Goal: Task Accomplishment & Management: Manage account settings

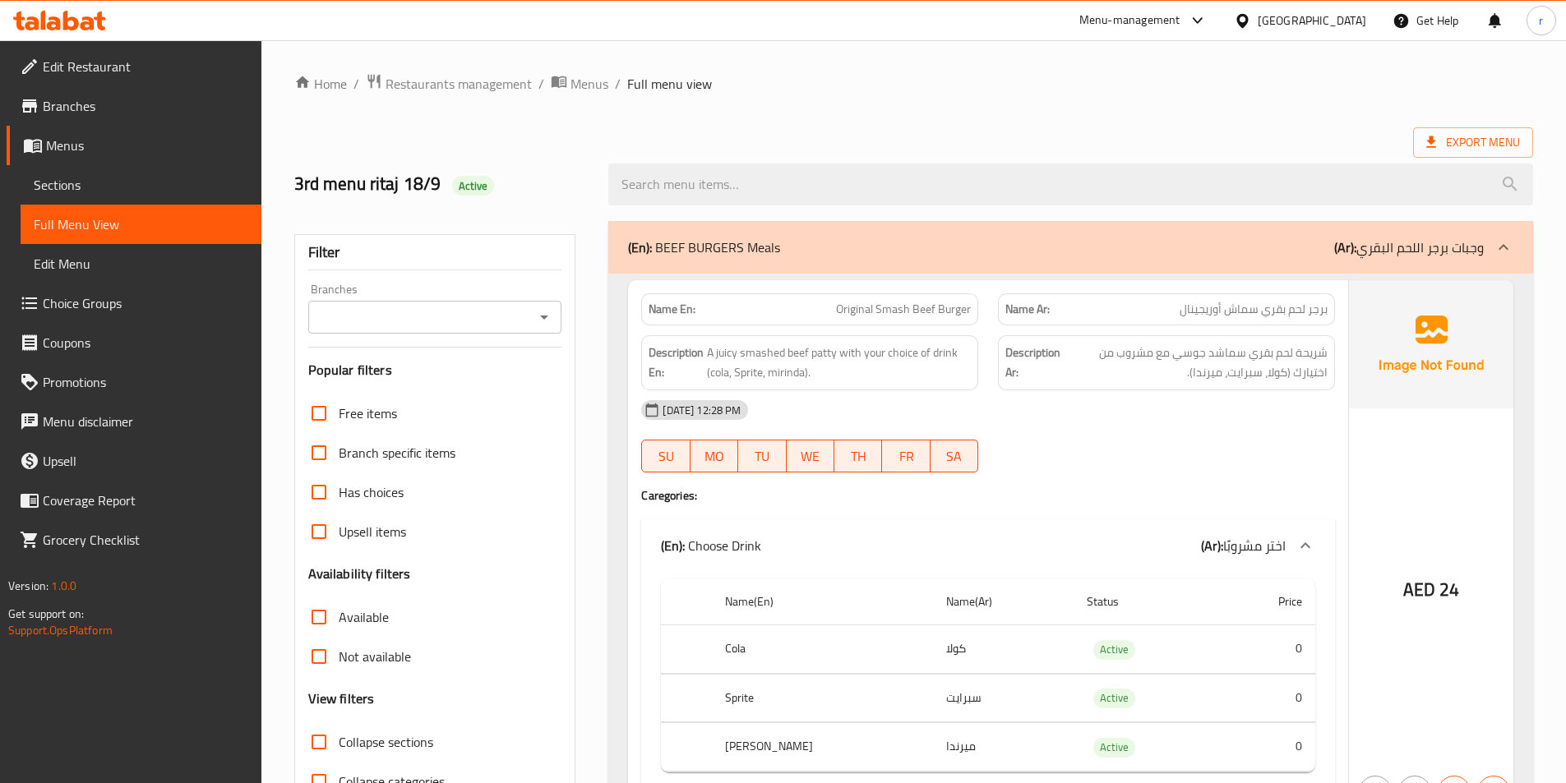
click at [76, 139] on span "Menus" at bounding box center [147, 146] width 202 height 20
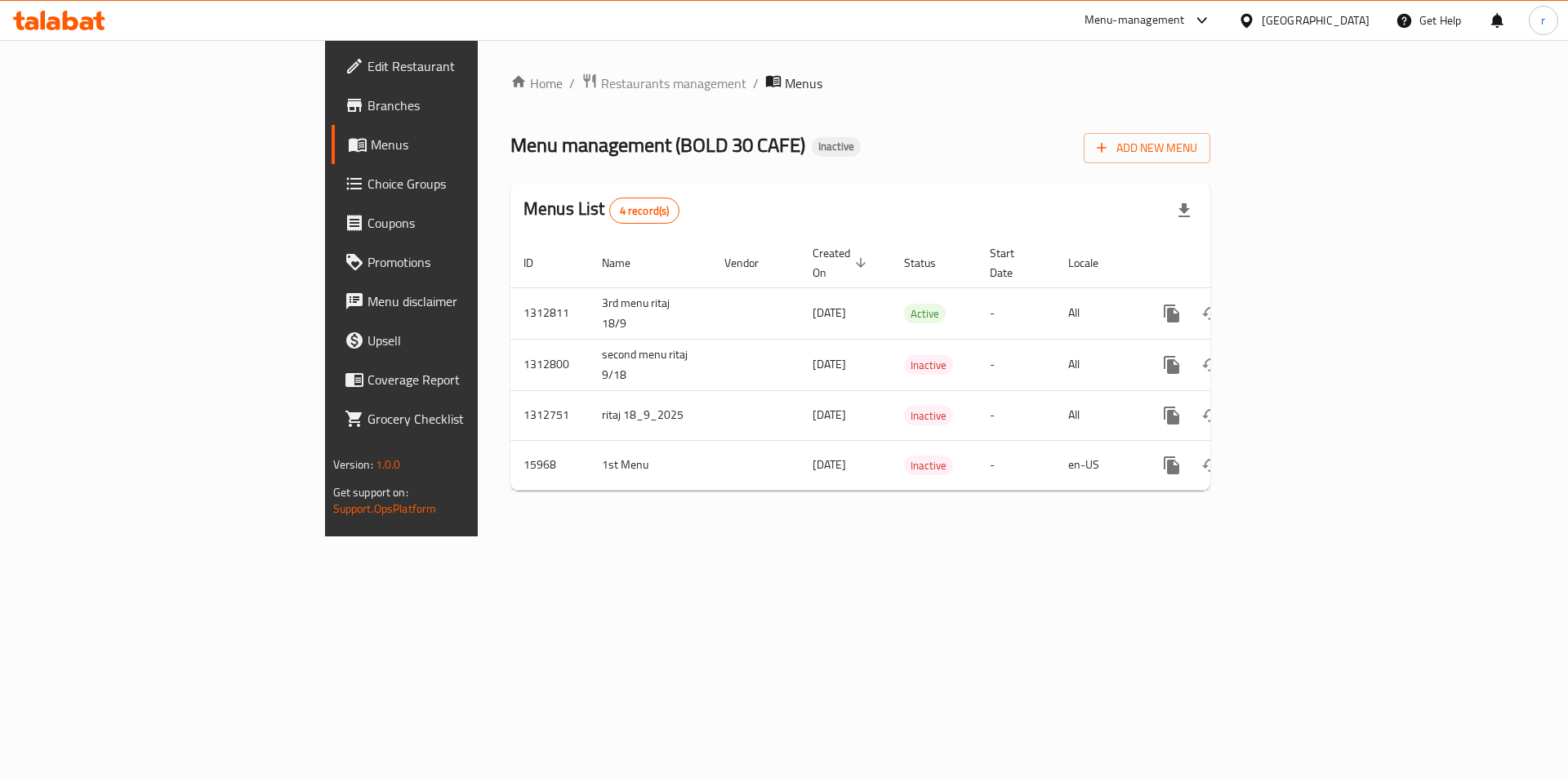
click at [839, 140] on div "Menu management ( BOLD 30 CAFE ) Inactive Add New Menu" at bounding box center [861, 144] width 700 height 37
click at [1110, 154] on icon "button" at bounding box center [1102, 148] width 16 height 16
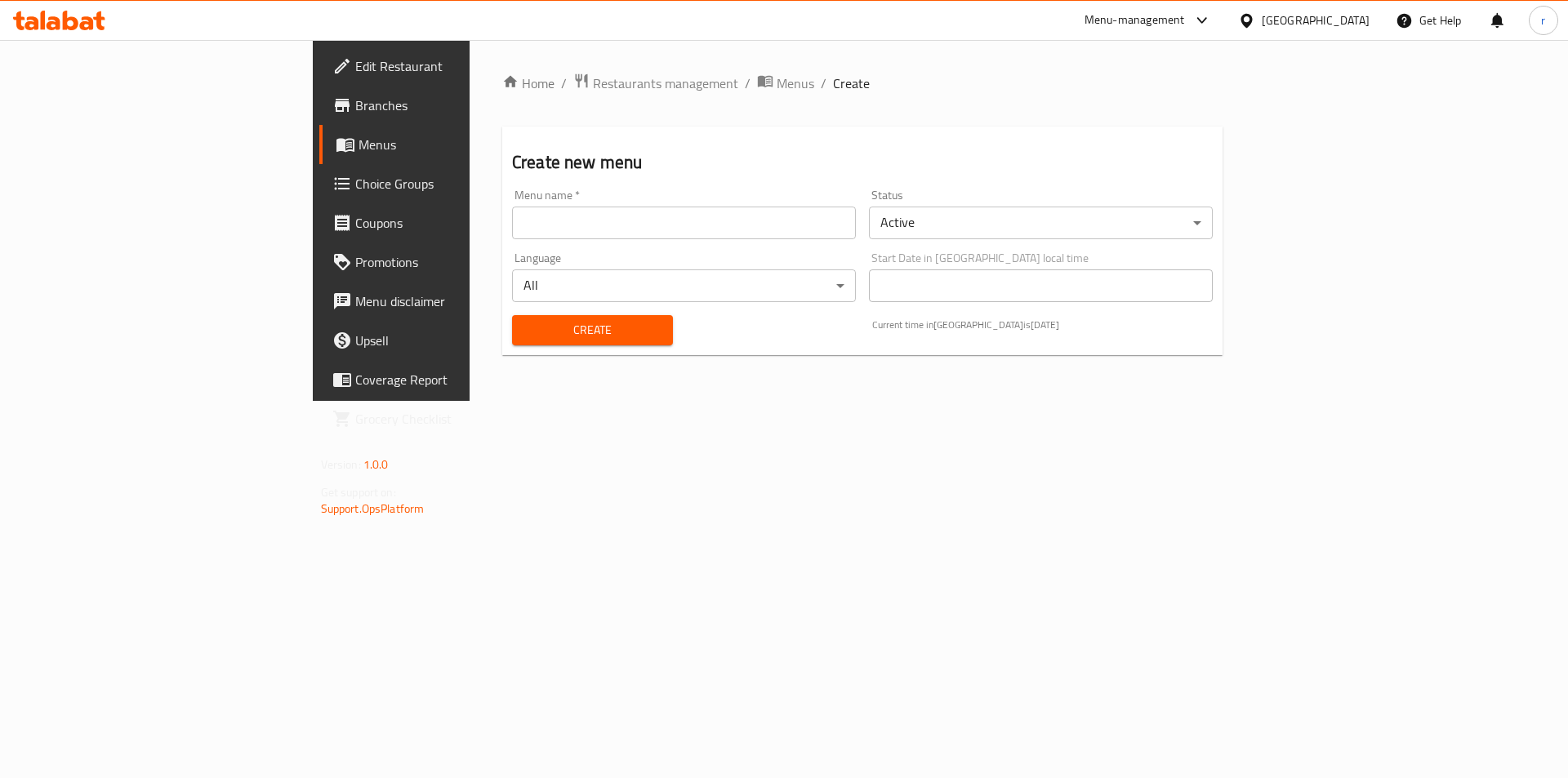
click at [512, 208] on input "text" at bounding box center [684, 223] width 344 height 33
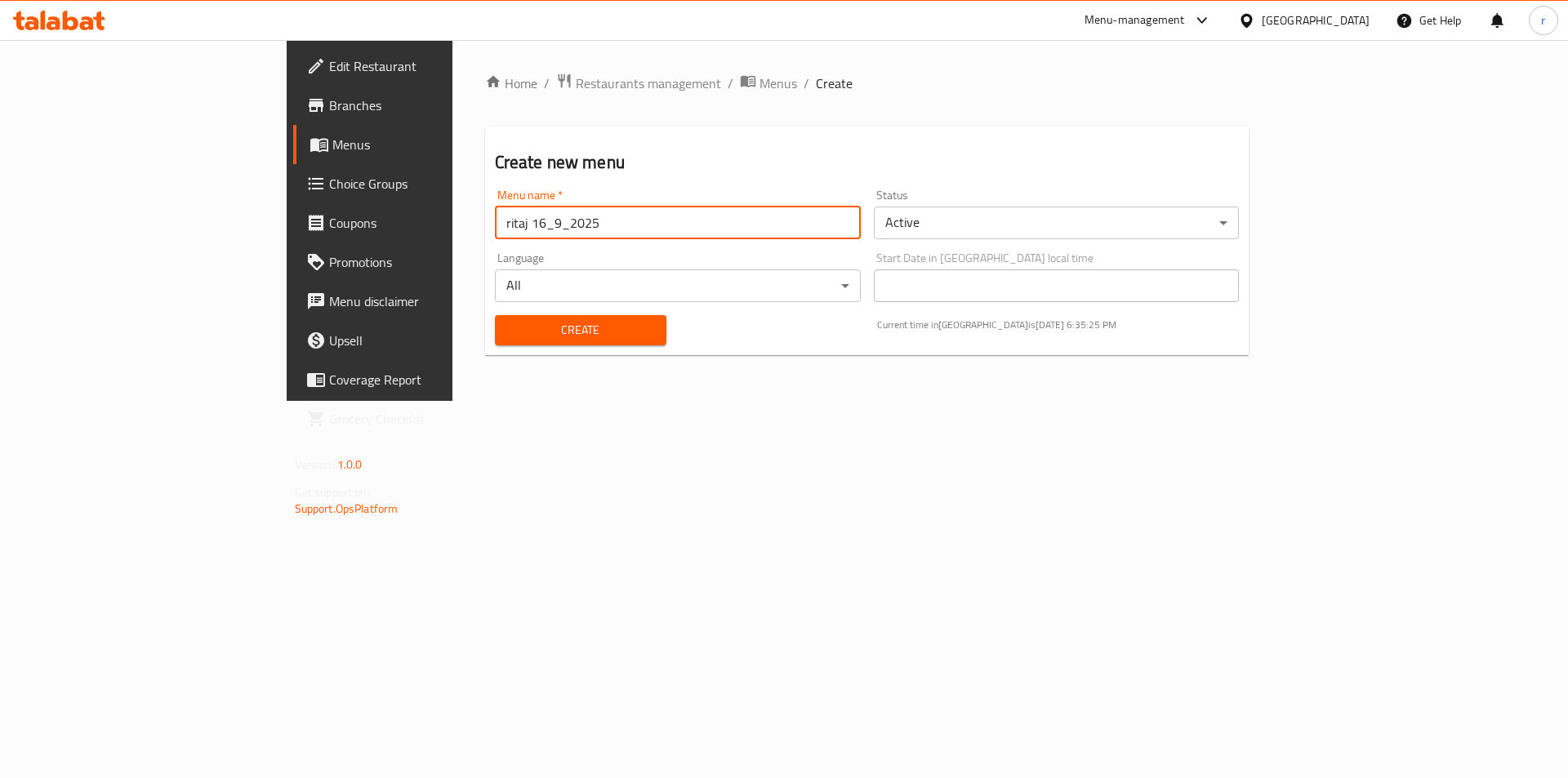
click at [495, 222] on input "ritaj 16_9_2025" at bounding box center [678, 223] width 366 height 33
type input "5th ritaj 18_9_2025"
click at [508, 326] on span "Create" at bounding box center [580, 330] width 145 height 21
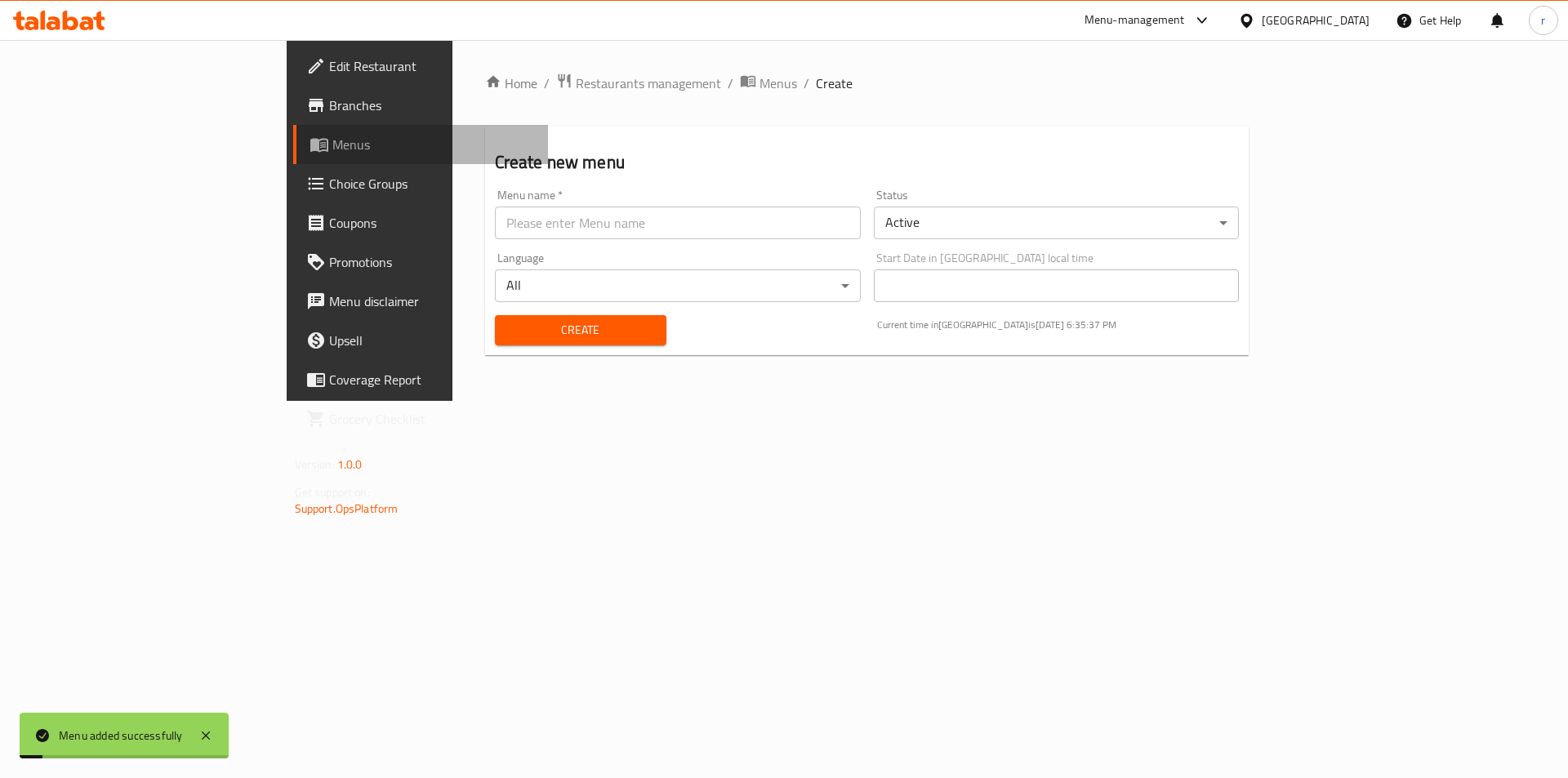
click at [293, 154] on link "Menus" at bounding box center [420, 144] width 255 height 39
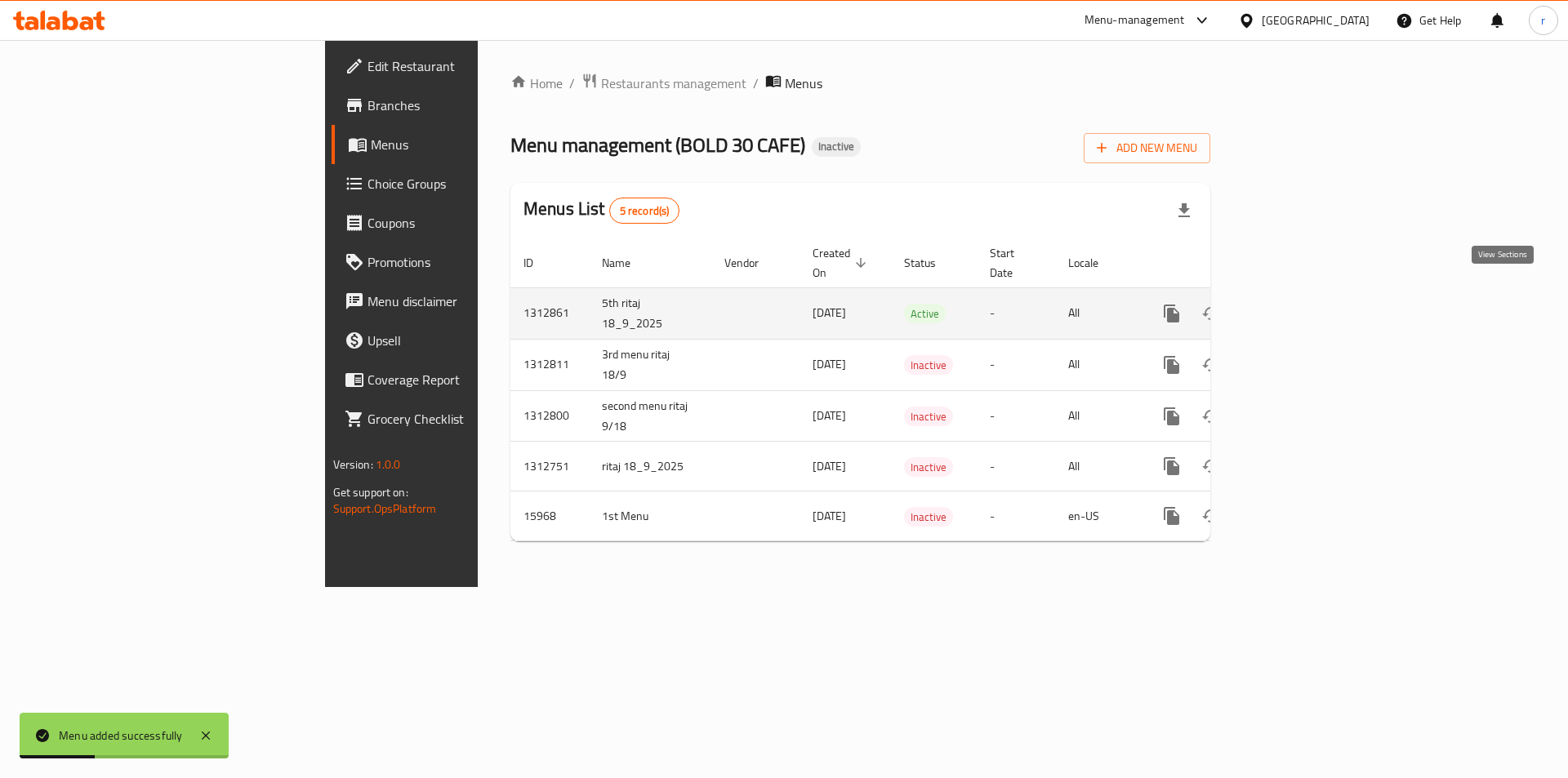
click at [1300, 304] on icon "enhanced table" at bounding box center [1290, 314] width 20 height 20
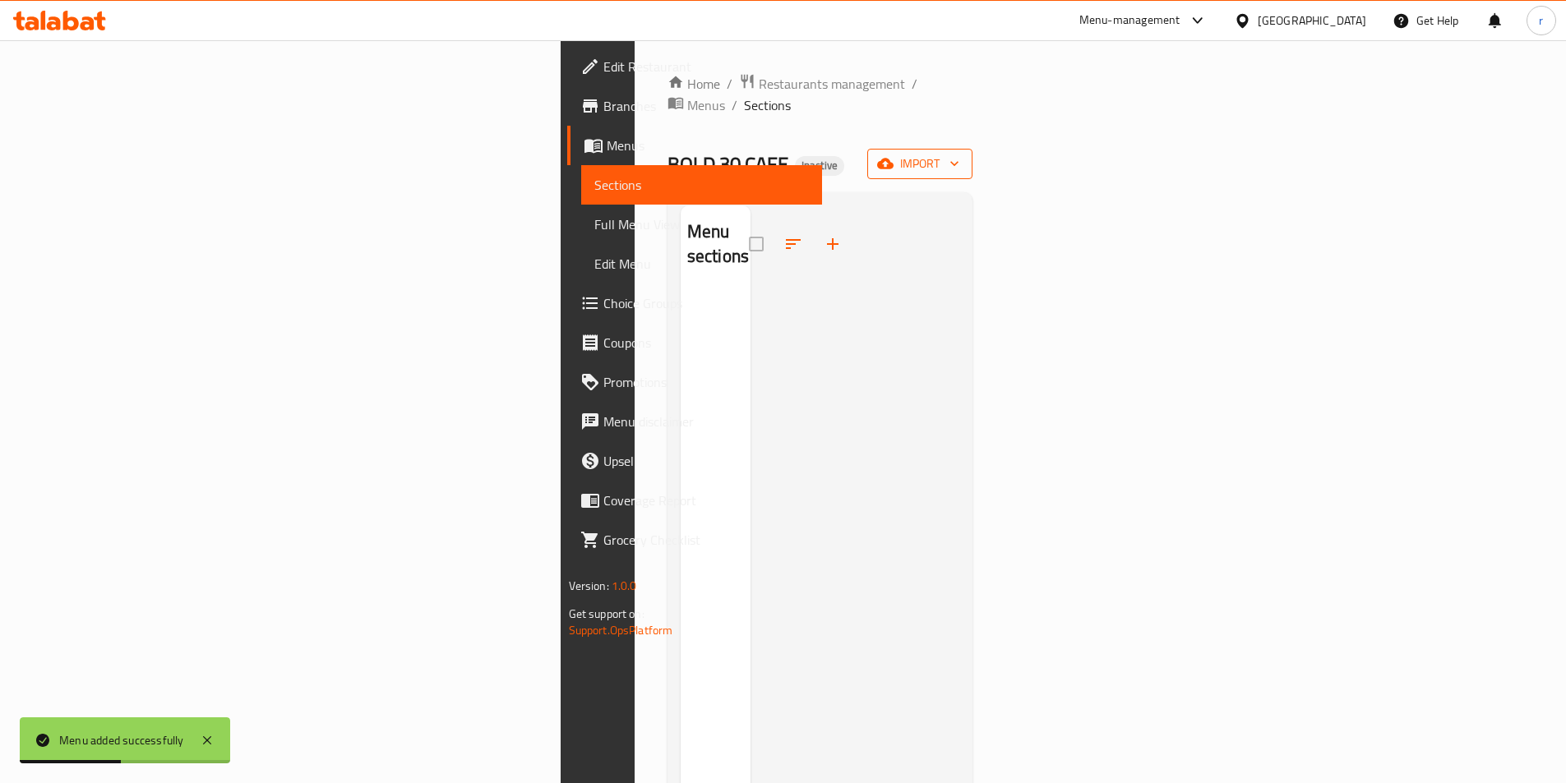
click at [959, 154] on span "import" at bounding box center [919, 164] width 79 height 21
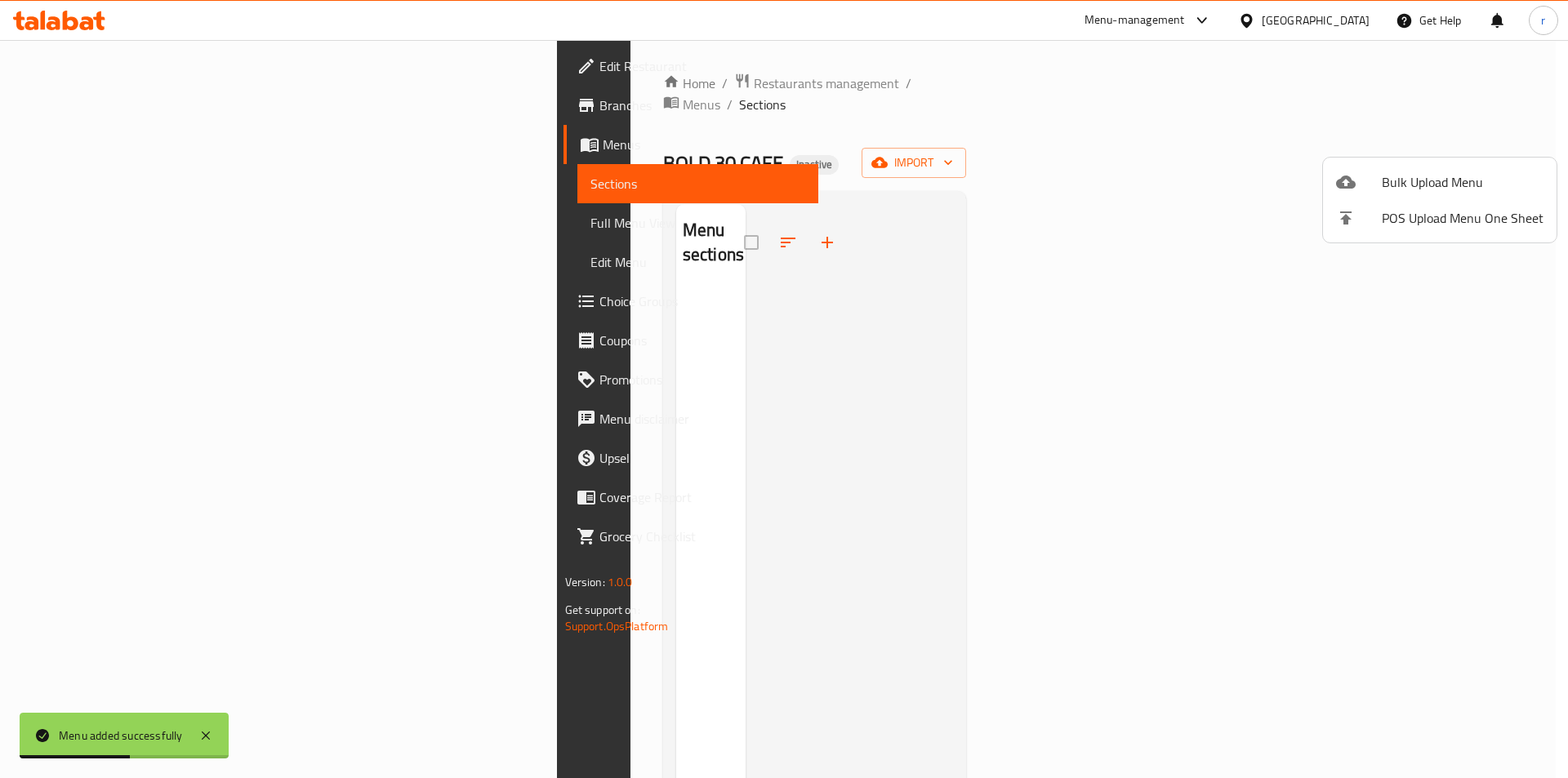
click at [1362, 172] on div at bounding box center [1359, 182] width 46 height 20
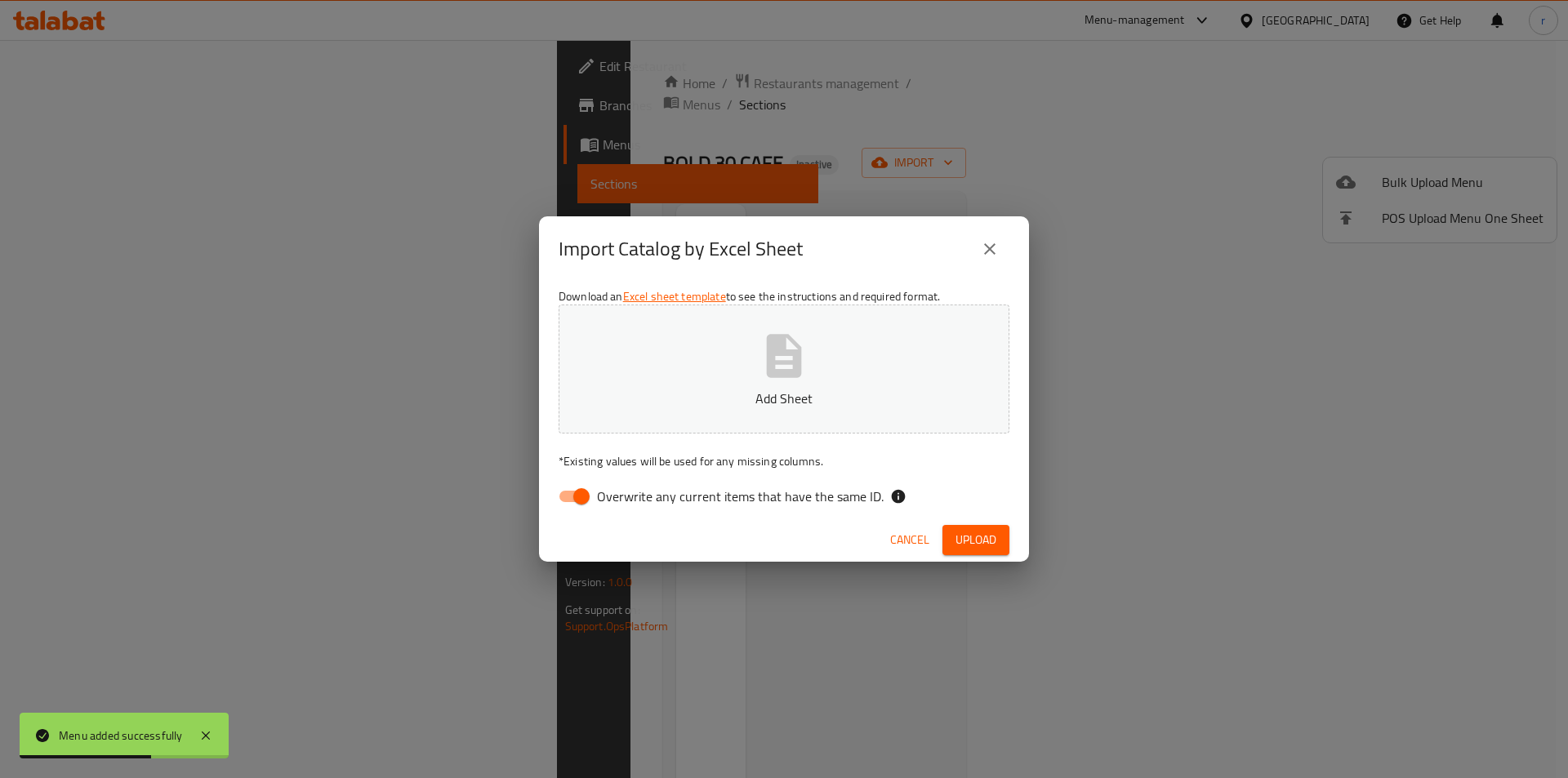
drag, startPoint x: 597, startPoint y: 484, endPoint x: 632, endPoint y: 442, distance: 54.7
click at [596, 484] on label "Overwrite any current items that have the same ID." at bounding box center [716, 496] width 334 height 31
click at [596, 484] on input "Overwrite any current items that have the same ID." at bounding box center [581, 496] width 93 height 31
checkbox input "false"
click at [704, 392] on p "Add Sheet" at bounding box center [784, 398] width 400 height 20
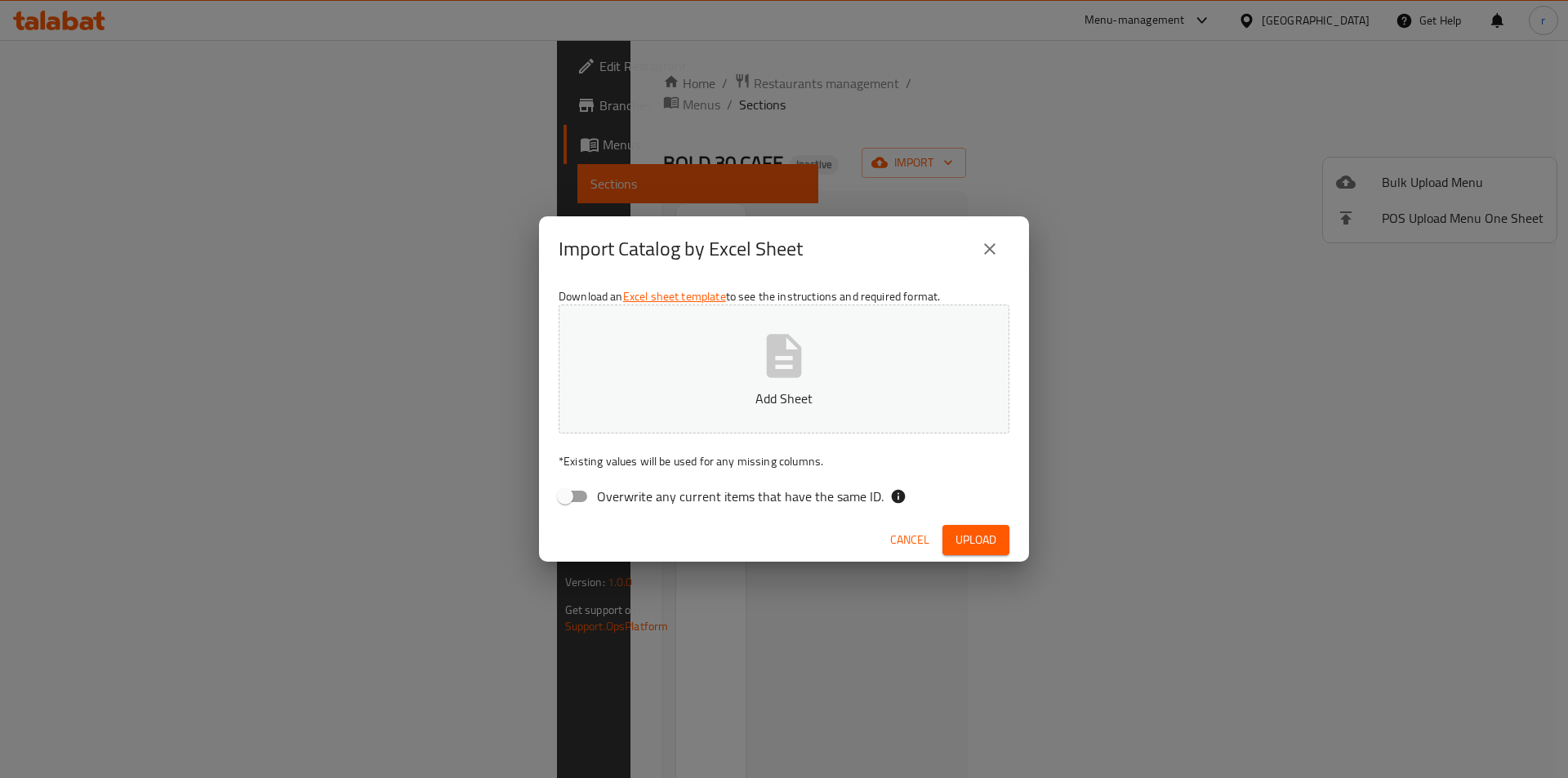
click at [436, 136] on div "Import Catalog by Excel Sheet Download an Excel sheet template to see the instr…" at bounding box center [784, 389] width 1568 height 778
click at [978, 247] on button "close" at bounding box center [989, 248] width 39 height 39
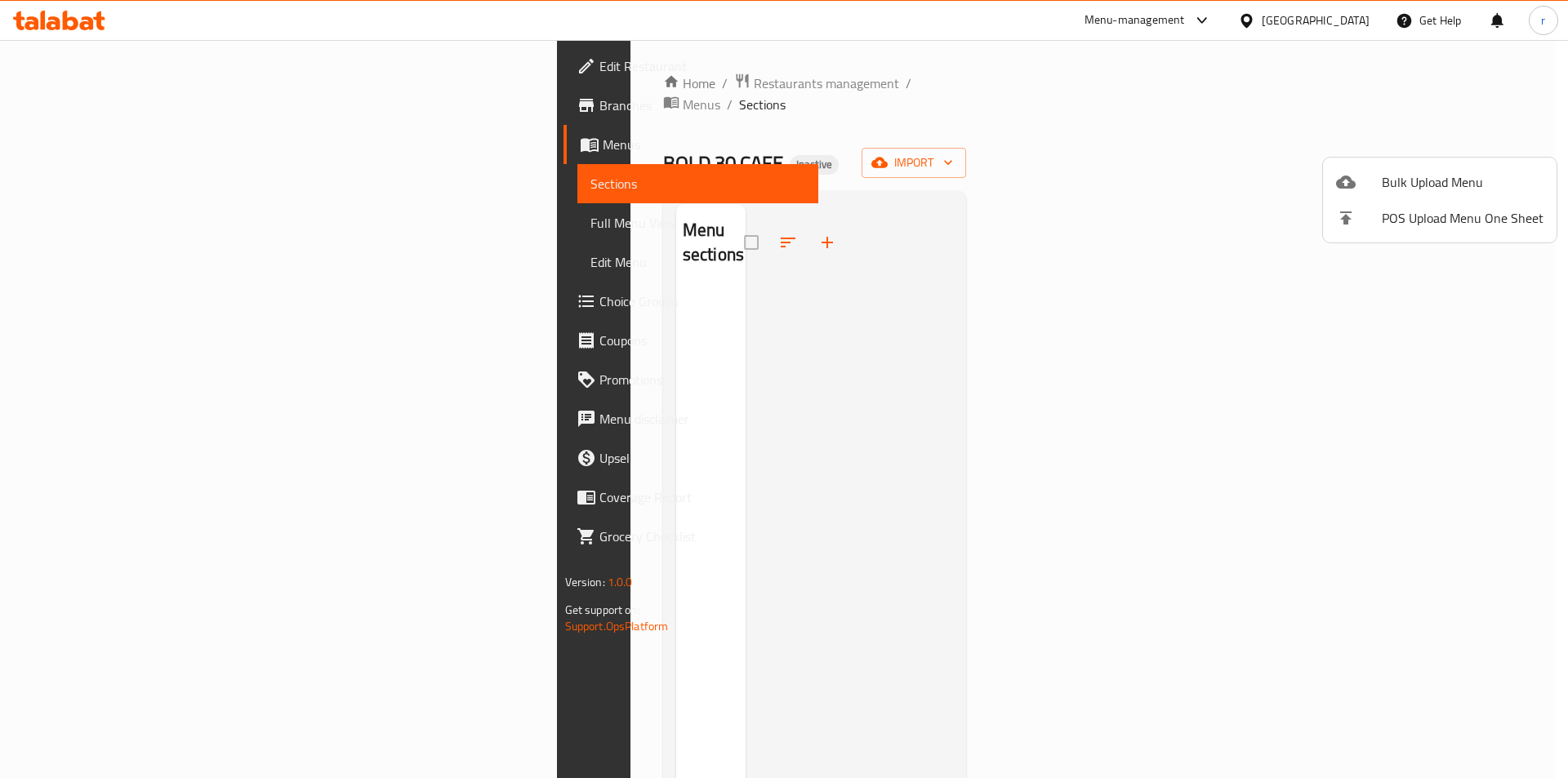
click at [410, 85] on div at bounding box center [784, 389] width 1568 height 778
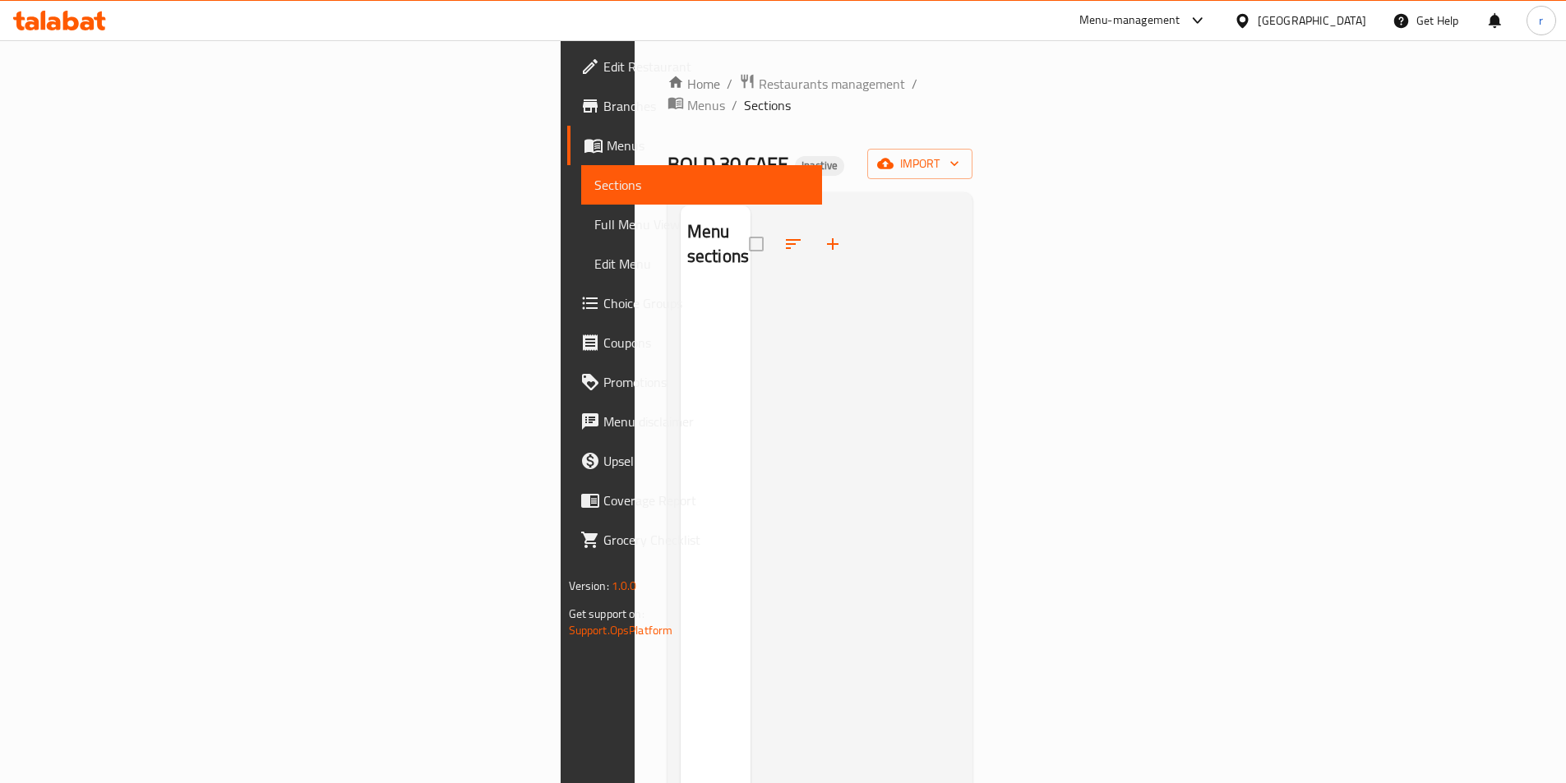
click at [759, 86] on span "Restaurants management" at bounding box center [832, 84] width 146 height 20
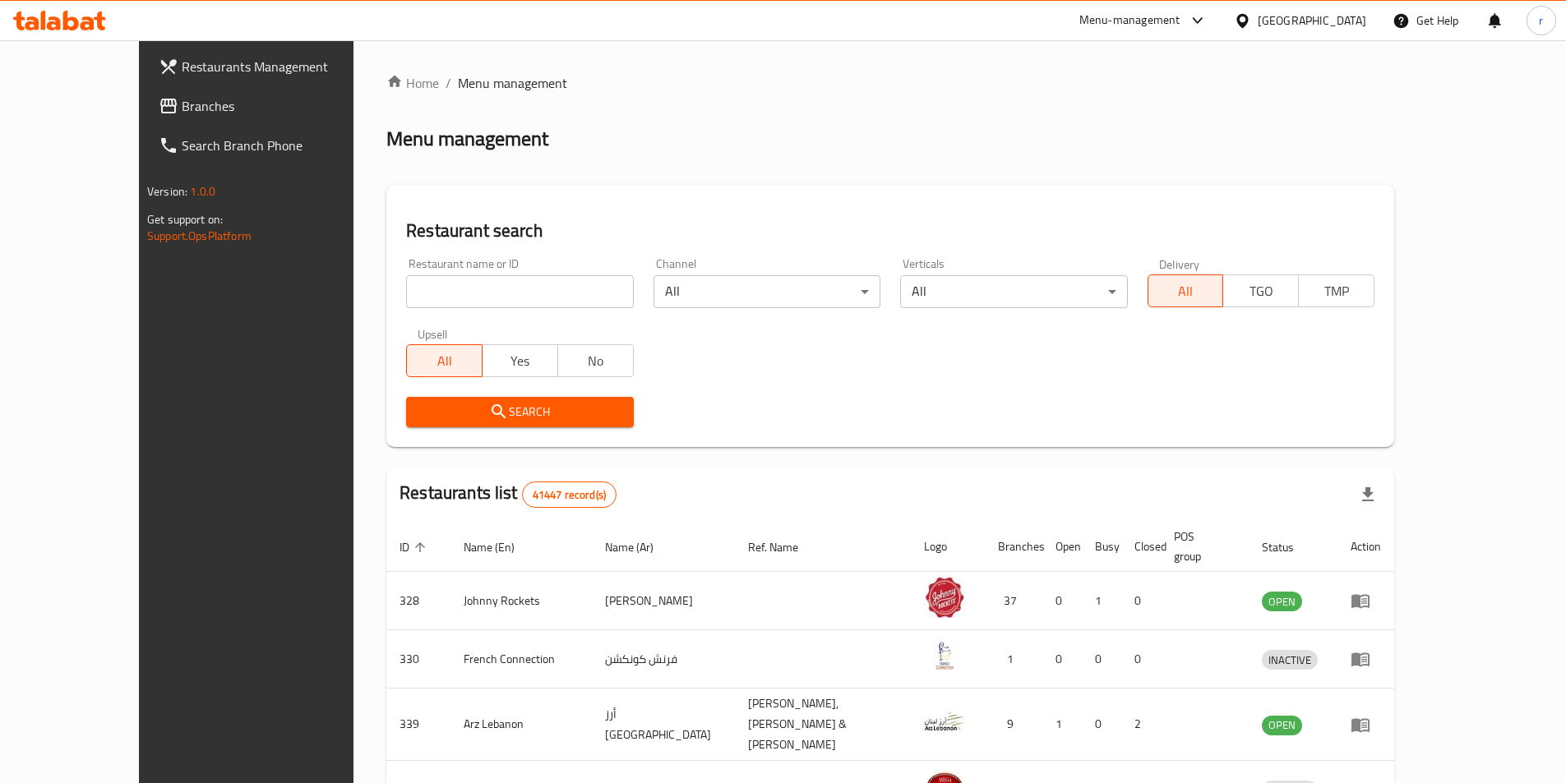
click at [182, 110] on span "Branches" at bounding box center [284, 106] width 205 height 20
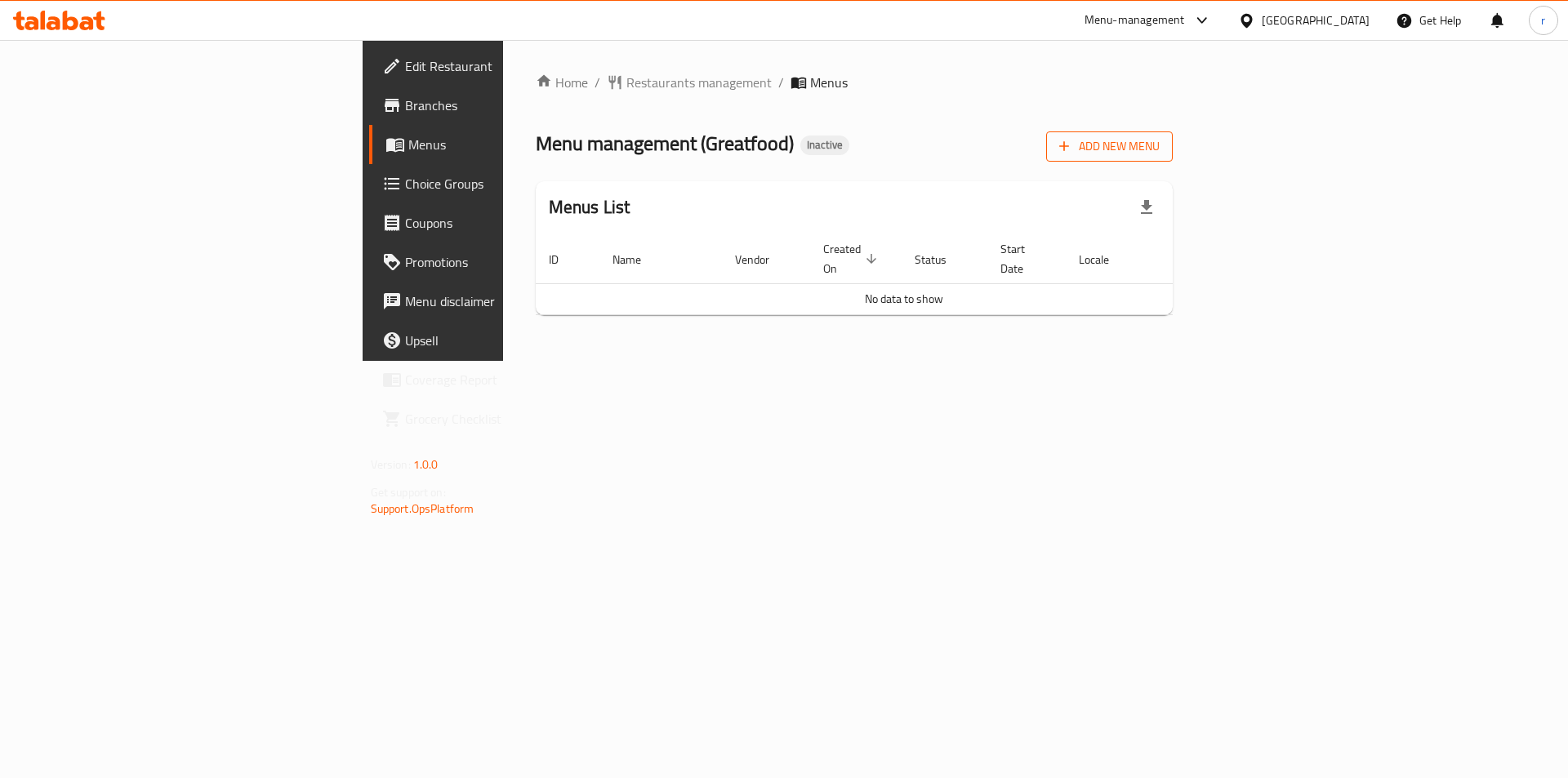
click at [1160, 143] on span "Add New Menu" at bounding box center [1109, 146] width 100 height 21
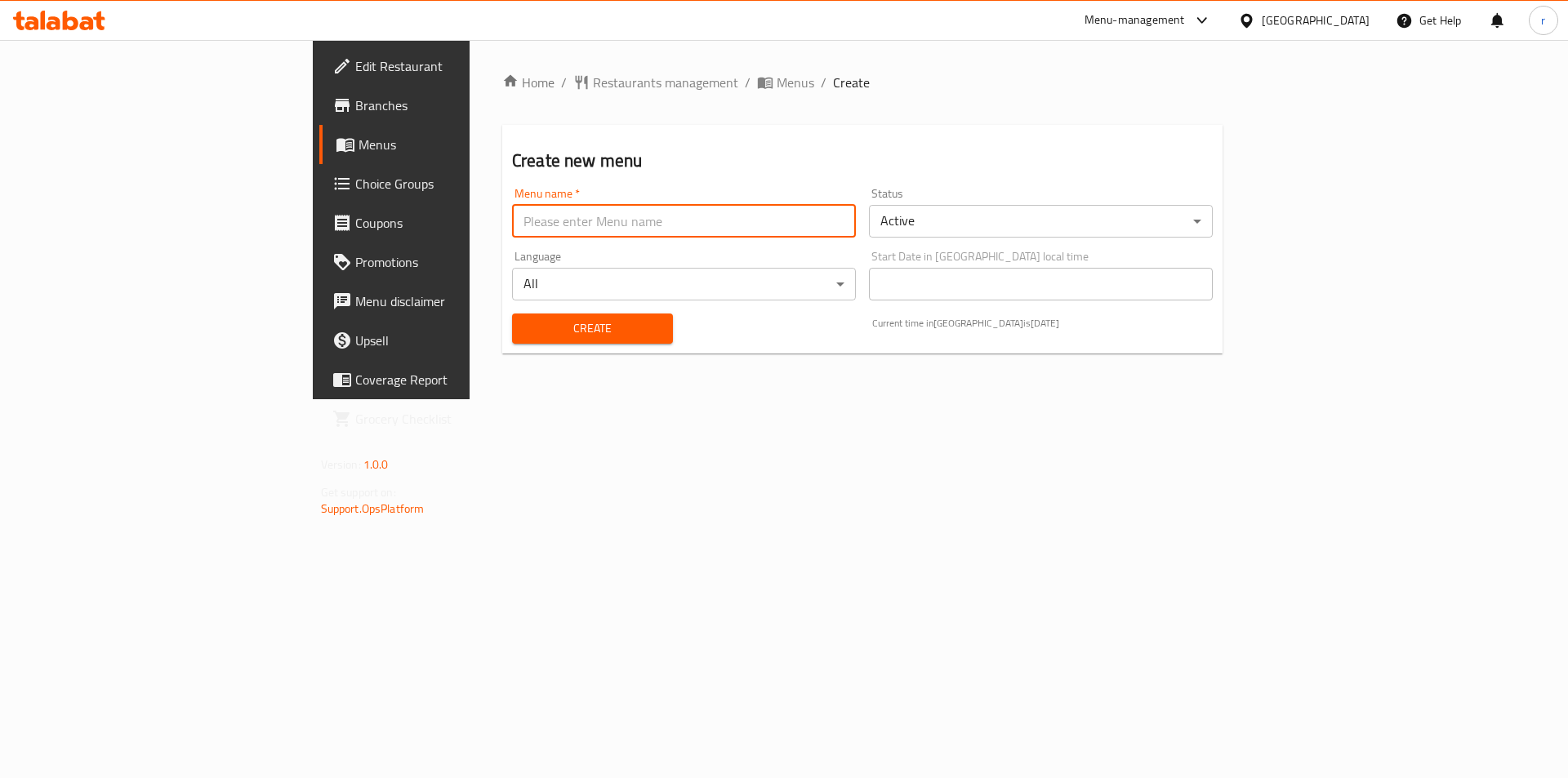
click at [575, 232] on input "text" at bounding box center [684, 221] width 344 height 33
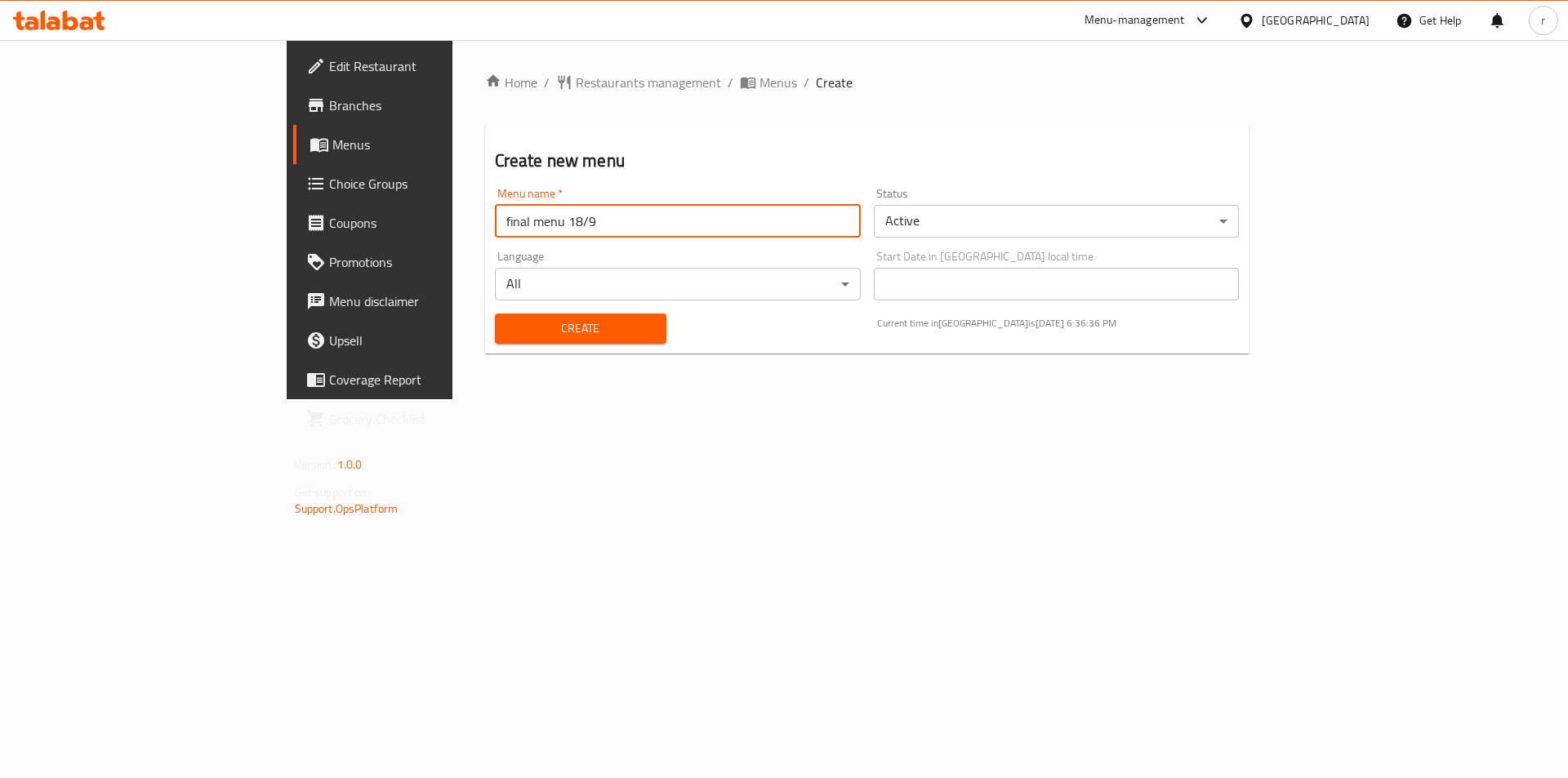
type input "final menu 18/9"
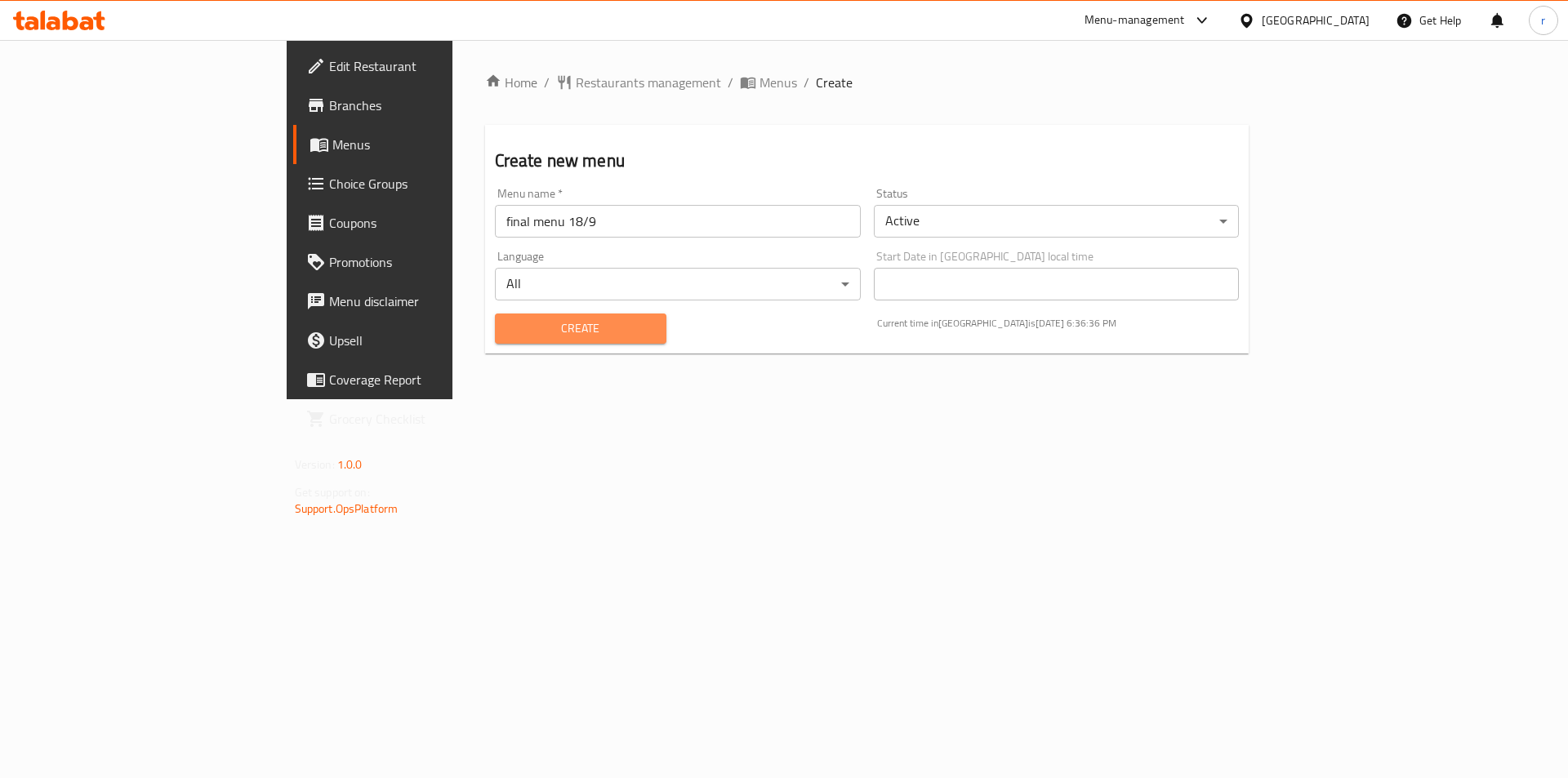
click at [507, 316] on button "Create" at bounding box center [580, 329] width 172 height 30
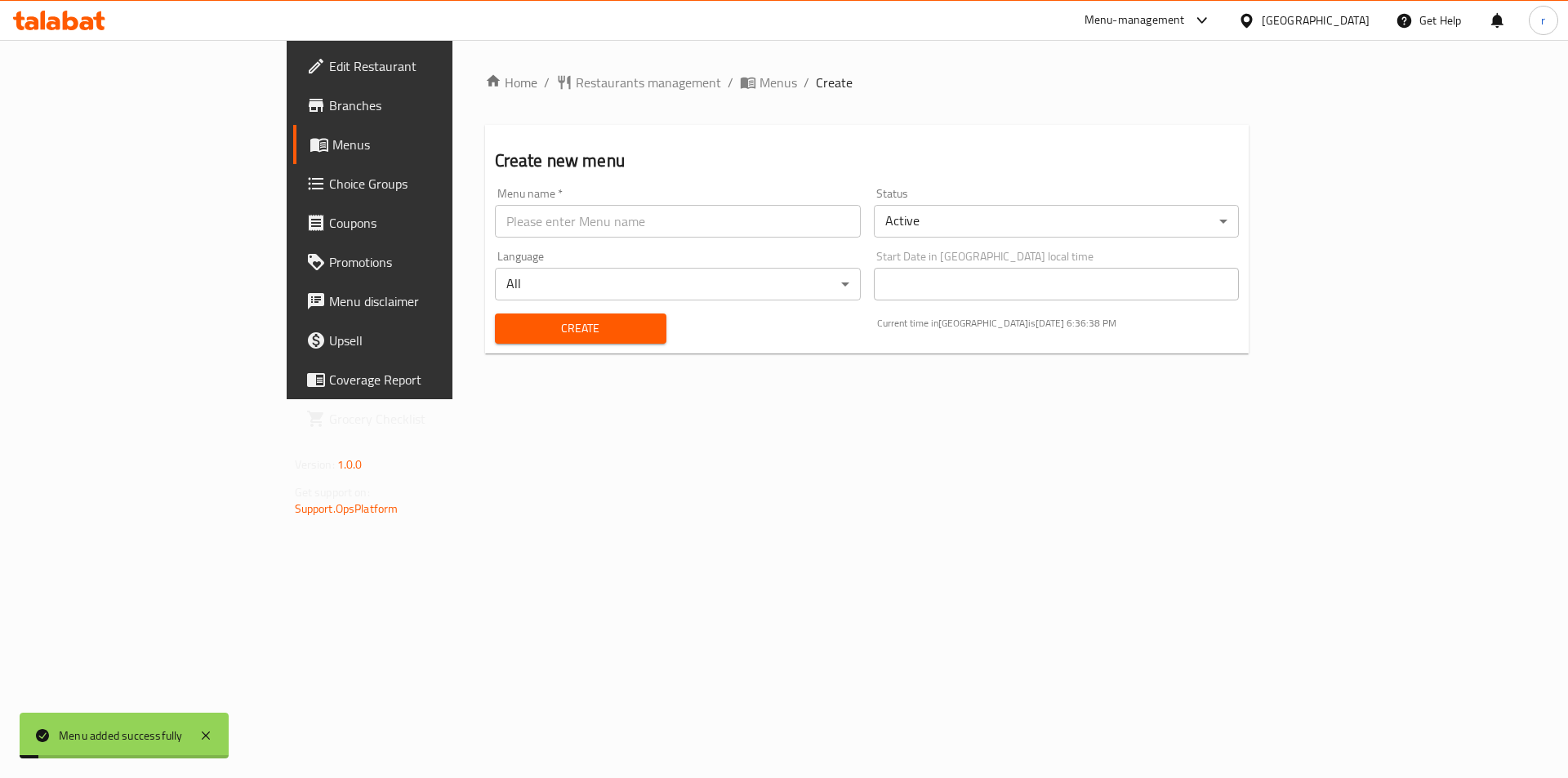
click at [333, 144] on span "Menus" at bounding box center [434, 145] width 204 height 20
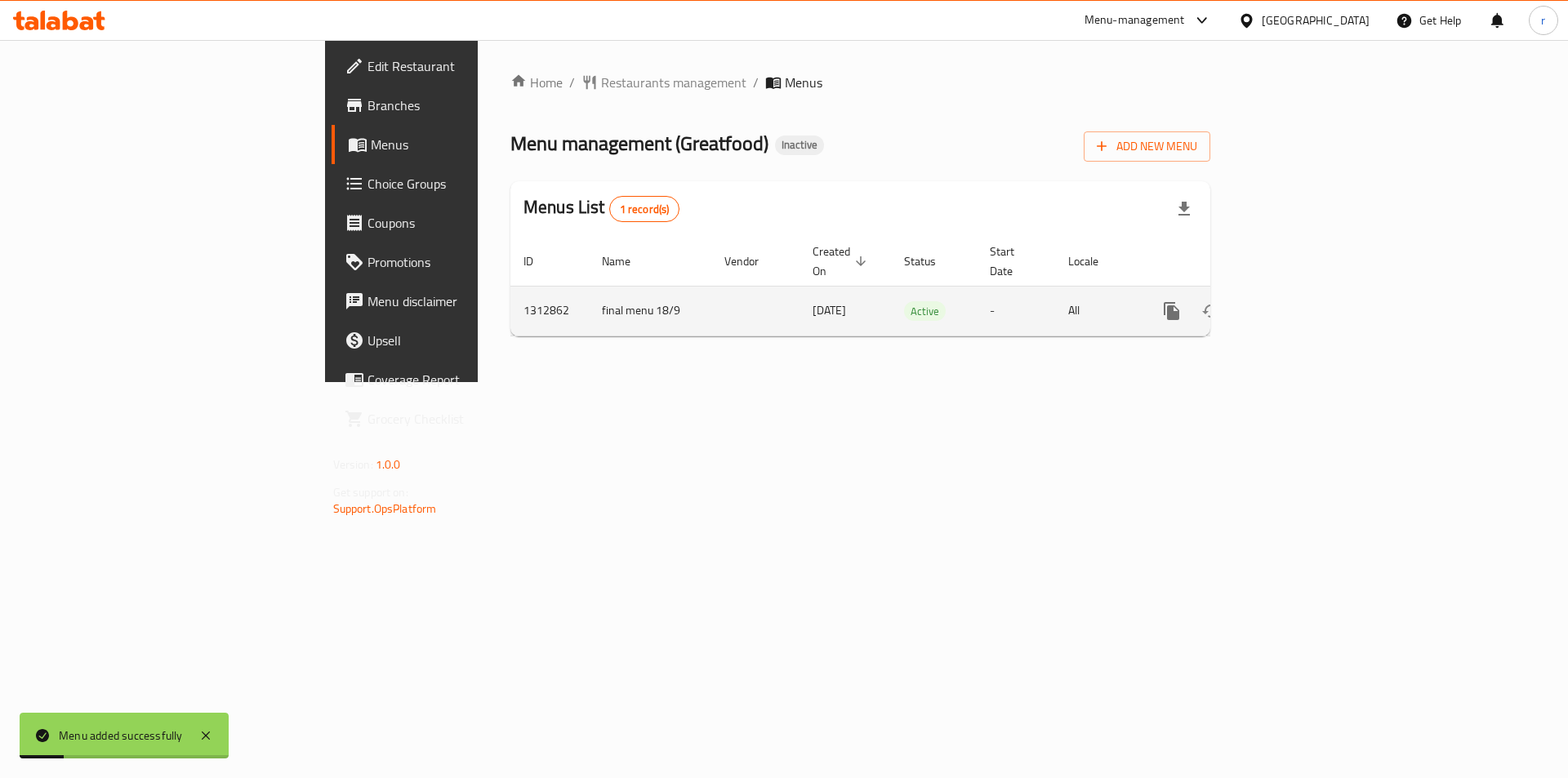
click at [1323, 287] on td "enhanced table" at bounding box center [1231, 311] width 183 height 50
click at [1297, 304] on icon "enhanced table" at bounding box center [1289, 311] width 15 height 15
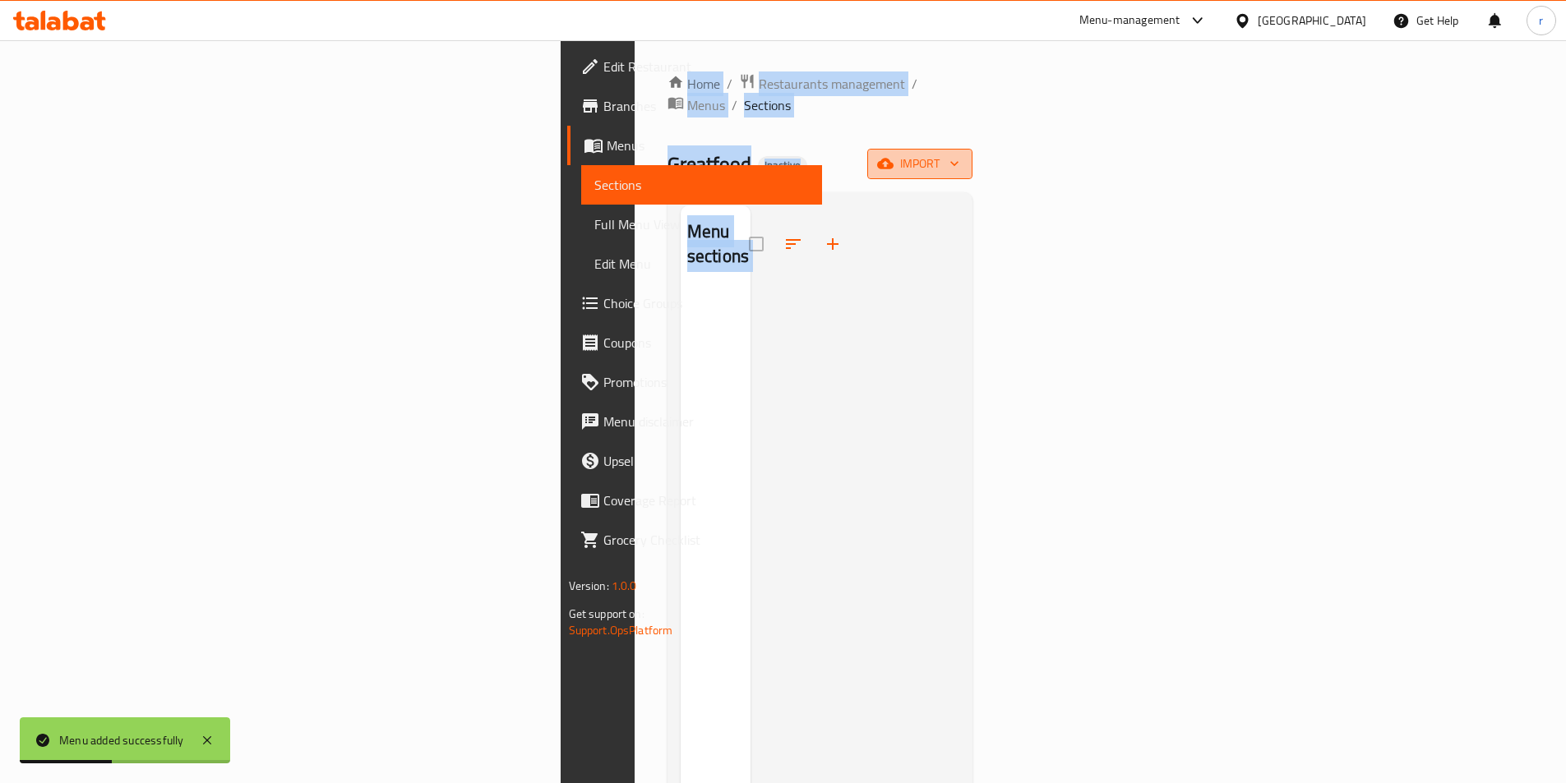
click at [972, 149] on button "import" at bounding box center [919, 164] width 105 height 30
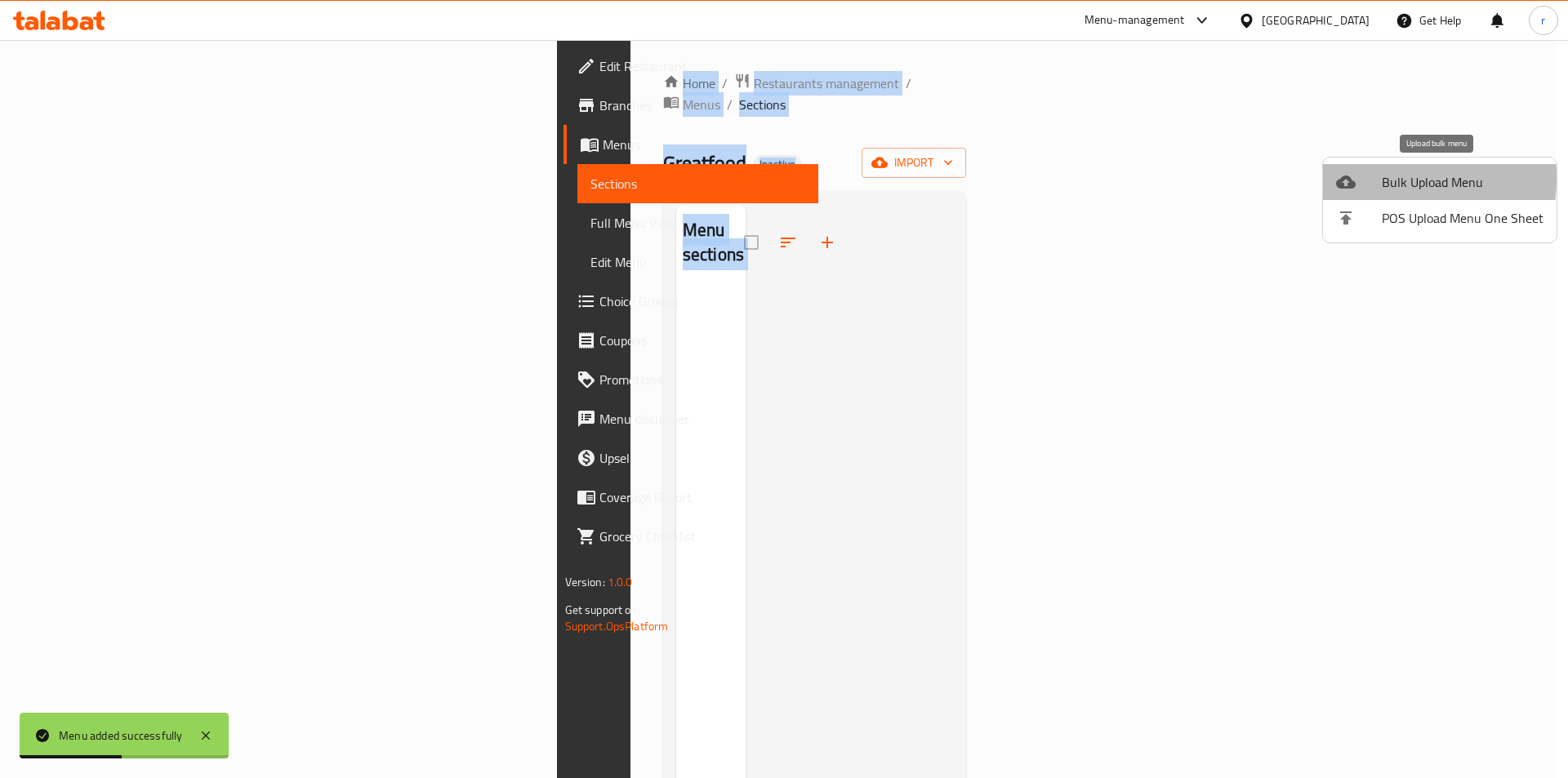
click at [1349, 178] on icon at bounding box center [1346, 182] width 20 height 13
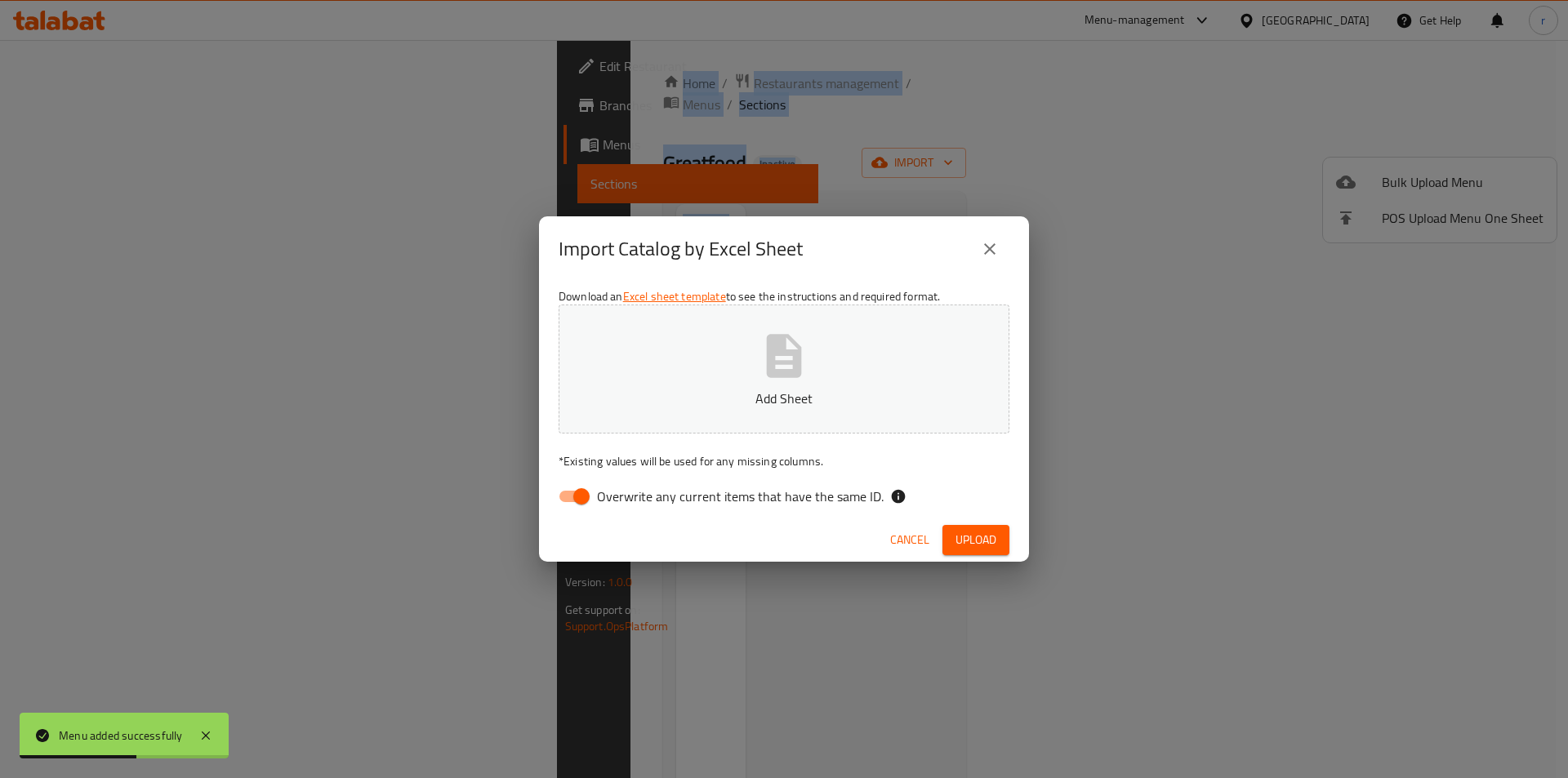
click at [593, 488] on input "Overwrite any current items that have the same ID." at bounding box center [581, 496] width 93 height 31
checkbox input "false"
click at [687, 349] on button "Add Sheet" at bounding box center [784, 370] width 451 height 129
click at [973, 525] on div "Cancel Upload" at bounding box center [783, 541] width 490 height 44
click at [968, 534] on span "Upload" at bounding box center [976, 540] width 41 height 21
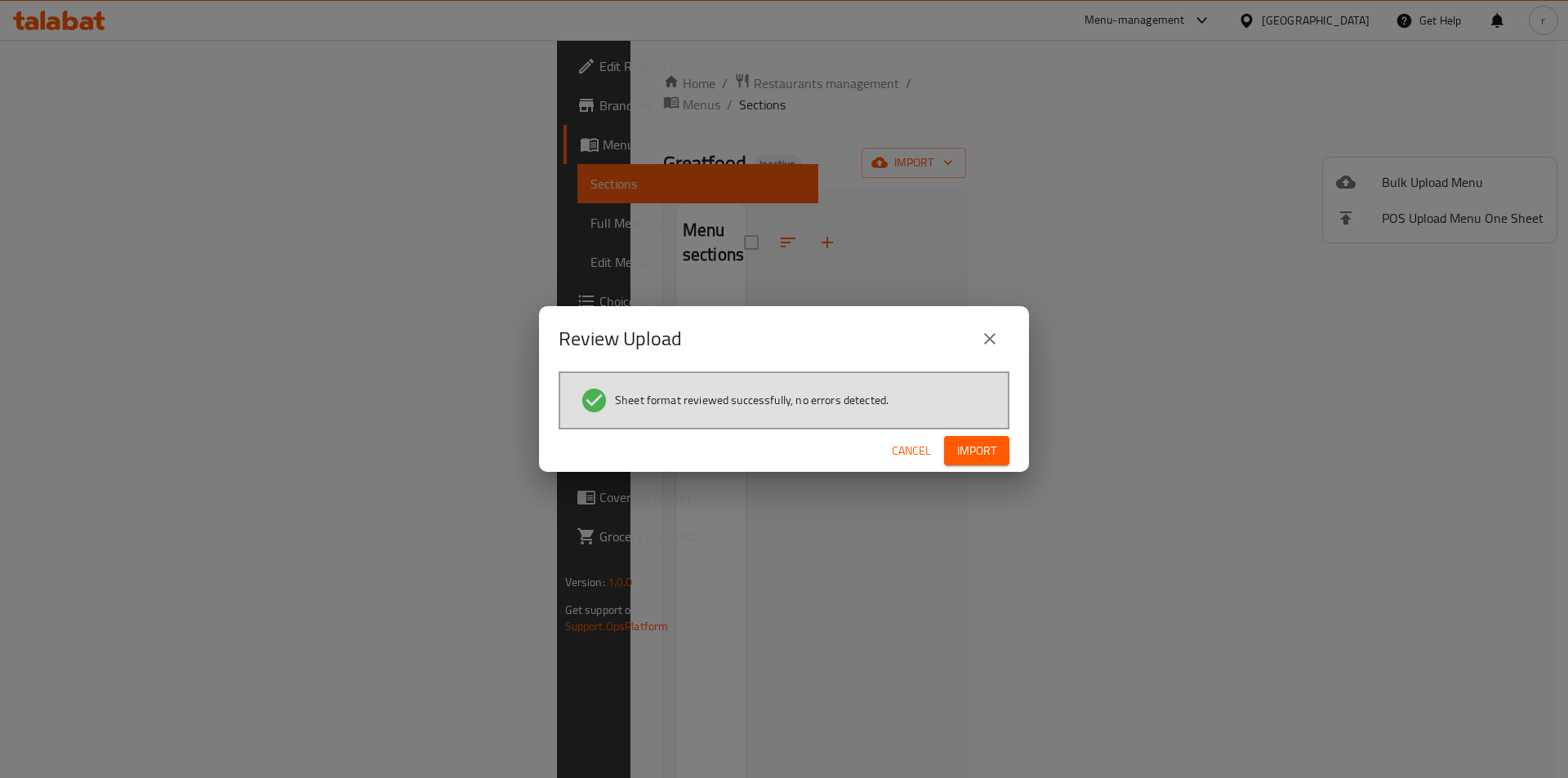
click at [980, 448] on span "Import" at bounding box center [976, 451] width 39 height 21
click at [418, 404] on div "Review Upload Sheet format reviewed successfully, no errors detected. Cancel" at bounding box center [784, 389] width 1568 height 778
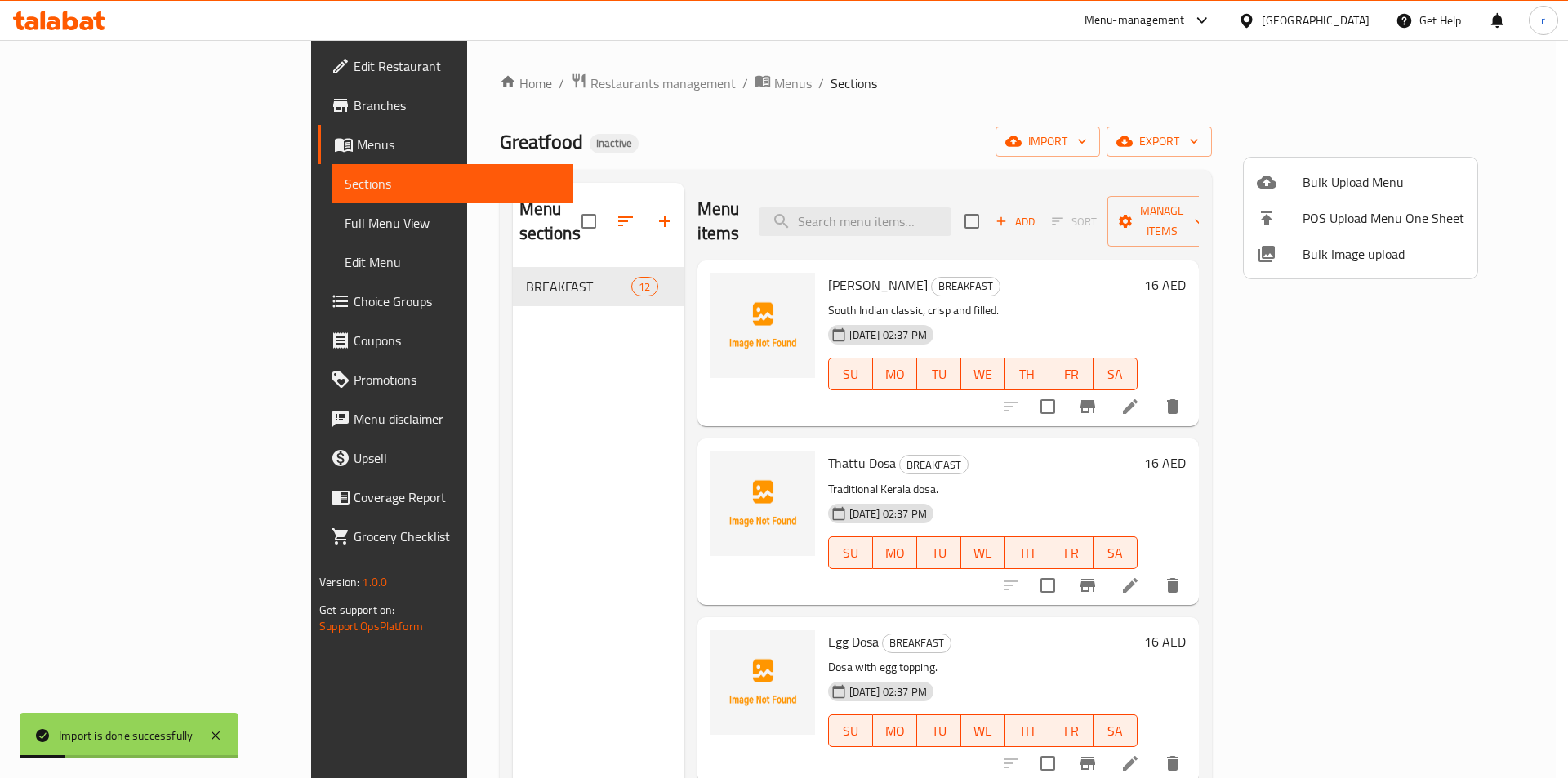
click at [114, 176] on div at bounding box center [784, 389] width 1568 height 778
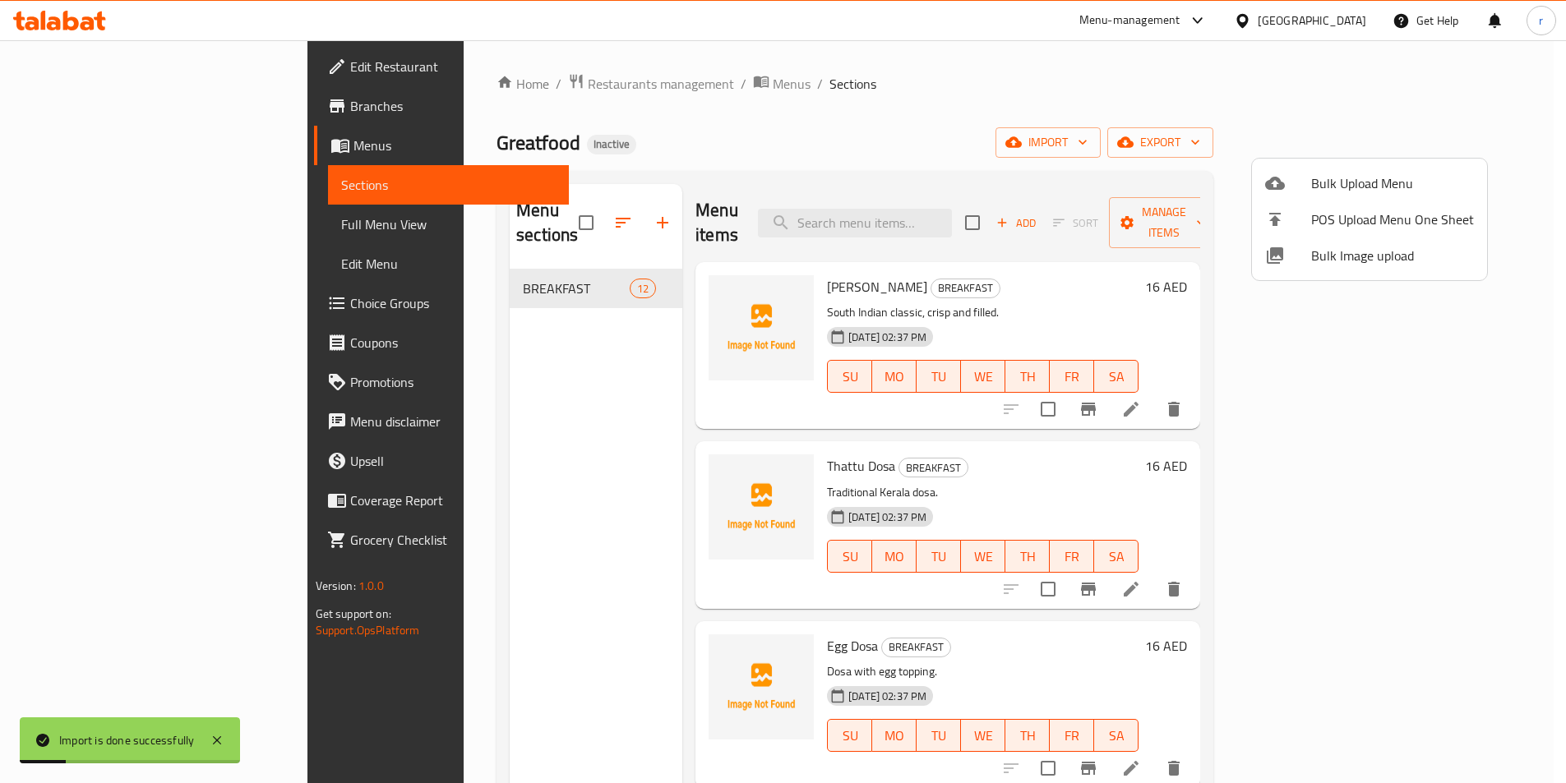
click at [341, 178] on span "Sections" at bounding box center [448, 185] width 215 height 20
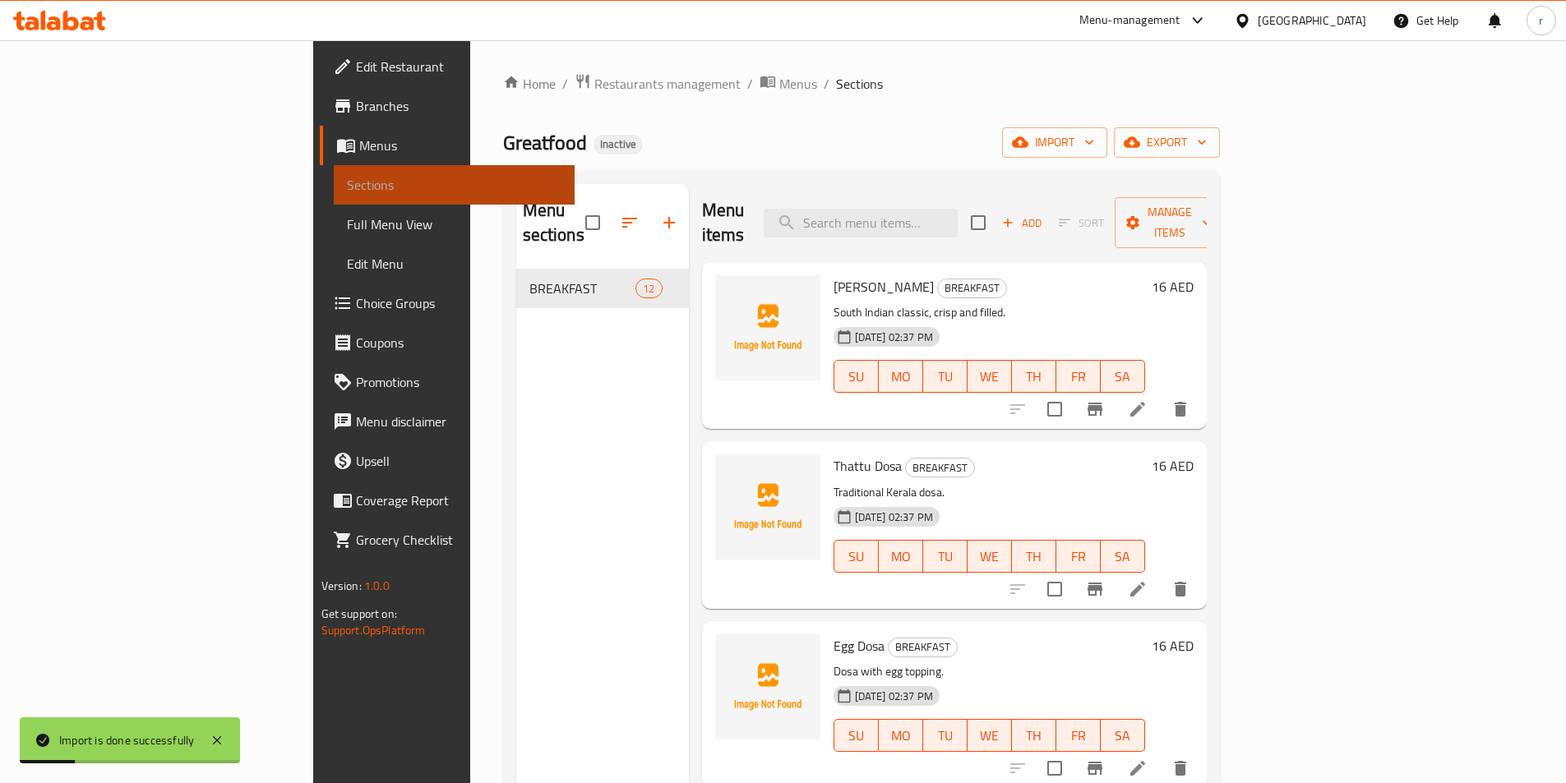
click at [347, 178] on span "Sections" at bounding box center [454, 185] width 215 height 20
click at [1220, 128] on button "export" at bounding box center [1167, 142] width 106 height 30
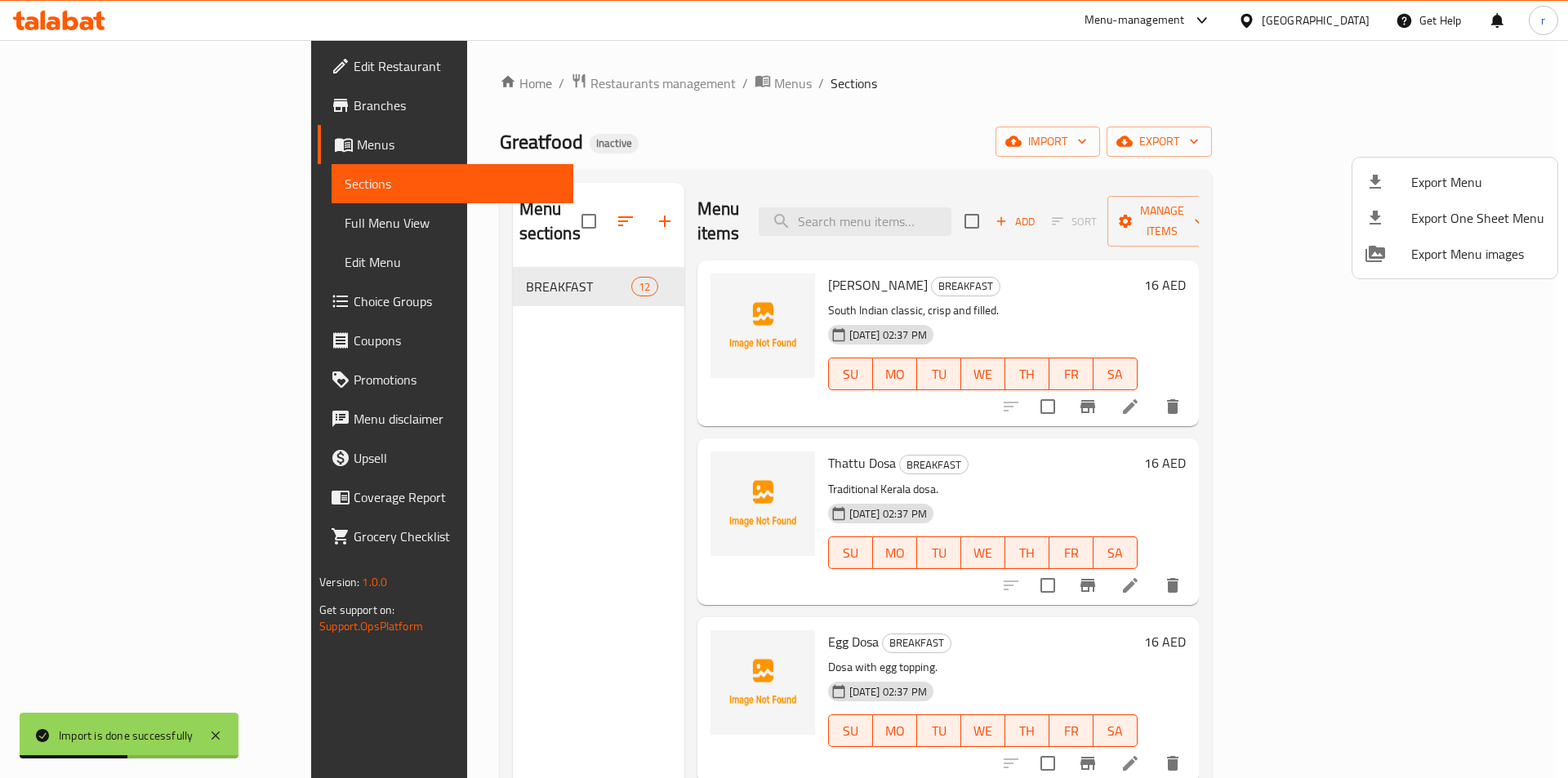
click at [1394, 190] on div at bounding box center [1388, 182] width 46 height 20
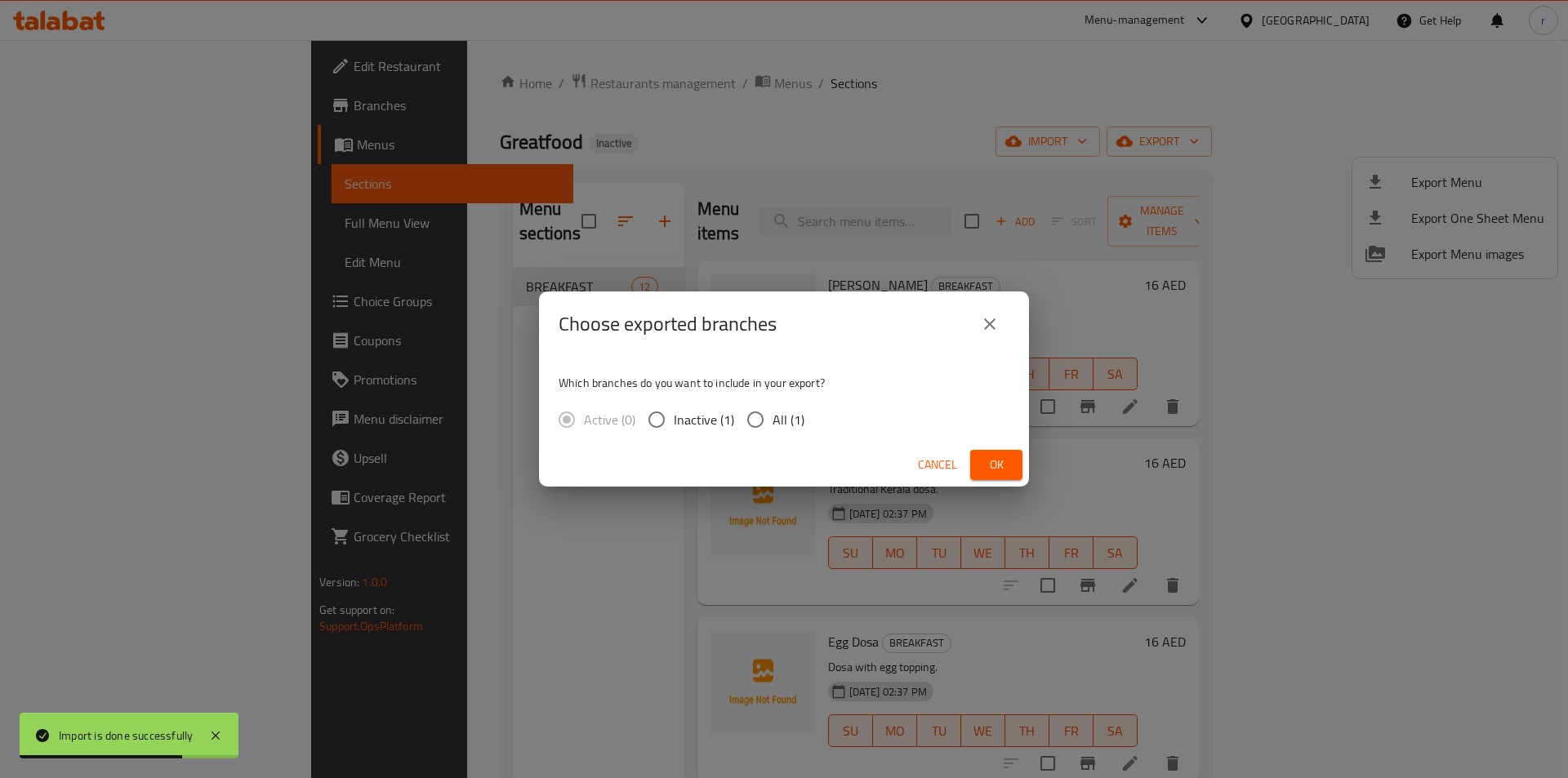
click at [782, 402] on label "All (1)" at bounding box center [771, 419] width 67 height 35
click at [773, 402] on input "All (1)" at bounding box center [755, 419] width 35 height 35
radio input "true"
click at [993, 460] on span "Ok" at bounding box center [997, 465] width 26 height 21
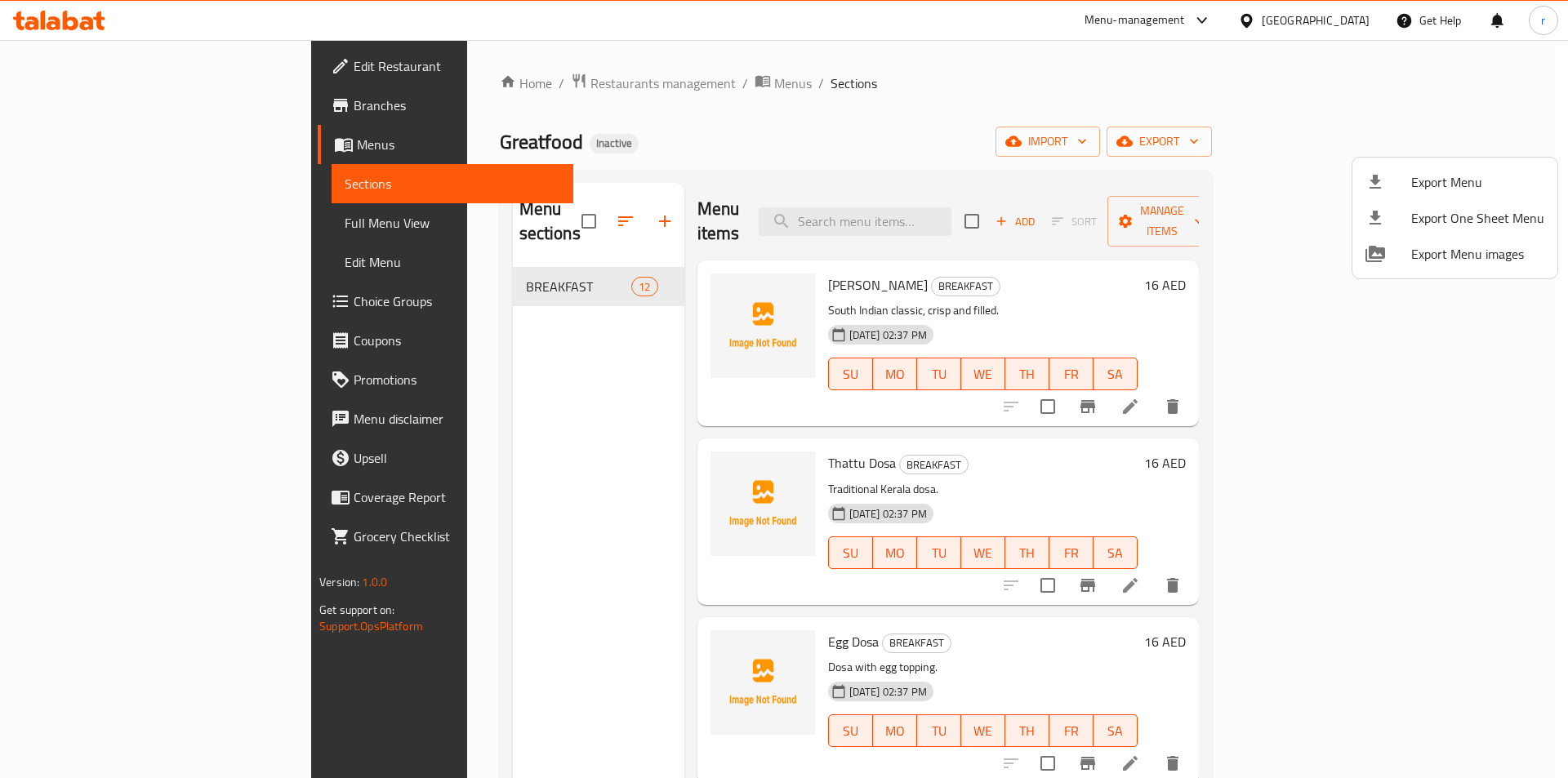
click at [126, 226] on div at bounding box center [784, 389] width 1568 height 778
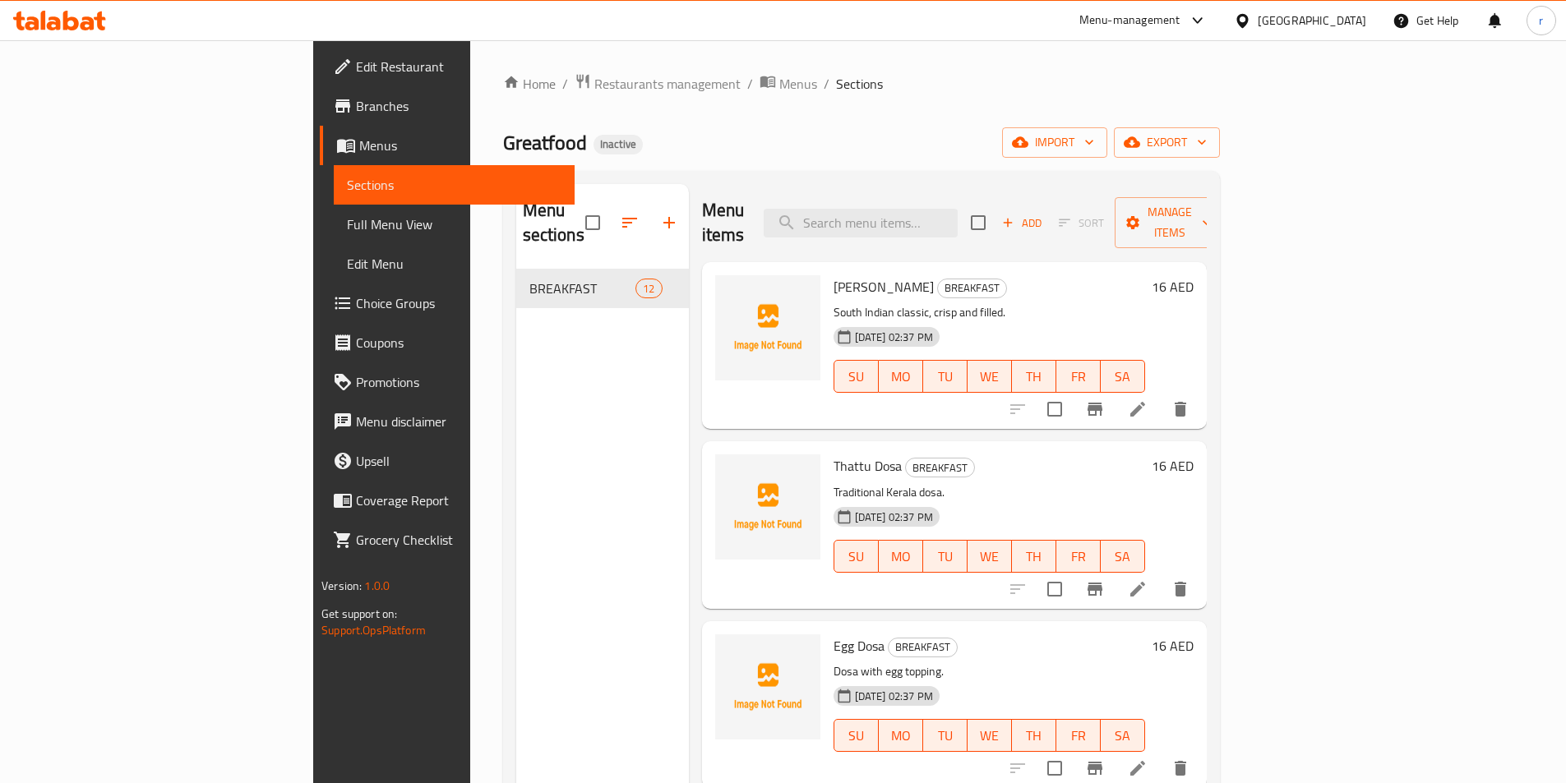
click at [347, 227] on span "Full Menu View" at bounding box center [454, 225] width 215 height 20
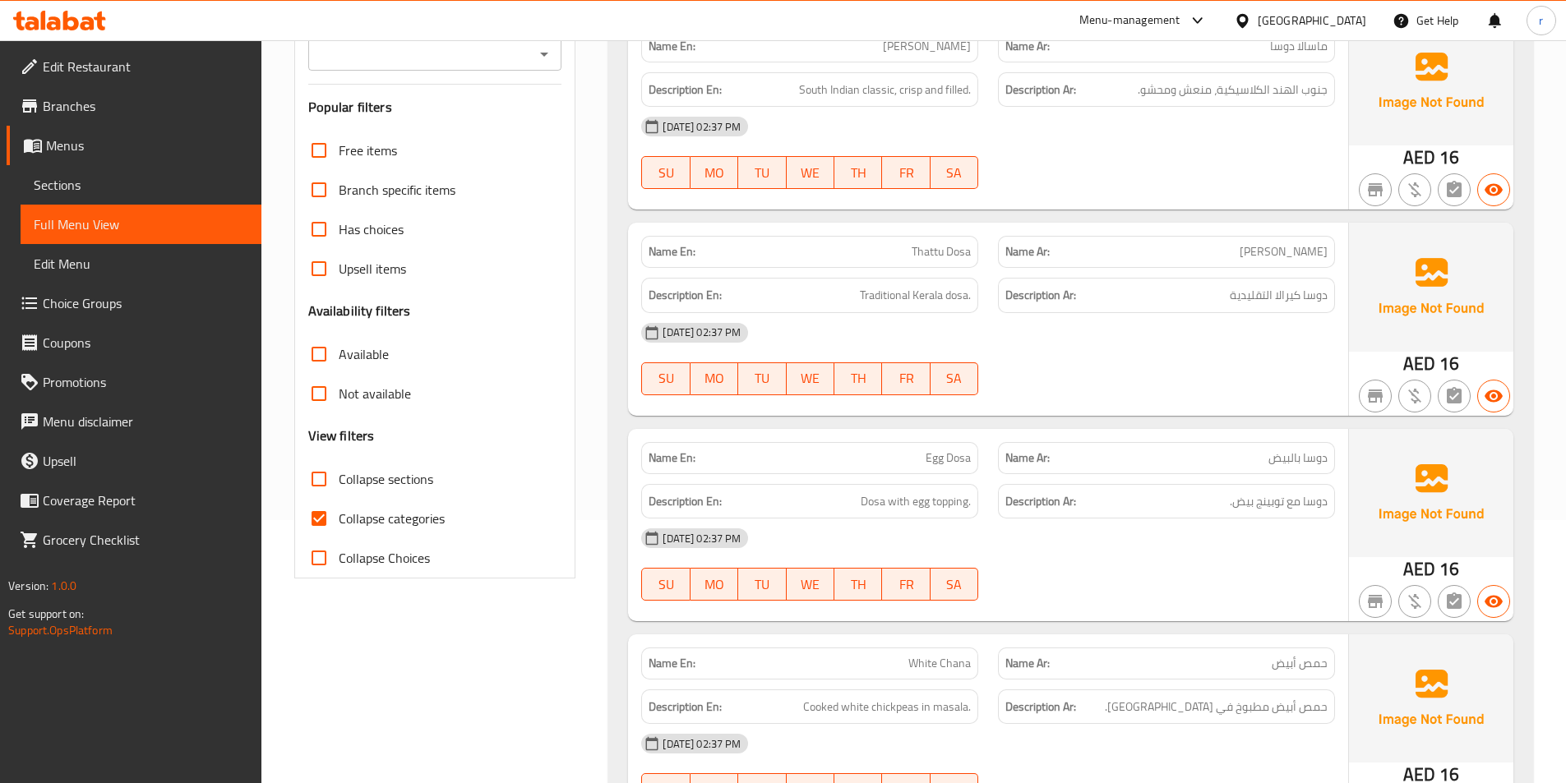
scroll to position [329, 0]
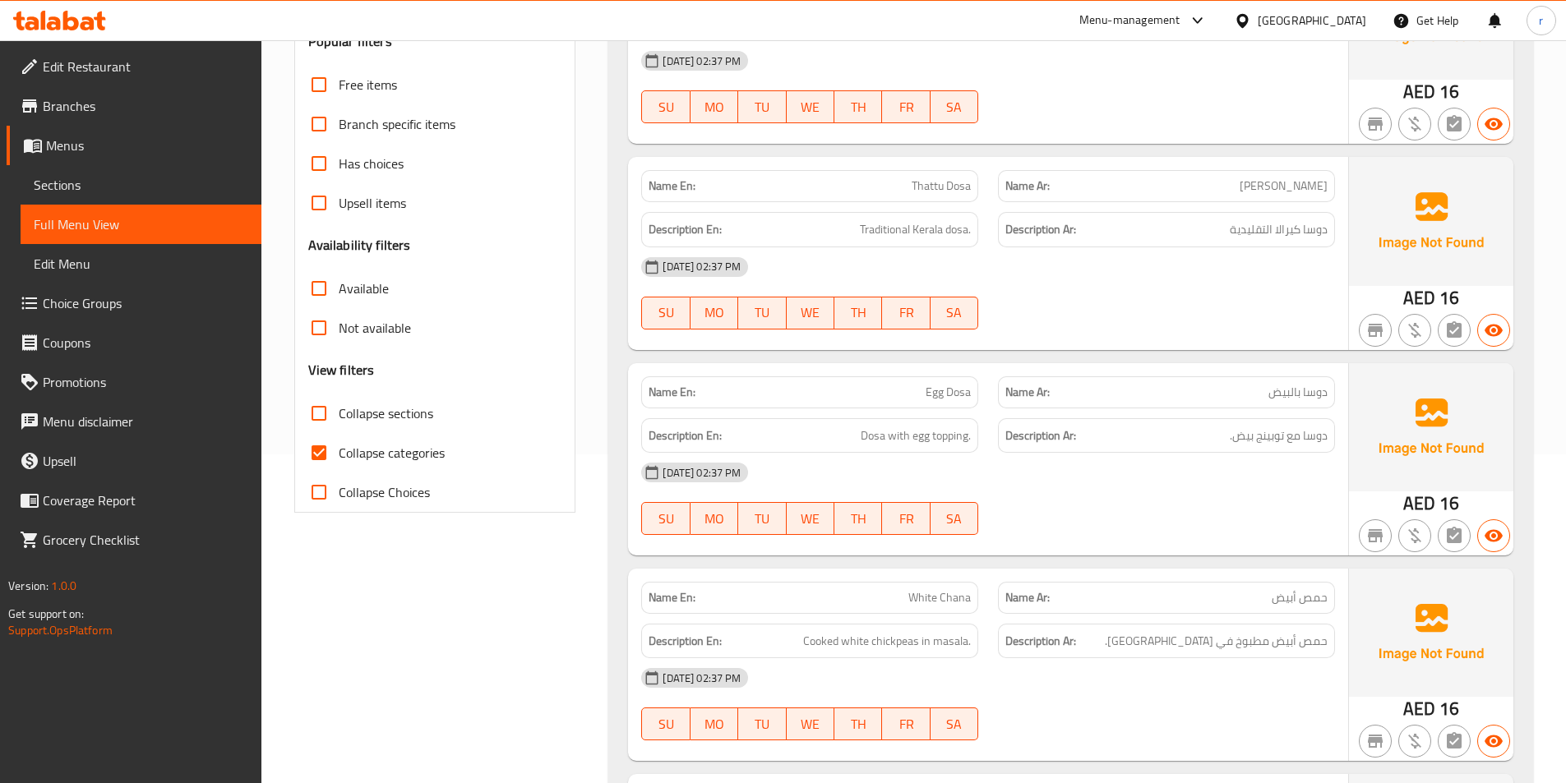
click at [318, 448] on input "Collapse categories" at bounding box center [318, 452] width 39 height 39
checkbox input "false"
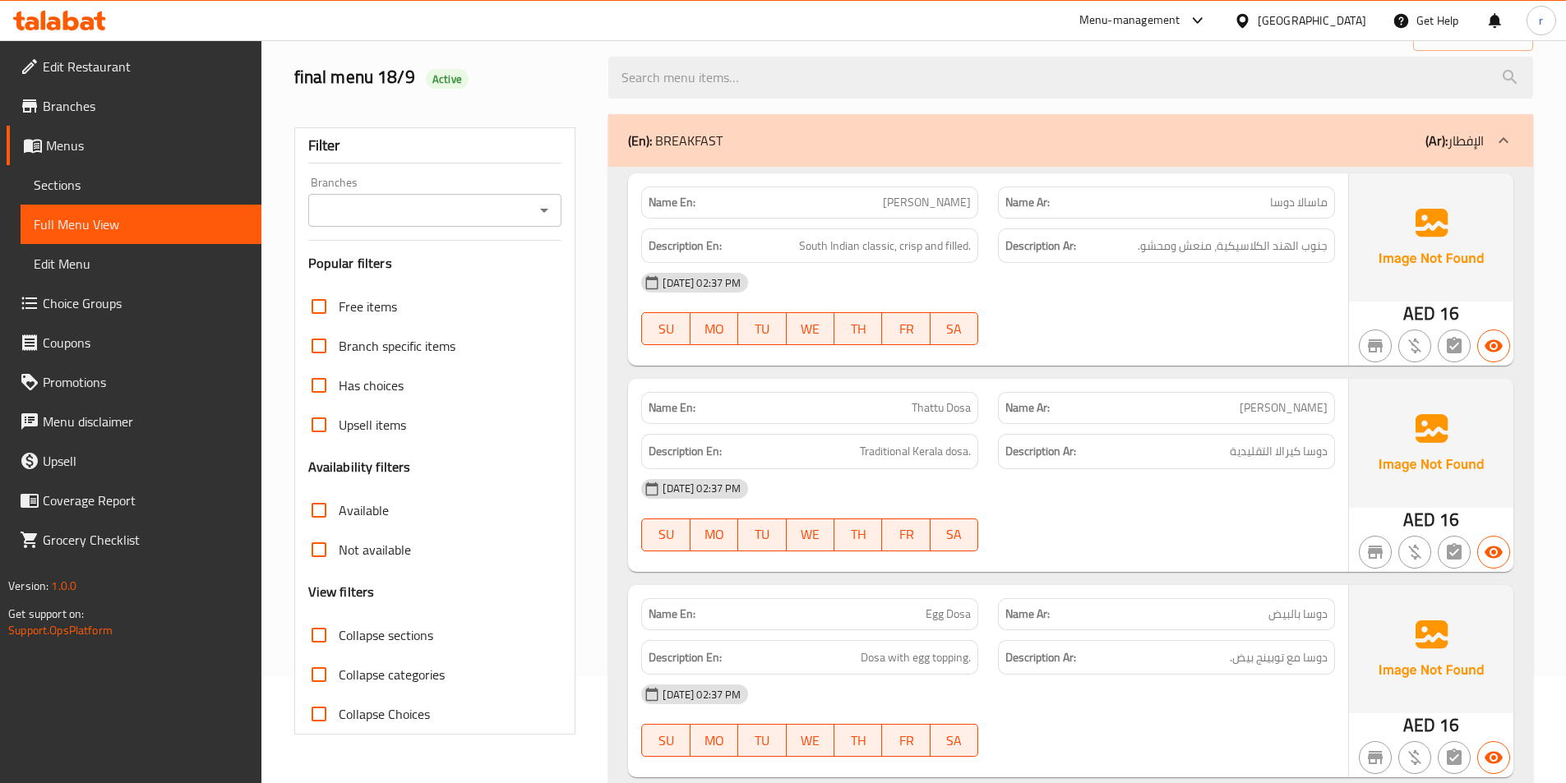
scroll to position [0, 0]
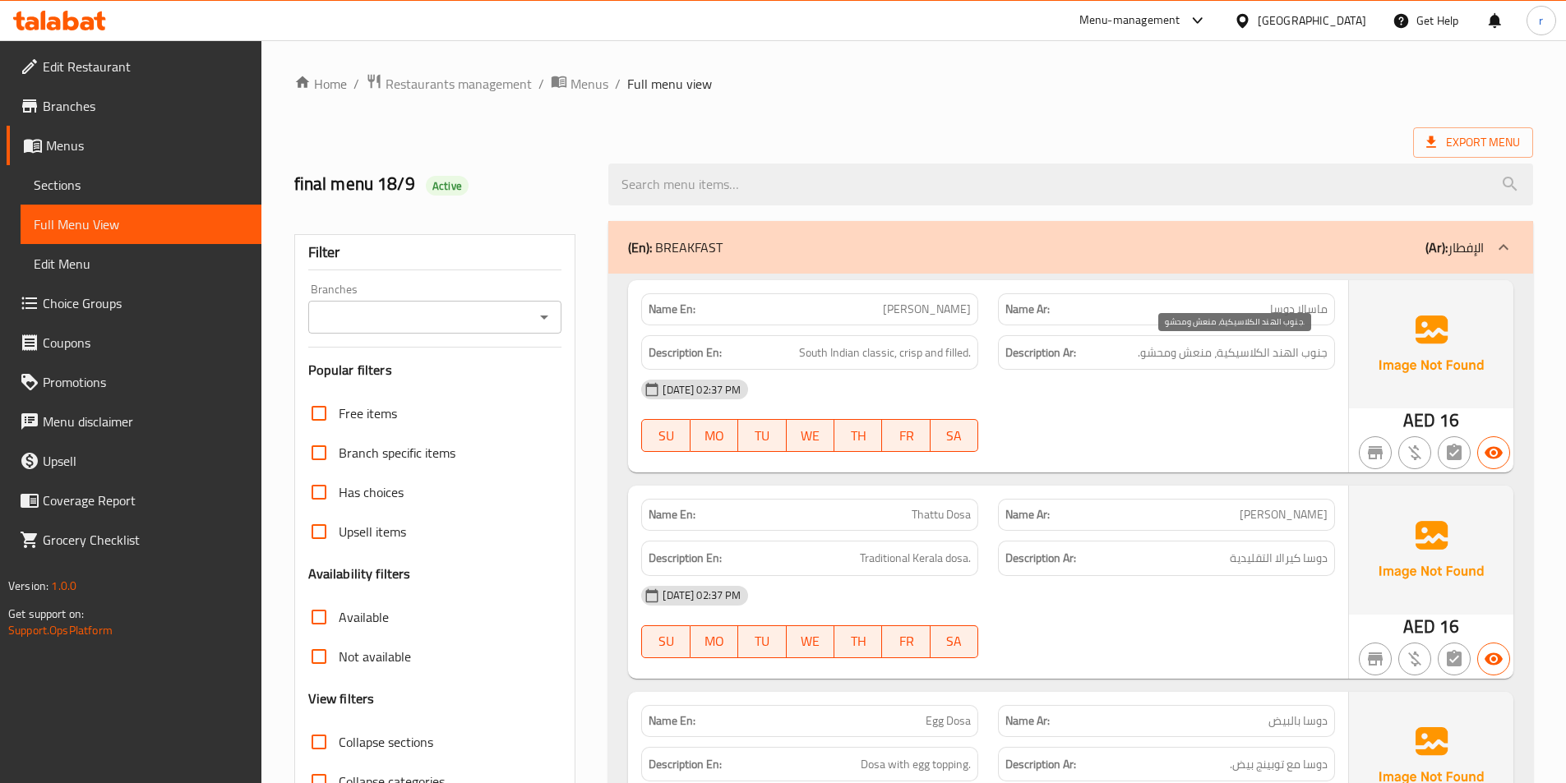
click at [1314, 352] on span "جنوب الهند الكلاسيكية، منعش ومحشو." at bounding box center [1233, 353] width 190 height 21
drag, startPoint x: 1314, startPoint y: 352, endPoint x: 1251, endPoint y: 352, distance: 63.3
click at [1251, 352] on span "جنوب الهند الكلاسيكية، منعش ومحشو." at bounding box center [1233, 353] width 190 height 21
click at [1201, 352] on span "جنوب الهند الكلاسيكية، منعش ومحشو." at bounding box center [1233, 353] width 190 height 21
drag, startPoint x: 1201, startPoint y: 352, endPoint x: 1135, endPoint y: 348, distance: 65.9
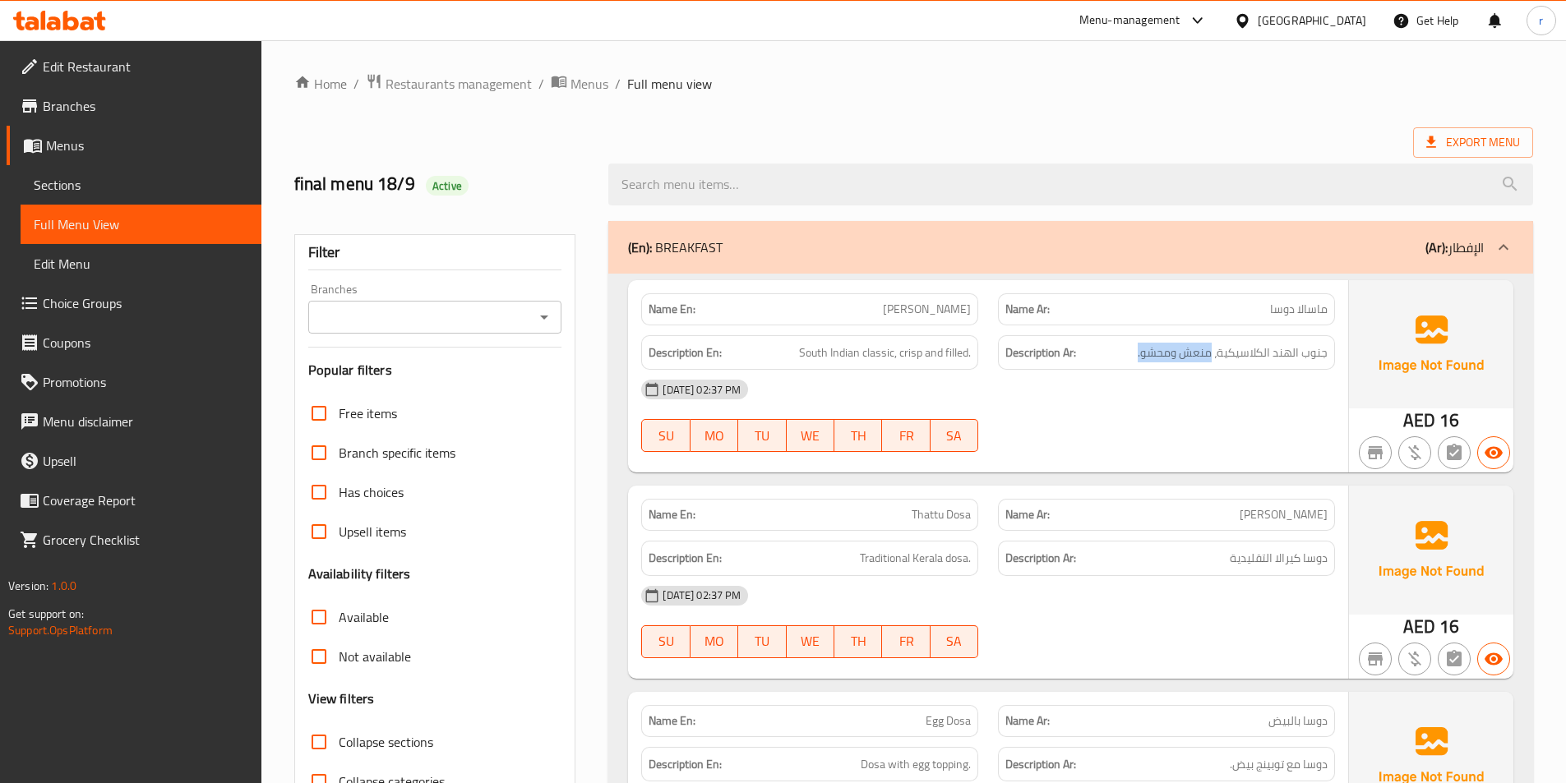
click at [1135, 348] on h6 "Description Ar: جنوب الهند الكلاسيكية، منعش ومحشو." at bounding box center [1166, 353] width 322 height 21
click at [919, 349] on span "South Indian classic, crisp and filled." at bounding box center [885, 353] width 172 height 21
drag, startPoint x: 919, startPoint y: 349, endPoint x: 972, endPoint y: 355, distance: 53.7
click at [972, 355] on div "Description En: South Indian classic, crisp and filled." at bounding box center [809, 352] width 337 height 35
click at [1086, 446] on div at bounding box center [1166, 452] width 357 height 20
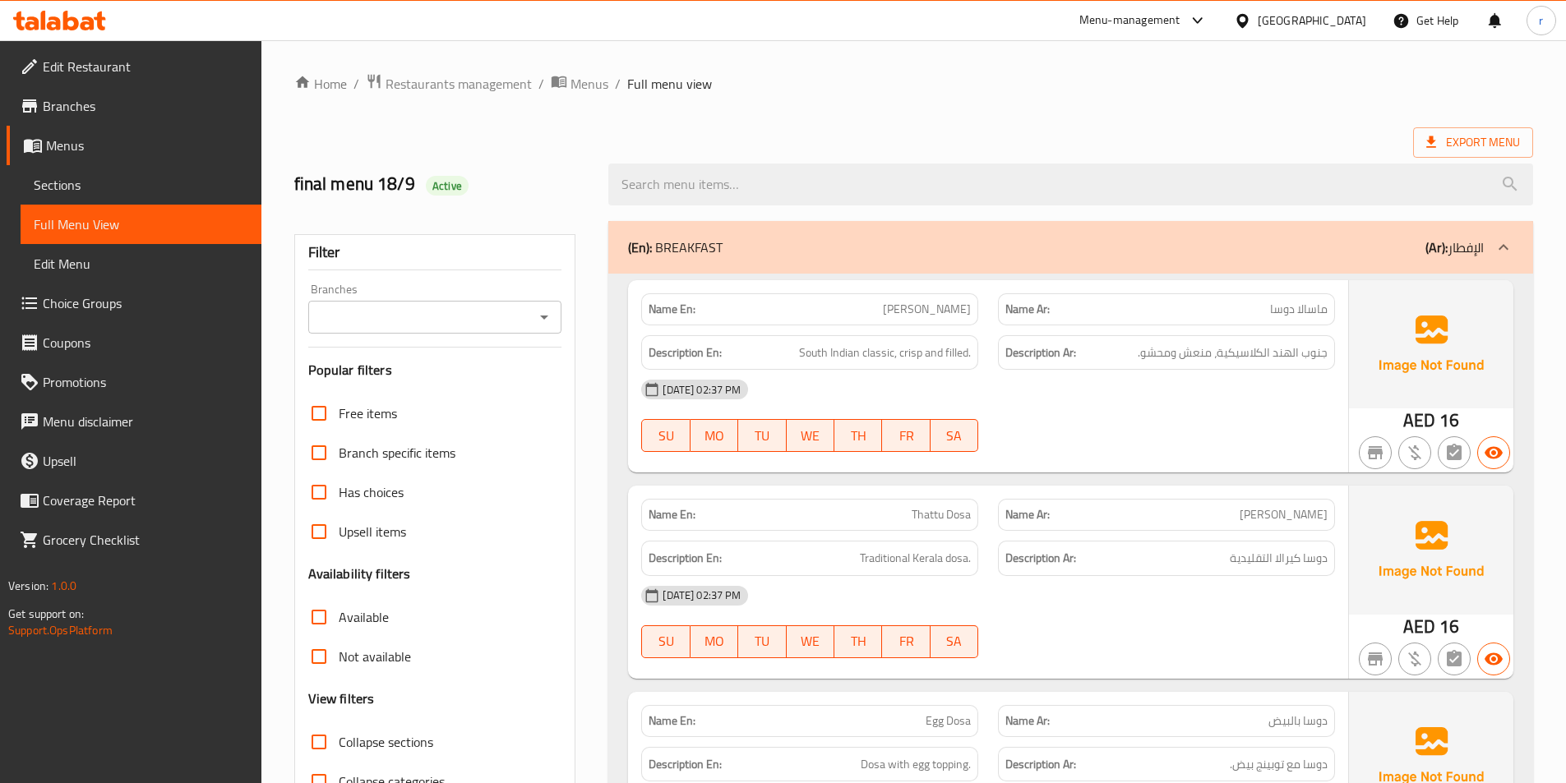
click at [1316, 509] on span "ثاتو دوسا" at bounding box center [1283, 514] width 88 height 17
drag, startPoint x: 1316, startPoint y: 509, endPoint x: 1209, endPoint y: 511, distance: 106.9
click at [1209, 511] on p "Name Ar: ثاتو دوسا" at bounding box center [1166, 514] width 322 height 17
click at [954, 509] on span "Thattu Dosa" at bounding box center [941, 514] width 59 height 17
drag, startPoint x: 954, startPoint y: 509, endPoint x: 907, endPoint y: 505, distance: 47.0
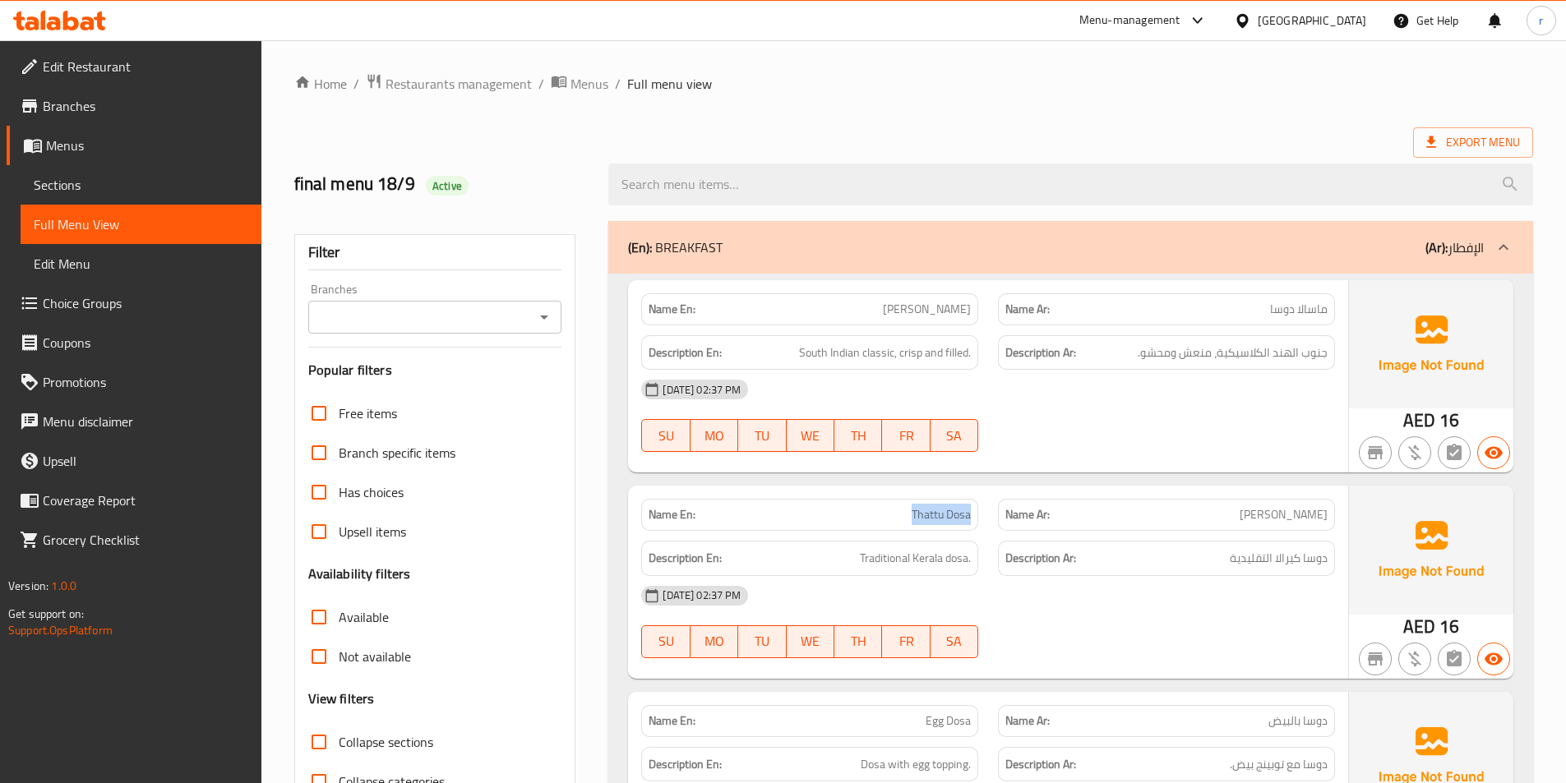
click at [907, 505] on div "Name En: Thattu Dosa" at bounding box center [809, 515] width 337 height 32
click at [876, 558] on span "Traditional Kerala dosa." at bounding box center [915, 558] width 111 height 21
drag, startPoint x: 876, startPoint y: 558, endPoint x: 986, endPoint y: 557, distance: 109.3
click at [981, 557] on div "Description En: Traditional Kerala dosa." at bounding box center [809, 558] width 357 height 55
click at [1293, 562] on span "دوسا كيرالا التقليدية" at bounding box center [1279, 558] width 98 height 21
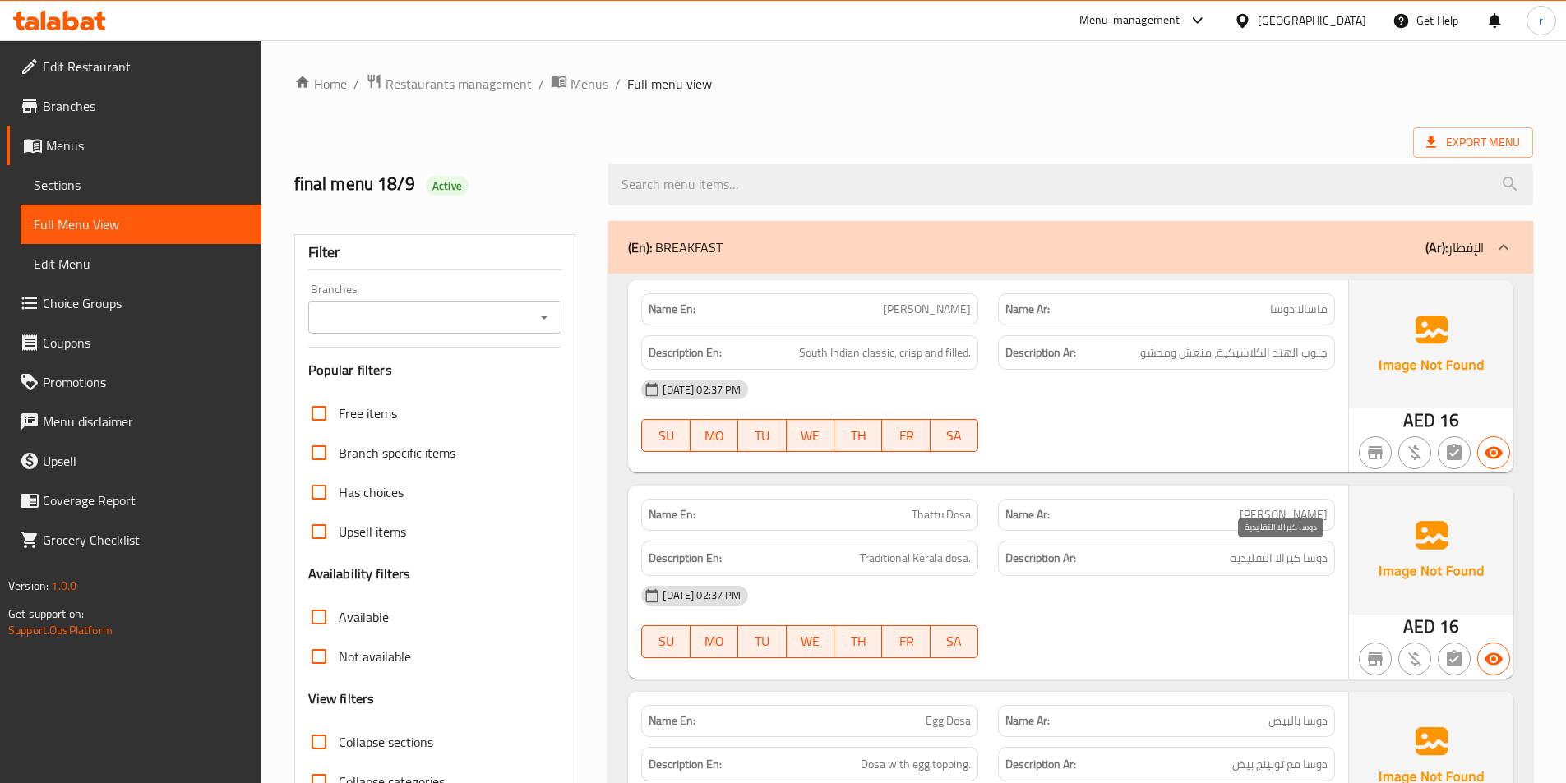
click at [1296, 563] on span "دوسا كيرالا التقليدية" at bounding box center [1279, 558] width 98 height 21
click at [1176, 601] on div "18-09-2025 02:37 PM" at bounding box center [987, 595] width 713 height 39
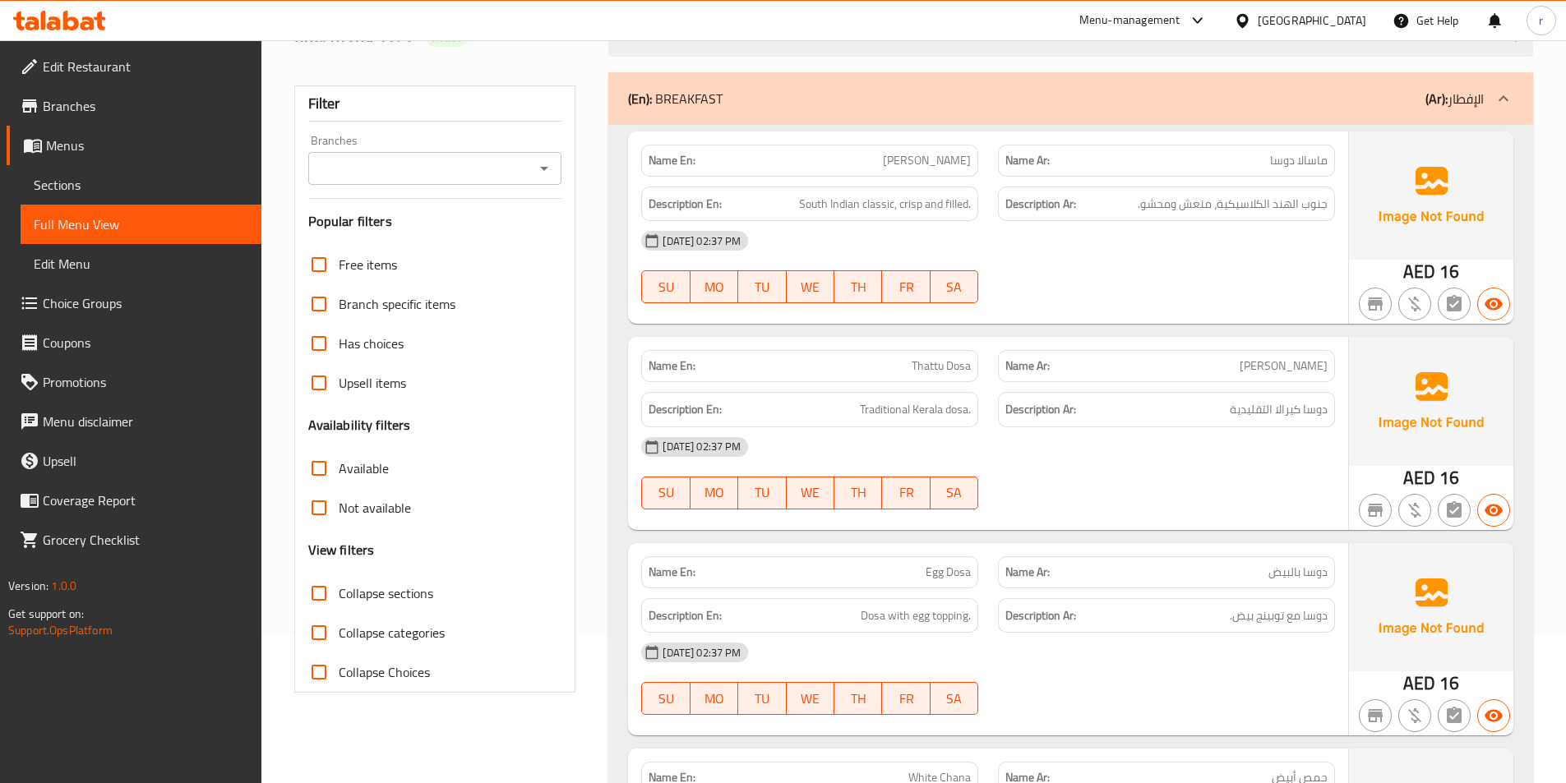
scroll to position [247, 0]
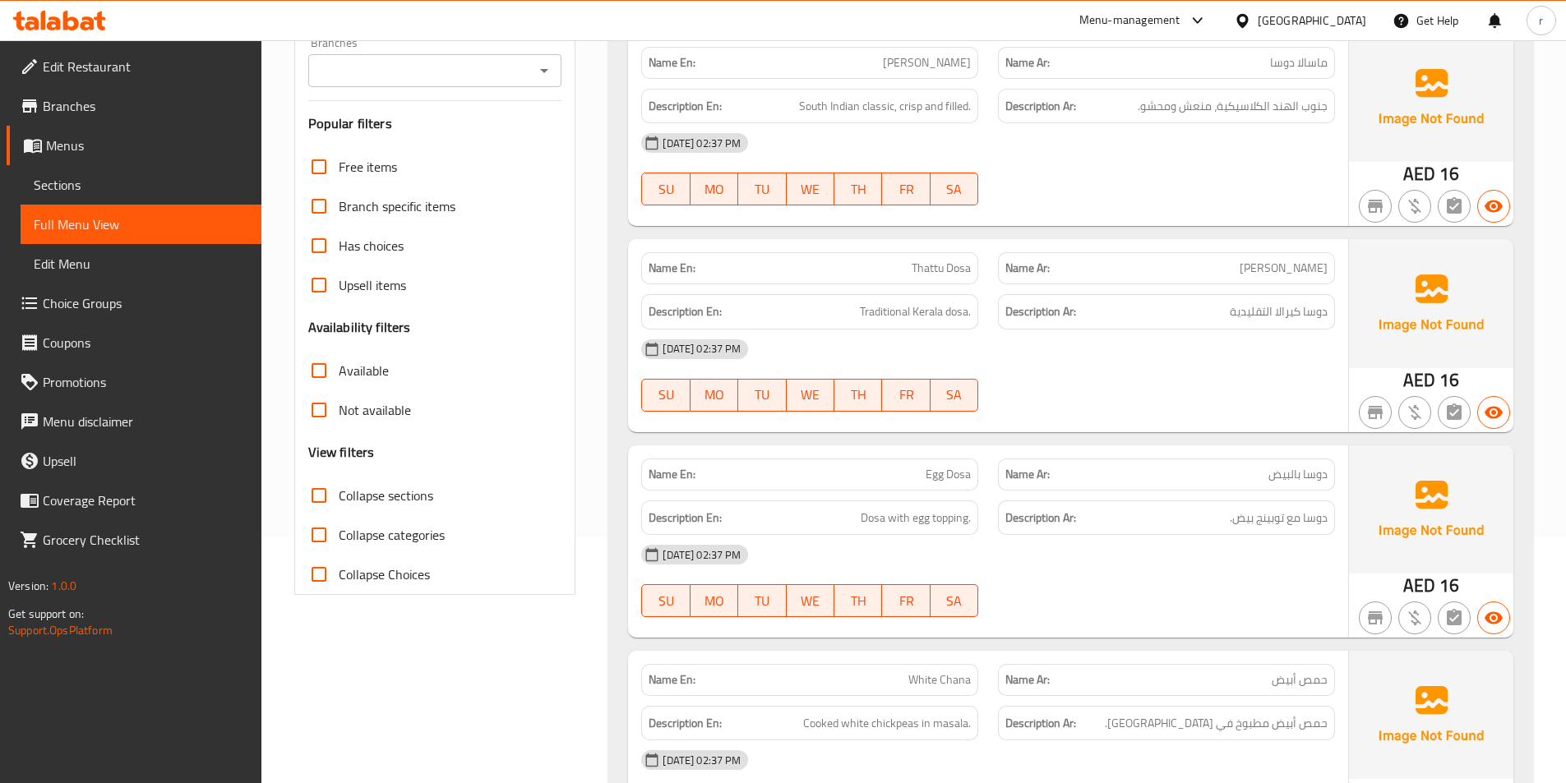
click at [1321, 470] on span "دوسا بالبيض" at bounding box center [1297, 474] width 59 height 17
drag, startPoint x: 1321, startPoint y: 470, endPoint x: 1238, endPoint y: 469, distance: 83.0
click at [1238, 469] on p "Name Ar: دوسا بالبيض" at bounding box center [1166, 474] width 322 height 17
click at [951, 469] on span "Egg Dosa" at bounding box center [948, 474] width 45 height 17
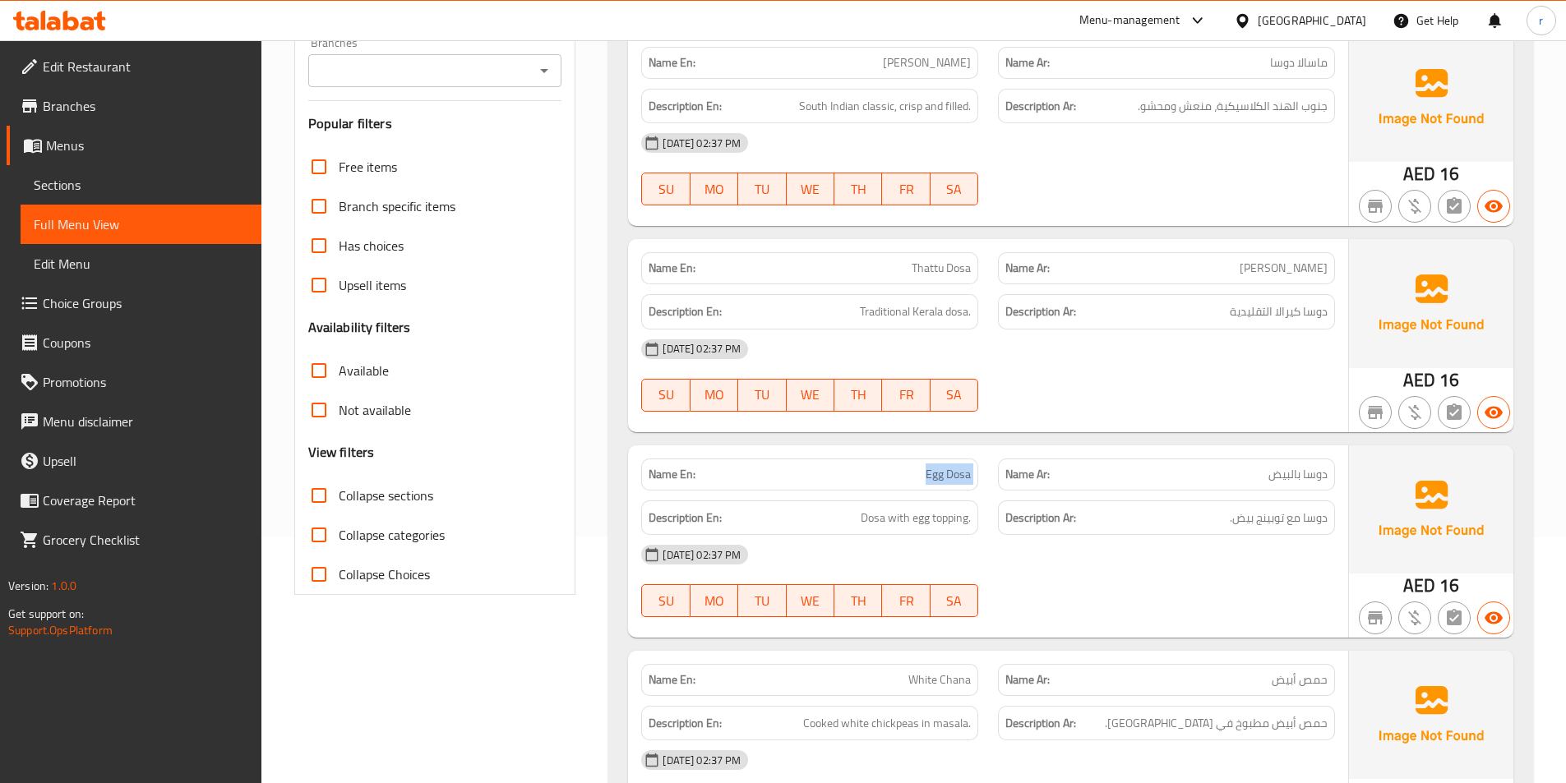
click at [950, 469] on span "Egg Dosa" at bounding box center [948, 474] width 45 height 17
click at [875, 522] on span "Dosa with egg topping." at bounding box center [916, 518] width 110 height 21
drag, startPoint x: 875, startPoint y: 522, endPoint x: 966, endPoint y: 525, distance: 91.3
click at [936, 526] on span "Dosa with egg topping." at bounding box center [916, 518] width 110 height 21
click at [1266, 527] on span "دوسا مع توبينج بيض." at bounding box center [1279, 518] width 98 height 21
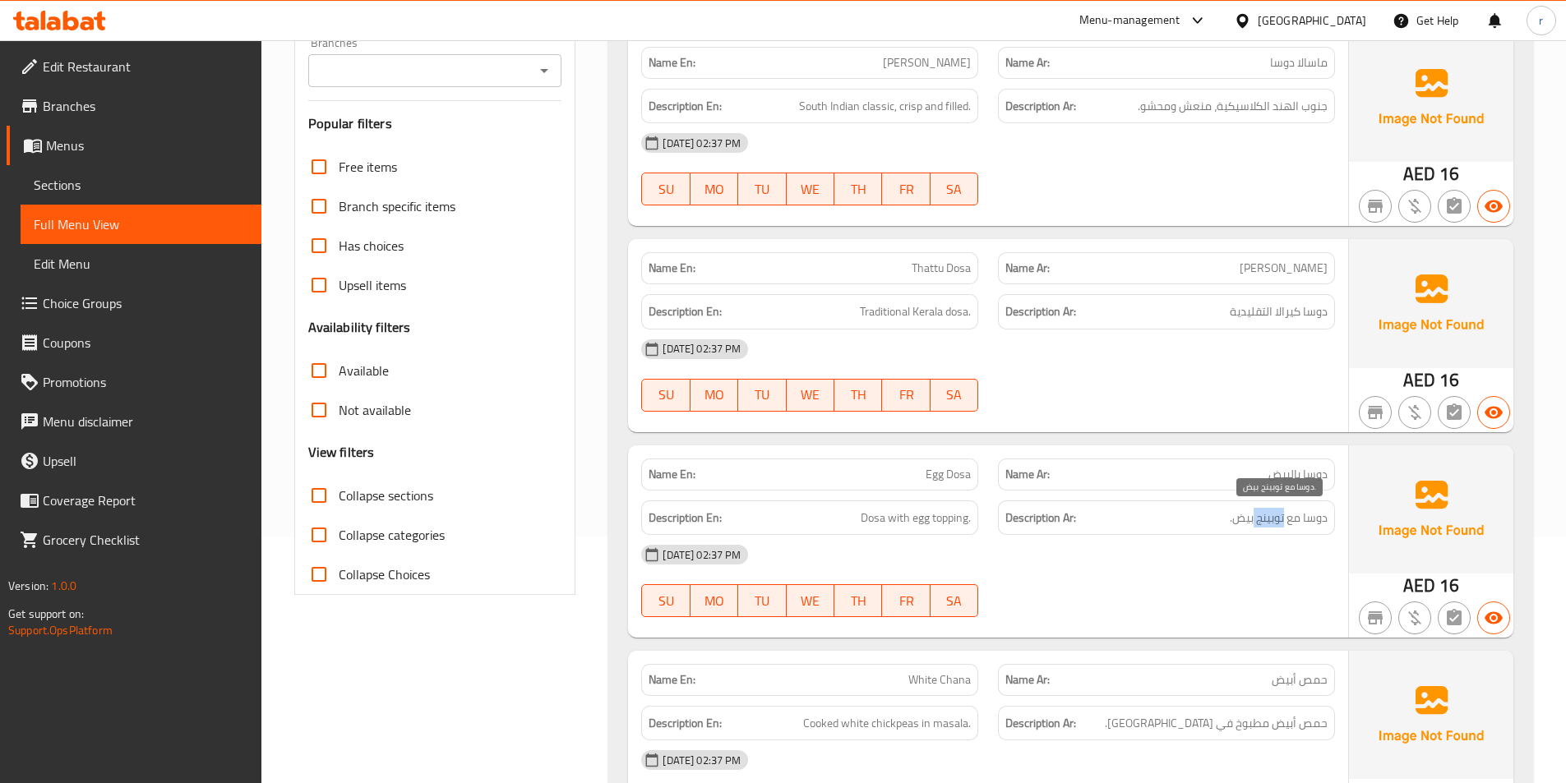
click at [1266, 527] on span "دوسا مع توبينج بيض." at bounding box center [1279, 518] width 98 height 21
click at [1259, 519] on span "دوسا مع توبينج بيض." at bounding box center [1279, 518] width 98 height 21
click at [1283, 548] on div "18-09-2025 02:37 PM" at bounding box center [987, 554] width 713 height 39
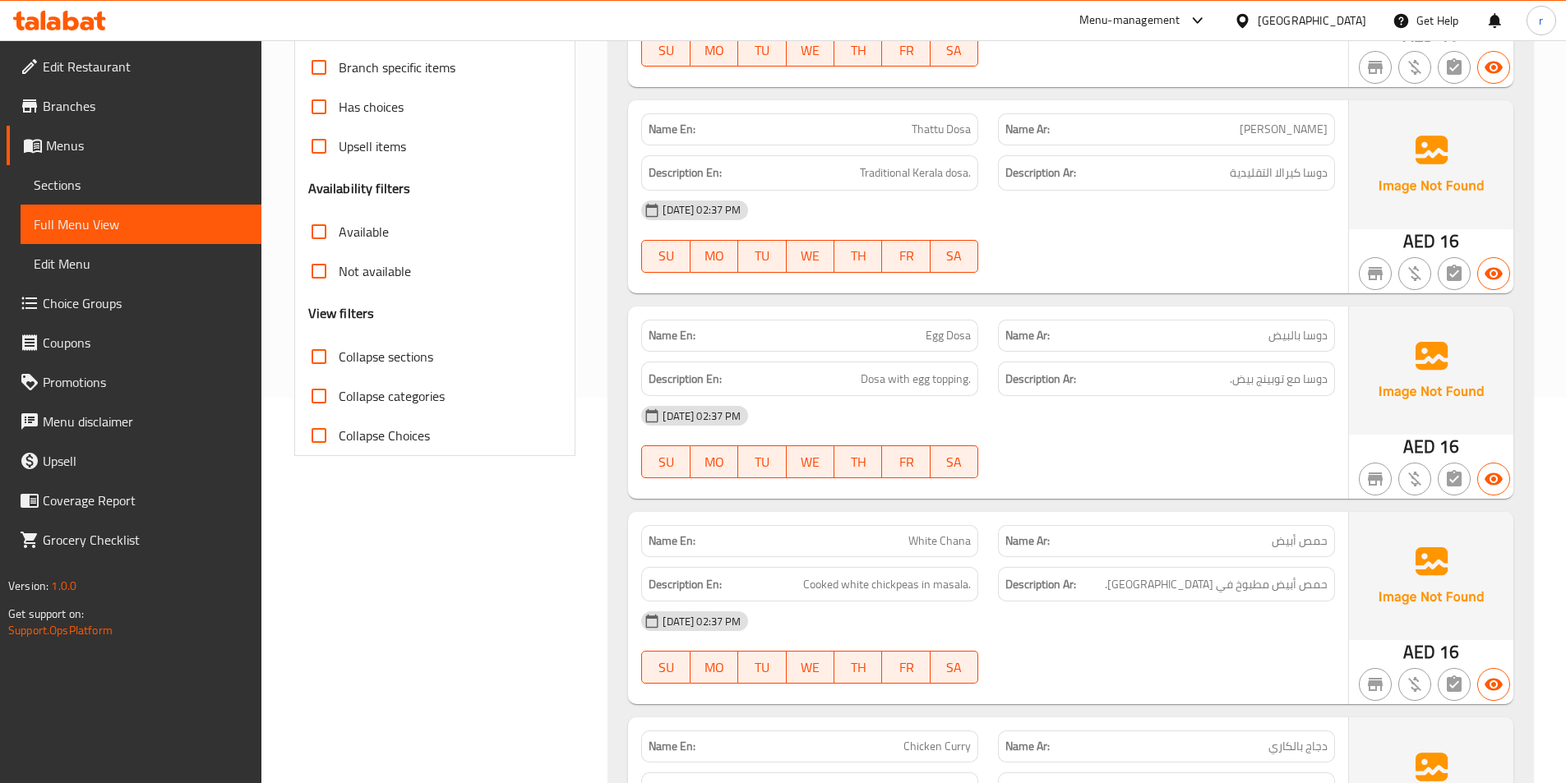
scroll to position [411, 0]
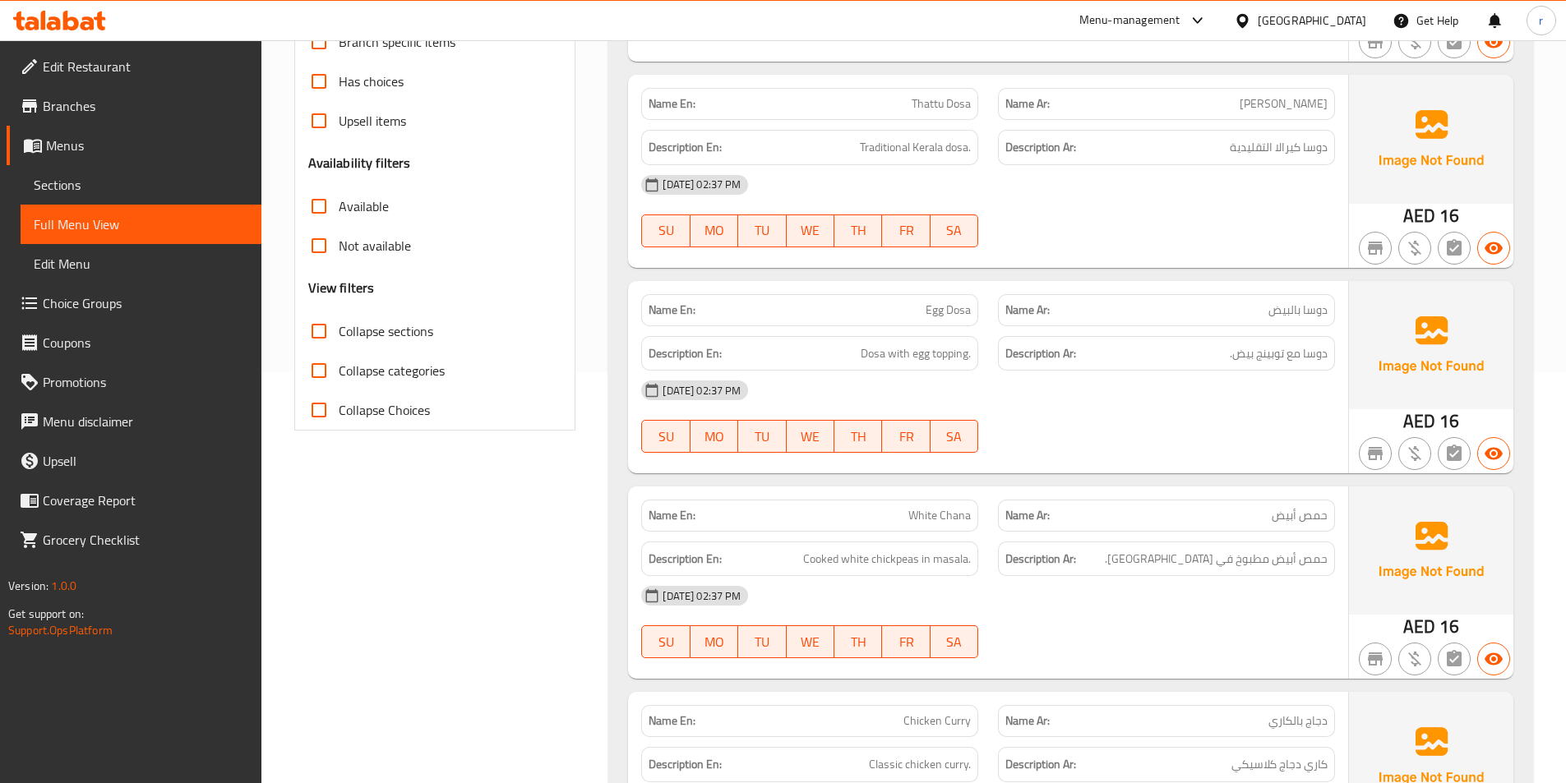
click at [1315, 524] on span "حمص أبيض" at bounding box center [1300, 515] width 56 height 17
drag, startPoint x: 1315, startPoint y: 524, endPoint x: 1292, endPoint y: 524, distance: 23.0
click at [1292, 524] on span "حمص أبيض" at bounding box center [1300, 515] width 56 height 17
click at [930, 520] on span "White Chana" at bounding box center [939, 515] width 62 height 17
drag, startPoint x: 930, startPoint y: 520, endPoint x: 965, endPoint y: 519, distance: 34.6
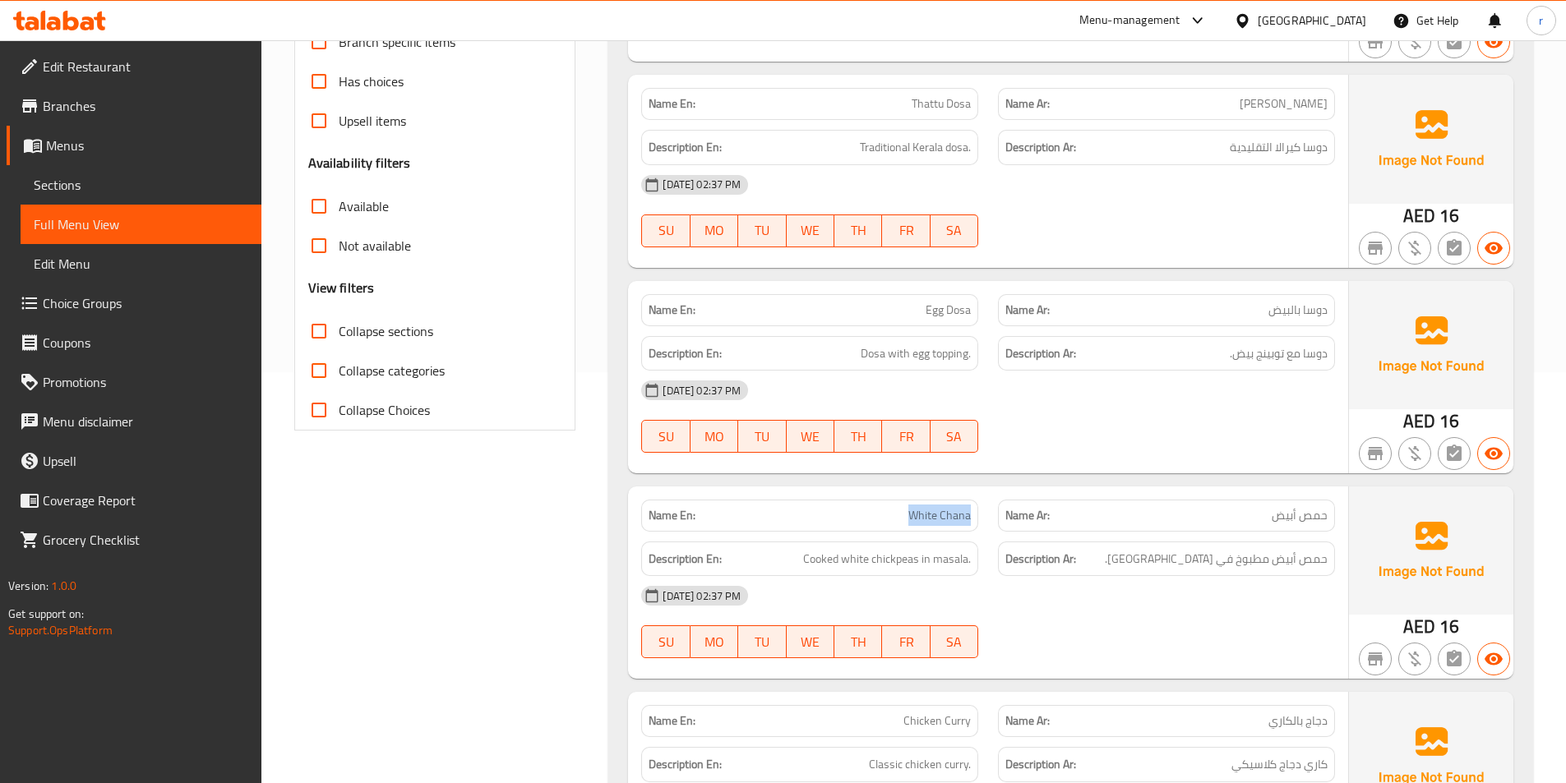
click at [964, 519] on span "White Chana" at bounding box center [939, 515] width 62 height 17
click at [1320, 559] on span "حمص أبيض مطبوخ في ماسالا." at bounding box center [1216, 559] width 223 height 21
drag, startPoint x: 1283, startPoint y: 556, endPoint x: 1162, endPoint y: 557, distance: 120.8
click at [1165, 557] on h6 "Description Ar: حمص أبيض مطبوخ في ماسالا." at bounding box center [1166, 559] width 322 height 21
click at [838, 561] on span "Cooked white chickpeas in masala." at bounding box center [887, 559] width 168 height 21
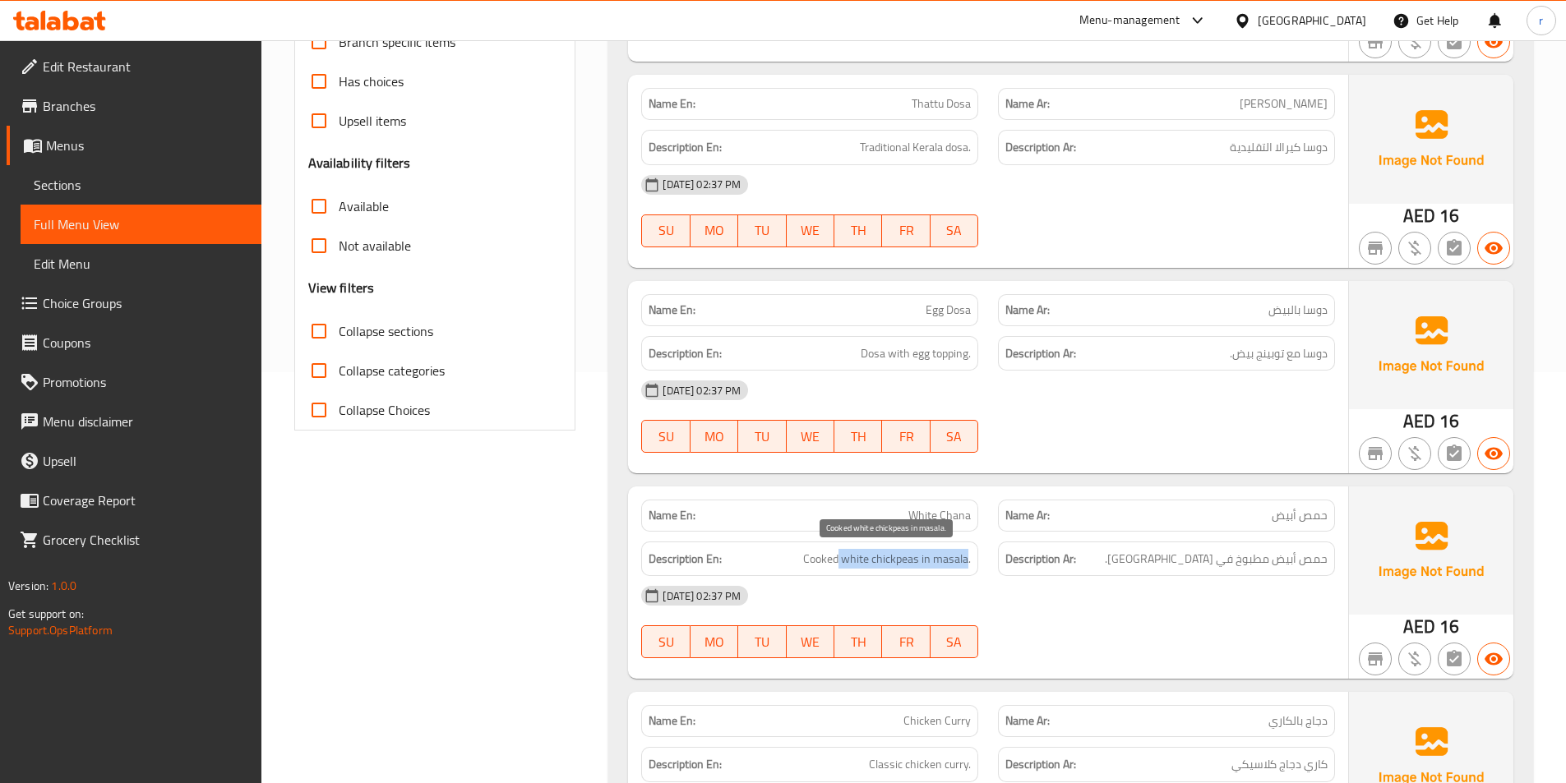
drag, startPoint x: 838, startPoint y: 561, endPoint x: 968, endPoint y: 566, distance: 130.8
click at [965, 566] on span "Cooked white chickpeas in masala." at bounding box center [887, 559] width 168 height 21
click at [950, 603] on div "18-09-2025 02:37 PM" at bounding box center [987, 595] width 713 height 39
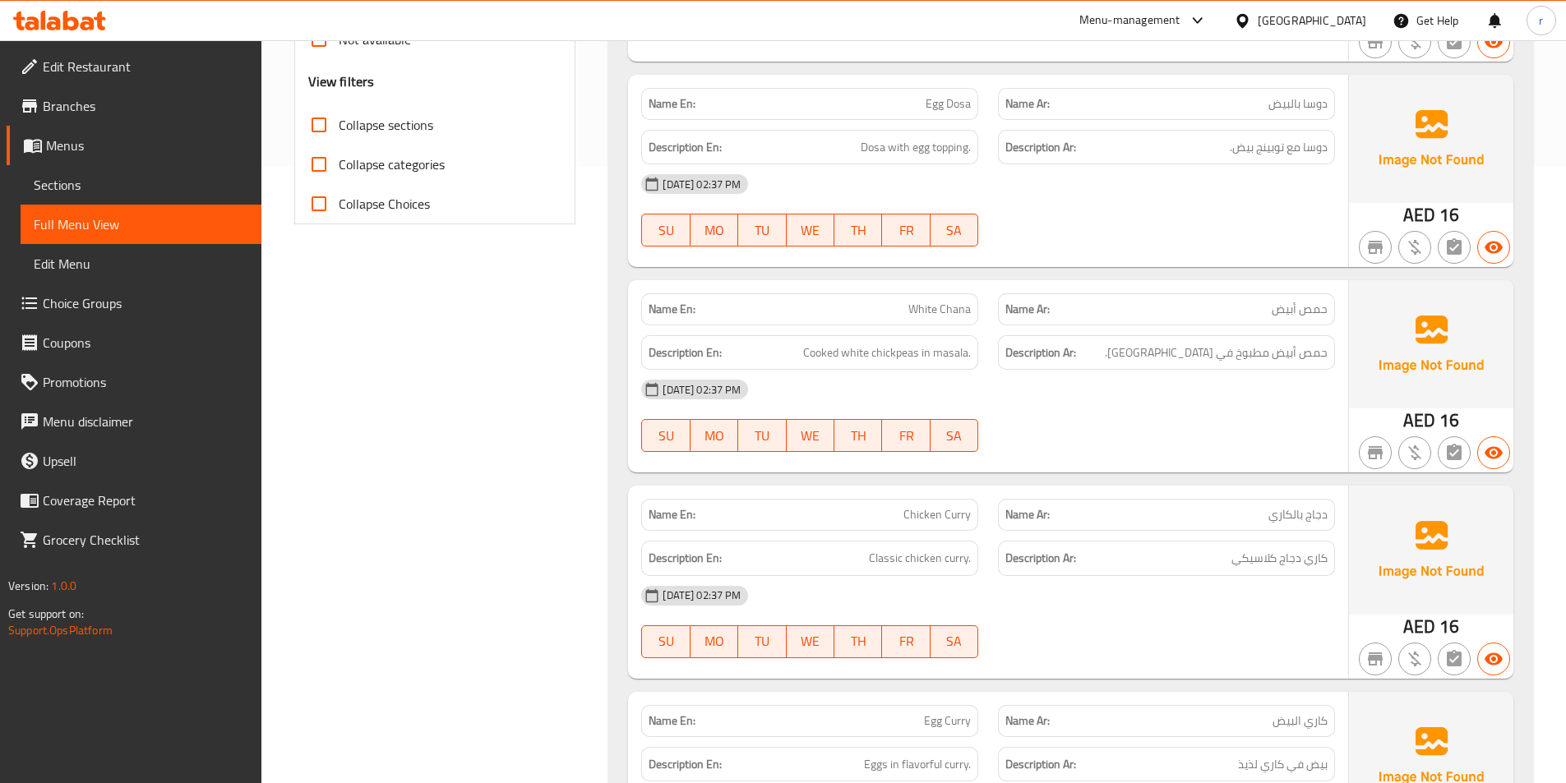
scroll to position [658, 0]
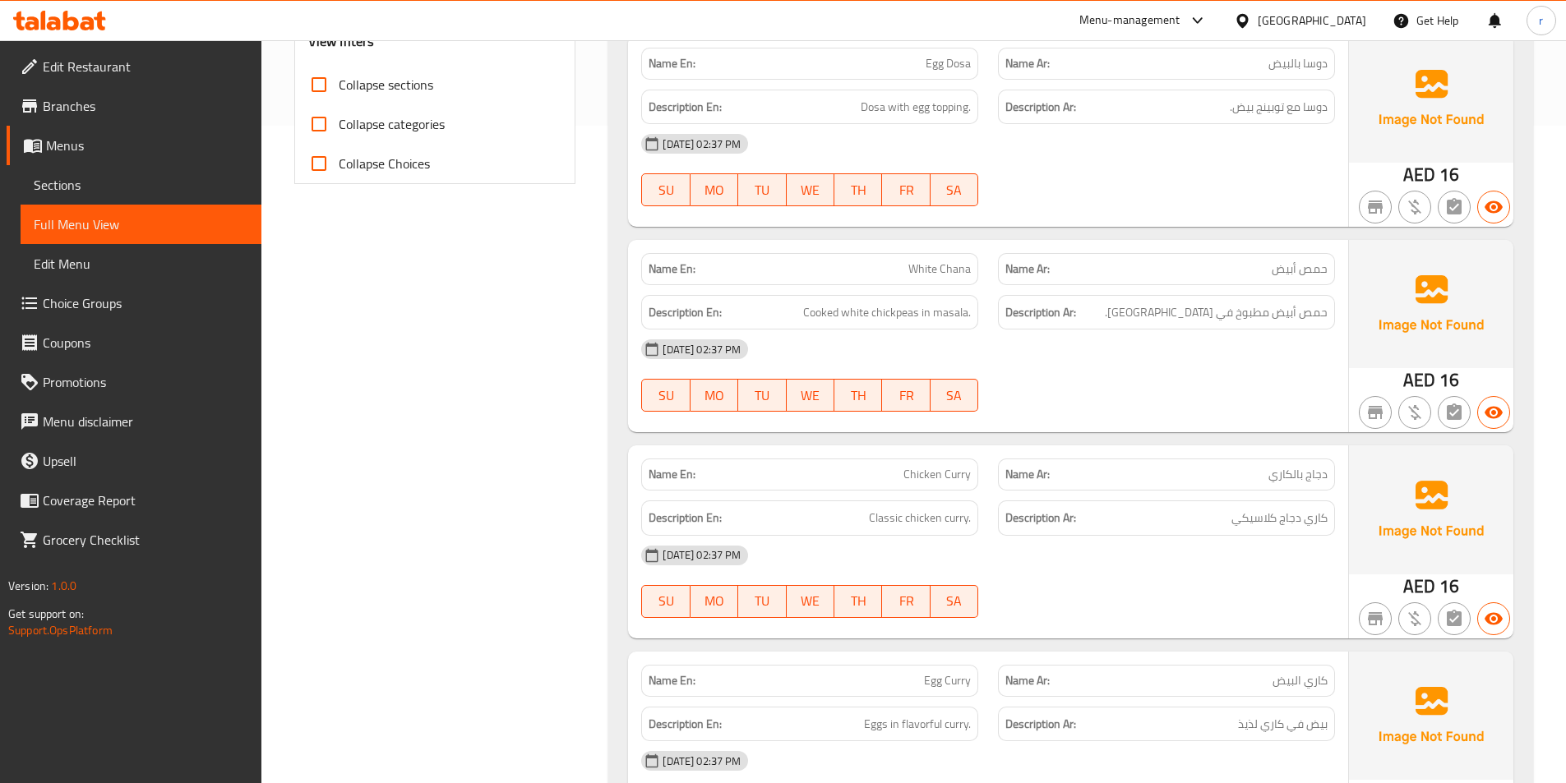
click at [935, 477] on span "Chicken Curry" at bounding box center [936, 474] width 67 height 17
drag, startPoint x: 935, startPoint y: 477, endPoint x: 1050, endPoint y: 476, distance: 115.1
click at [1050, 476] on div "Name En: Chicken Curry Name Ar: دجاج بالكاري" at bounding box center [987, 475] width 713 height 52
click at [1308, 476] on span "دجاج بالكاري" at bounding box center [1297, 474] width 59 height 17
drag, startPoint x: 1308, startPoint y: 476, endPoint x: 1221, endPoint y: 474, distance: 86.3
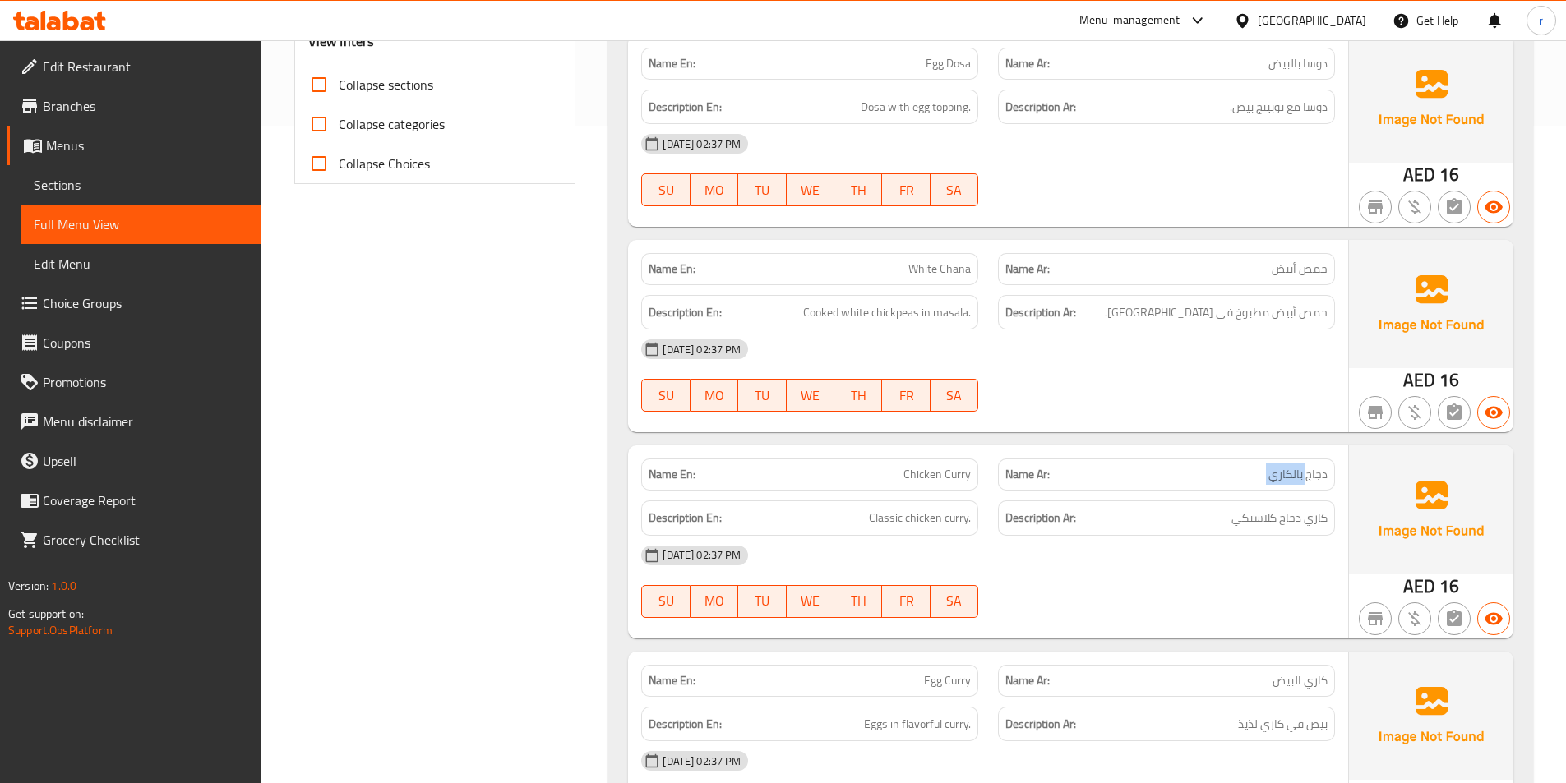
click at [1221, 473] on p "Name Ar: دجاج بالكاري" at bounding box center [1166, 474] width 322 height 17
click at [1313, 519] on span "كاري دجاج كلاسيكي" at bounding box center [1279, 518] width 96 height 21
drag, startPoint x: 1304, startPoint y: 519, endPoint x: 1198, endPoint y: 517, distance: 106.1
click at [1203, 517] on h6 "Description Ar: كاري دجاج كلاسيكي" at bounding box center [1166, 518] width 322 height 21
click at [944, 515] on span "Classic chicken curry." at bounding box center [920, 518] width 102 height 21
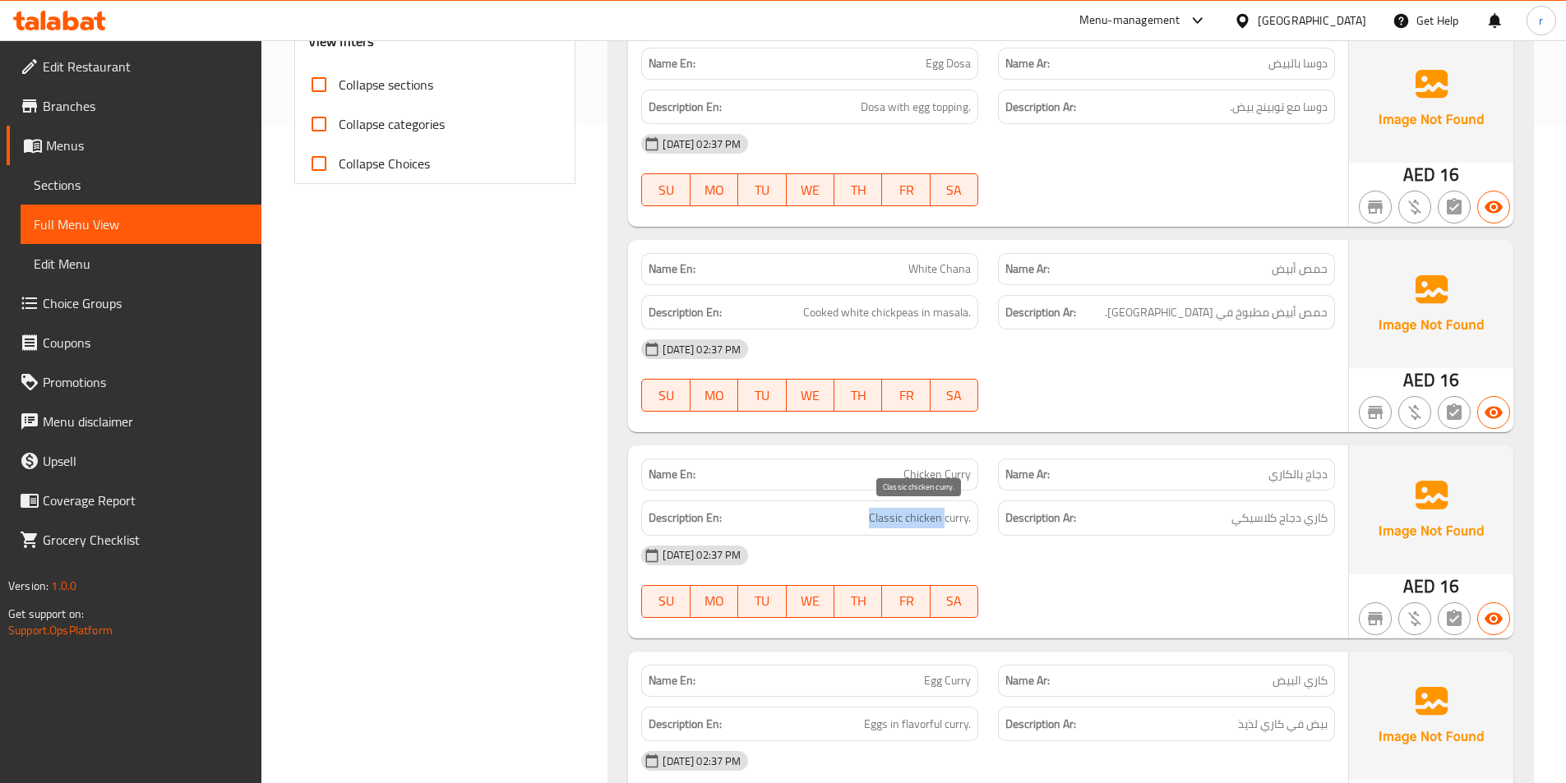
drag, startPoint x: 912, startPoint y: 514, endPoint x: 854, endPoint y: 512, distance: 57.6
click at [854, 512] on h6 "Description En: Classic chicken curry." at bounding box center [810, 518] width 322 height 21
click at [1041, 559] on div "18-09-2025 02:37 PM" at bounding box center [987, 555] width 713 height 39
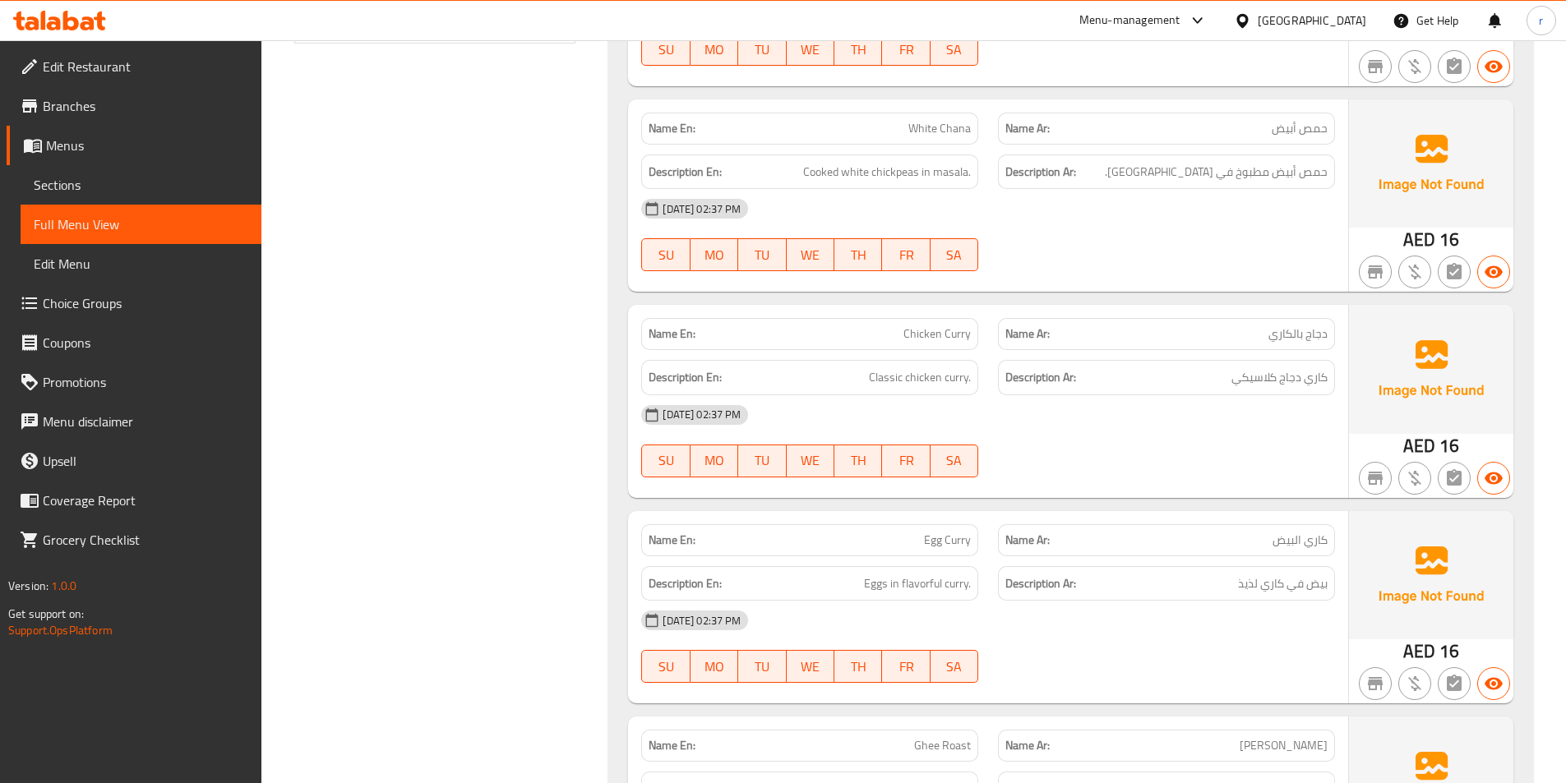
scroll to position [822, 0]
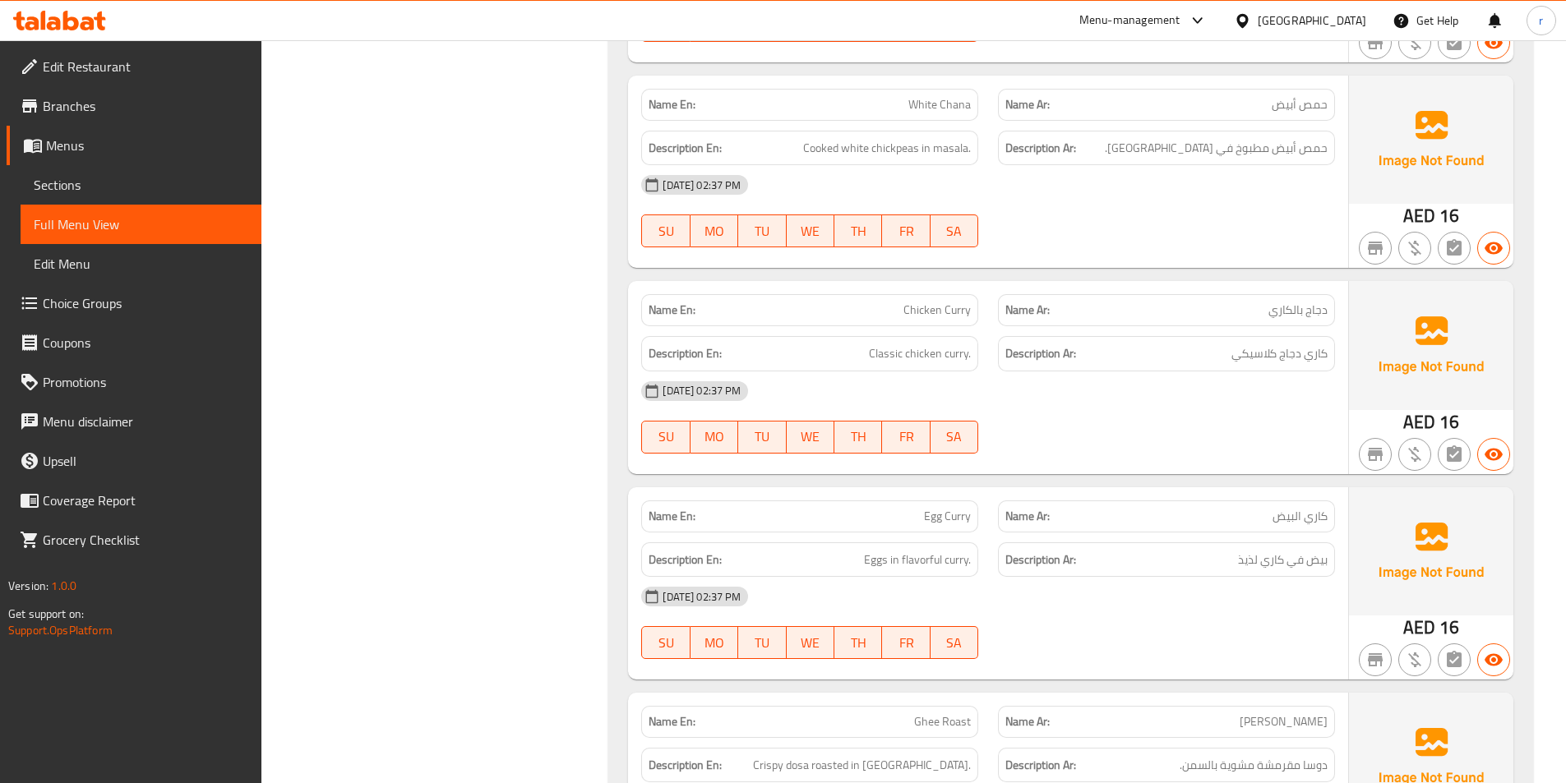
click at [1316, 515] on span "كاري البيض" at bounding box center [1299, 516] width 55 height 17
drag, startPoint x: 1316, startPoint y: 515, endPoint x: 1152, endPoint y: 520, distance: 163.7
click at [1214, 510] on p "Name Ar: كاري البيض" at bounding box center [1166, 516] width 322 height 17
click at [878, 565] on span "Eggs in flavorful curry." at bounding box center [917, 560] width 107 height 21
drag, startPoint x: 878, startPoint y: 565, endPoint x: 1024, endPoint y: 575, distance: 146.6
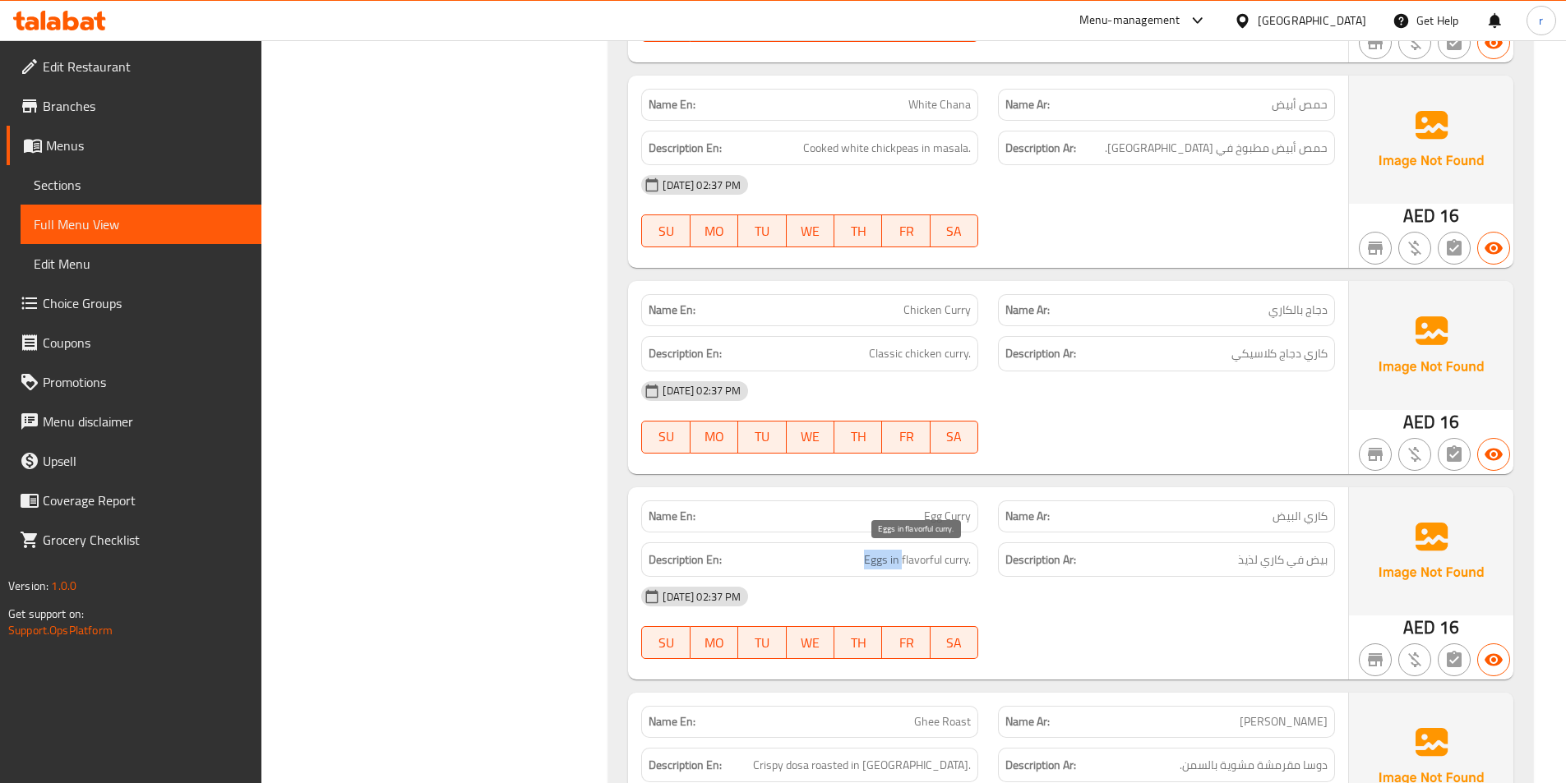
click at [967, 564] on span "Eggs in flavorful curry." at bounding box center [917, 560] width 107 height 21
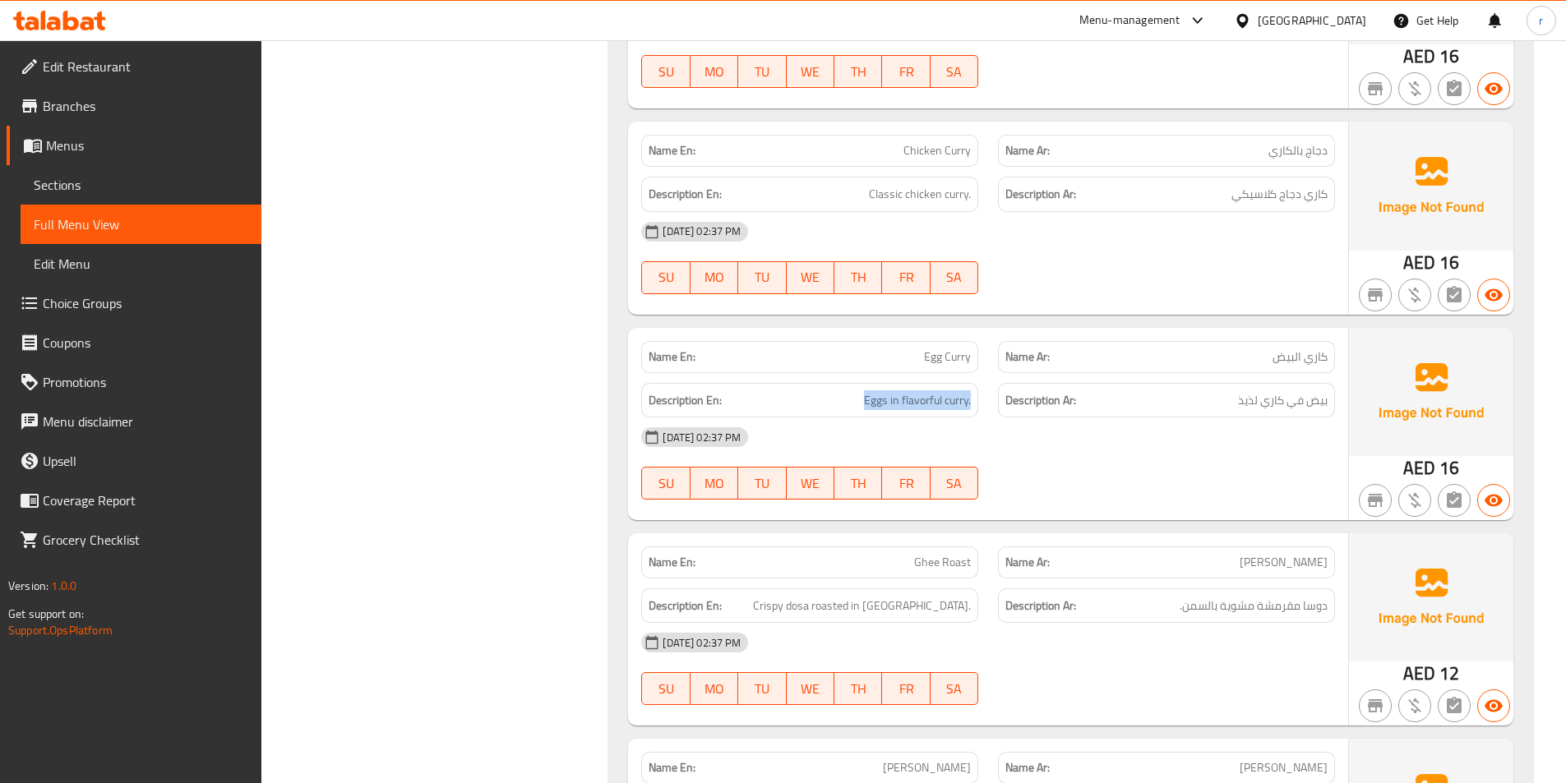
scroll to position [1069, 0]
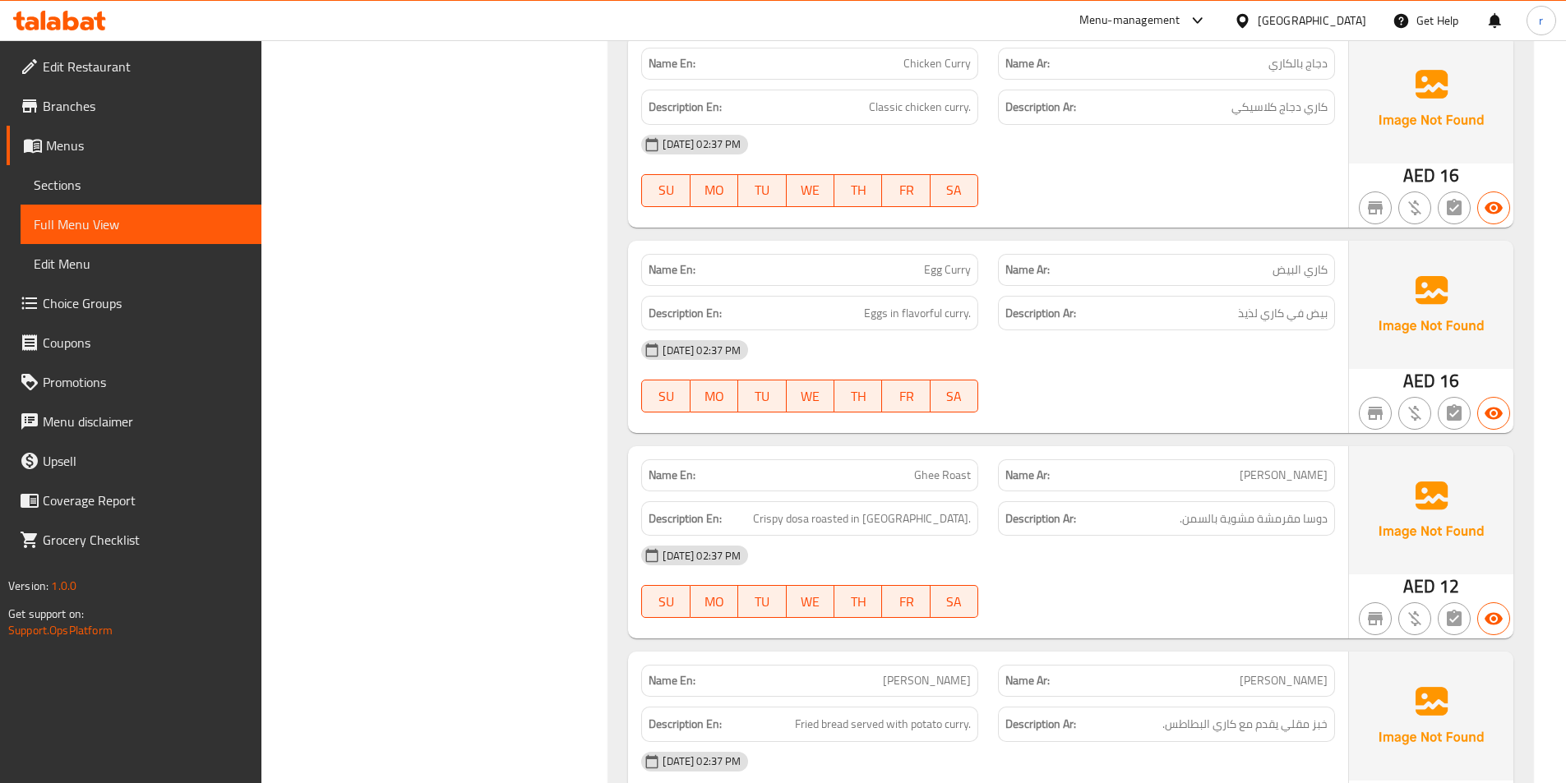
click at [1337, 521] on div "Description Ar: دوسا مقرمشة مشوية بالسمن." at bounding box center [1166, 519] width 357 height 55
click at [1325, 523] on span "دوسا مقرمشة مشوية بالسمن." at bounding box center [1253, 519] width 148 height 21
drag, startPoint x: 1325, startPoint y: 523, endPoint x: 1136, endPoint y: 519, distance: 189.1
click at [1156, 515] on h6 "Description Ar: دوسا مقرمشة مشوية بالسمن." at bounding box center [1166, 519] width 322 height 21
drag, startPoint x: 1102, startPoint y: 559, endPoint x: 1044, endPoint y: 569, distance: 59.2
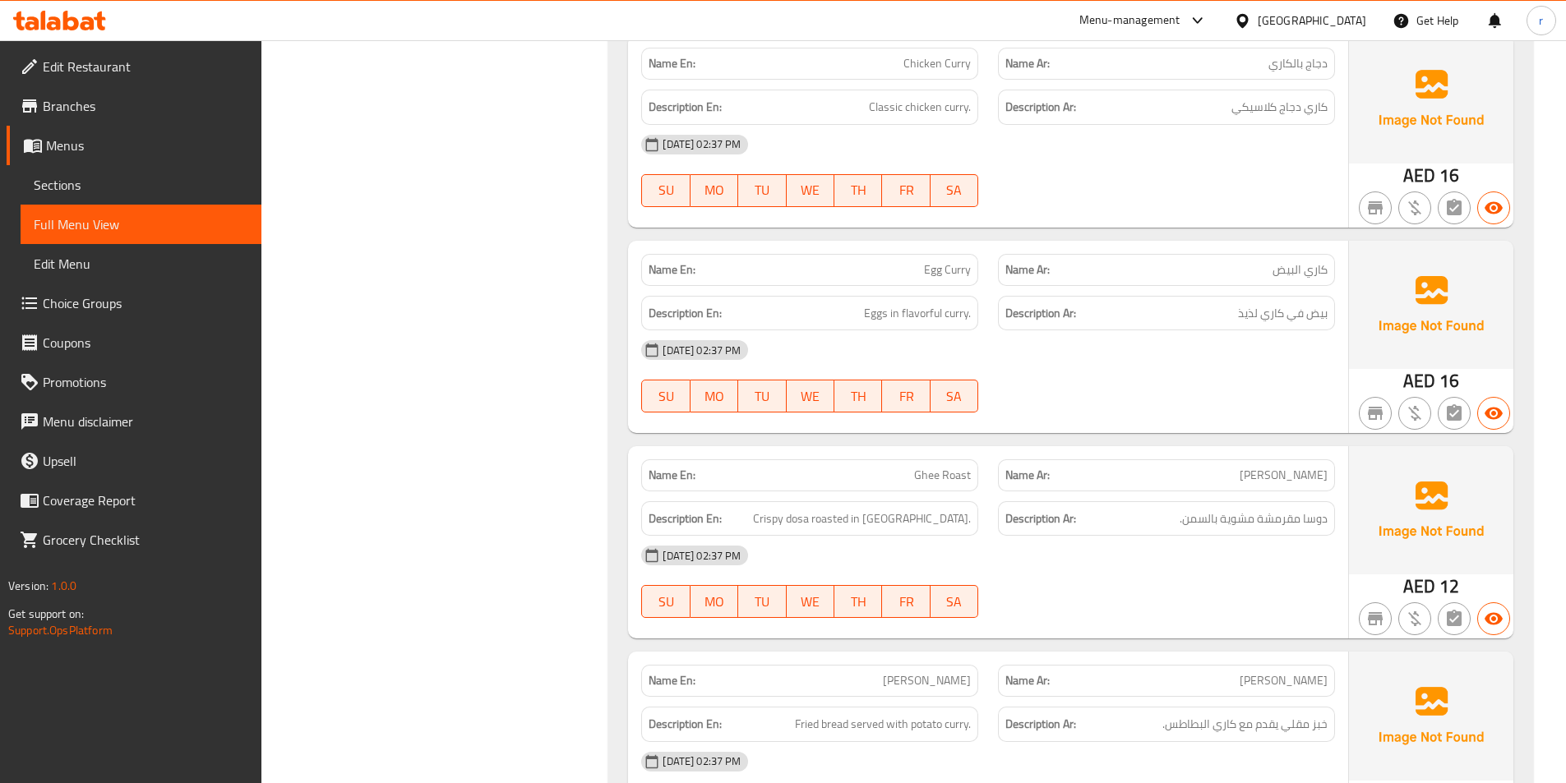
click at [1101, 559] on div "18-09-2025 02:37 PM" at bounding box center [987, 555] width 713 height 39
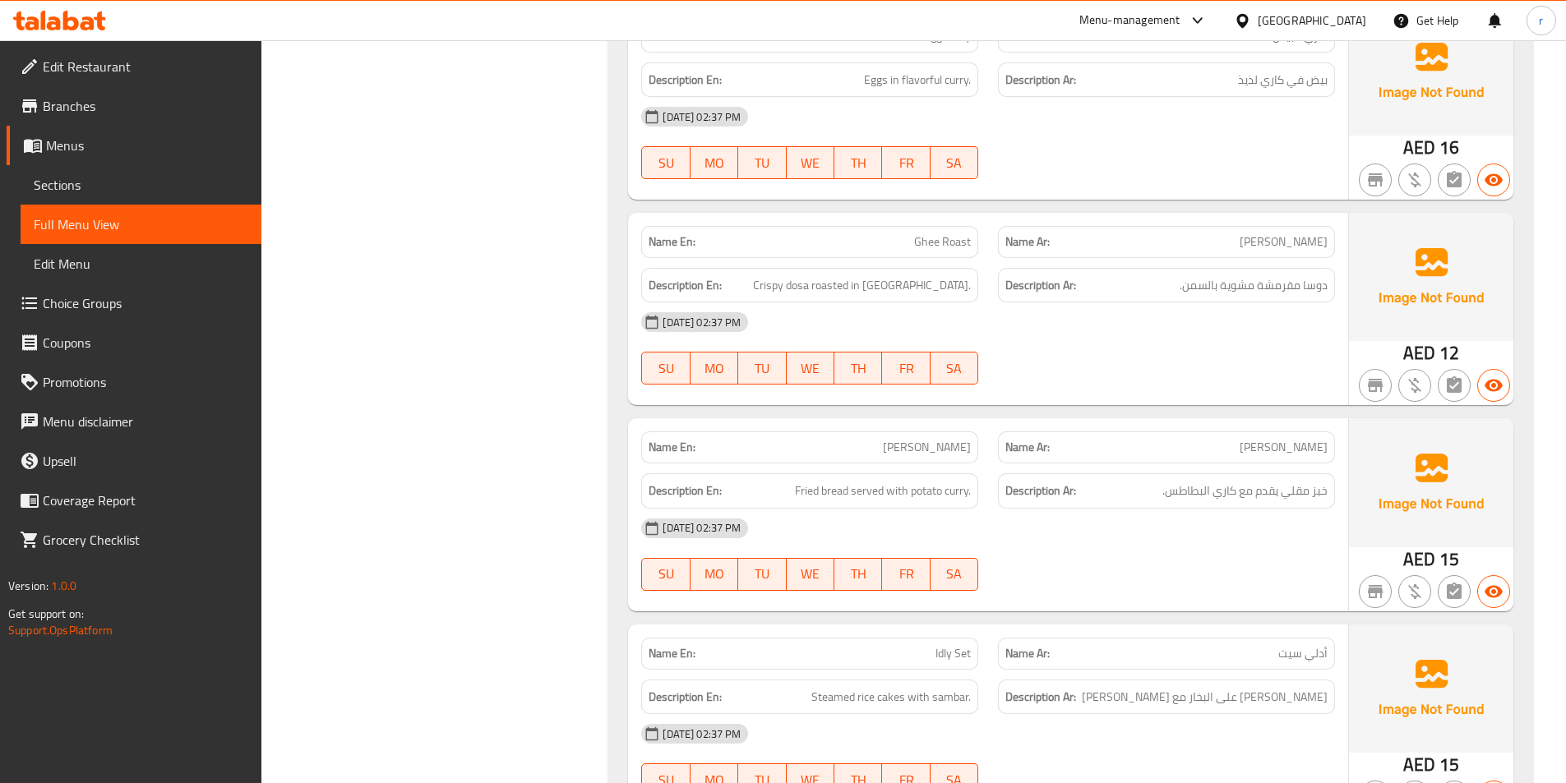
scroll to position [1397, 0]
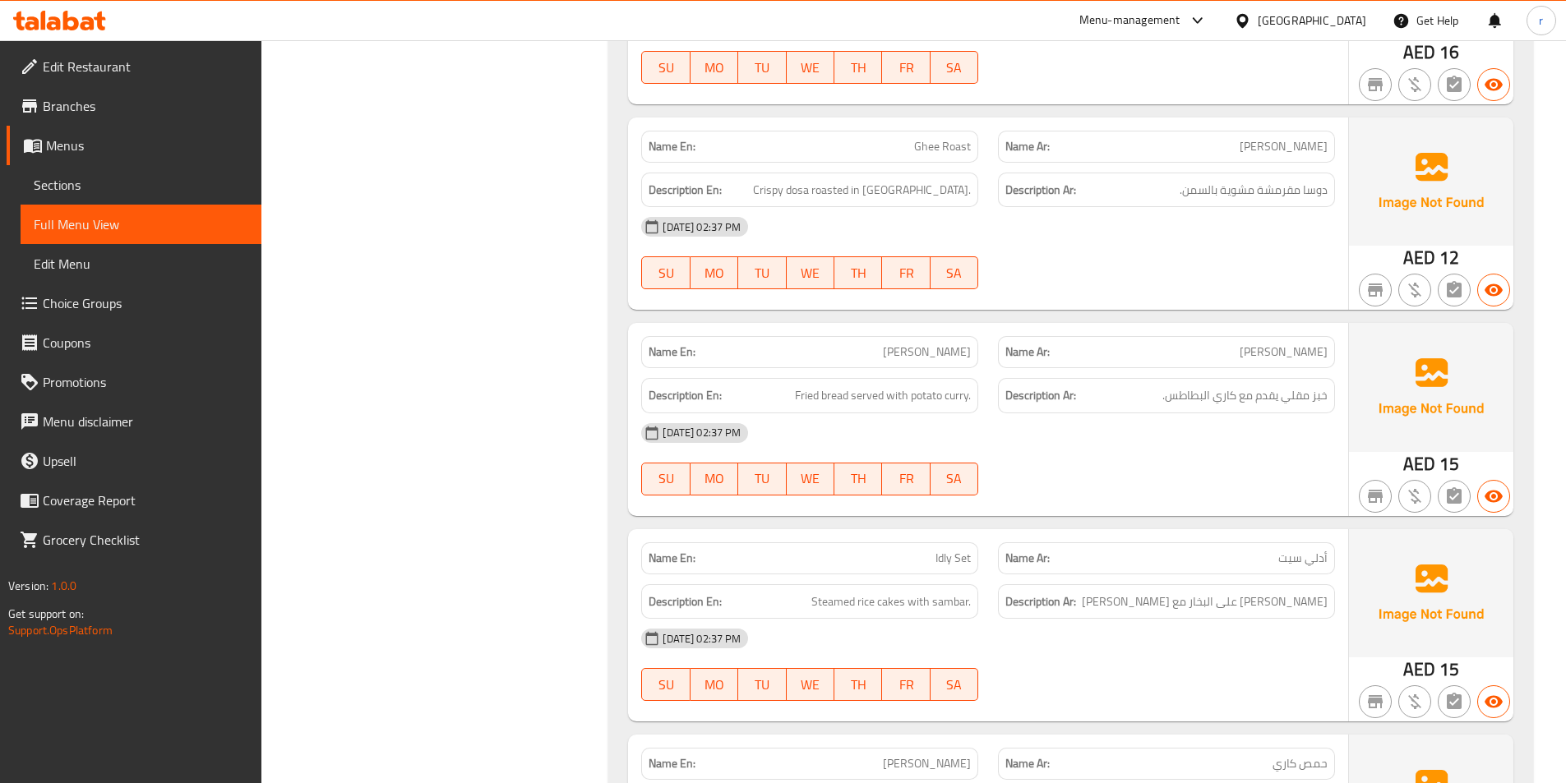
click at [932, 347] on span "Poori Bhaji" at bounding box center [927, 352] width 88 height 17
drag, startPoint x: 932, startPoint y: 347, endPoint x: 1010, endPoint y: 359, distance: 79.1
click at [1000, 358] on div "Name En: Poori Bhaji Name Ar: بوري باجي" at bounding box center [987, 352] width 713 height 52
click at [1321, 348] on span "بوري باجي" at bounding box center [1283, 352] width 88 height 17
drag, startPoint x: 1321, startPoint y: 348, endPoint x: 1228, endPoint y: 355, distance: 93.2
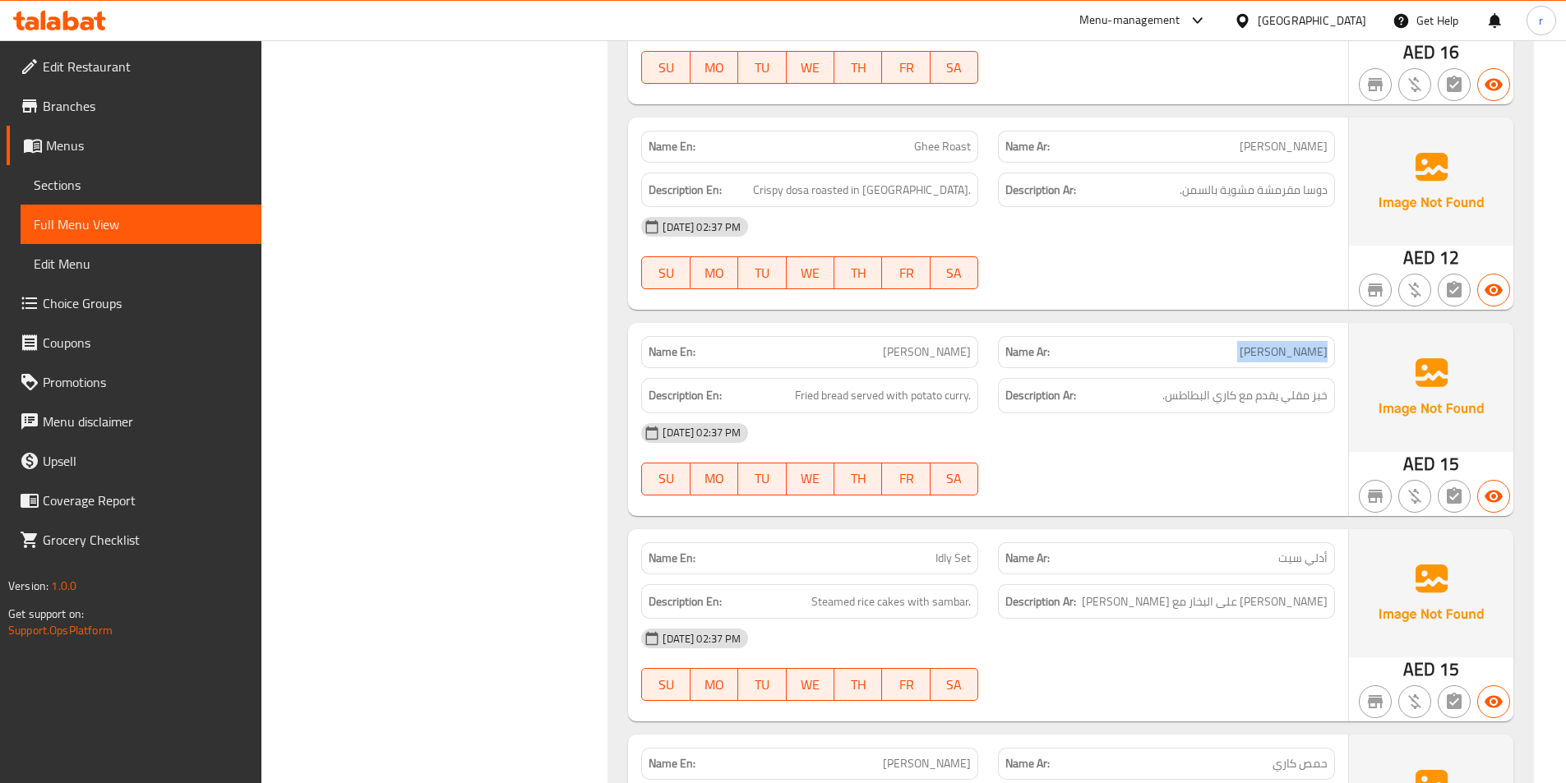
click at [1228, 355] on p "Name Ar: بوري باجي" at bounding box center [1166, 352] width 322 height 17
click at [1206, 513] on div "Name En: Poori Bhaji Name Ar: بوري باجي Description En: Fried bread served with…" at bounding box center [988, 419] width 720 height 192
click at [818, 397] on span "Fried bread served with potato curry." at bounding box center [883, 395] width 176 height 21
drag, startPoint x: 817, startPoint y: 397, endPoint x: 967, endPoint y: 387, distance: 149.9
click at [967, 387] on span "Fried bread served with potato curry." at bounding box center [883, 395] width 176 height 21
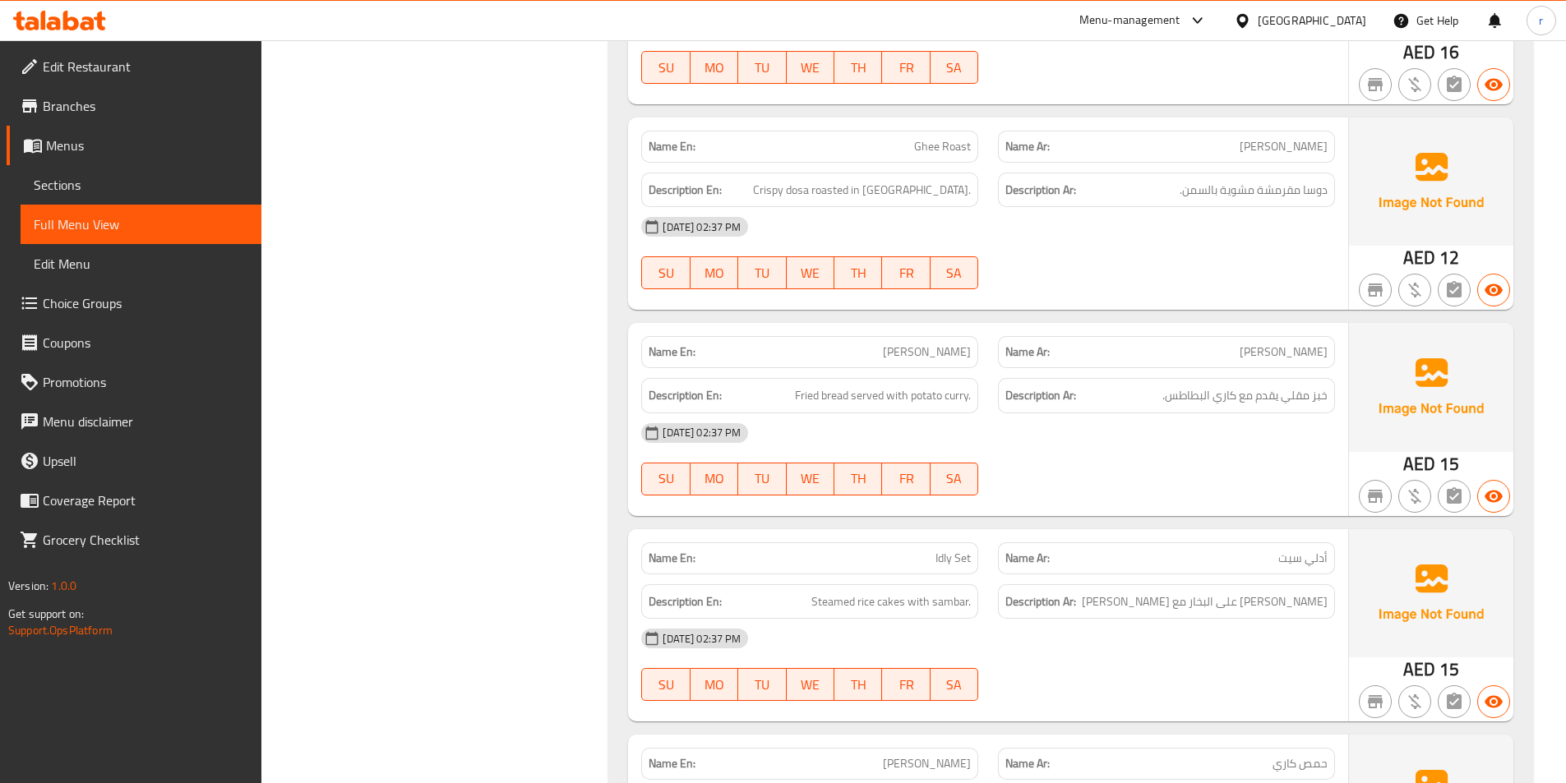
click at [1332, 397] on div "Description Ar: خبز مقلي يقدم مع كاري البطاطس." at bounding box center [1166, 395] width 337 height 35
drag, startPoint x: 1243, startPoint y: 390, endPoint x: 1157, endPoint y: 396, distance: 85.7
click at [1157, 396] on div "Description Ar: خبز مقلي يقدم مع كاري البطاطس." at bounding box center [1166, 395] width 337 height 35
click at [1140, 534] on div "Name Ar: أدلي سيت" at bounding box center [1166, 559] width 357 height 52
click at [1291, 566] on span "أدلي سيت" at bounding box center [1302, 558] width 49 height 17
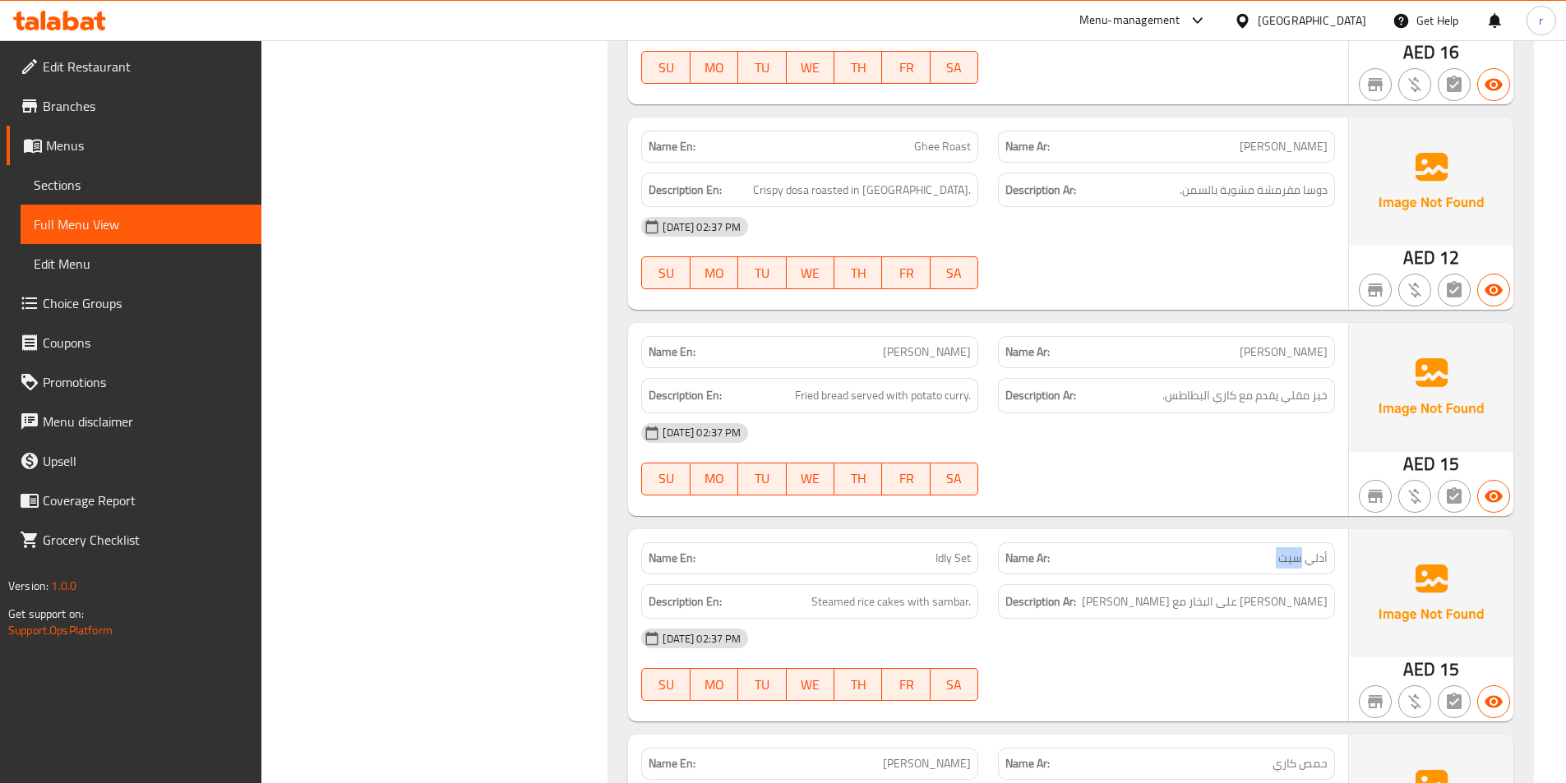
drag, startPoint x: 1291, startPoint y: 566, endPoint x: 1203, endPoint y: 563, distance: 88.8
click at [1204, 564] on p "Name Ar: أدلي سيت" at bounding box center [1166, 558] width 322 height 17
click at [953, 567] on span "Idly Set" at bounding box center [952, 558] width 35 height 17
click at [1133, 526] on div "Name En: Masala Dosa Name Ar: ماسالا دوسا Description En: South Indian classic,…" at bounding box center [1070, 123] width 925 height 2494
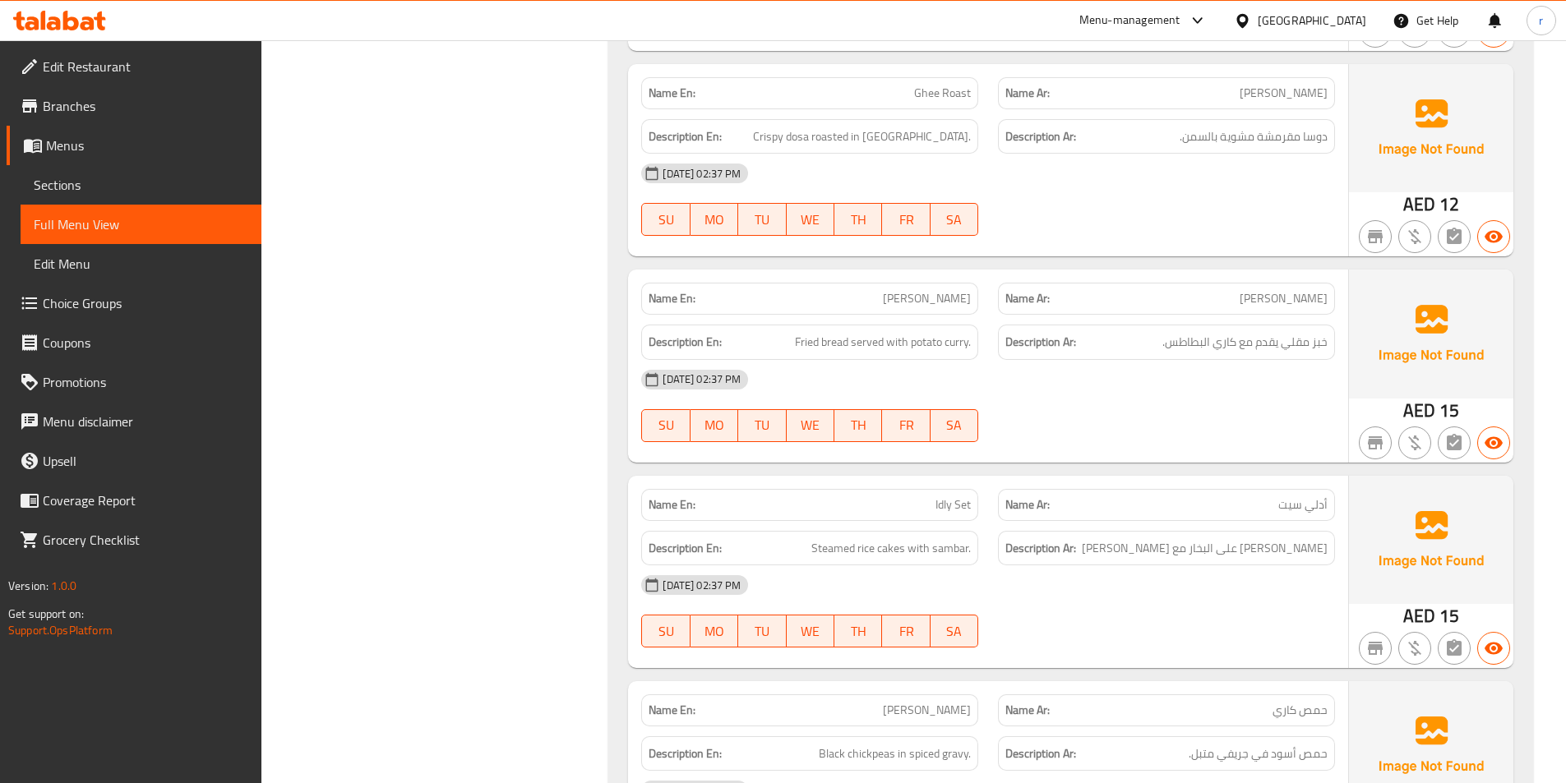
scroll to position [1480, 0]
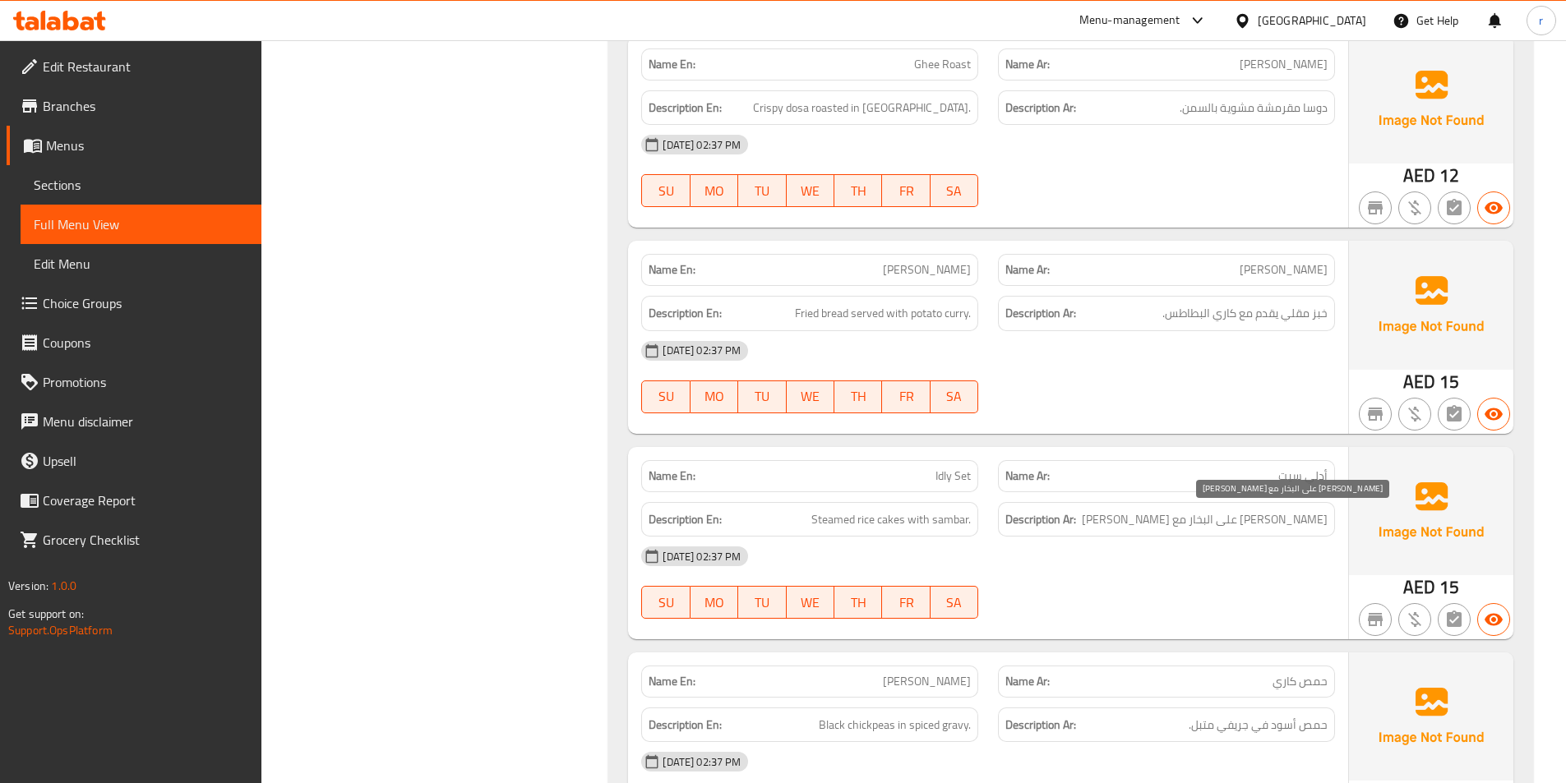
click at [1323, 528] on span "رايس كيك على البخار مع سامبر" at bounding box center [1205, 520] width 246 height 21
drag, startPoint x: 1323, startPoint y: 528, endPoint x: 1204, endPoint y: 528, distance: 118.4
click at [1204, 528] on span "رايس كيك على البخار مع سامبر" at bounding box center [1205, 520] width 246 height 21
click at [1082, 586] on div "18-09-2025 02:37 PM SU MO TU WE TH FR SA" at bounding box center [987, 583] width 713 height 92
click at [905, 538] on div "18-09-2025 02:37 PM" at bounding box center [987, 556] width 713 height 39
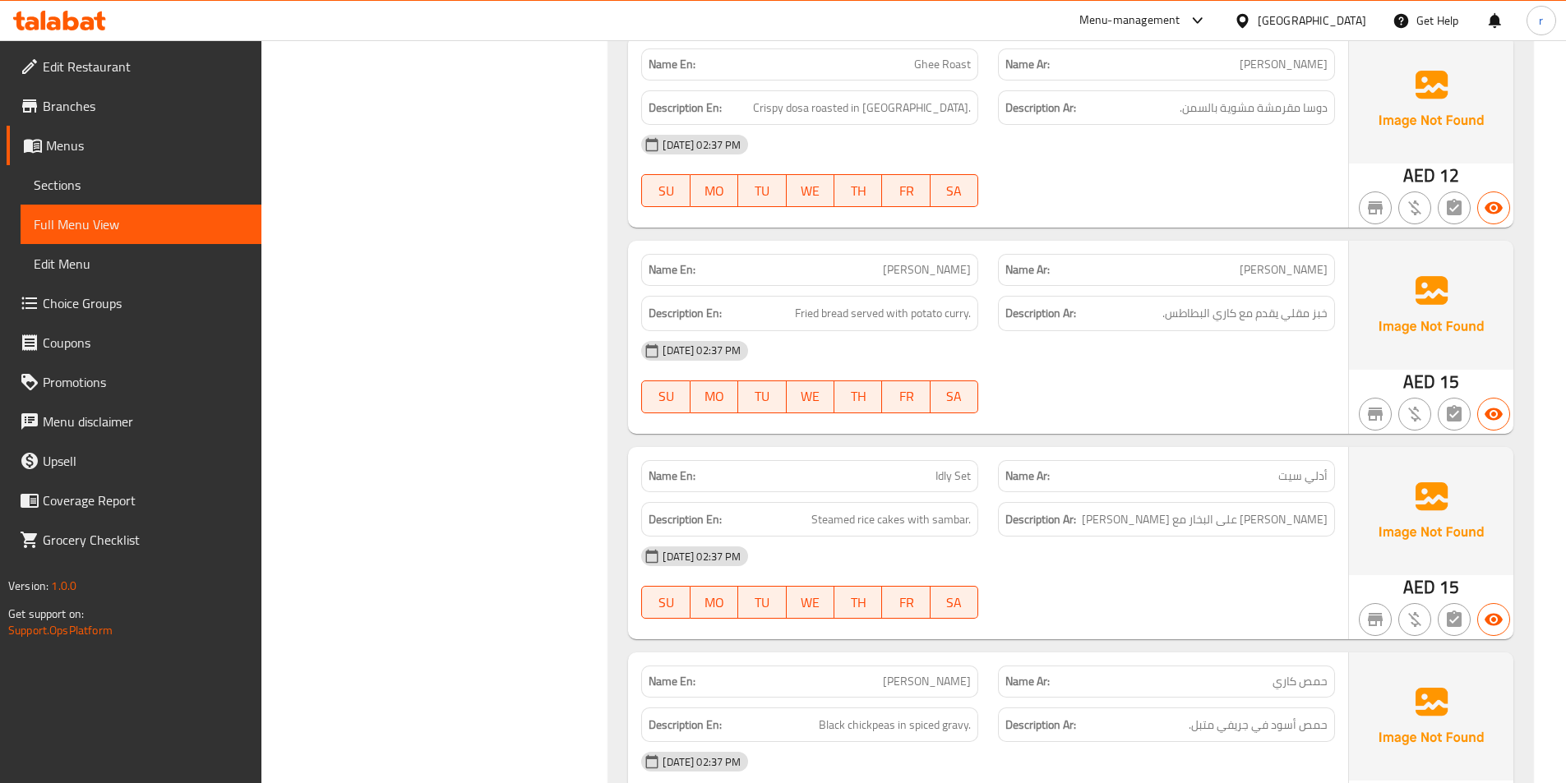
click at [905, 538] on div "18-09-2025 02:37 PM" at bounding box center [987, 556] width 713 height 39
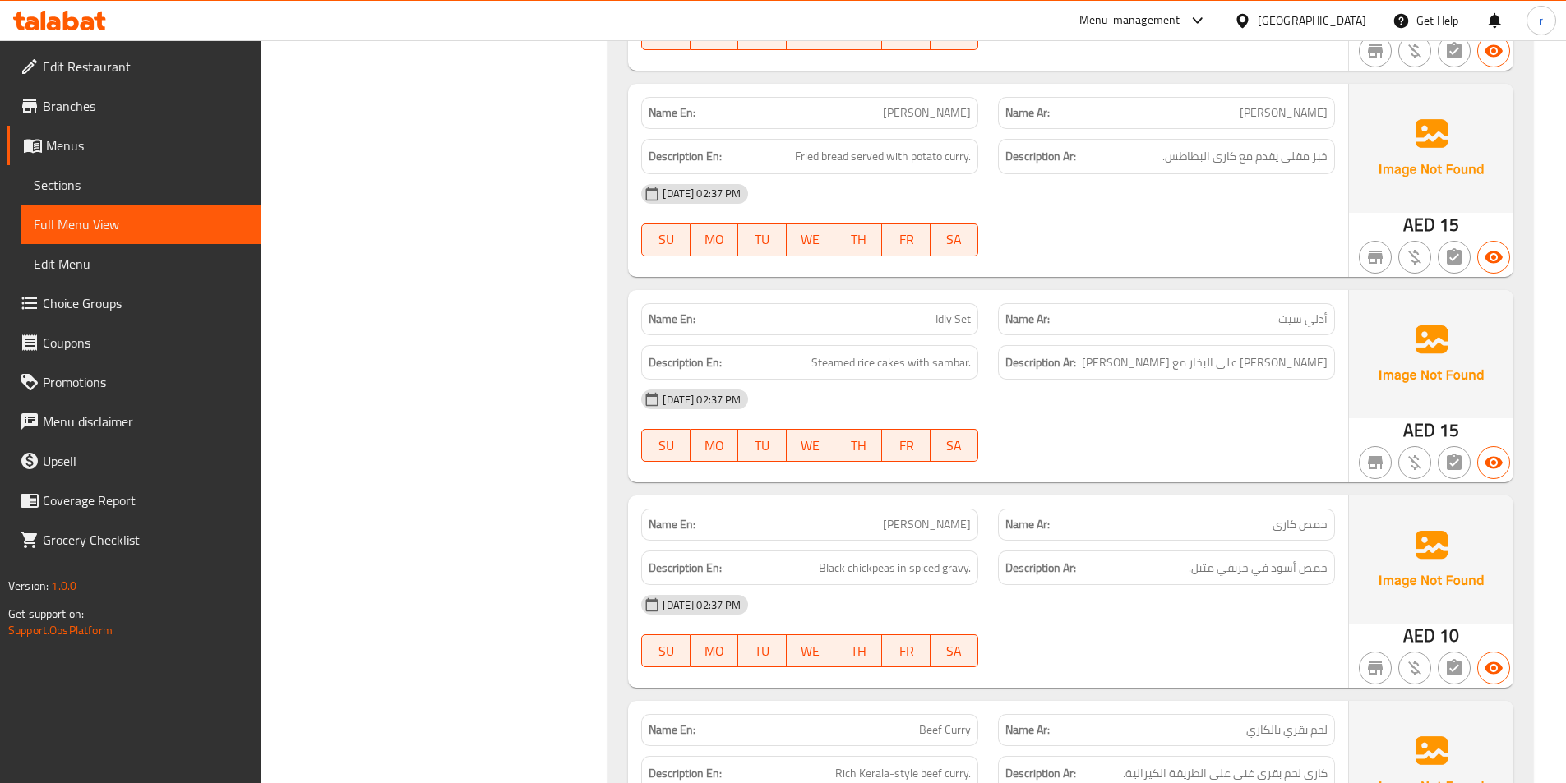
scroll to position [1726, 0]
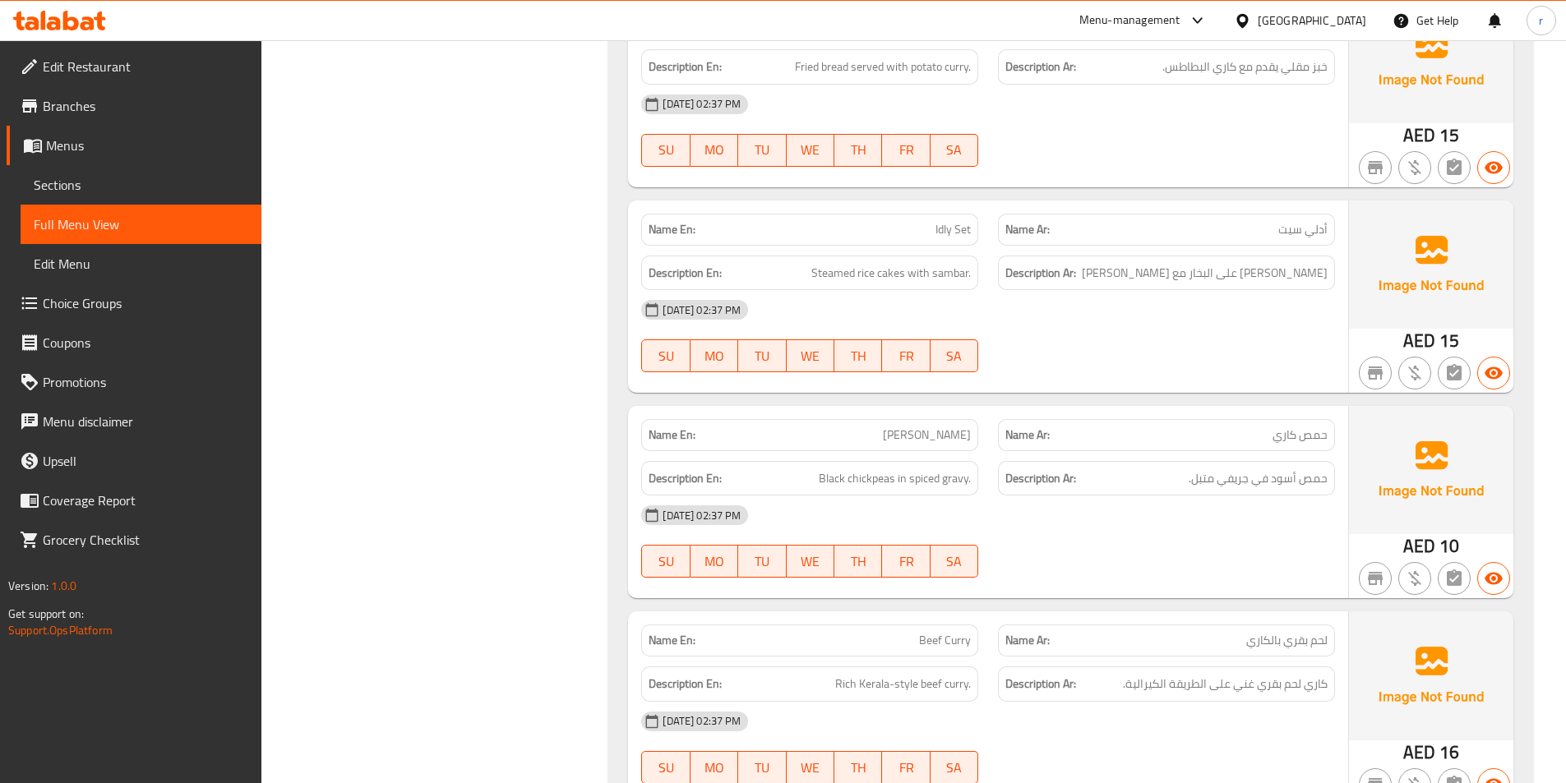
click at [1293, 421] on div "Name Ar: حمص كاري" at bounding box center [1166, 435] width 337 height 32
click at [1326, 434] on span "حمص كاري" at bounding box center [1299, 435] width 55 height 17
drag, startPoint x: 996, startPoint y: 427, endPoint x: 902, endPoint y: 421, distance: 93.9
click at [912, 422] on div "Name En: Kadala Curry Name Ar: حمص كاري" at bounding box center [987, 435] width 713 height 52
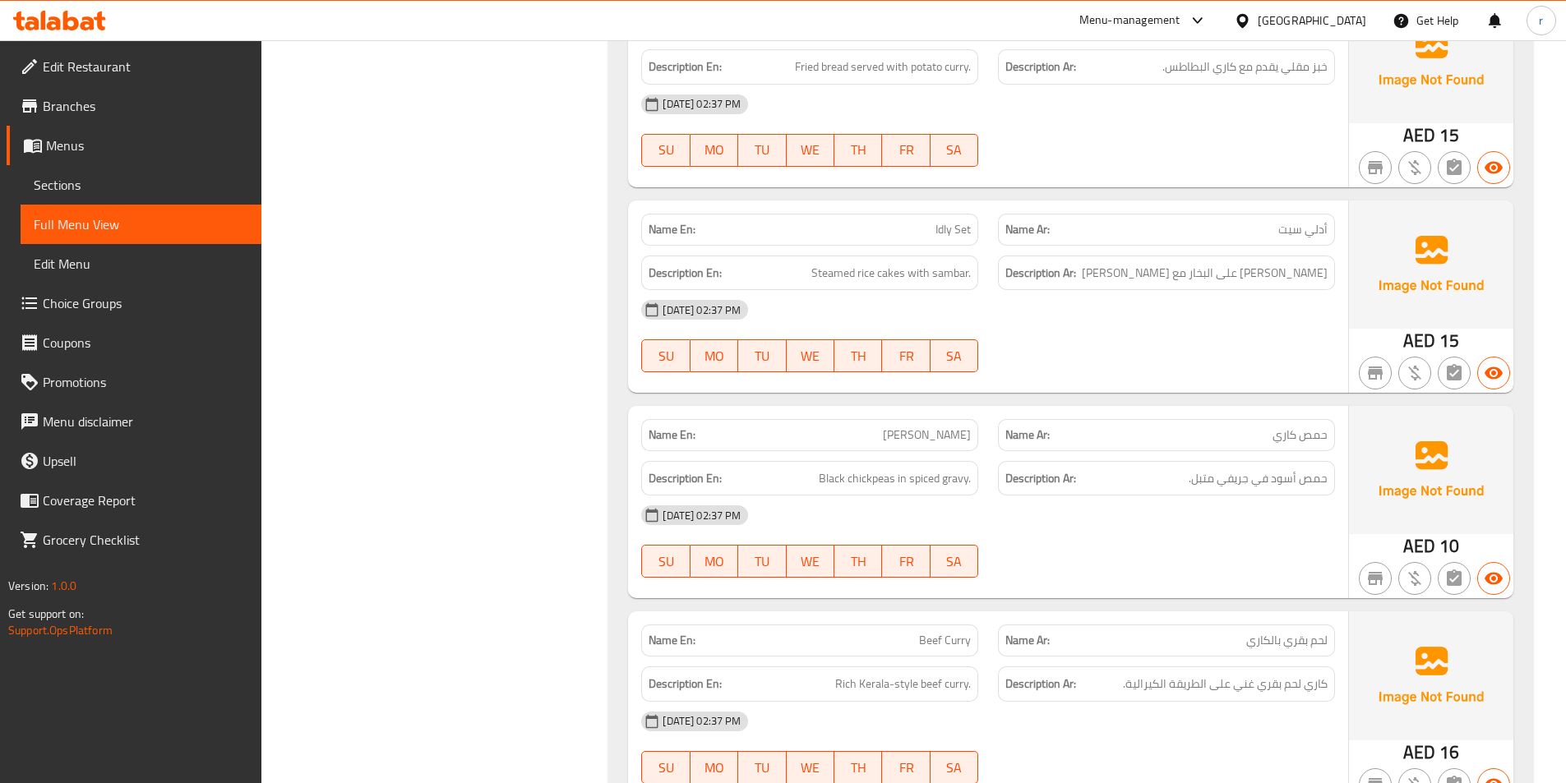
click at [866, 473] on span "Black chickpeas in spiced gravy." at bounding box center [895, 479] width 152 height 21
drag, startPoint x: 866, startPoint y: 473, endPoint x: 1183, endPoint y: 478, distance: 317.3
click at [1055, 469] on div "Description En: Black chickpeas in spiced gravy. Description Ar: حمص أسود في جر…" at bounding box center [987, 478] width 713 height 55
click at [1253, 556] on div "18-09-2025 02:37 PM SU MO TU WE TH FR SA" at bounding box center [987, 542] width 713 height 92
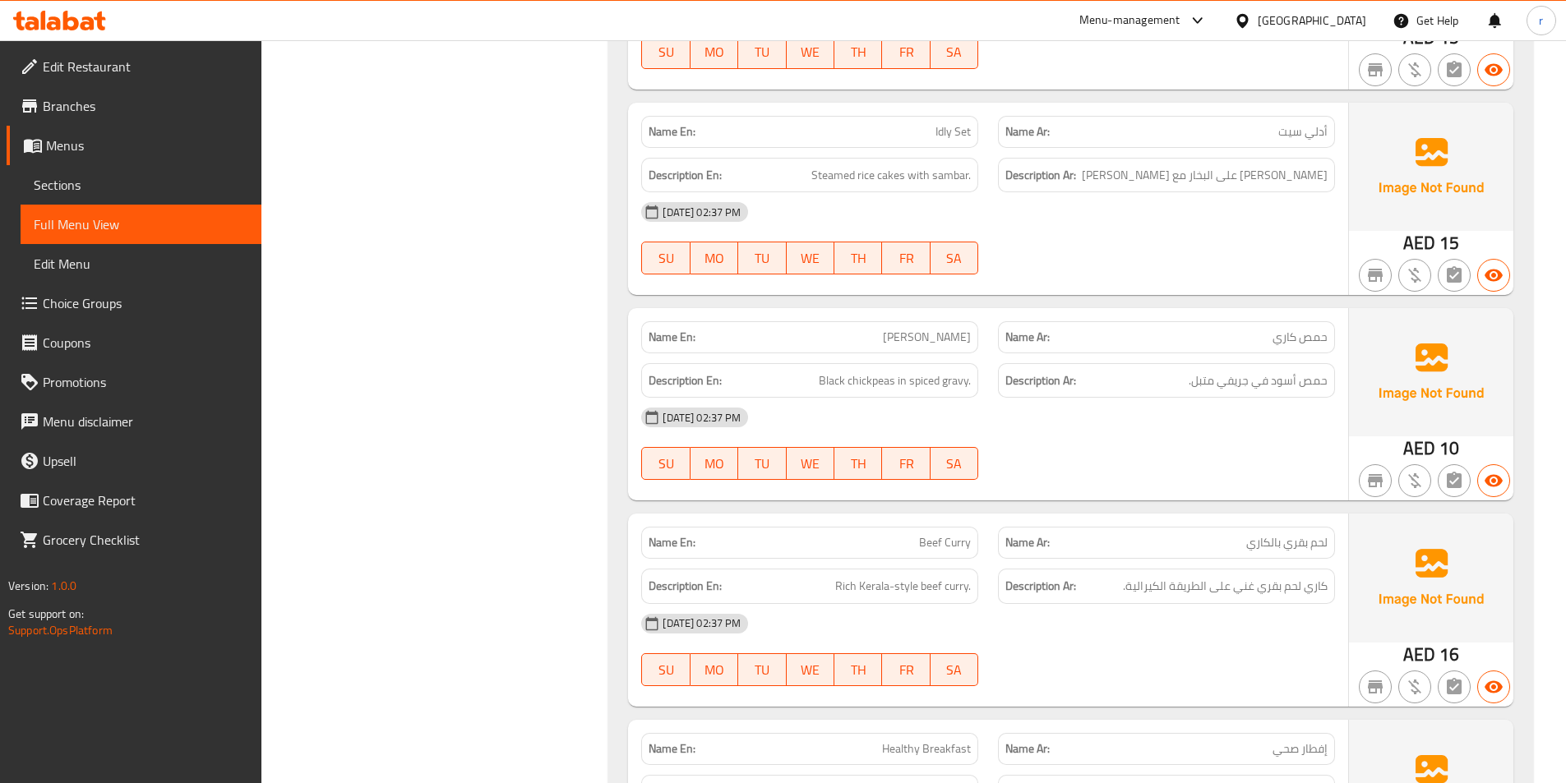
scroll to position [1973, 0]
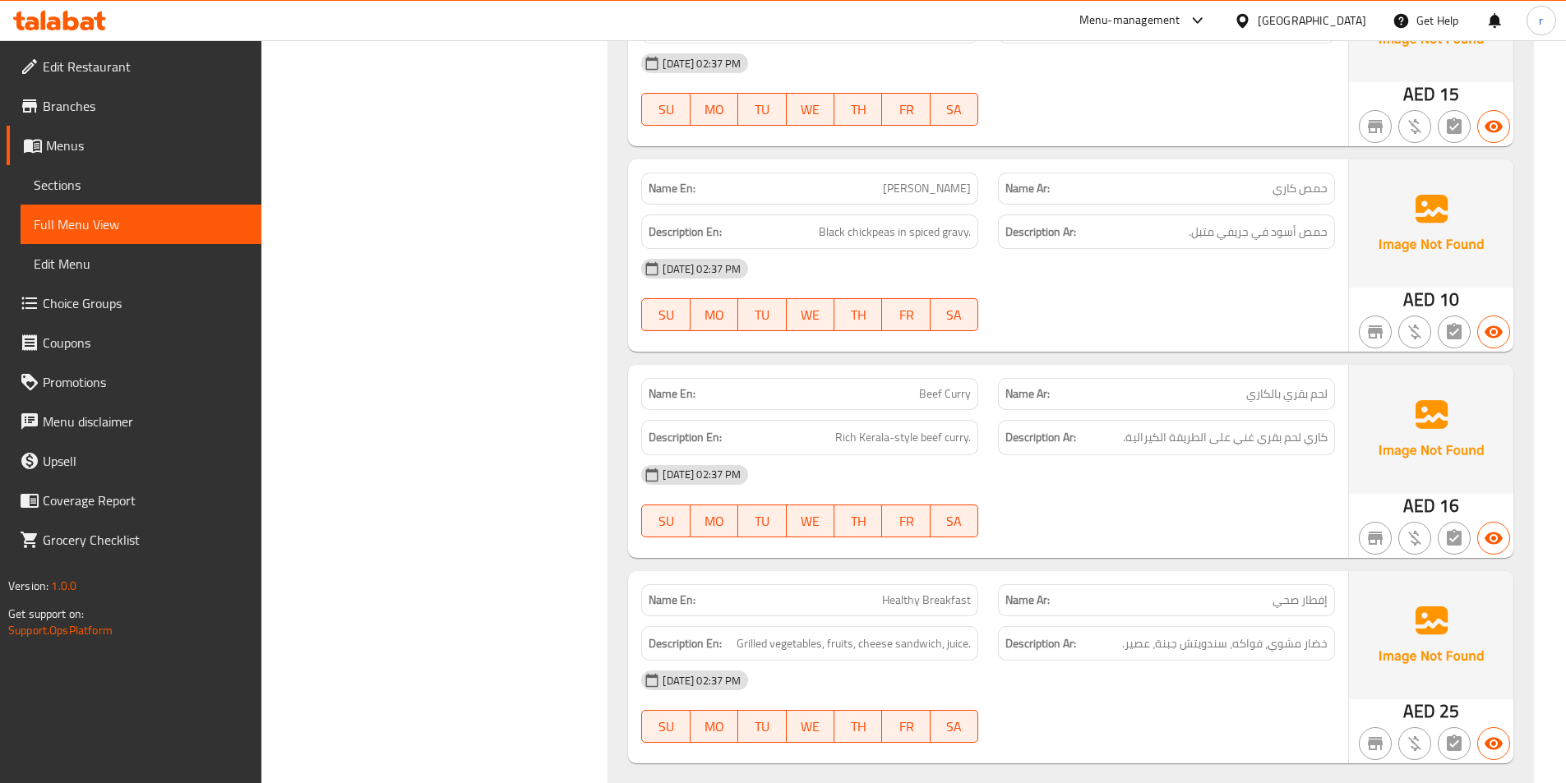
click at [1297, 399] on span "لحم بقري بالكاري" at bounding box center [1286, 393] width 81 height 17
drag, startPoint x: 1297, startPoint y: 399, endPoint x: 1203, endPoint y: 401, distance: 94.6
click at [1203, 401] on p "Name Ar: لحم بقري بالكاري" at bounding box center [1166, 393] width 322 height 17
click at [894, 436] on span "Rich Kerala-style beef curry." at bounding box center [903, 437] width 136 height 21
drag, startPoint x: 894, startPoint y: 436, endPoint x: 962, endPoint y: 435, distance: 68.2
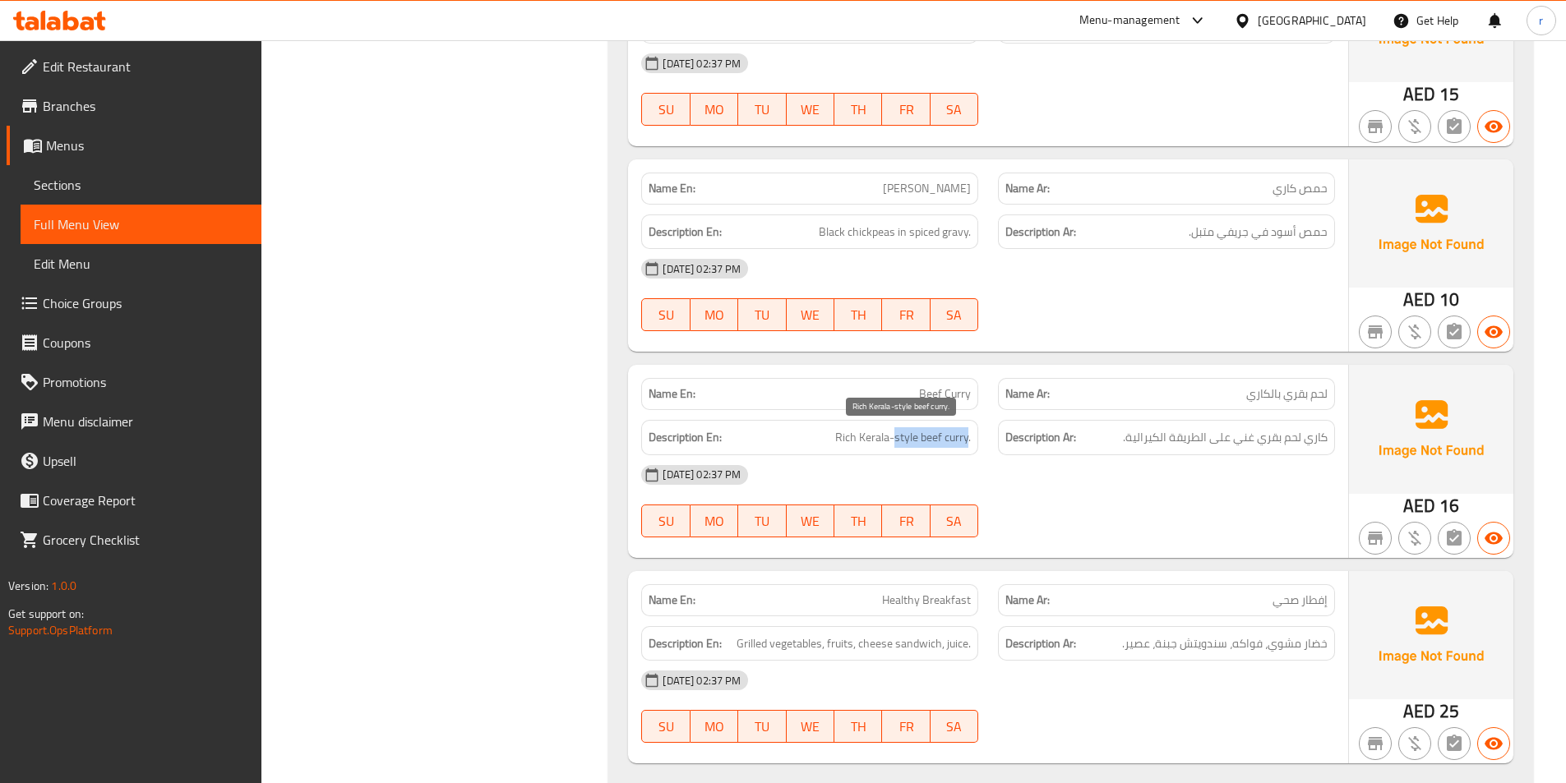
click at [951, 435] on span "Rich Kerala-style beef curry." at bounding box center [903, 437] width 136 height 21
click at [1288, 440] on span "كاري لحم بقري غني على الطريقة الكيرالية." at bounding box center [1225, 437] width 205 height 21
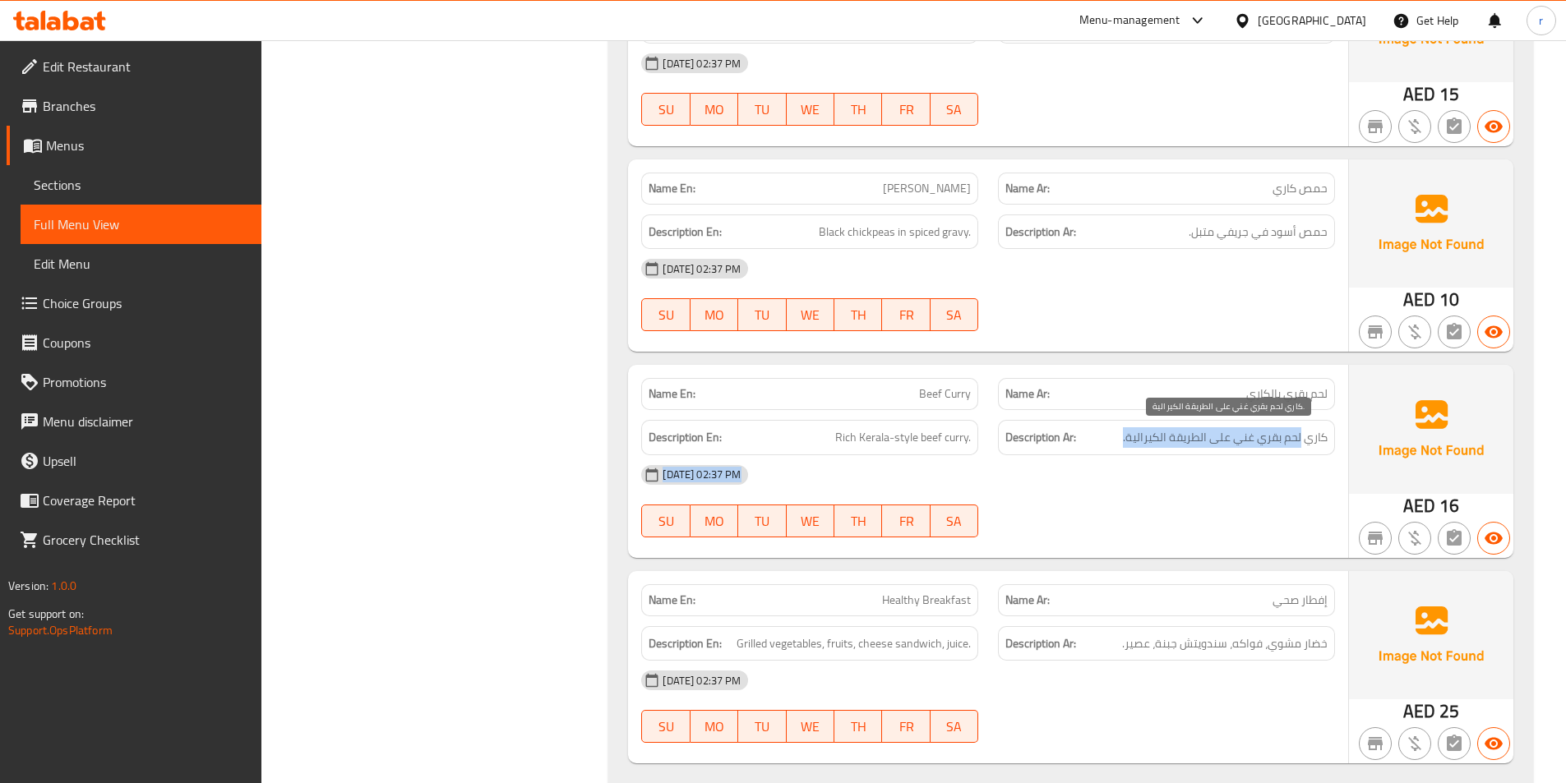
drag
click at [1114, 466] on div "Name En: Beef Curry Name Ar: لحم بقري بالكاري Description En: Rich Kerala-style…" at bounding box center [988, 461] width 720 height 192
click at [1198, 538] on div at bounding box center [1166, 538] width 357 height 20
click at [1304, 593] on span "إفطار صحي" at bounding box center [1299, 600] width 55 height 17
click at [1207, 599] on p "Name Ar: إفطار صحي" at bounding box center [1166, 600] width 322 height 17
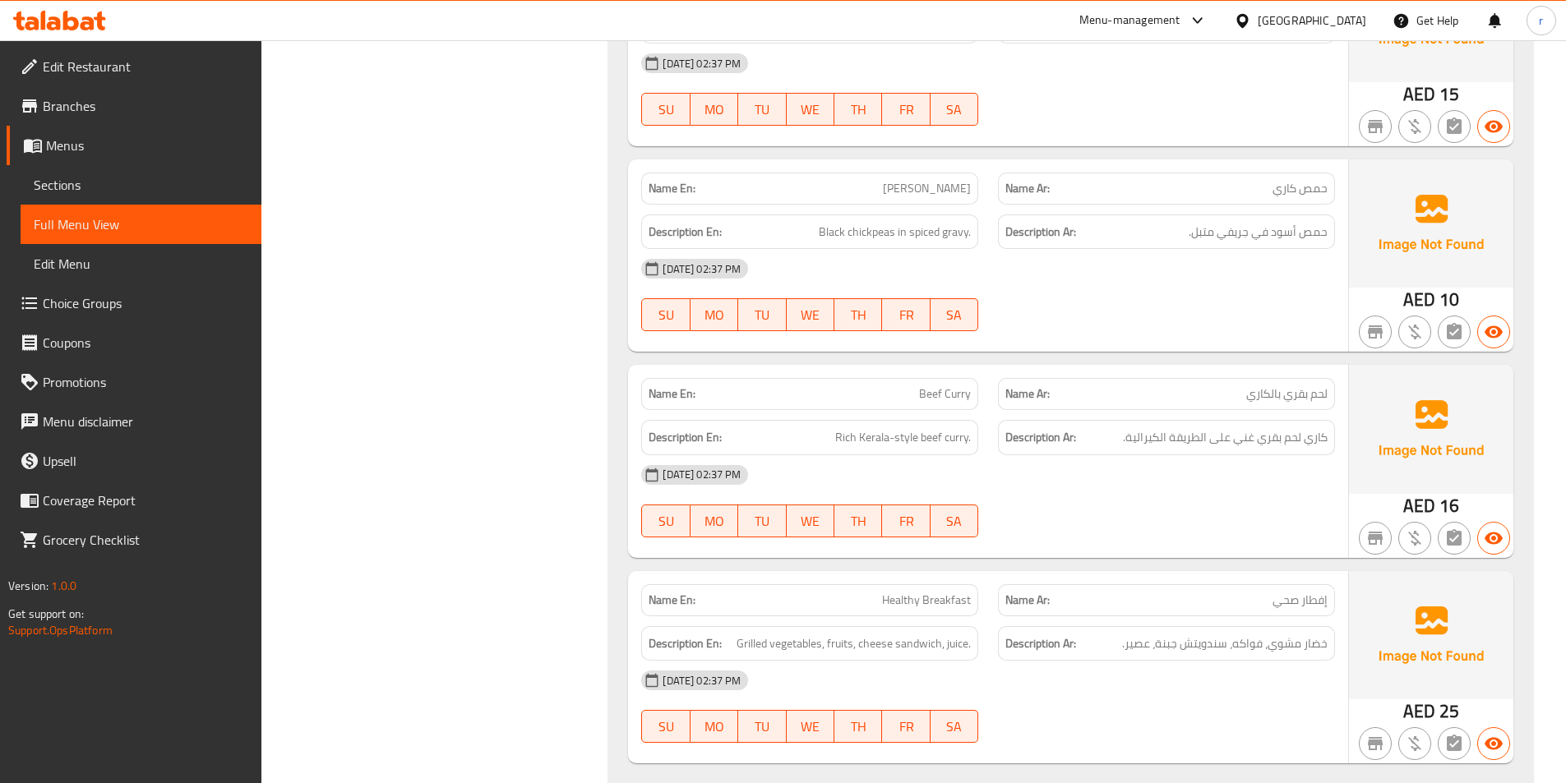
click at [898, 585] on div "Name En: Healthy Breakfast" at bounding box center [809, 600] width 337 height 32
click at [911, 602] on span "Healthy Breakfast" at bounding box center [926, 600] width 89 height 17
drag, startPoint x: 911, startPoint y: 602, endPoint x: 995, endPoint y: 607, distance: 83.9
click at [991, 607] on div "Name En: Healthy Breakfast Name Ar: إفطار صحي" at bounding box center [987, 601] width 713 height 52
click at [1243, 598] on p "Name Ar: إفطار صحي" at bounding box center [1166, 600] width 322 height 17
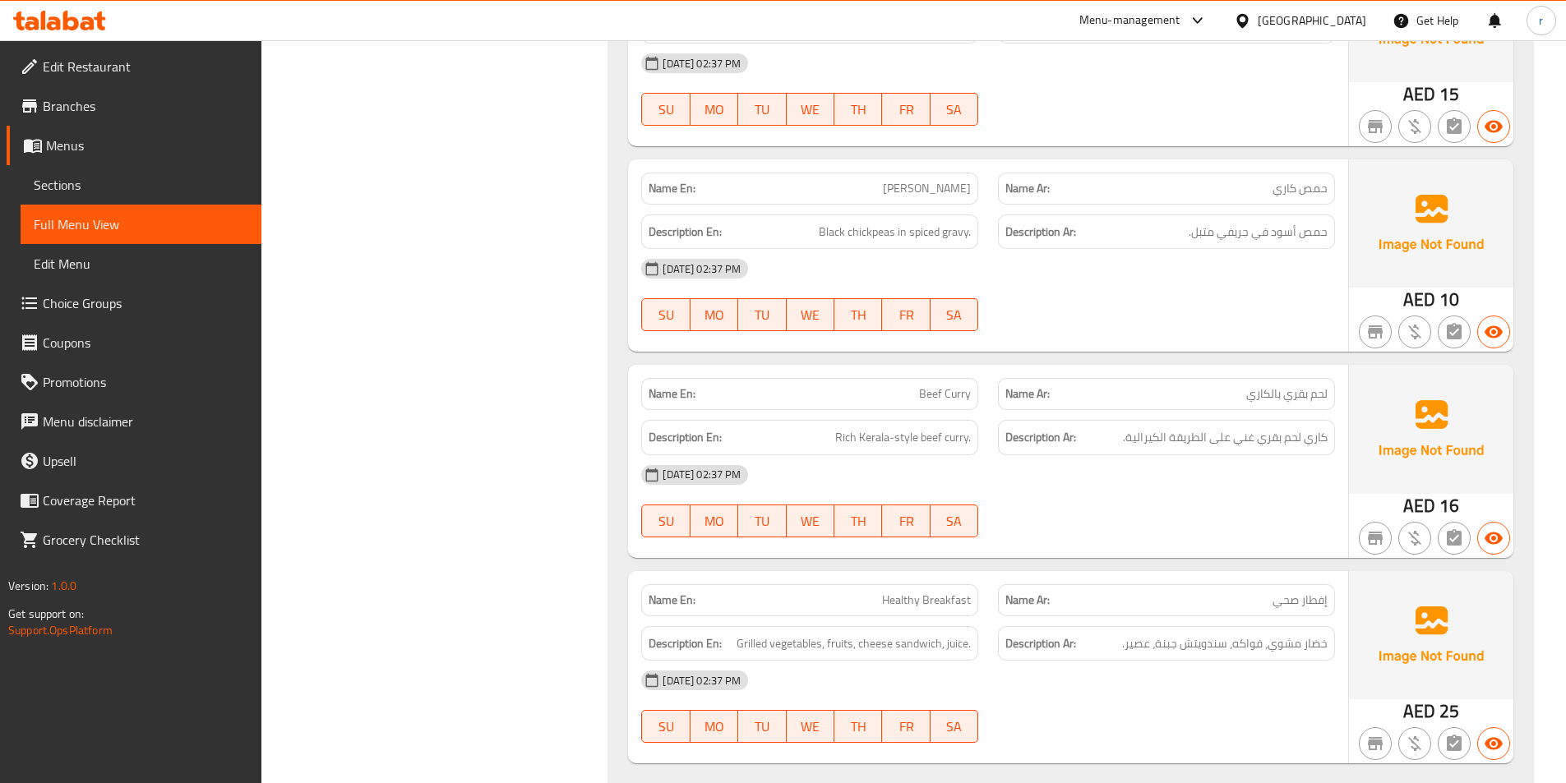
click at [1271, 598] on p "Name Ar: إفطار صحي" at bounding box center [1166, 600] width 322 height 17
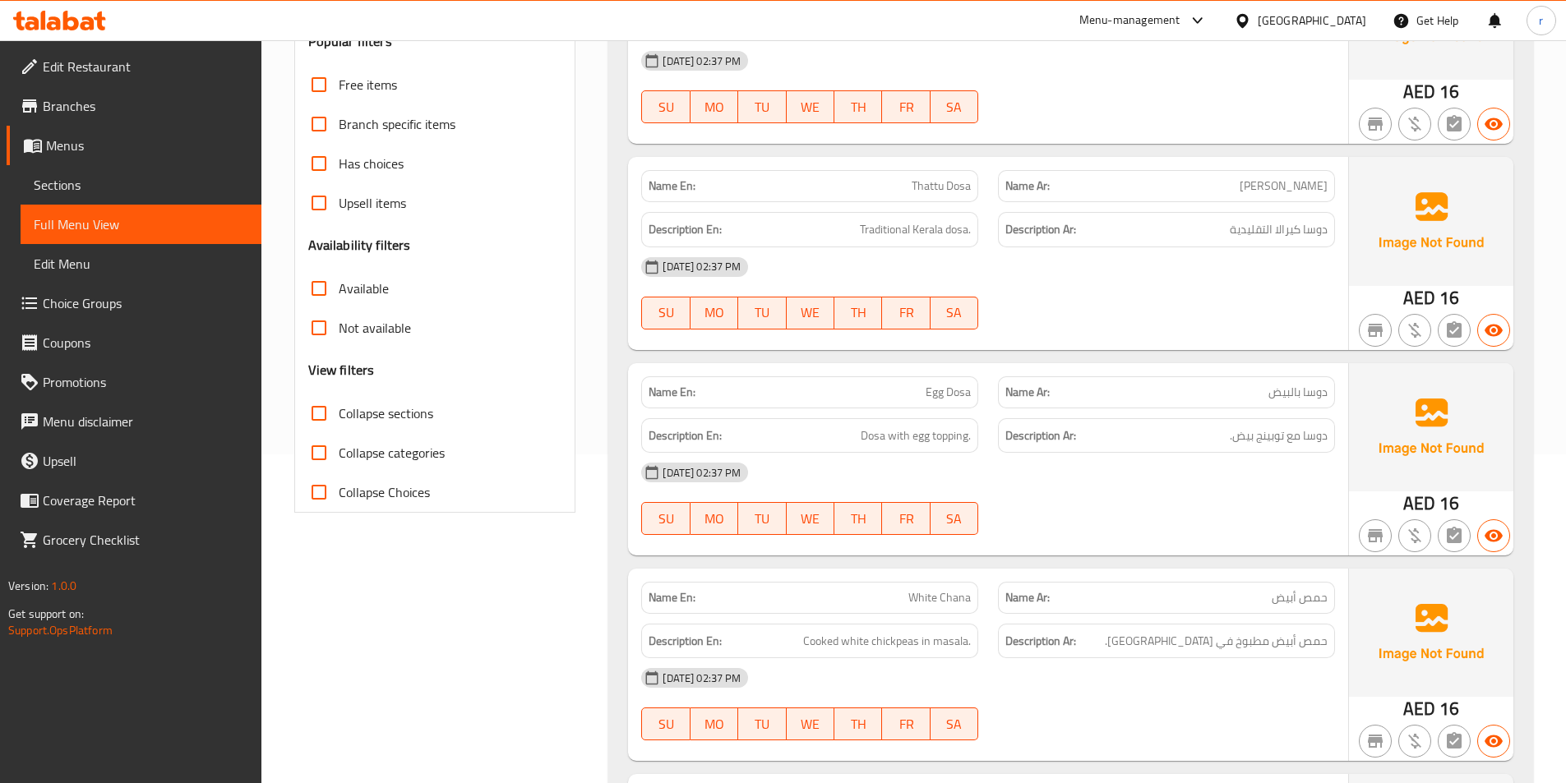
scroll to position [411, 0]
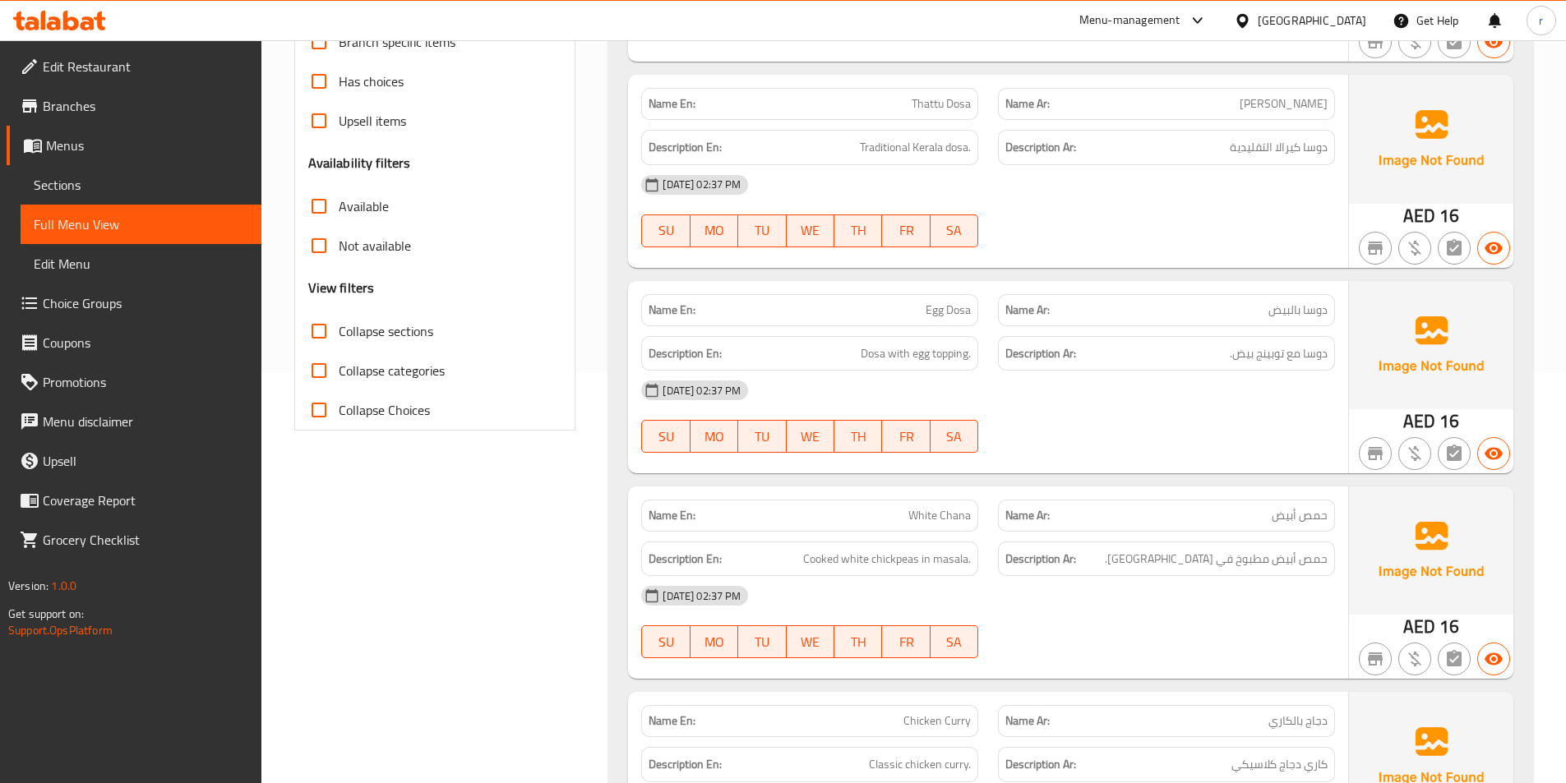
click at [972, 394] on div "18-09-2025 02:37 PM" at bounding box center [987, 390] width 713 height 39
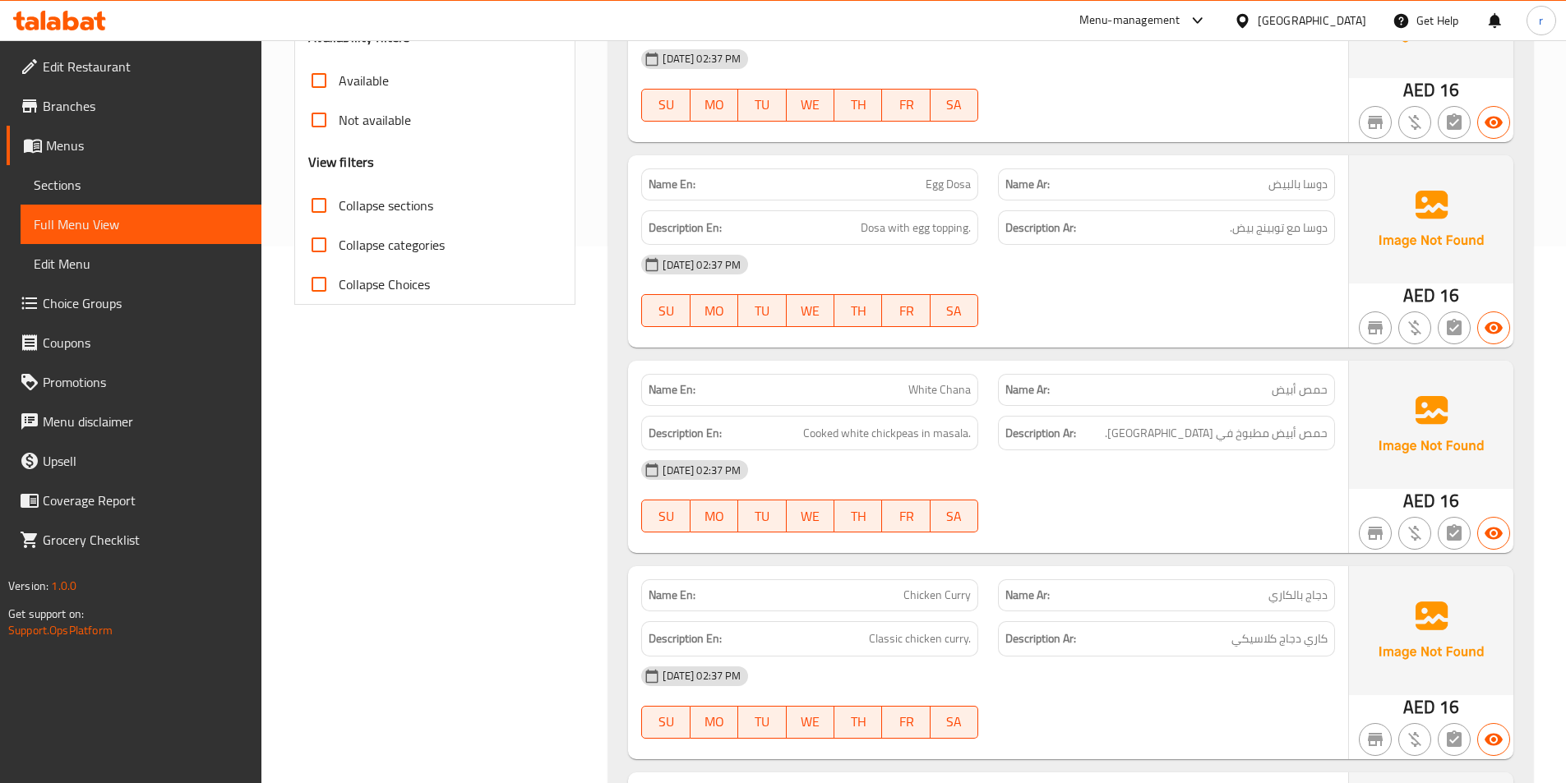
scroll to position [575, 0]
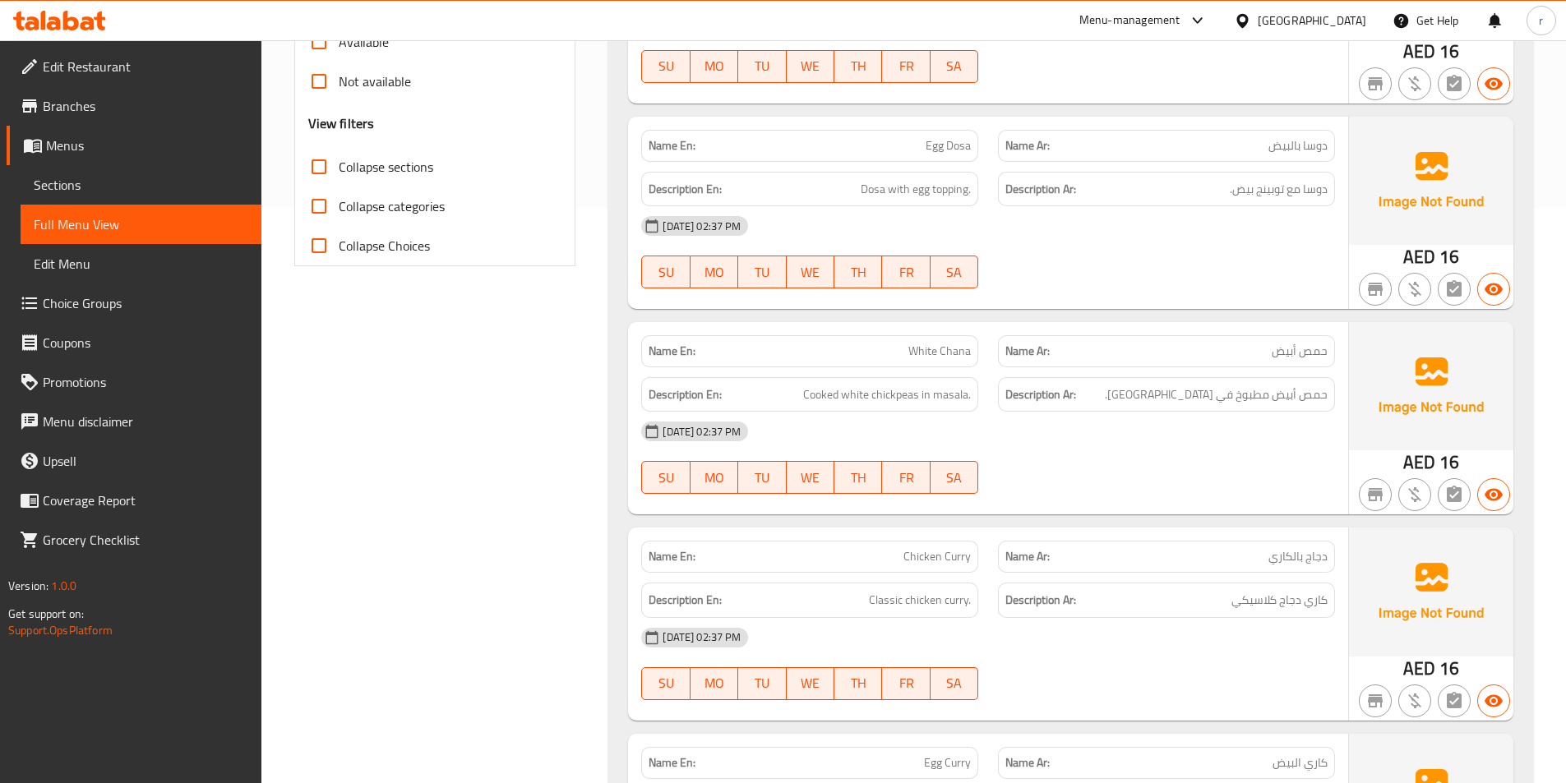
click at [939, 415] on div "18-09-2025 02:37 PM" at bounding box center [987, 431] width 713 height 39
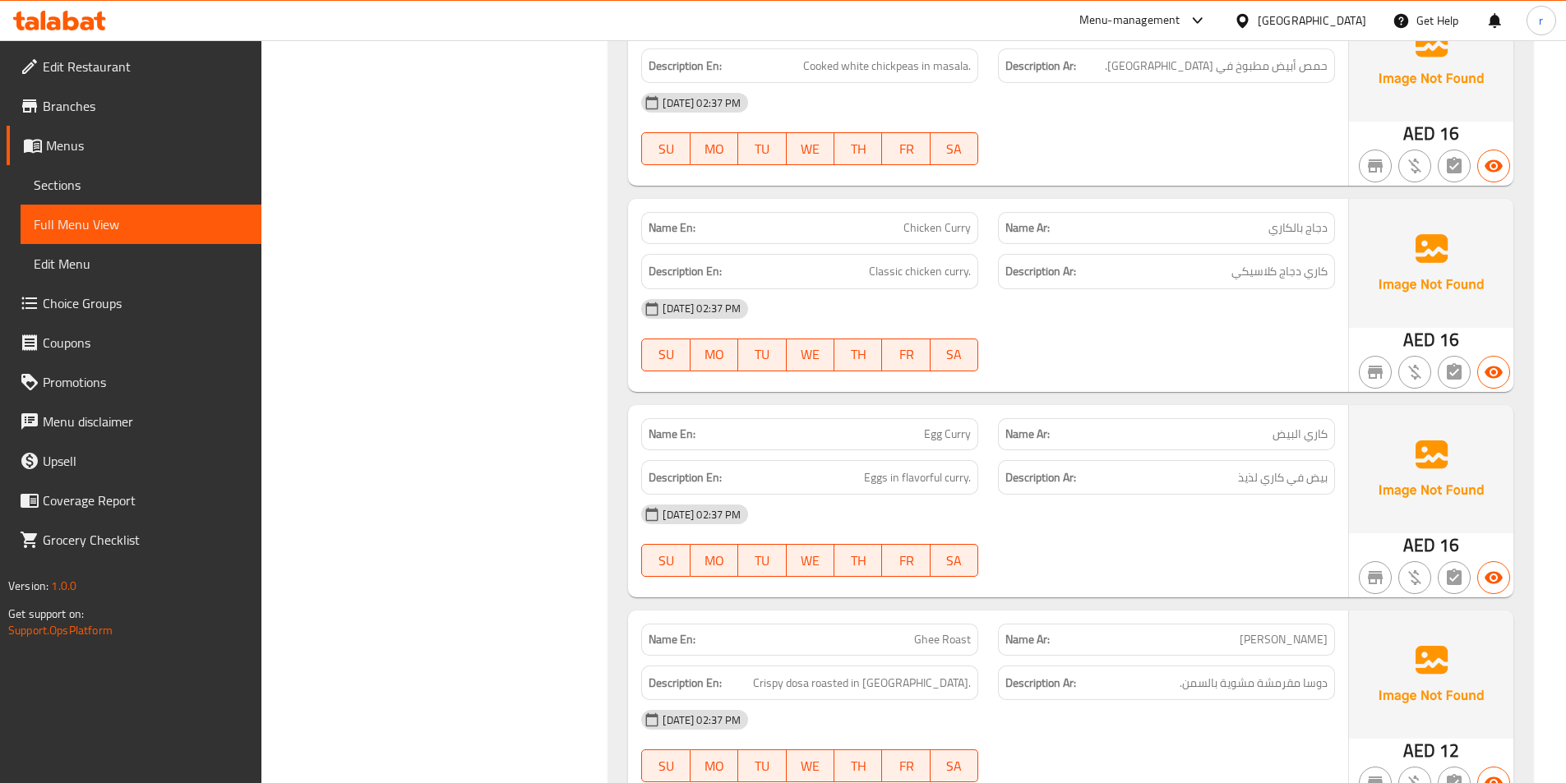
scroll to position [986, 0]
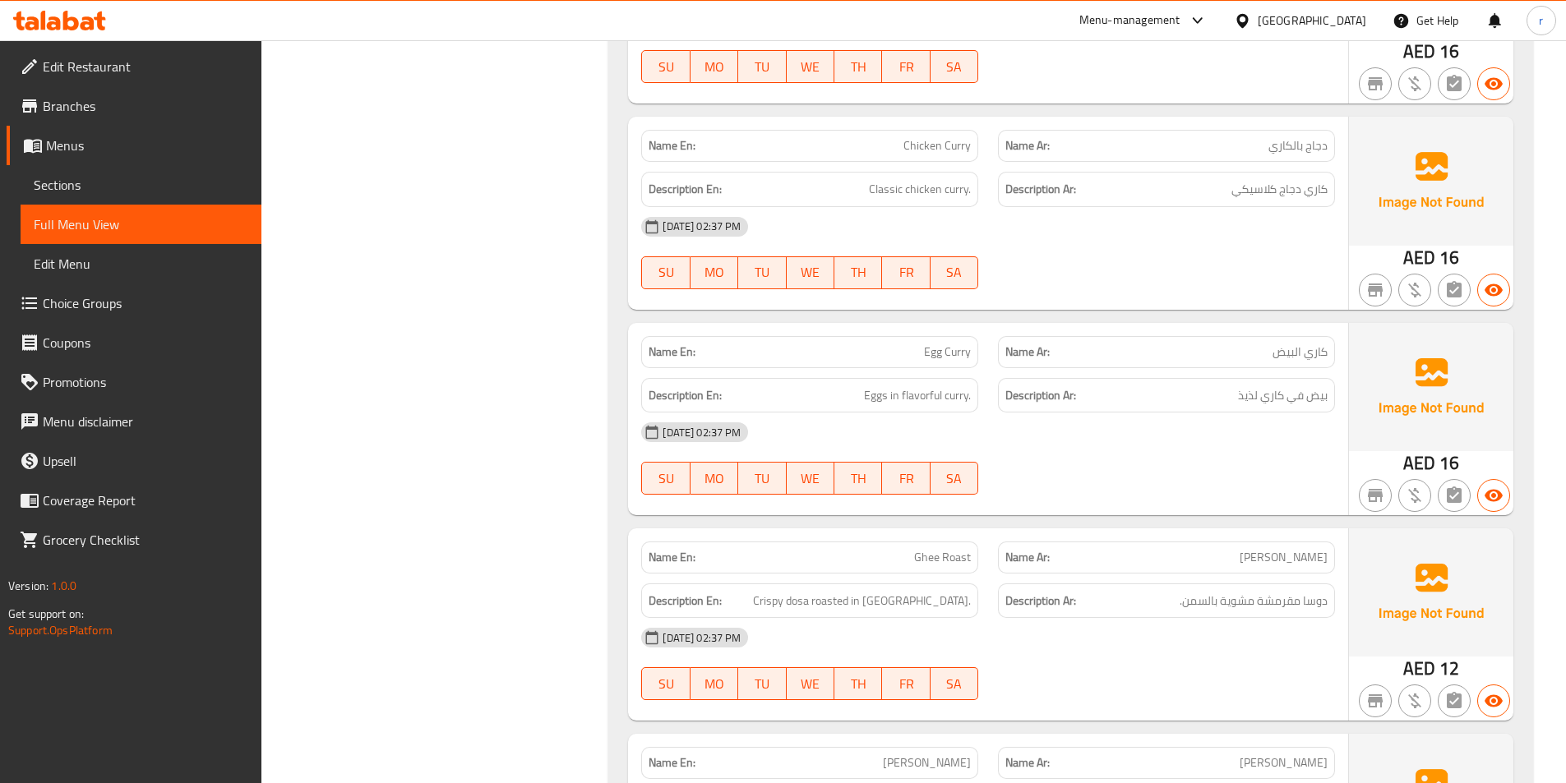
click at [954, 358] on span "Egg Curry" at bounding box center [947, 352] width 47 height 17
click at [958, 352] on span "Egg Curry" at bounding box center [947, 352] width 47 height 17
click at [958, 349] on span "Egg Curry" at bounding box center [947, 352] width 47 height 17
click at [992, 348] on div "Name Ar: كاري البيض" at bounding box center [1166, 352] width 357 height 52
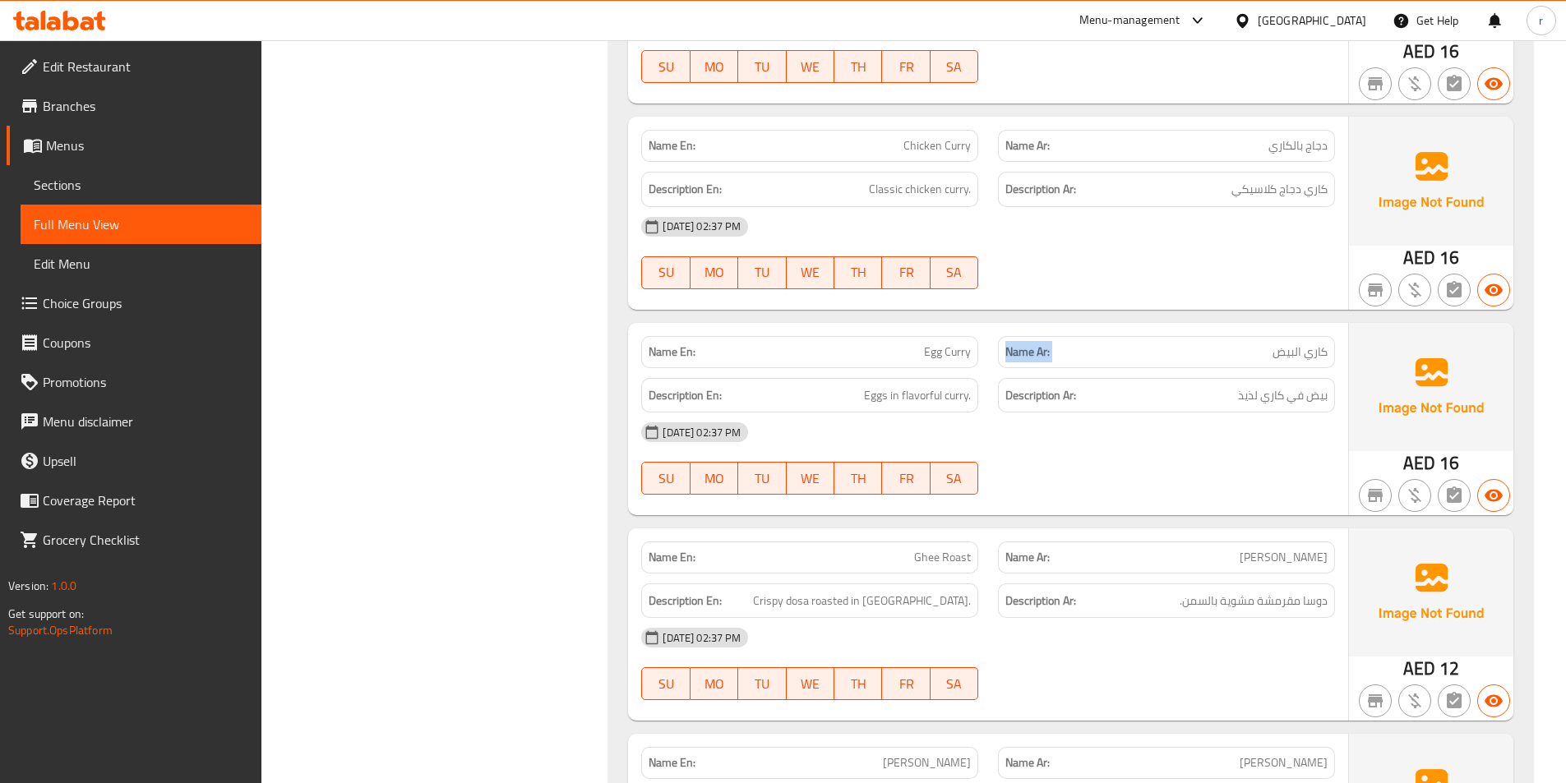
click at [992, 348] on div "Name Ar: كاري البيض" at bounding box center [1166, 352] width 357 height 52
click at [922, 347] on p "Name En: Egg Curry" at bounding box center [810, 352] width 322 height 17
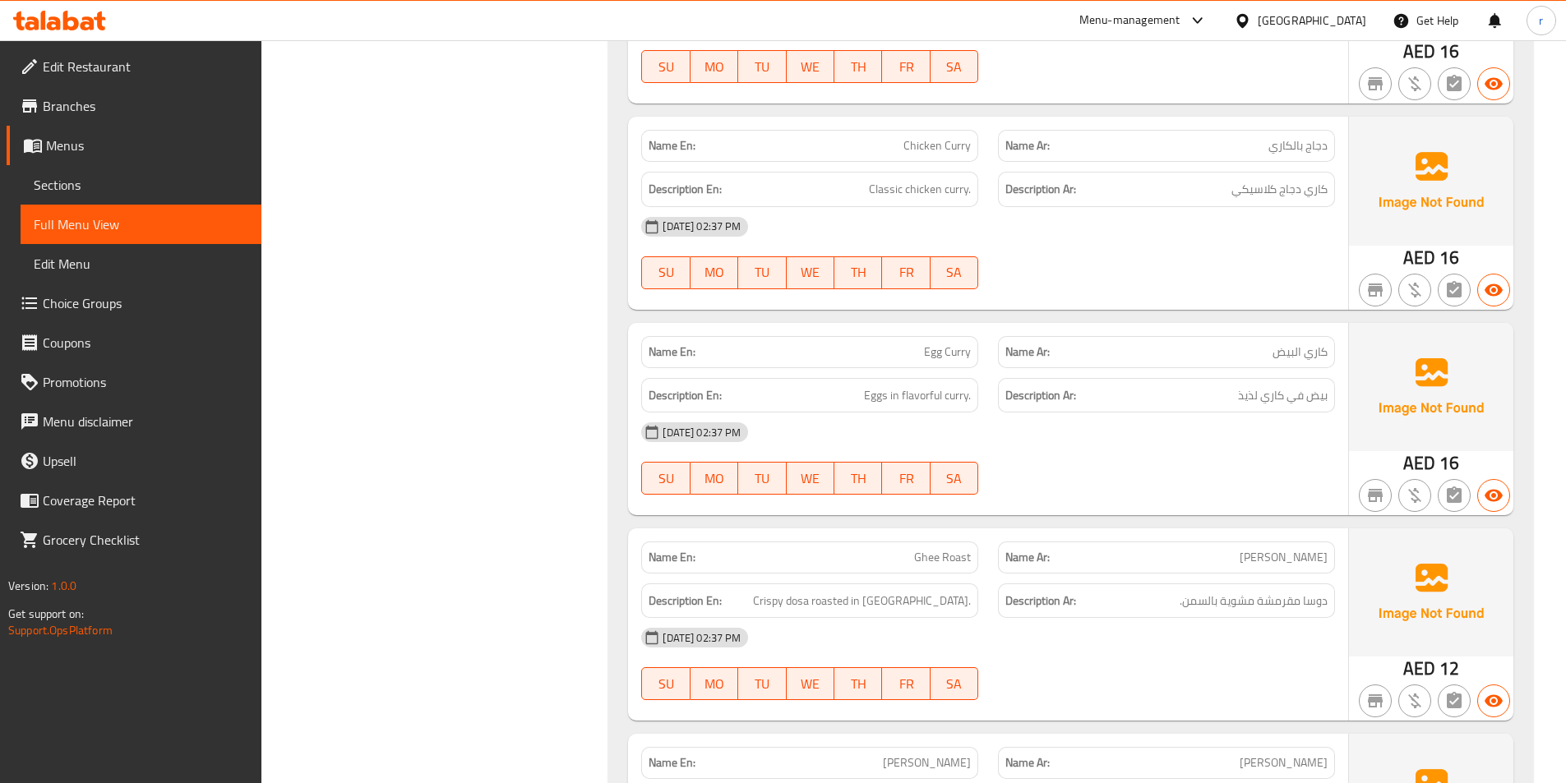
click at [1318, 395] on span "بيض في كاري لذيذ" at bounding box center [1283, 395] width 90 height 21
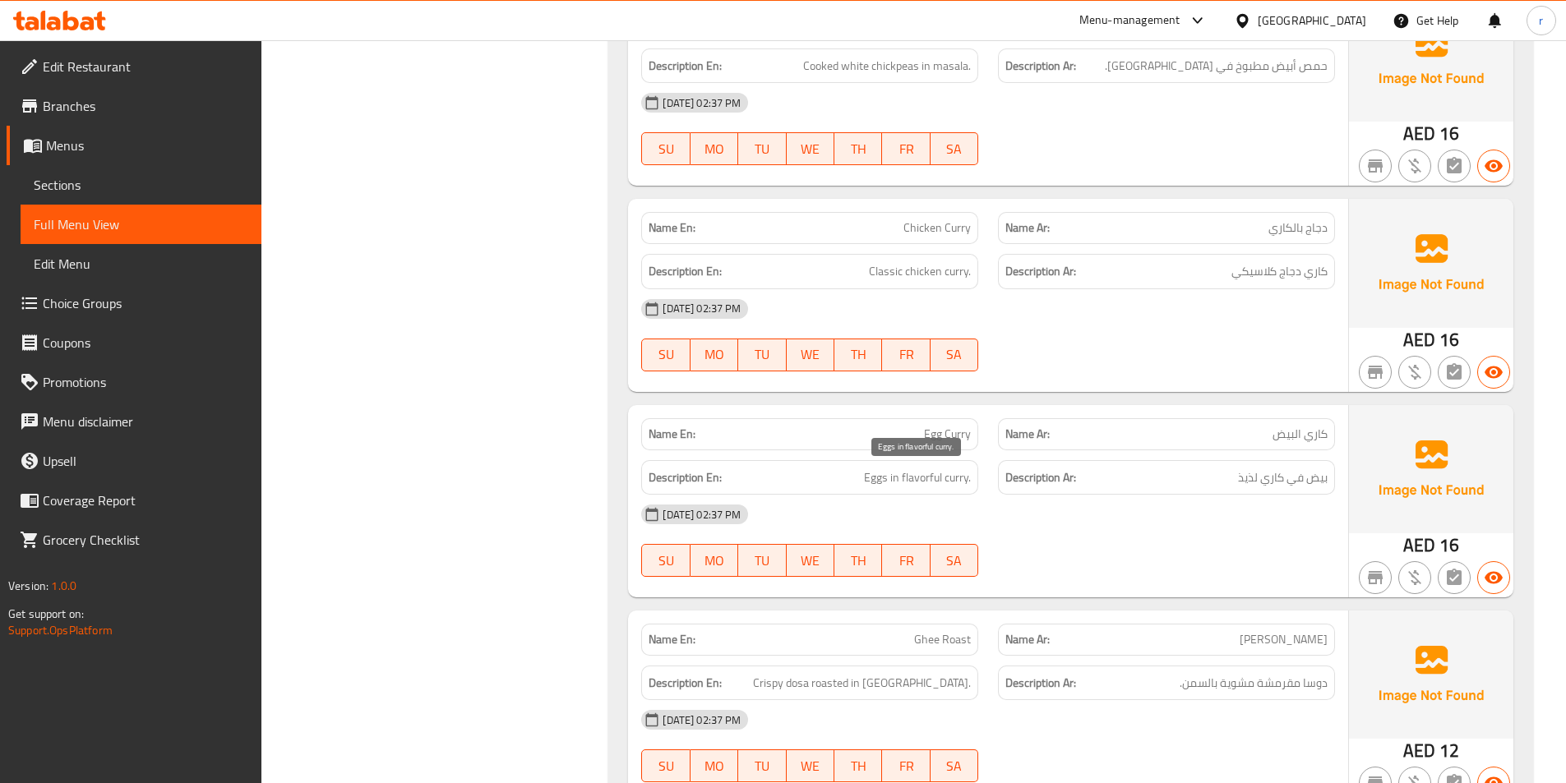
click at [911, 473] on span "Eggs in flavorful curry." at bounding box center [917, 478] width 107 height 21
click at [914, 472] on span "Eggs in flavorful curry." at bounding box center [917, 478] width 107 height 21
click at [916, 469] on span "Eggs in flavorful curry." at bounding box center [917, 478] width 107 height 21
click at [916, 468] on span "Eggs in flavorful curry." at bounding box center [917, 478] width 107 height 21
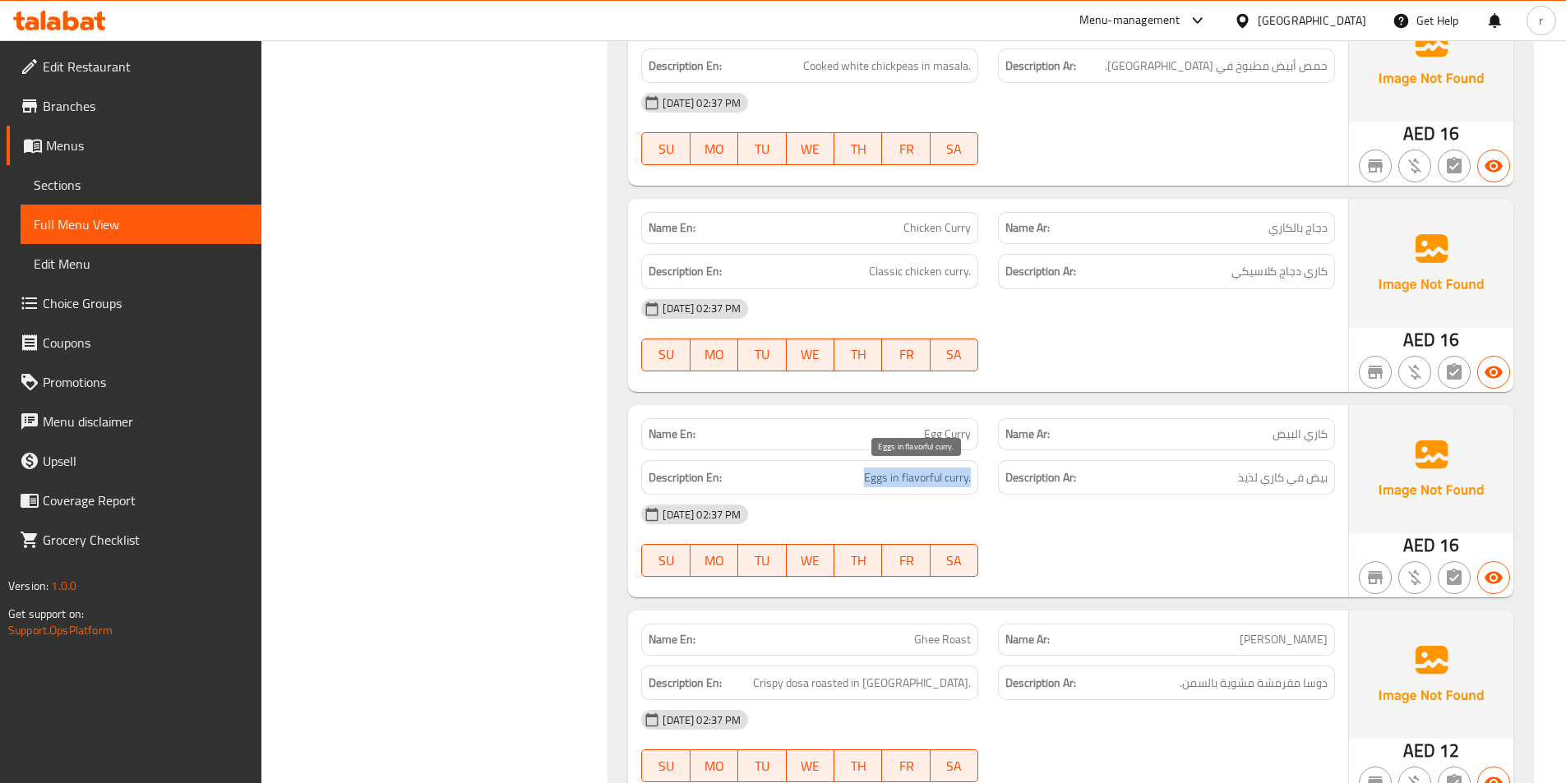
click at [917, 469] on span "Eggs in flavorful curry." at bounding box center [917, 478] width 107 height 21
click at [918, 468] on span "Eggs in flavorful curry." at bounding box center [917, 478] width 107 height 21
click at [919, 466] on div "Description En: Eggs in flavorful curry." at bounding box center [809, 477] width 337 height 35
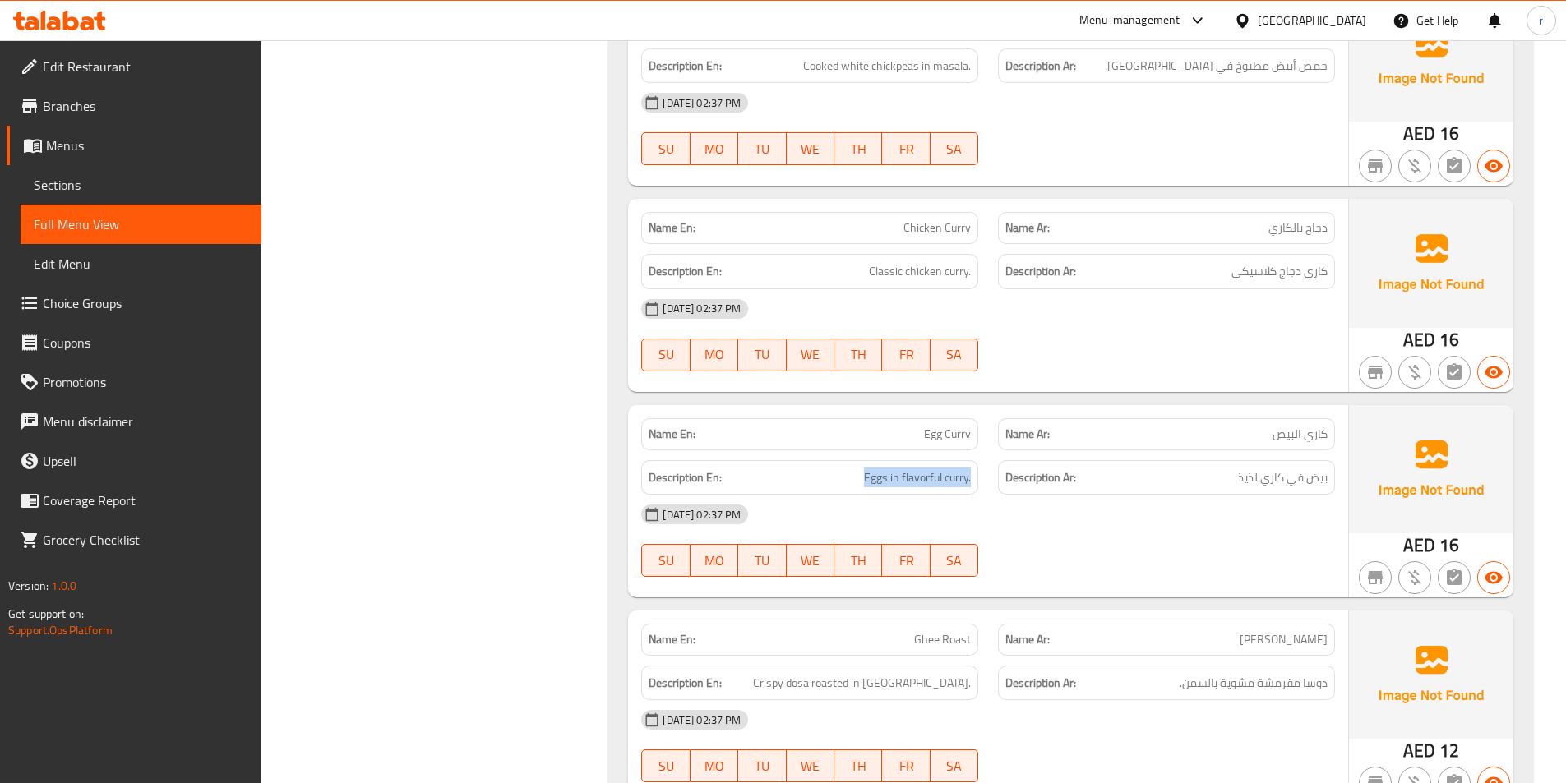
click at [919, 466] on div "Description En: Eggs in flavorful curry." at bounding box center [809, 477] width 337 height 35
click at [920, 466] on div "Description En: Eggs in flavorful curry." at bounding box center [809, 477] width 337 height 35
click at [1002, 482] on div "Description Ar: بيض في كاري لذيذ" at bounding box center [1166, 477] width 337 height 35
click at [945, 451] on div "Description En: Eggs in flavorful curry." at bounding box center [809, 477] width 357 height 55
click at [945, 450] on div "Description En: Eggs in flavorful curry." at bounding box center [809, 477] width 357 height 55
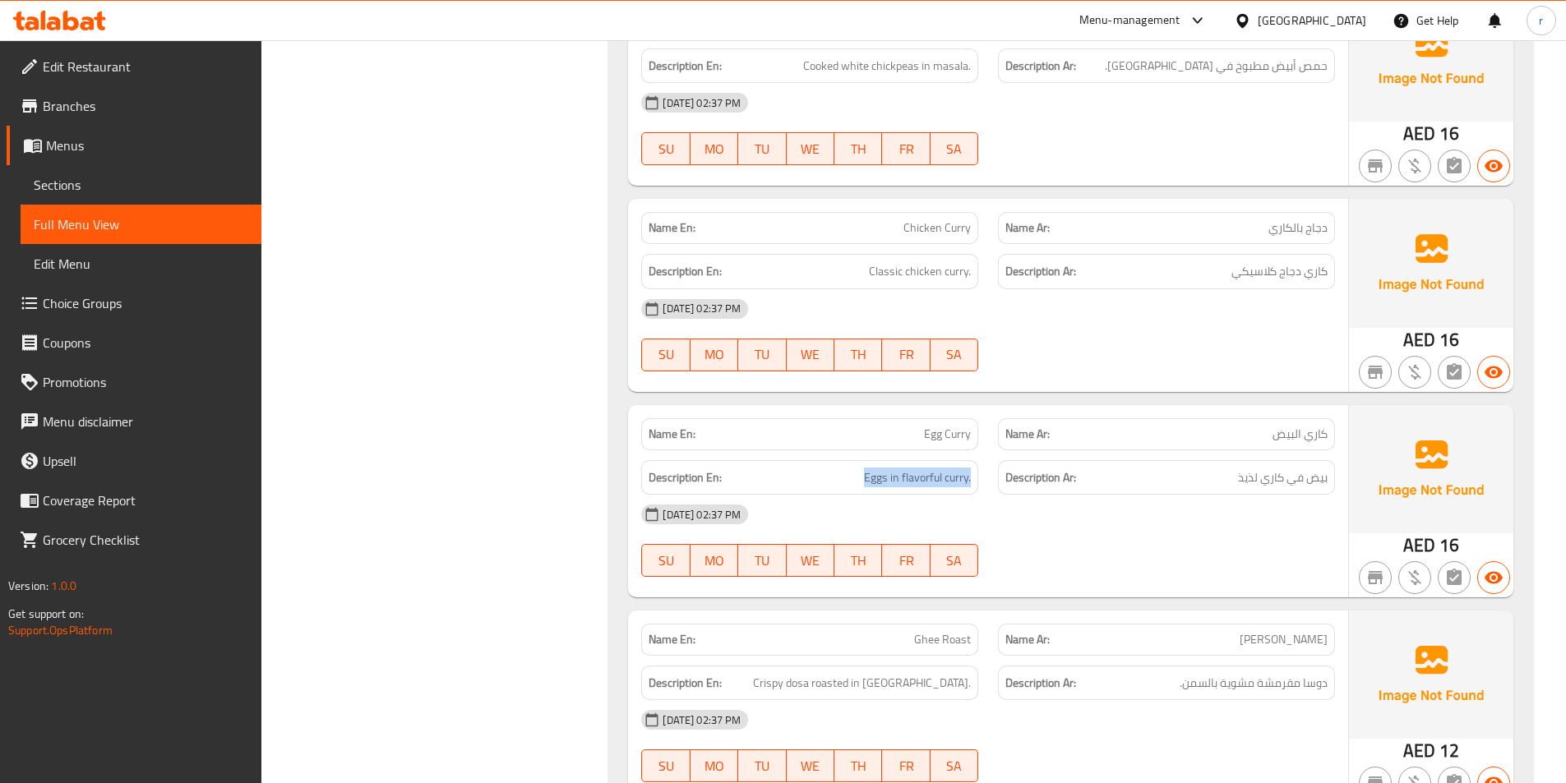
click at [946, 450] on div "Description En: Eggs in flavorful curry." at bounding box center [809, 477] width 357 height 55
click at [948, 407] on div "Name En: Egg Curry Name Ar: كاري البيض Description En: Eggs in flavorful curry.…" at bounding box center [988, 501] width 720 height 192
click at [953, 413] on div "Name En: Egg Curry" at bounding box center [809, 435] width 357 height 52
click at [953, 418] on div "Name En: Egg Curry" at bounding box center [809, 434] width 337 height 32
click at [953, 417] on div "Name En: Egg Curry" at bounding box center [809, 435] width 357 height 52
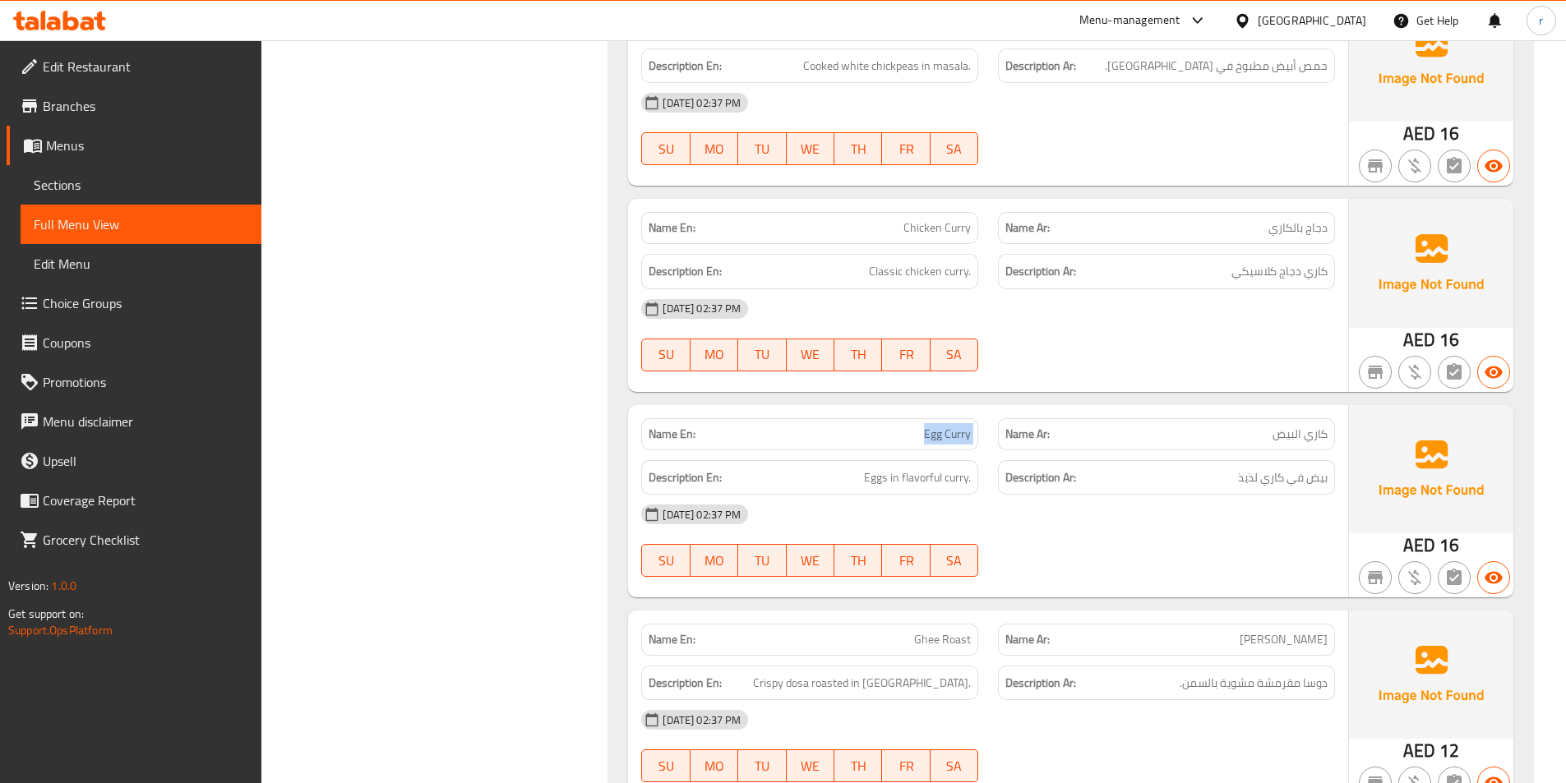
click at [953, 417] on div "Name En: Egg Curry" at bounding box center [809, 435] width 357 height 52
click at [953, 426] on span "Egg Curry" at bounding box center [947, 434] width 47 height 17
click at [1006, 561] on div "18-09-2025 02:37 PM SU MO TU WE TH FR SA" at bounding box center [987, 541] width 713 height 92
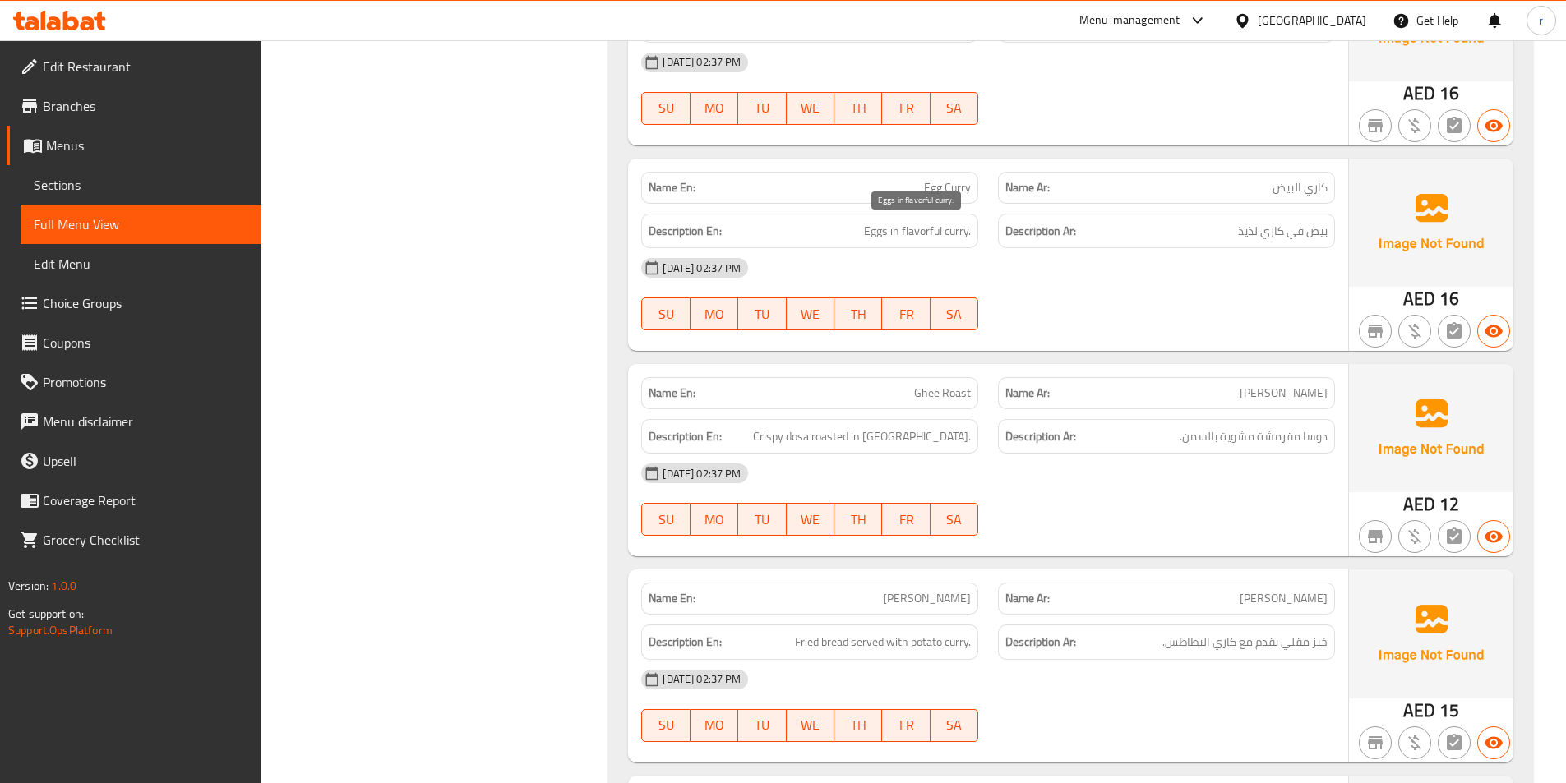
click at [928, 238] on span "Eggs in flavorful curry." at bounding box center [917, 231] width 107 height 21
click at [929, 238] on span "Eggs in flavorful curry." at bounding box center [917, 231] width 107 height 21
click at [932, 239] on span "Eggs in flavorful curry." at bounding box center [917, 231] width 107 height 21
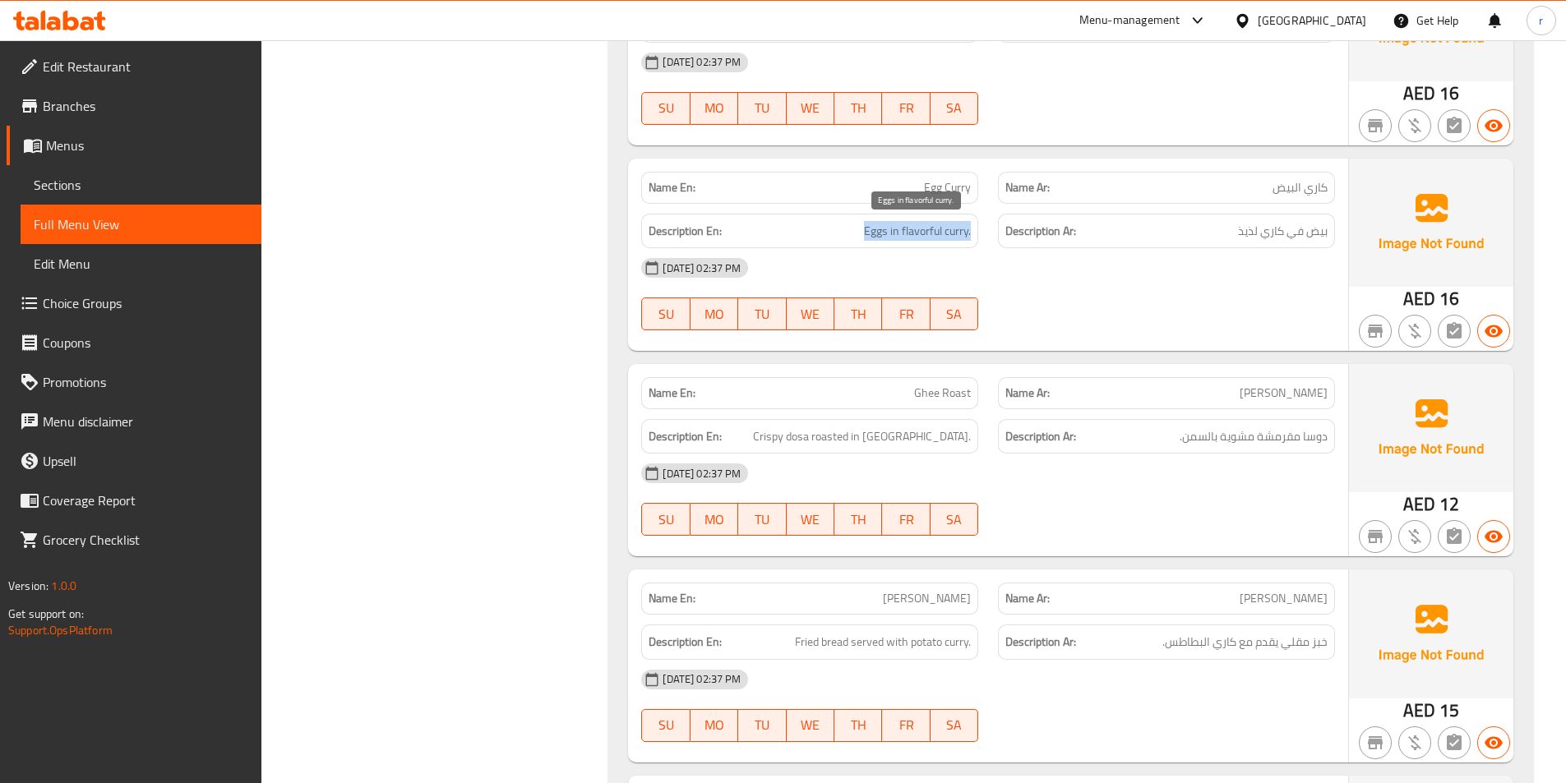
click at [932, 239] on span "Eggs in flavorful curry." at bounding box center [917, 231] width 107 height 21
click at [921, 224] on span "Eggs in flavorful curry." at bounding box center [917, 231] width 107 height 21
click at [965, 194] on span "Egg Curry" at bounding box center [947, 187] width 47 height 17
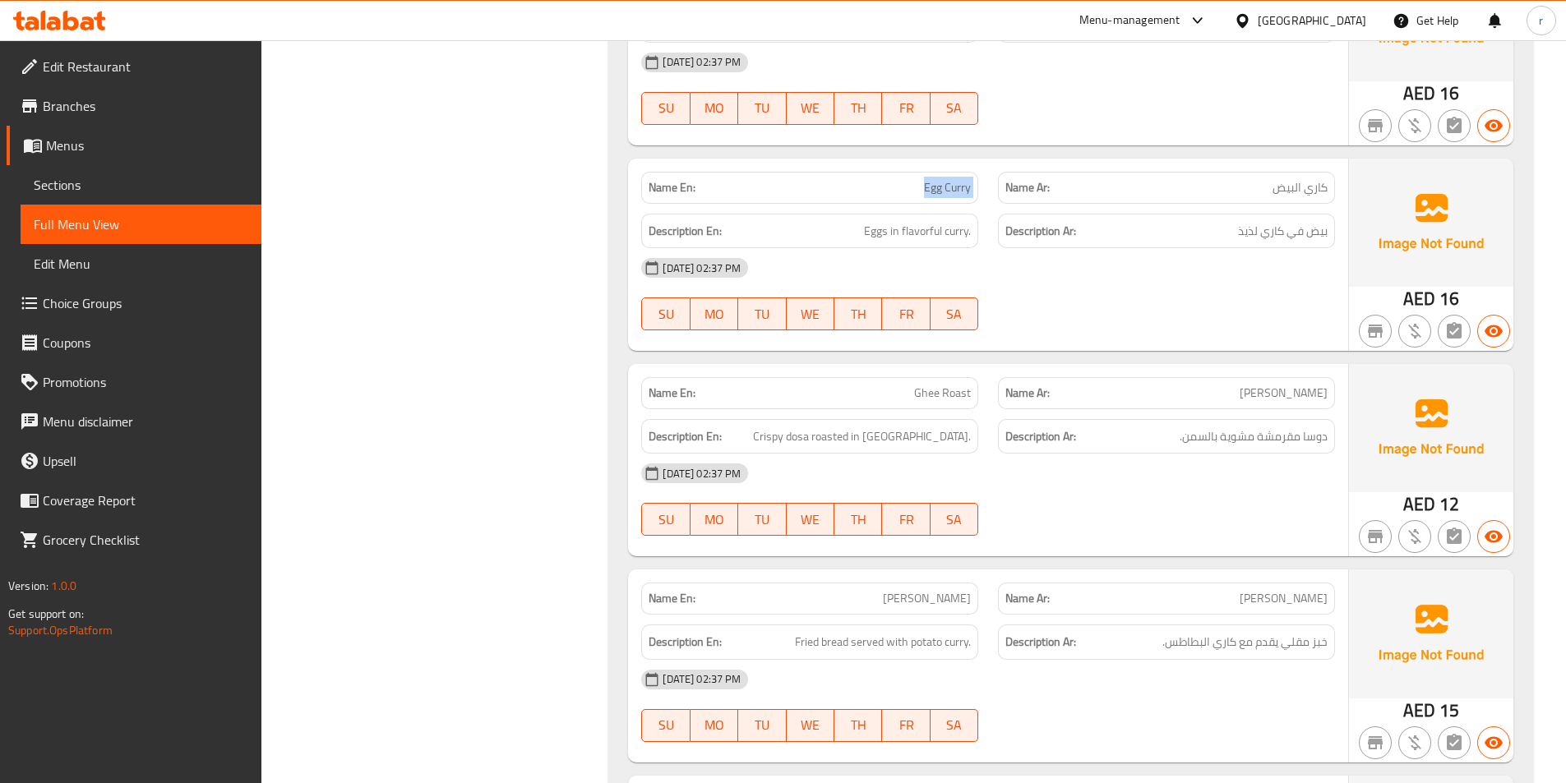
scroll to position [1233, 0]
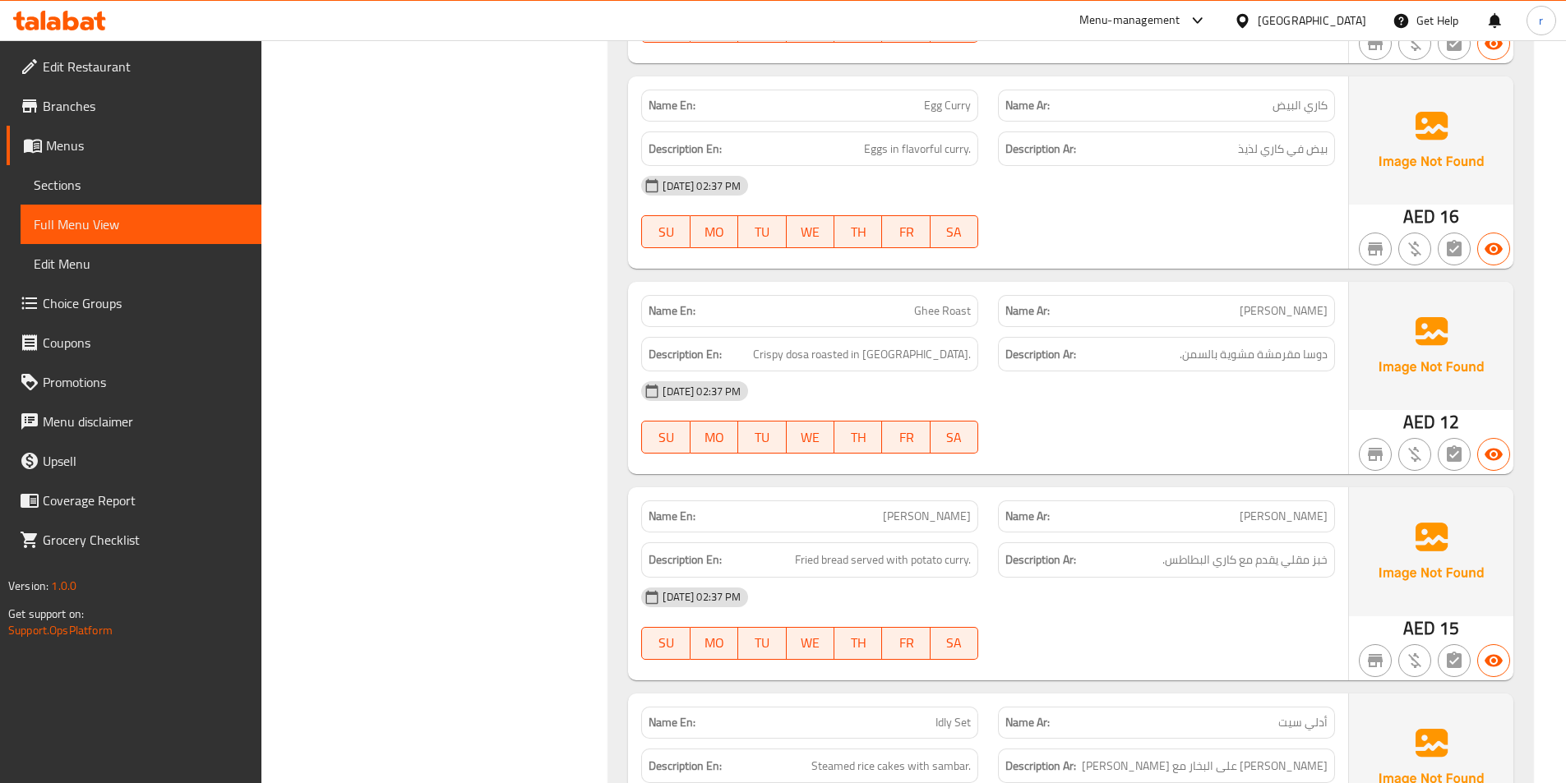
click at [1054, 267] on div "Name En: Masala Dosa Name Ar: ماسالا دوسا Description En: South Indian classic,…" at bounding box center [1070, 288] width 925 height 2495
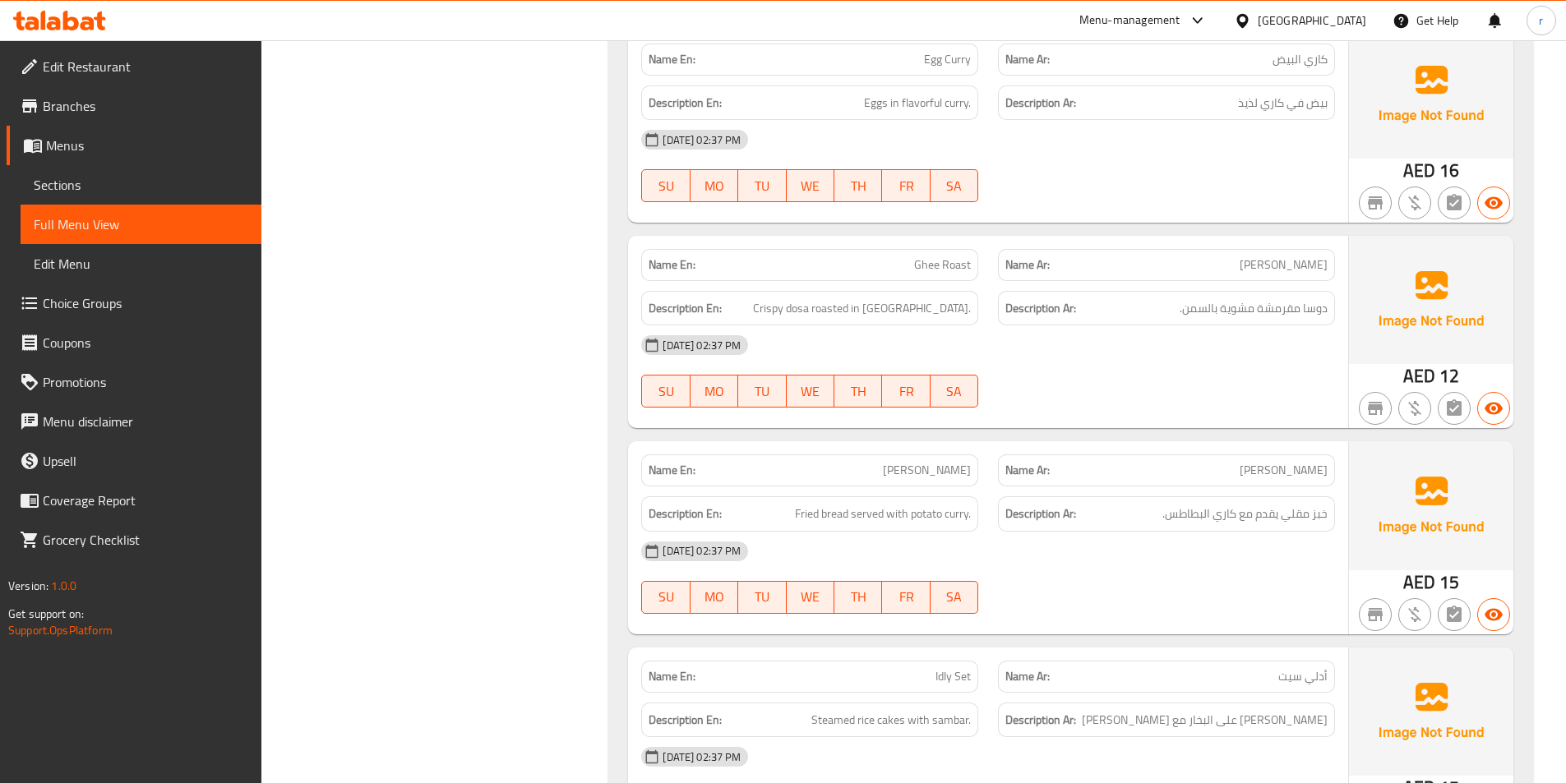
scroll to position [1315, 0]
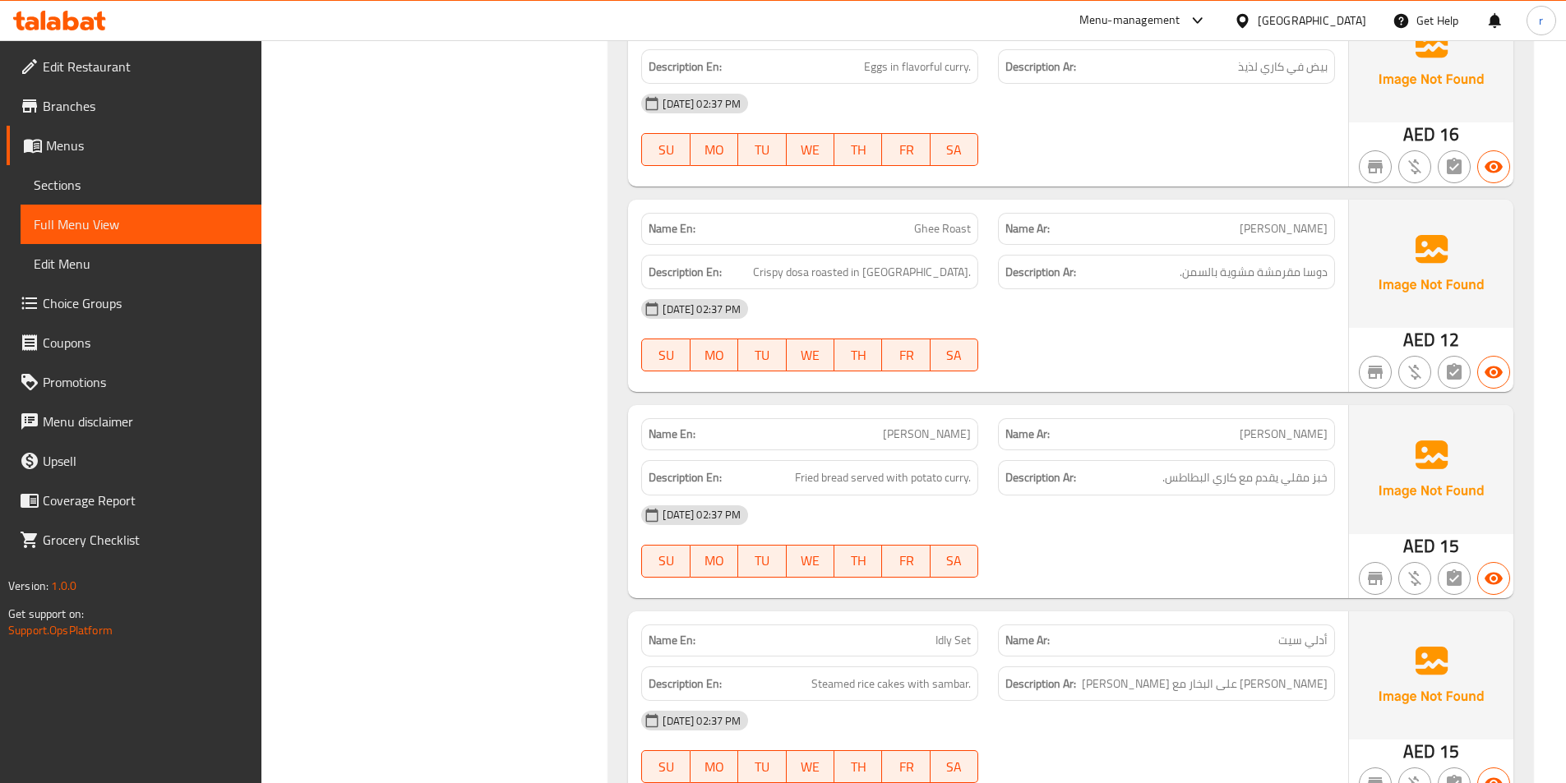
click at [1026, 333] on div "18-09-2025 02:37 PM SU MO TU WE TH FR SA" at bounding box center [987, 335] width 713 height 92
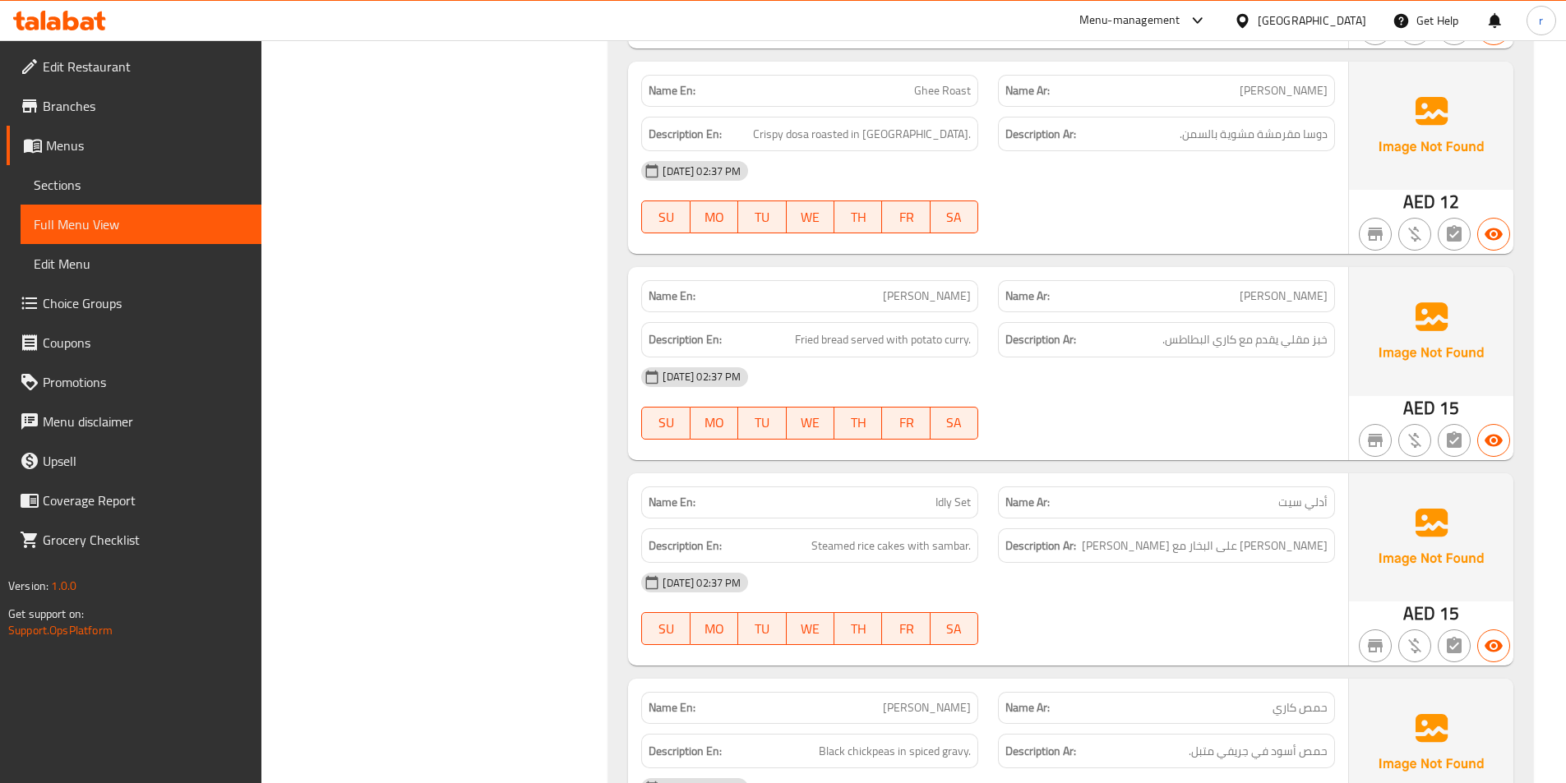
scroll to position [1480, 0]
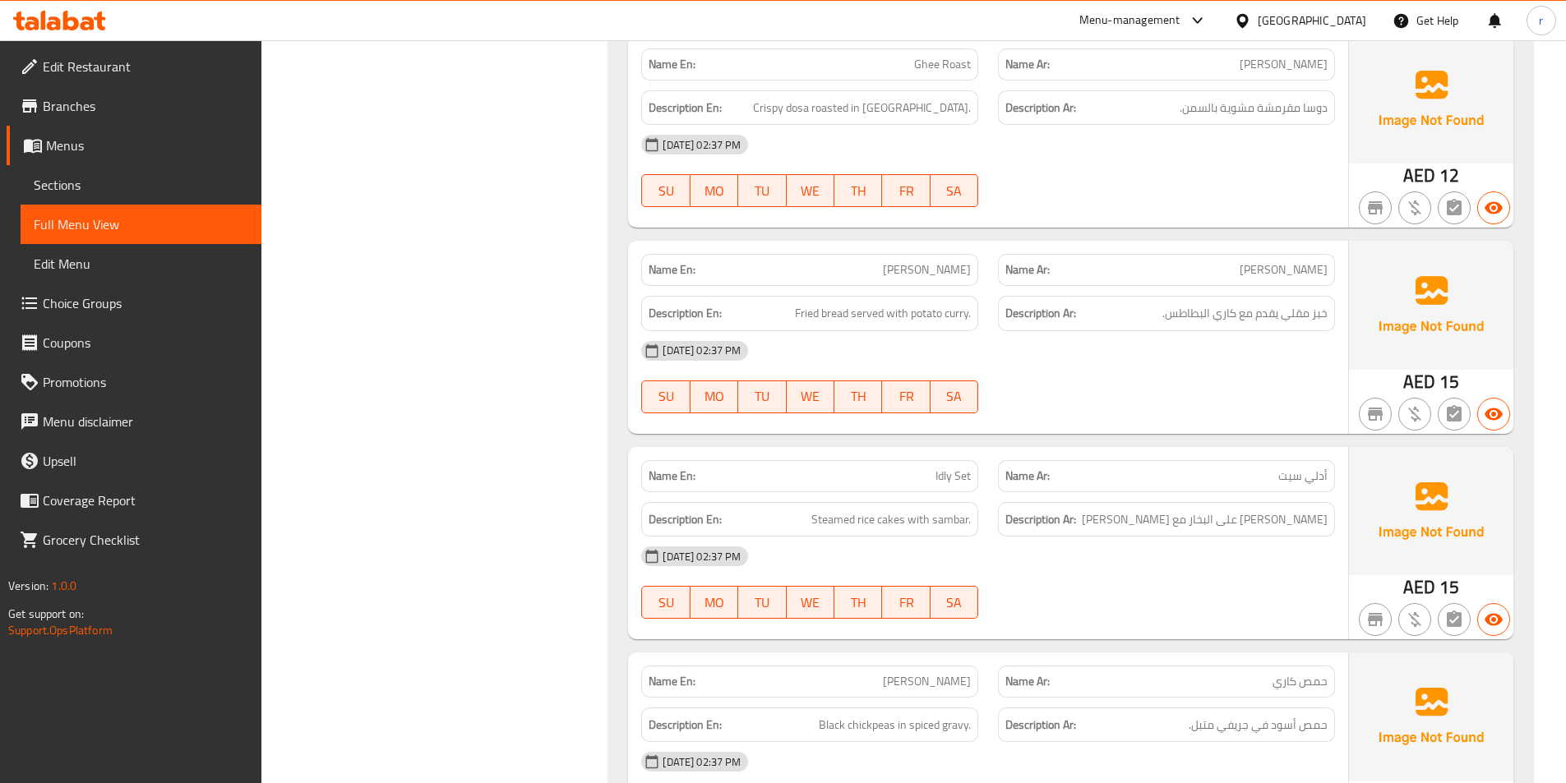
click at [1030, 341] on div "18-09-2025 02:37 PM" at bounding box center [987, 350] width 713 height 39
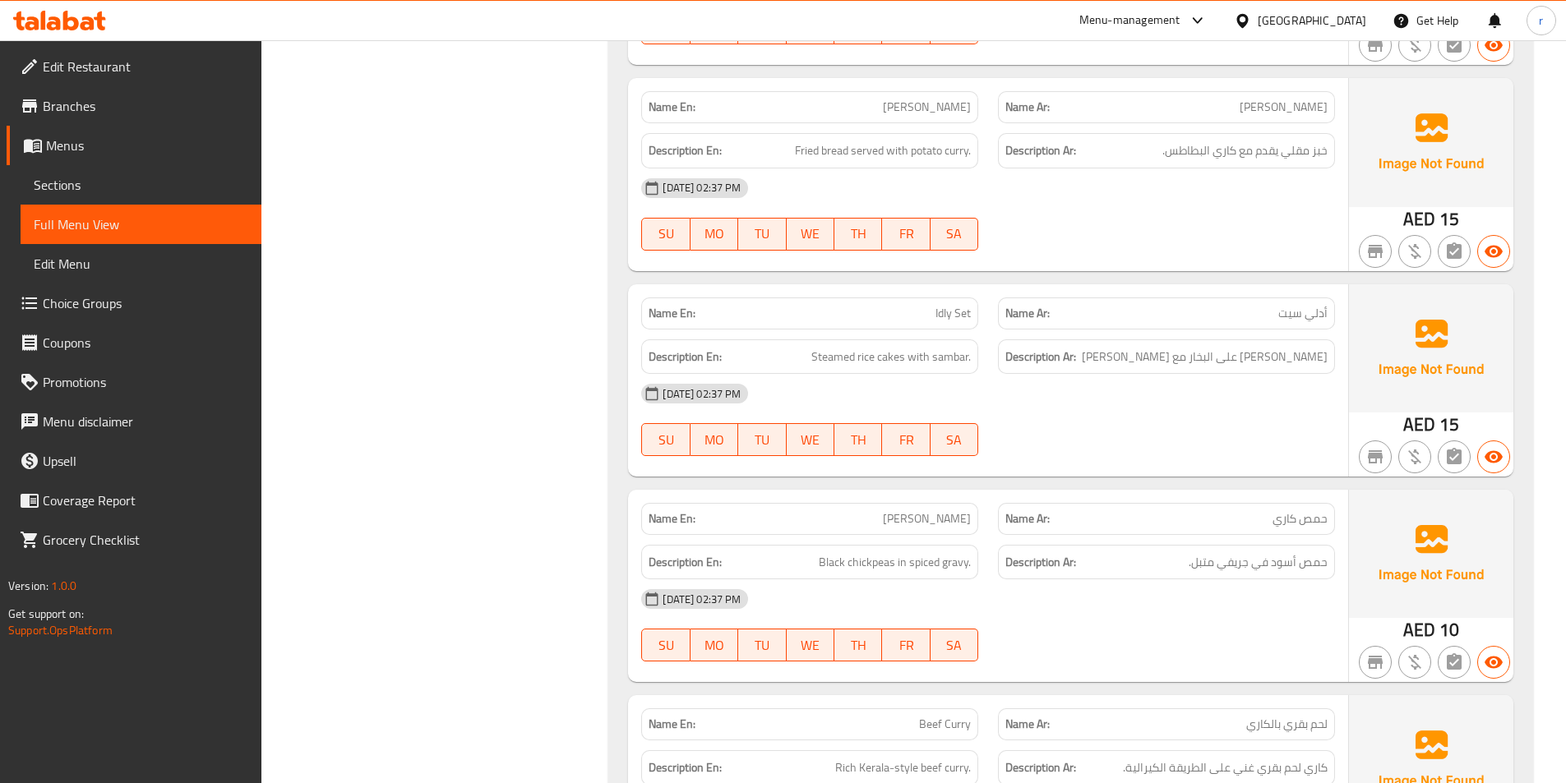
scroll to position [1644, 0]
click at [1308, 359] on span "رايس كيك على البخار مع سامبر" at bounding box center [1205, 355] width 246 height 21
click at [1316, 372] on div "18-09-2025 02:37 PM" at bounding box center [987, 391] width 713 height 39
click at [1316, 363] on span "رايس كيك على البخار مع سامبر" at bounding box center [1205, 355] width 246 height 21
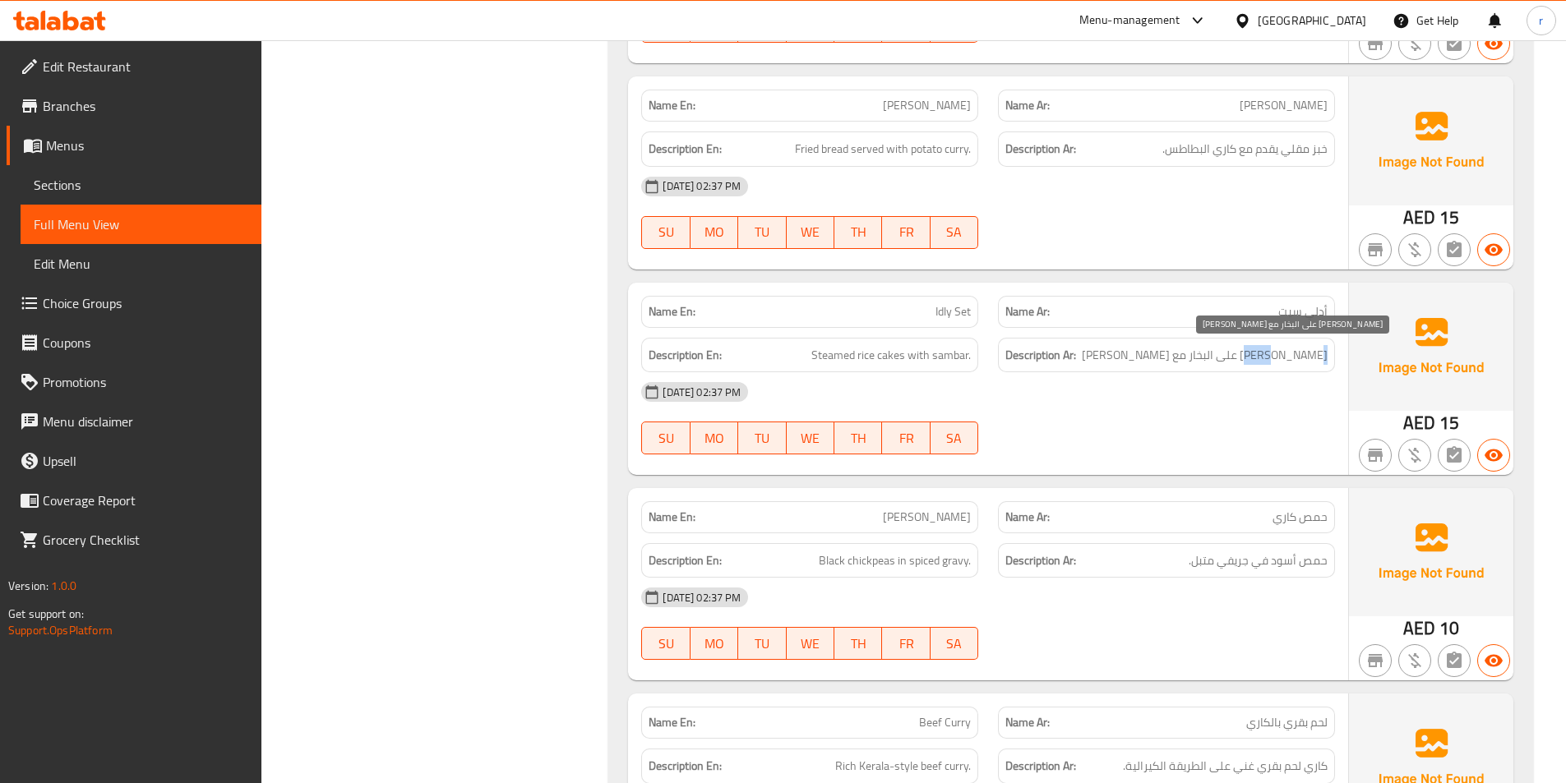
click at [1316, 363] on span "رايس كيك على البخار مع سامبر" at bounding box center [1205, 355] width 246 height 21
click at [1316, 376] on div "18-09-2025 02:37 PM" at bounding box center [987, 391] width 713 height 39
click at [1316, 345] on span "رايس كيك على البخار مع سامبر" at bounding box center [1205, 355] width 246 height 21
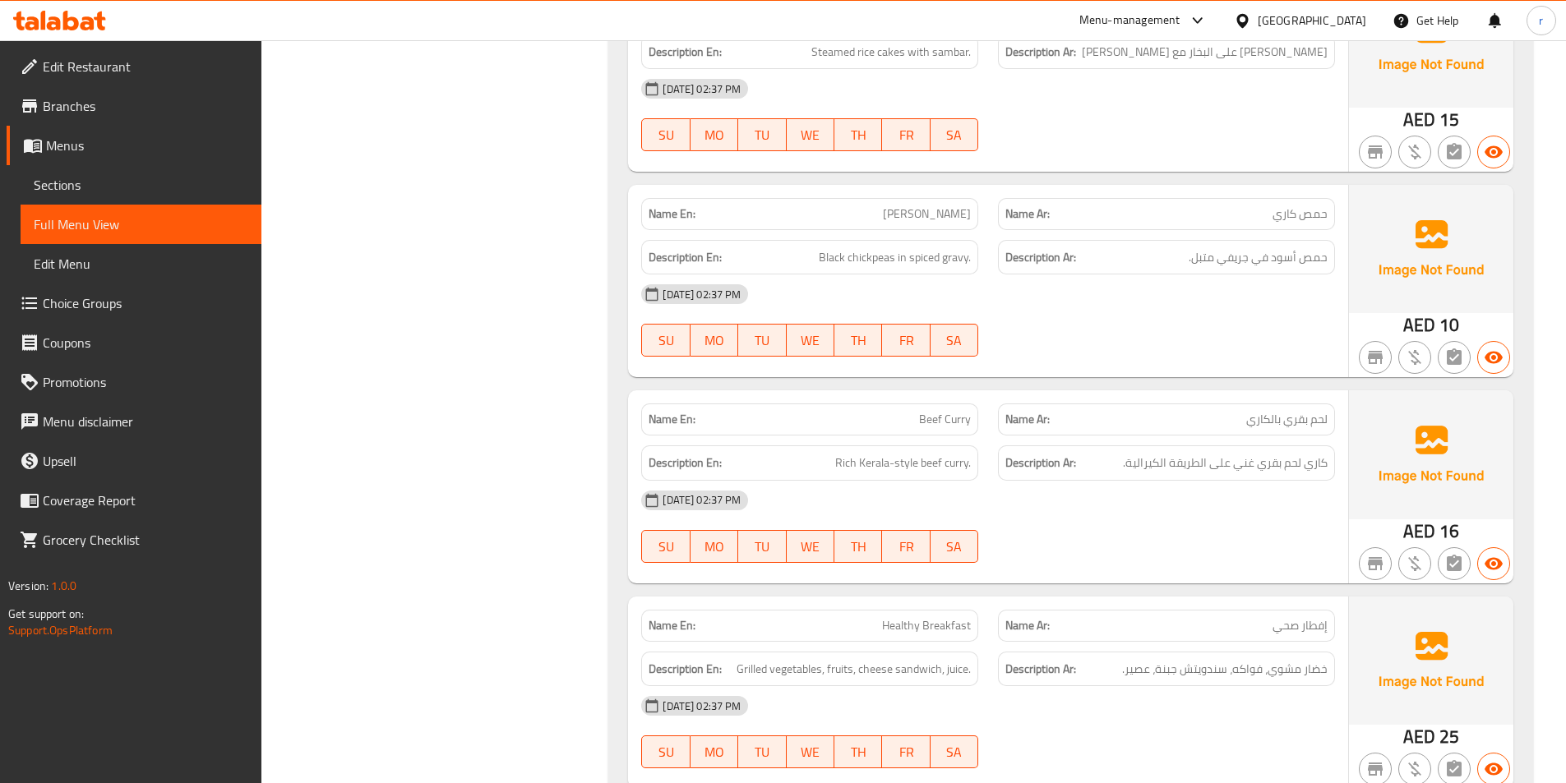
scroll to position [1973, 0]
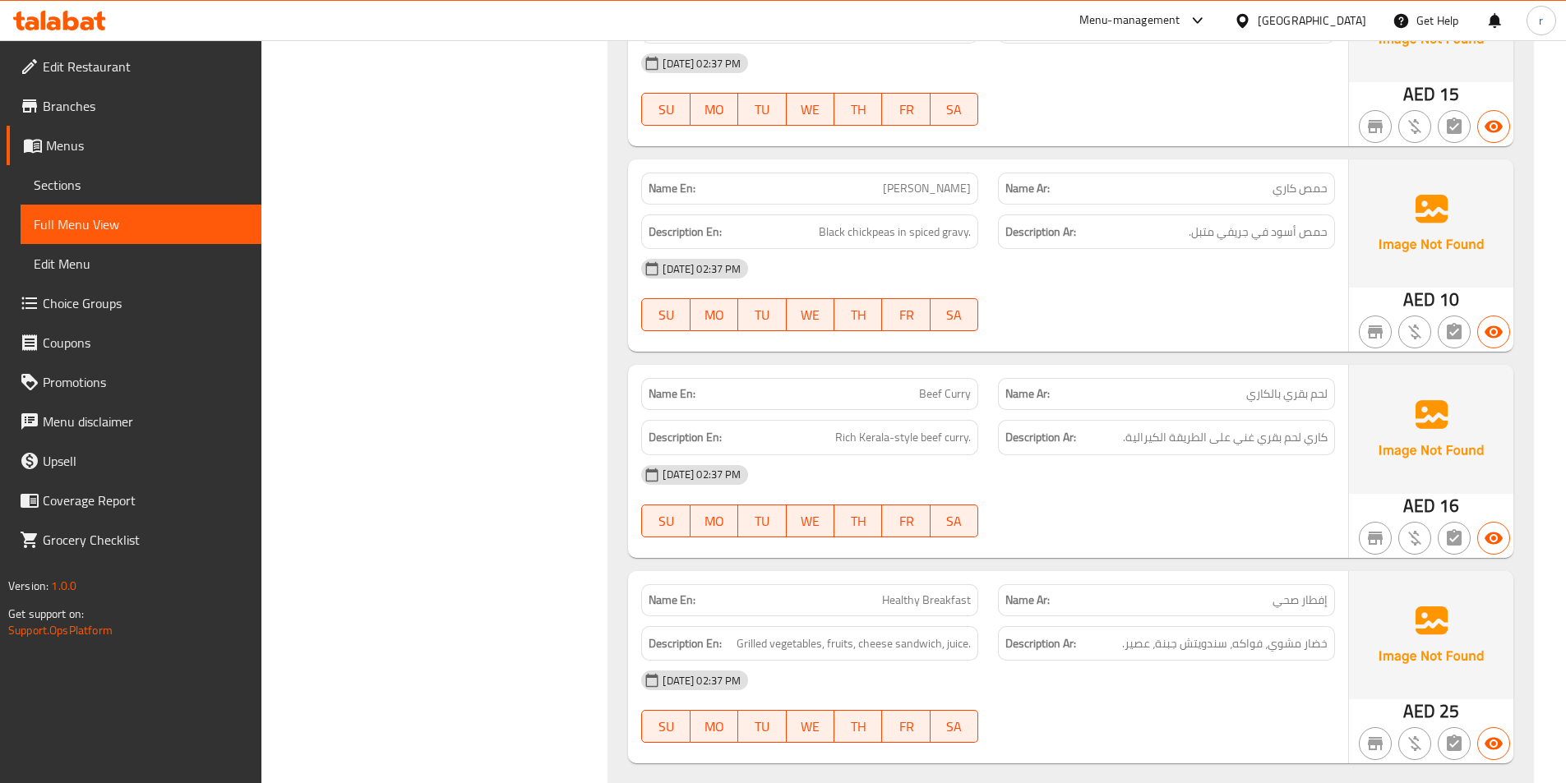
click at [942, 174] on div "Name En: Kadala Curry" at bounding box center [809, 189] width 337 height 32
click at [1247, 184] on p "Name Ar: حمص كاري" at bounding box center [1166, 188] width 322 height 17
click at [1258, 187] on p "Name Ar: حمص كاري" at bounding box center [1166, 188] width 322 height 17
click at [1251, 185] on p "Name Ar: حمص كاري" at bounding box center [1166, 188] width 322 height 17
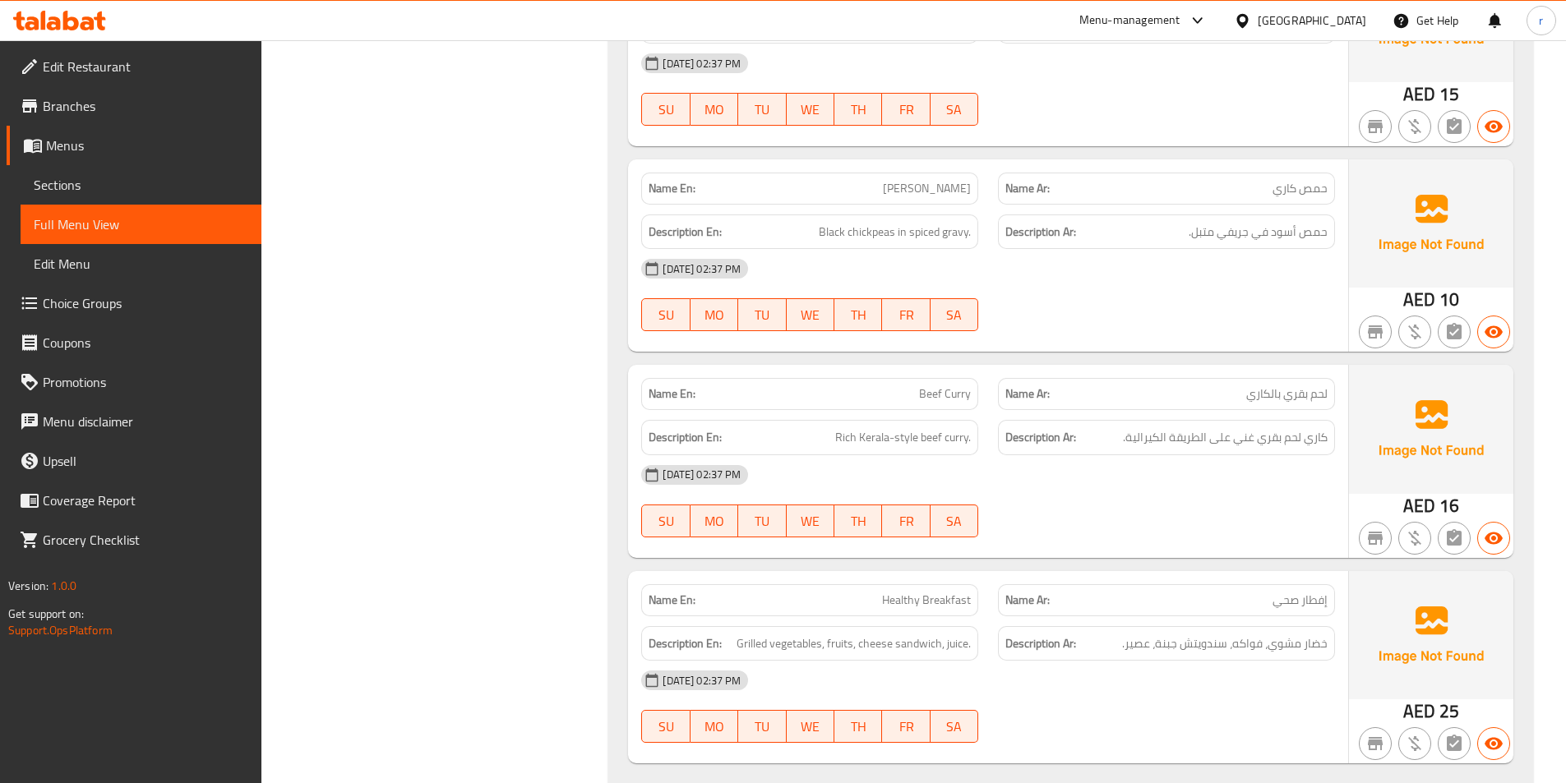
click at [1251, 185] on p "Name Ar: حمص كاري" at bounding box center [1166, 188] width 322 height 17
click at [1249, 184] on p "Name Ar: حمص كاري" at bounding box center [1166, 188] width 322 height 17
drag, startPoint x: 1249, startPoint y: 184, endPoint x: 1244, endPoint y: 176, distance: 9.6
click at [1247, 183] on p "Name Ar: حمص كاري" at bounding box center [1166, 188] width 322 height 17
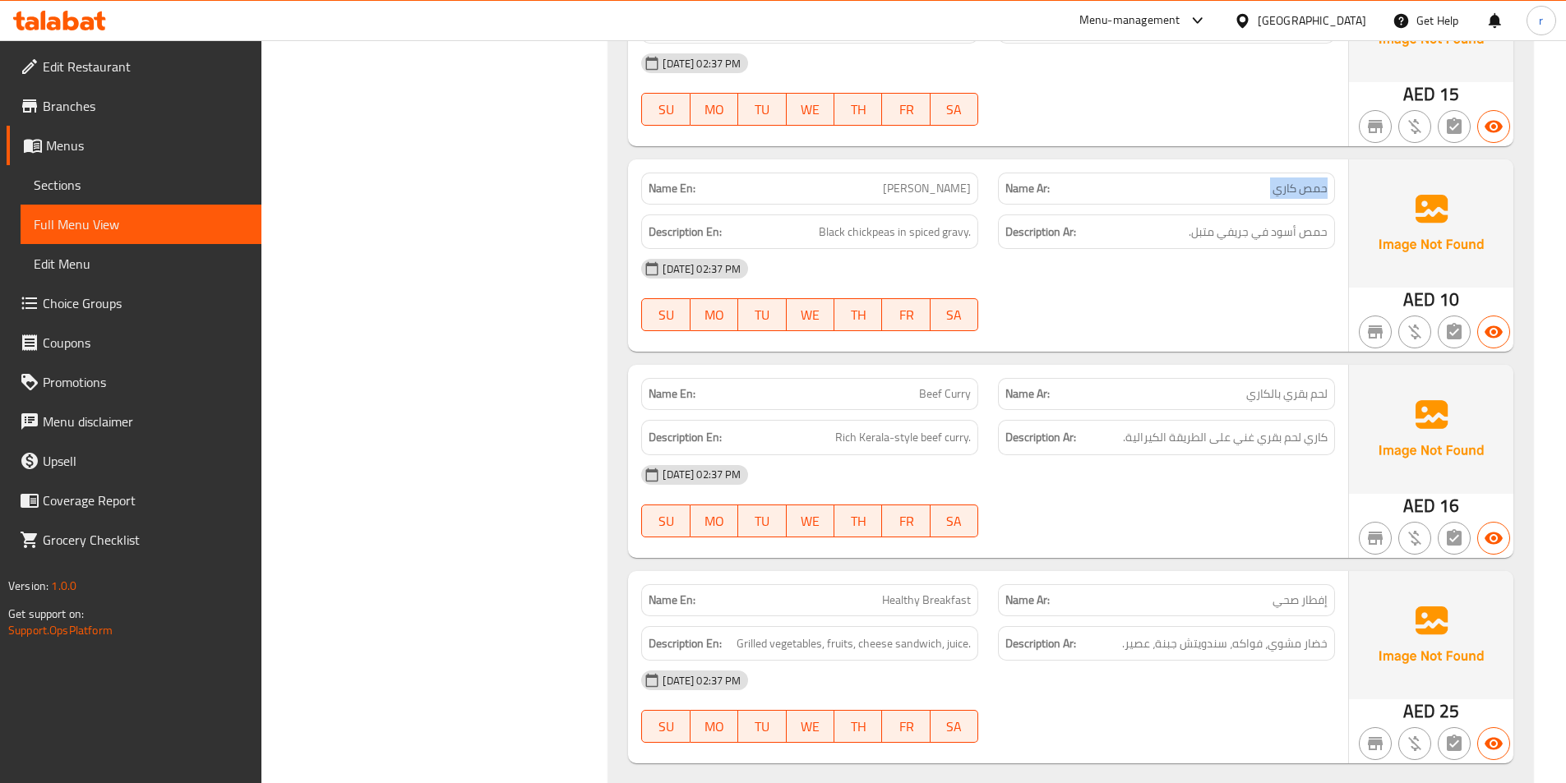
click at [1244, 176] on div "Name Ar: حمص كاري" at bounding box center [1166, 189] width 337 height 32
click at [1243, 175] on div "Name Ar: حمص كاري" at bounding box center [1166, 189] width 337 height 32
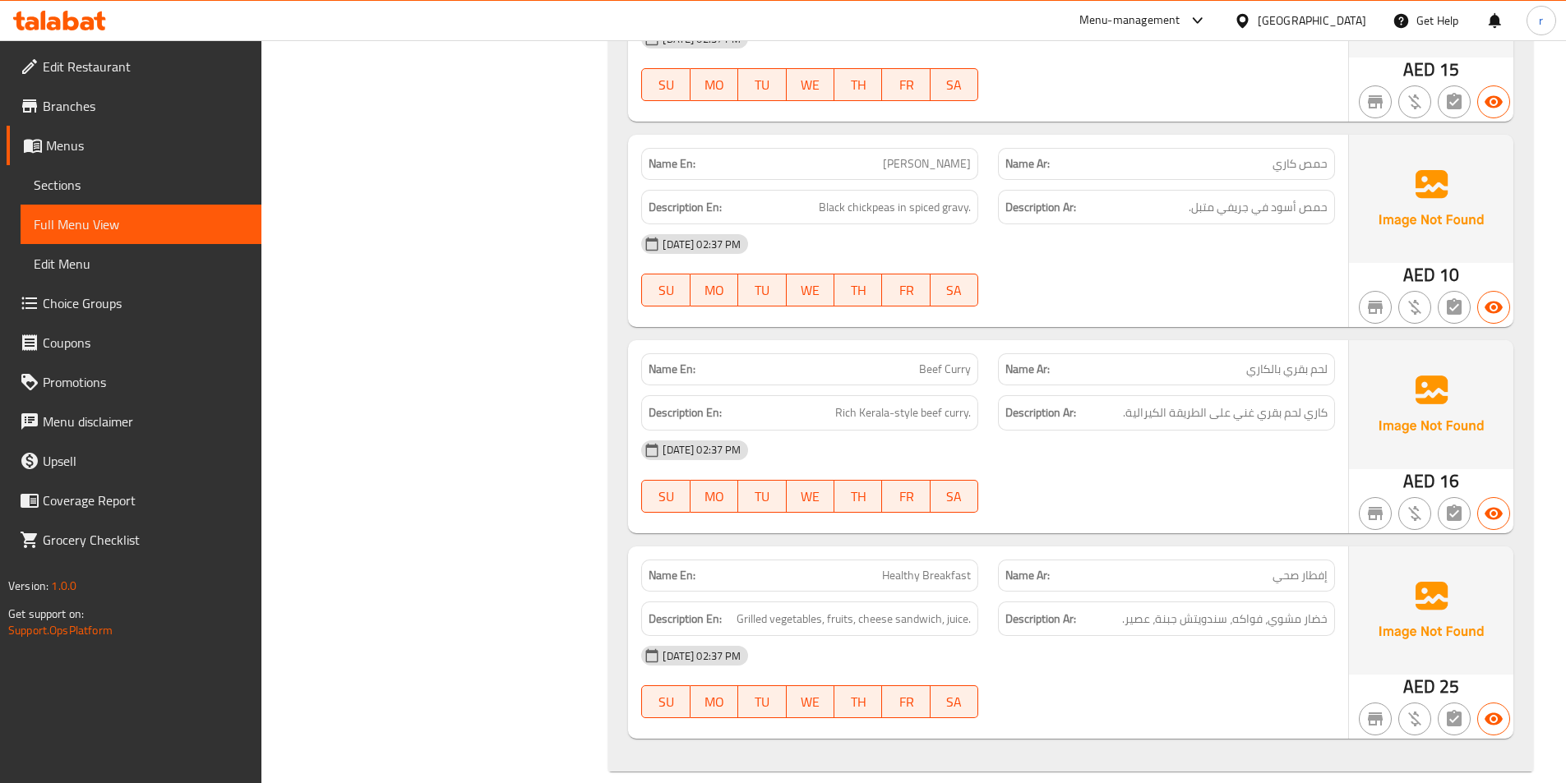
scroll to position [2019, 0]
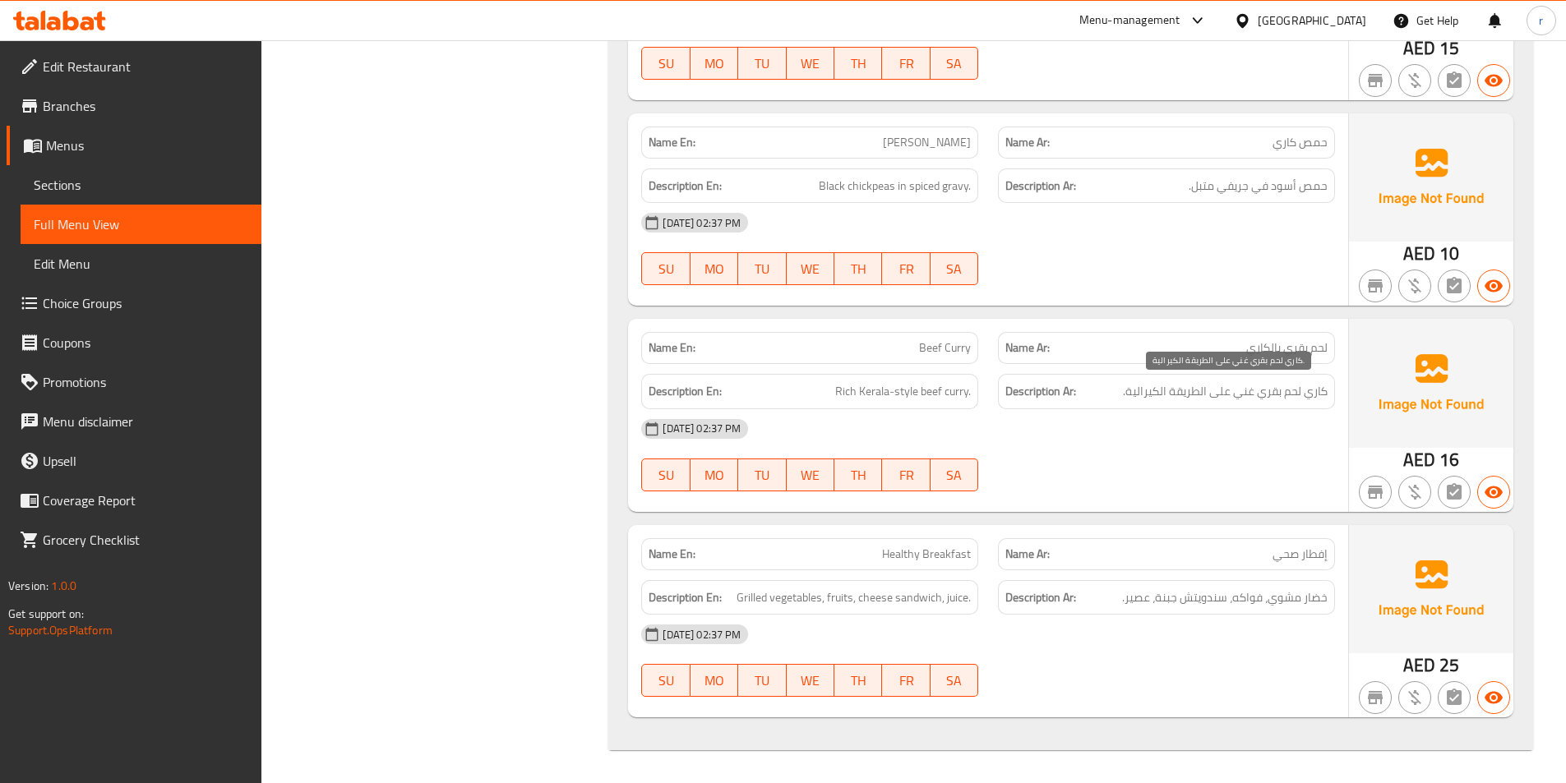
click at [1145, 392] on span "كاري لحم بقري غني على الطريقة الكيرالية." at bounding box center [1225, 391] width 205 height 21
drag, startPoint x: 1145, startPoint y: 392, endPoint x: 1173, endPoint y: 400, distance: 29.1
click at [1173, 400] on span "كاري لحم بقري غني على الطريقة الكيرالية." at bounding box center [1225, 391] width 205 height 21
click at [1147, 398] on span "كاري لحم بقري غني على الطريقة الكيرالية." at bounding box center [1225, 391] width 205 height 21
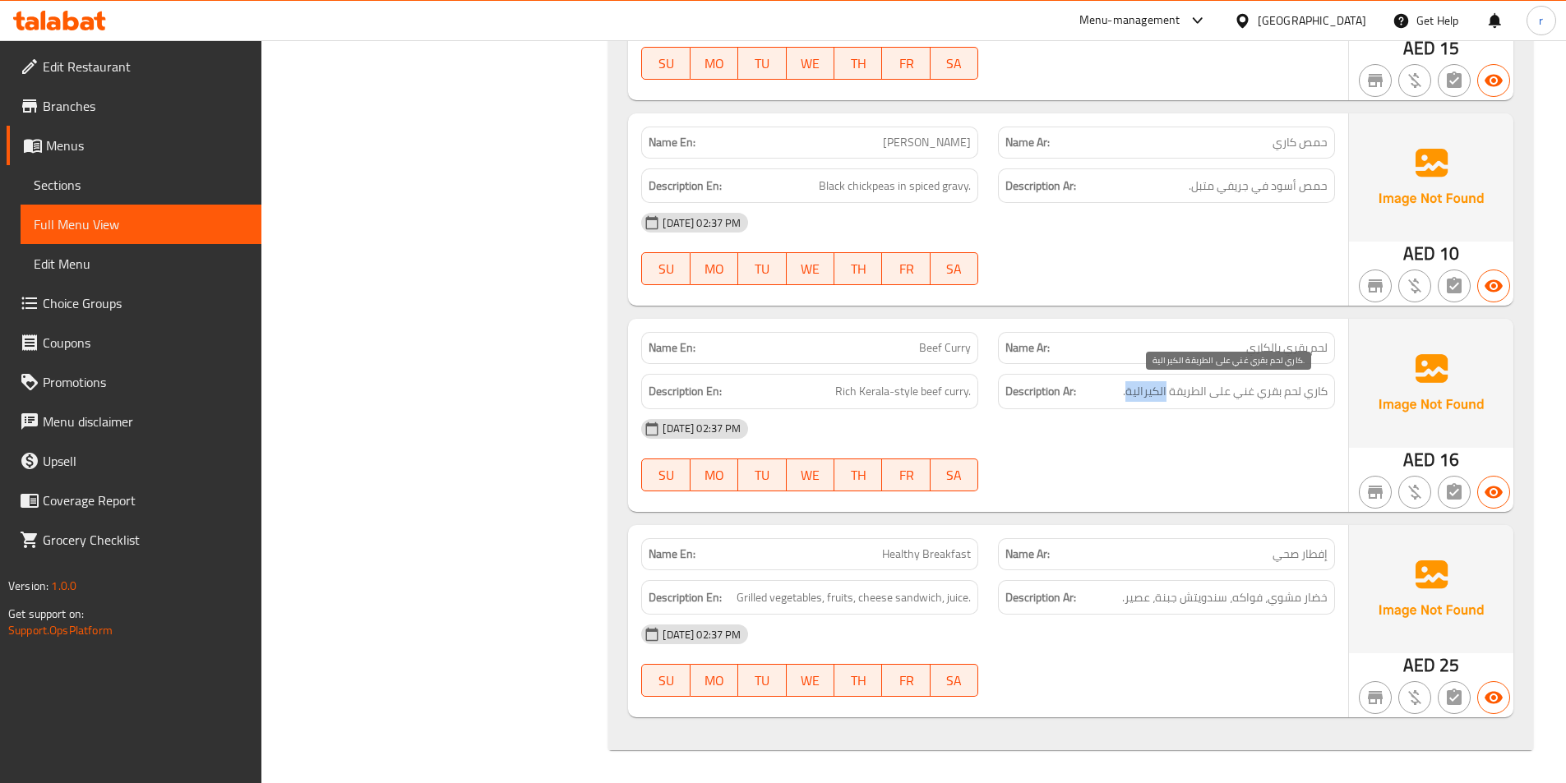
click at [1147, 398] on span "كاري لحم بقري غني على الطريقة الكيرالية." at bounding box center [1225, 391] width 205 height 21
copy span "الكيرالية"
click at [872, 390] on span "Rich Kerala-style beef curry." at bounding box center [903, 391] width 136 height 21
copy span "Kerala"
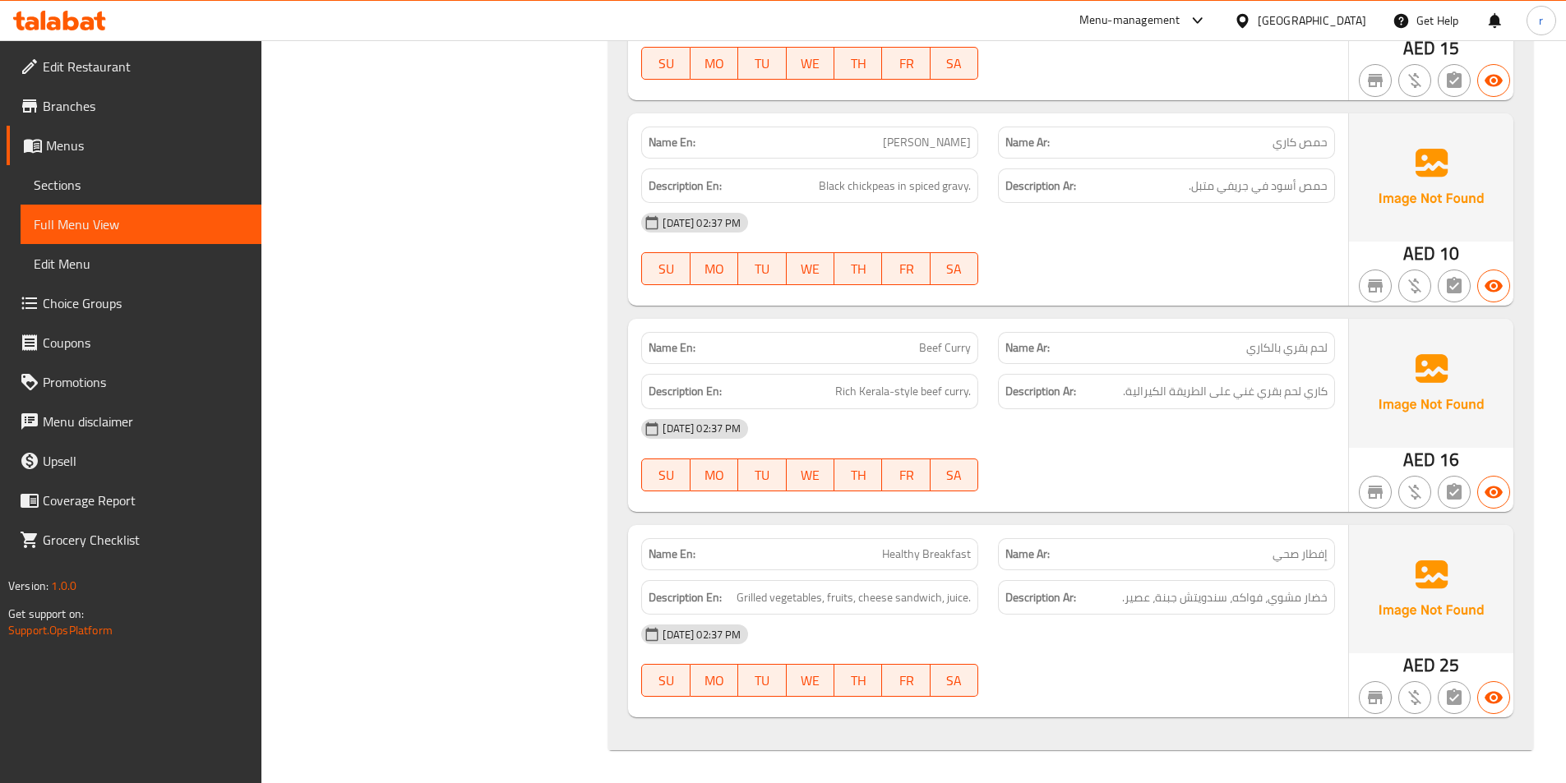
click at [1068, 460] on div "18-09-2025 02:37 PM SU MO TU WE TH FR SA" at bounding box center [987, 455] width 713 height 92
click at [136, 179] on span "Sections" at bounding box center [141, 185] width 215 height 20
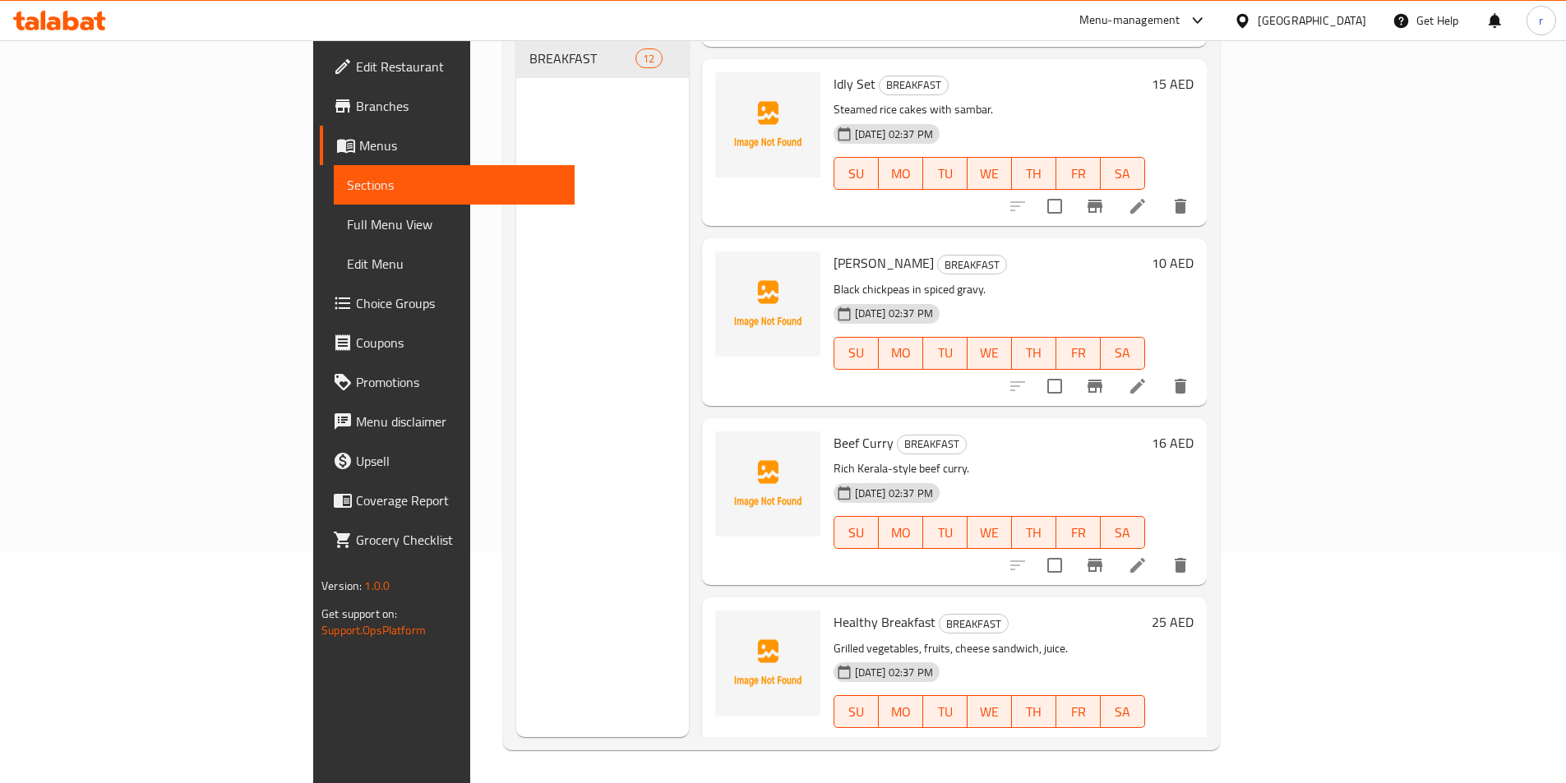
scroll to position [1412, 0]
click at [1161, 369] on li at bounding box center [1138, 384] width 46 height 30
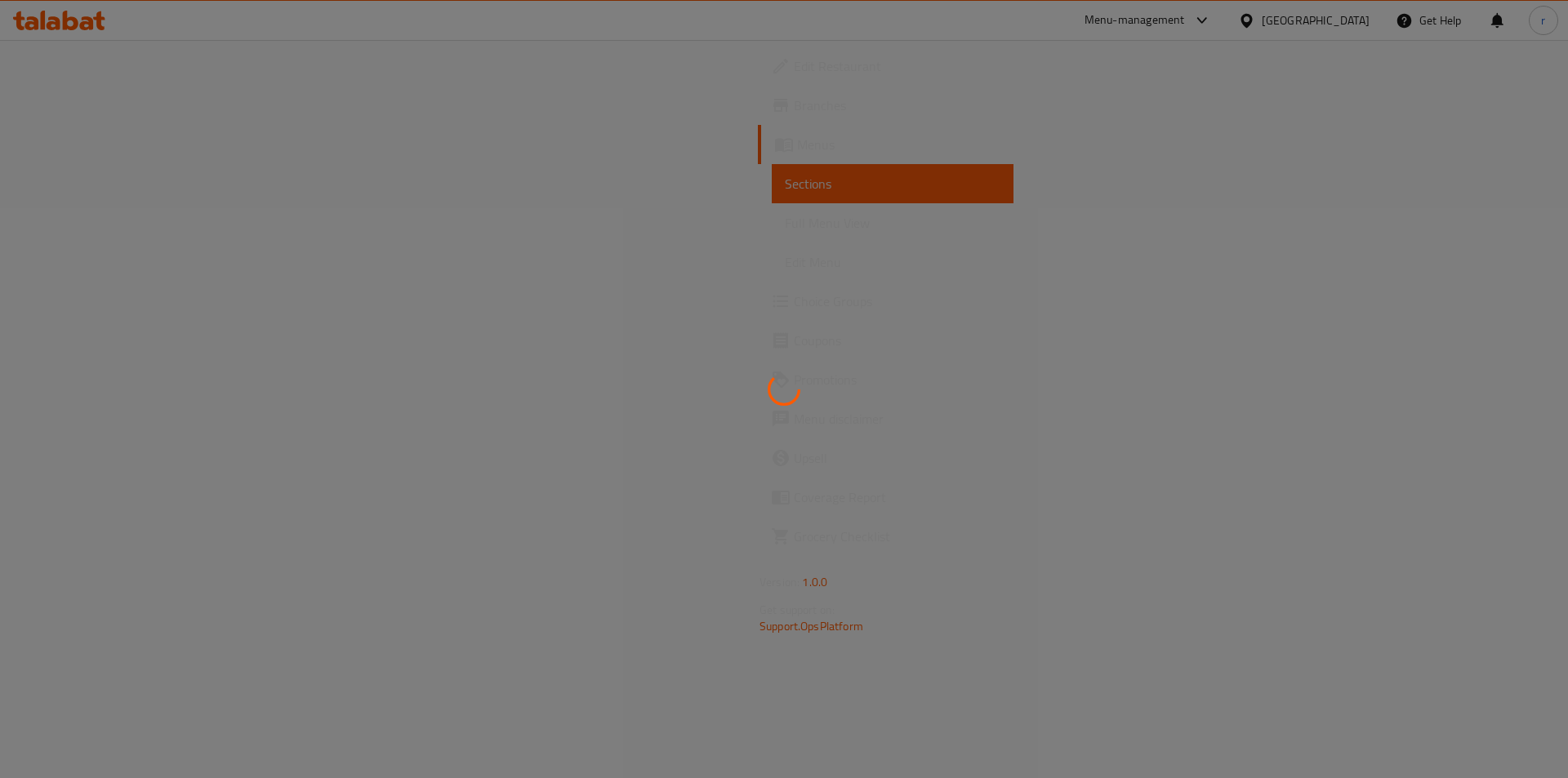
click at [834, 319] on div at bounding box center [784, 389] width 1568 height 778
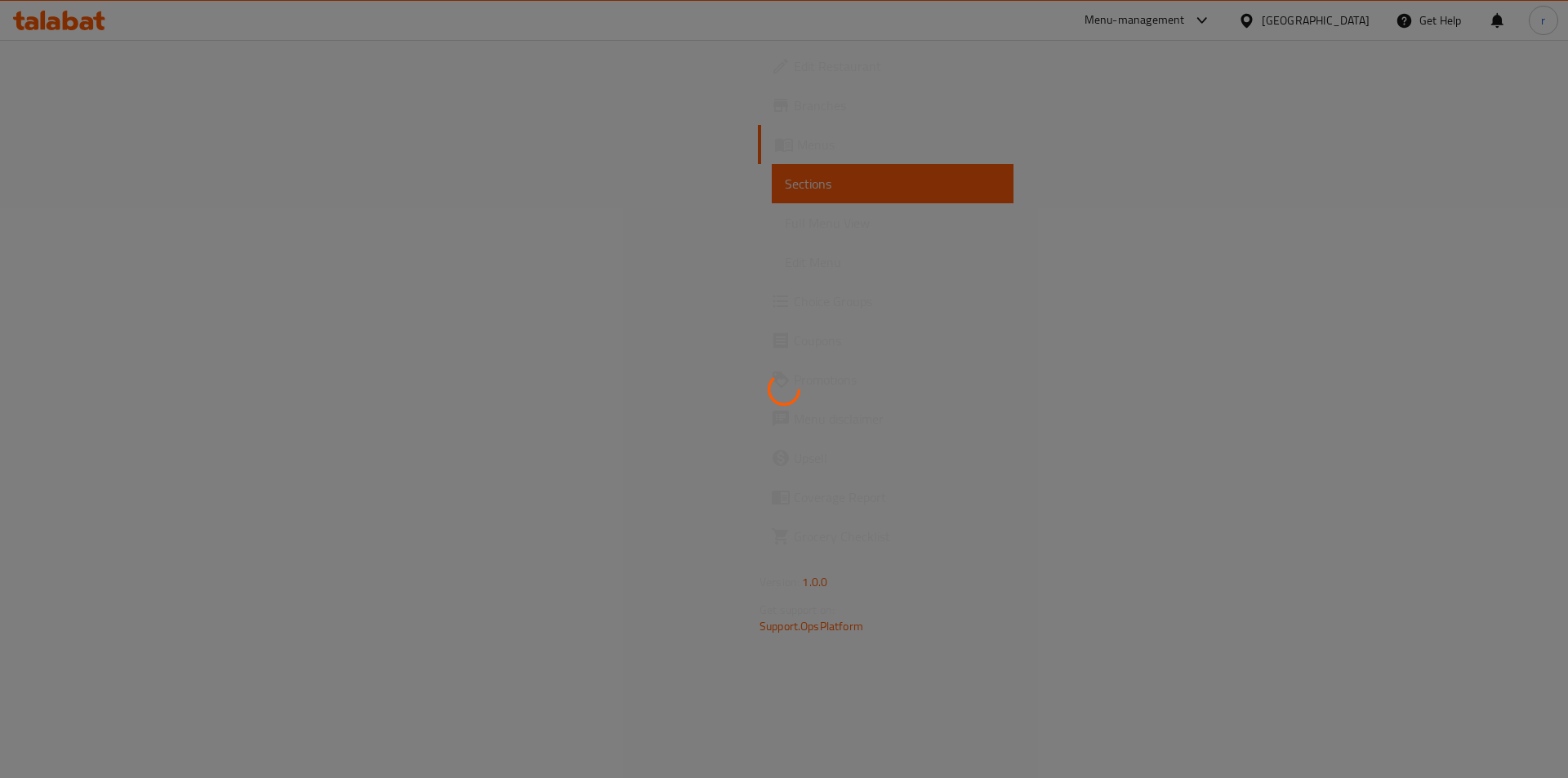
click at [834, 319] on div at bounding box center [784, 389] width 1568 height 778
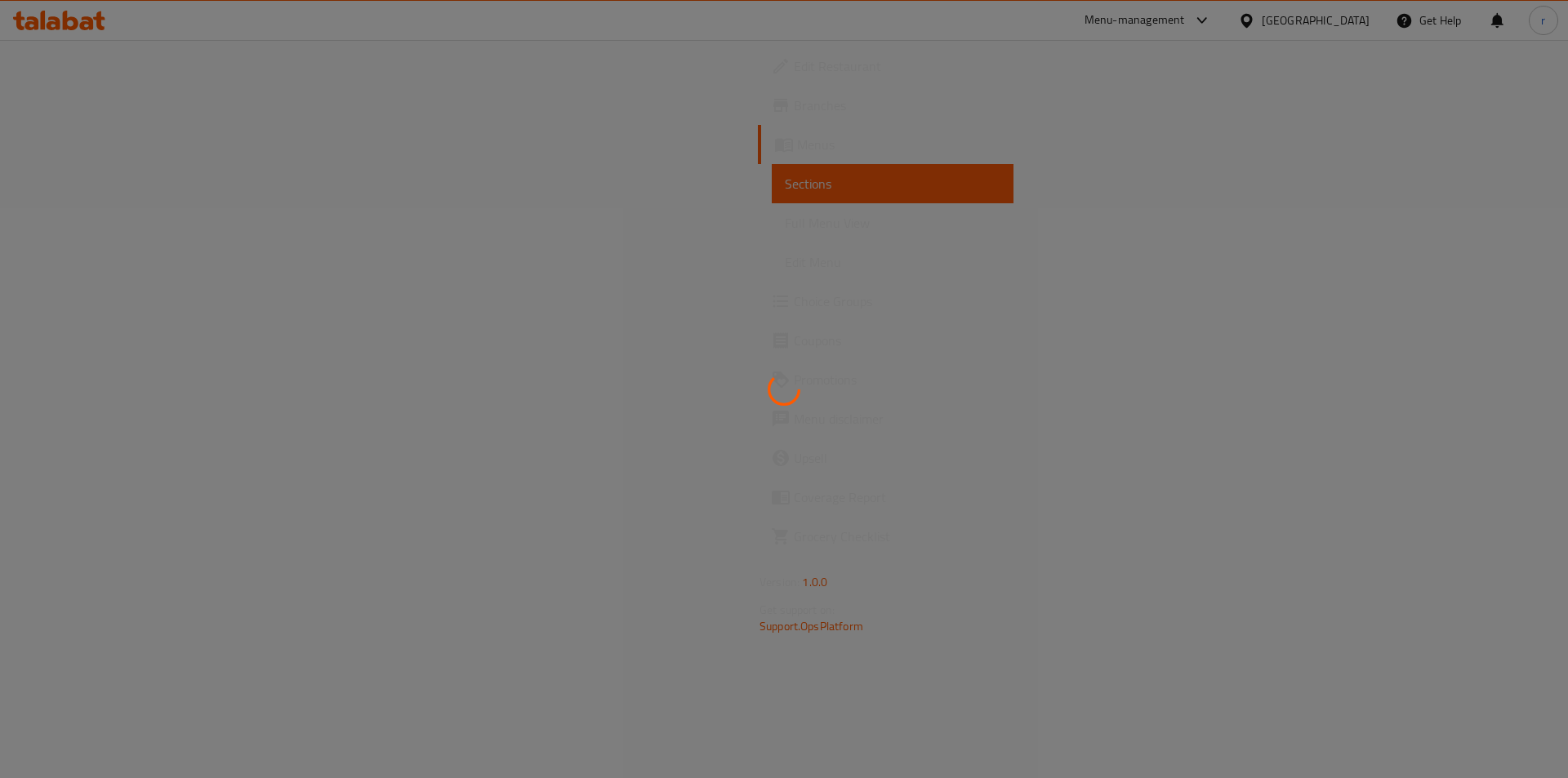
click at [834, 319] on div at bounding box center [784, 389] width 1568 height 778
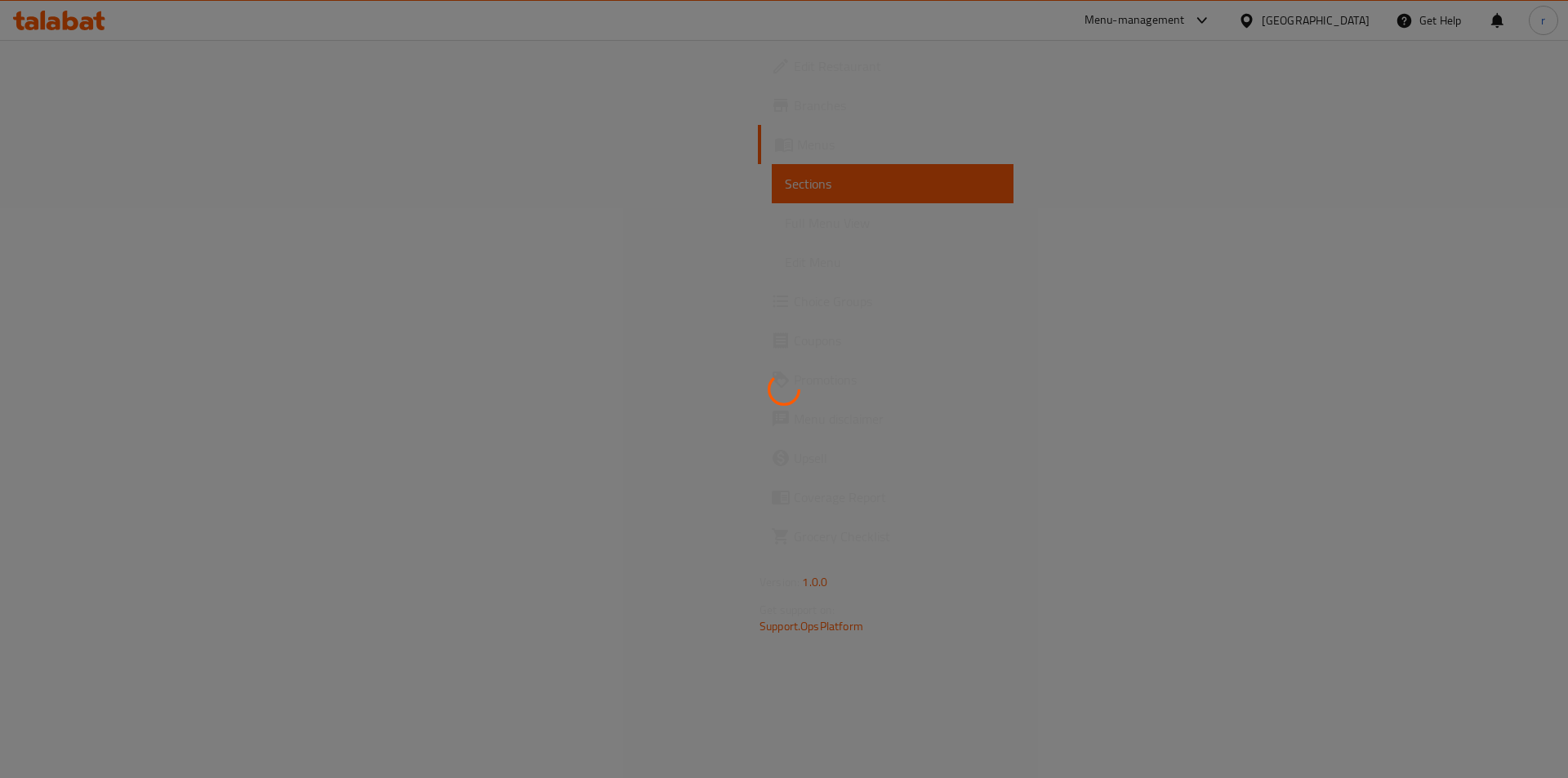
click at [834, 319] on div at bounding box center [784, 389] width 1568 height 778
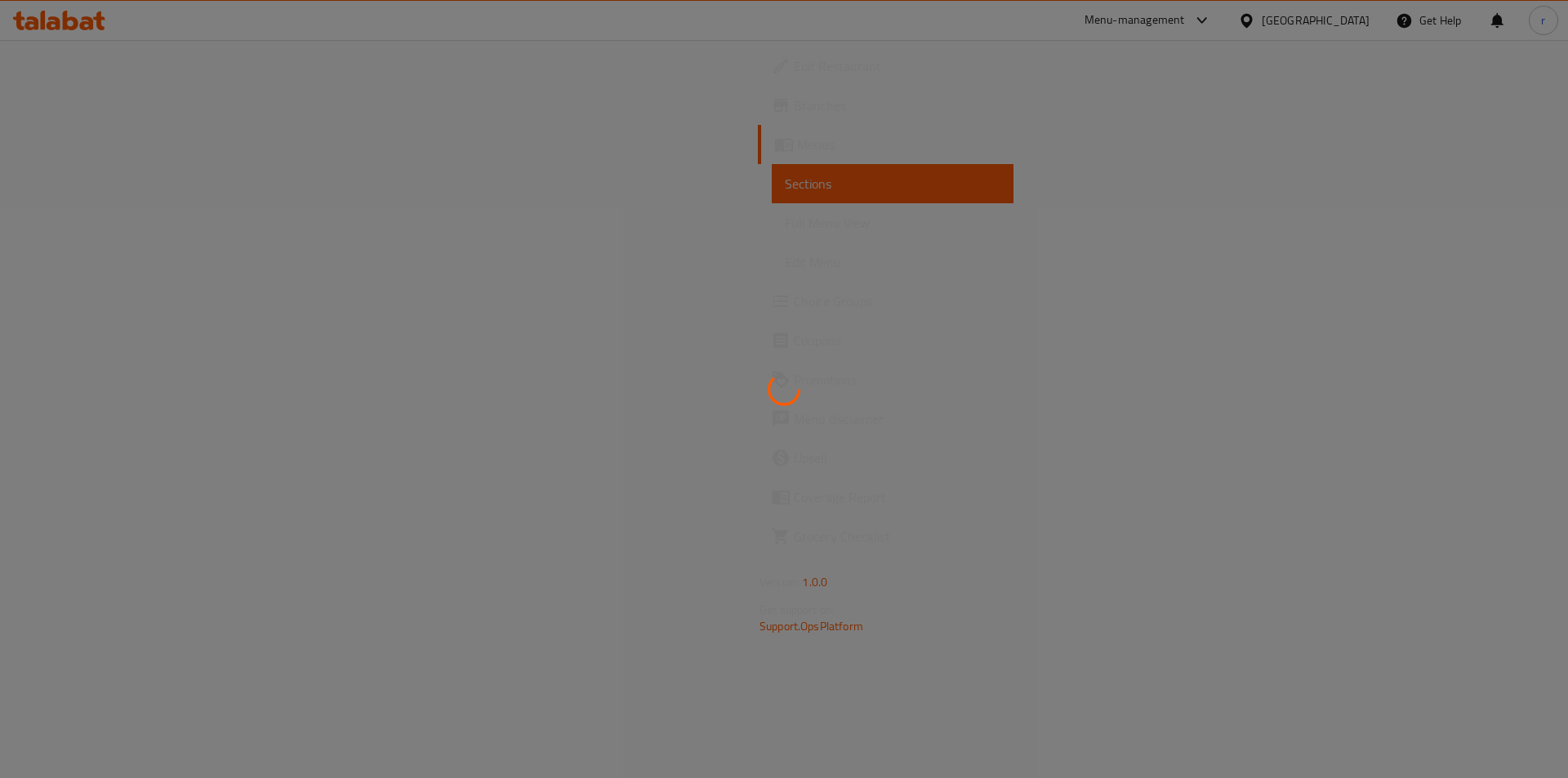
click at [834, 319] on div at bounding box center [784, 389] width 1568 height 778
click at [837, 317] on div at bounding box center [784, 389] width 1568 height 778
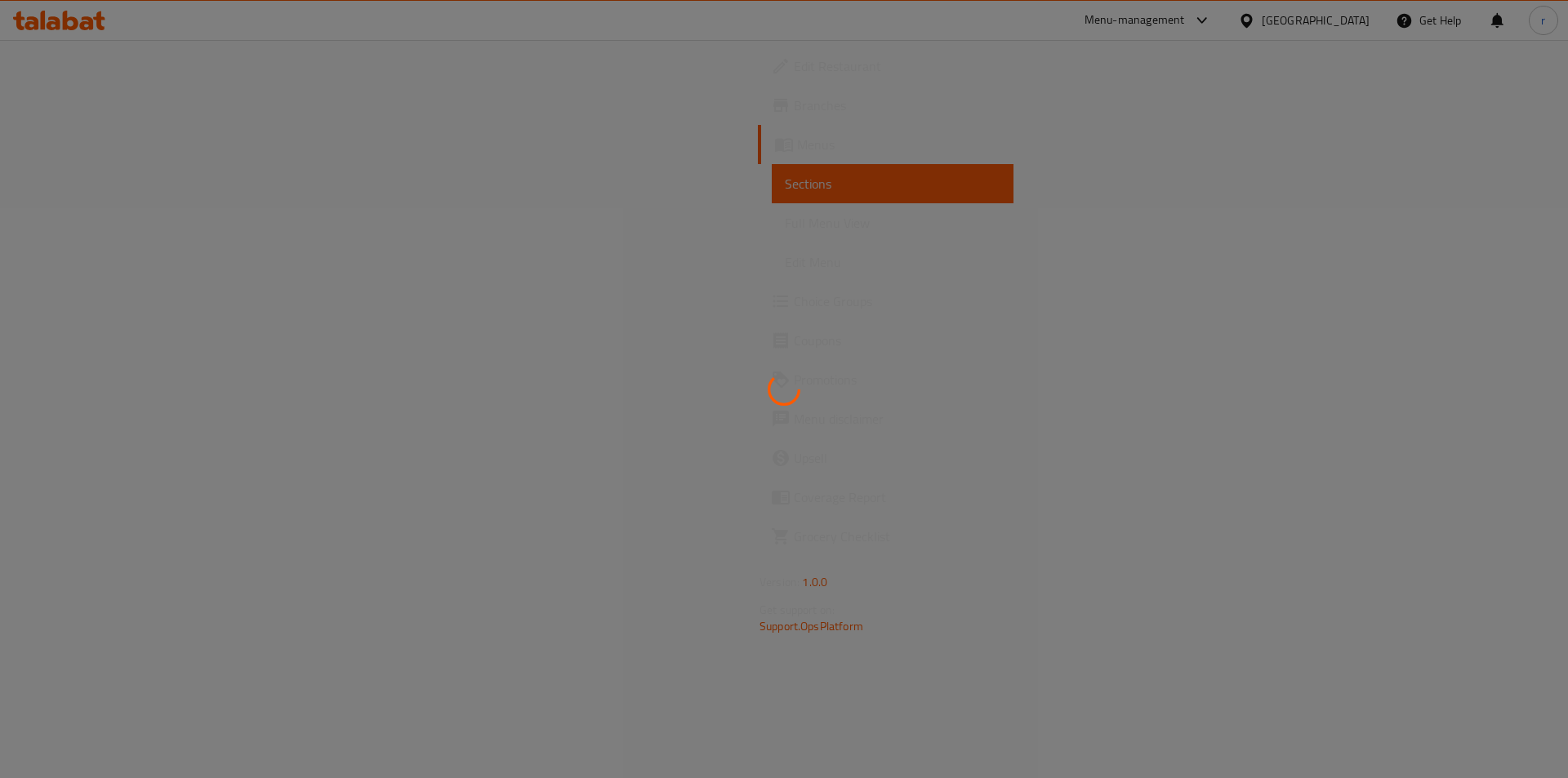
click at [837, 317] on div at bounding box center [784, 389] width 1568 height 778
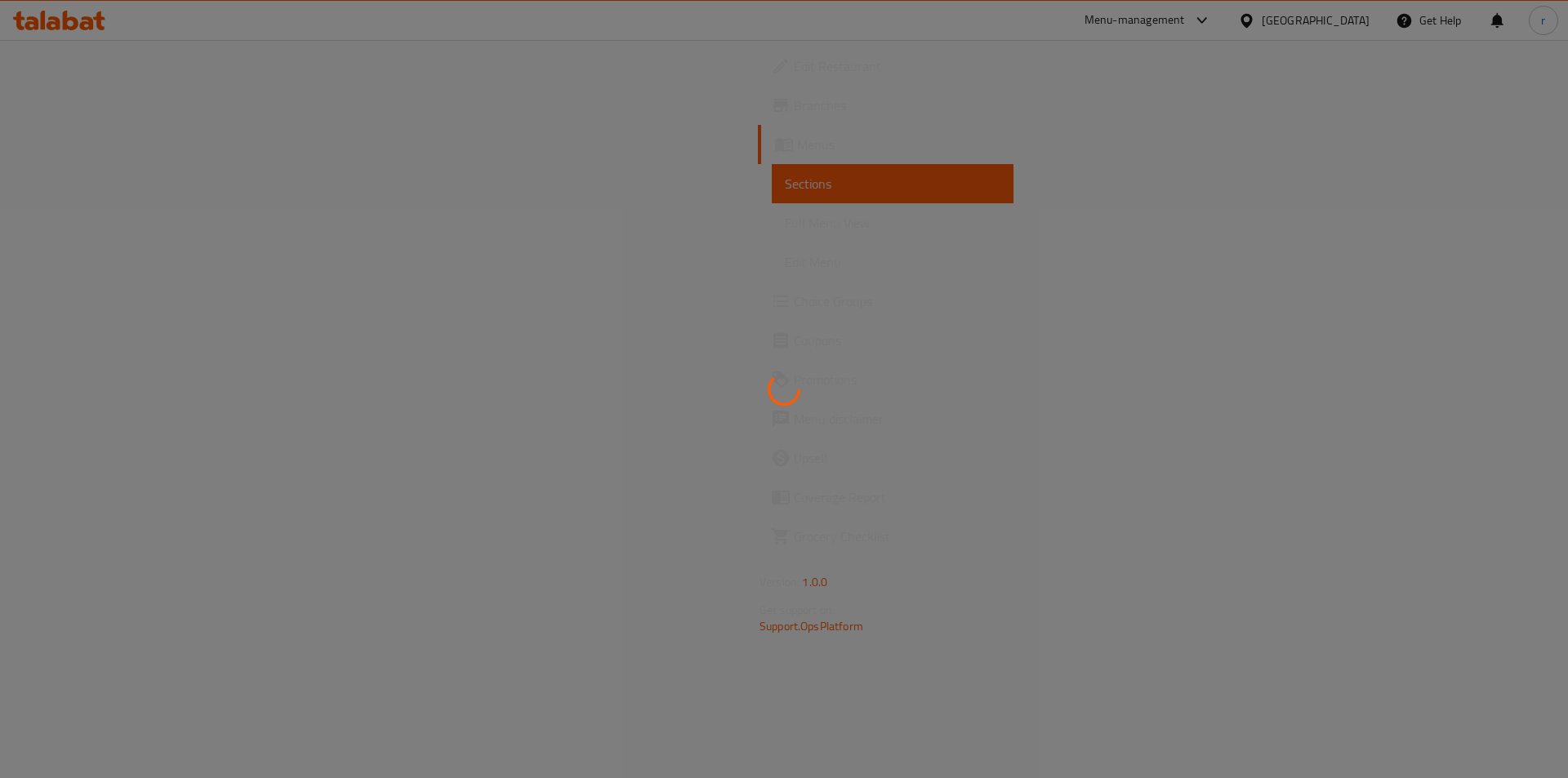
click at [837, 317] on div at bounding box center [784, 389] width 1568 height 778
click at [833, 322] on div at bounding box center [784, 389] width 1568 height 778
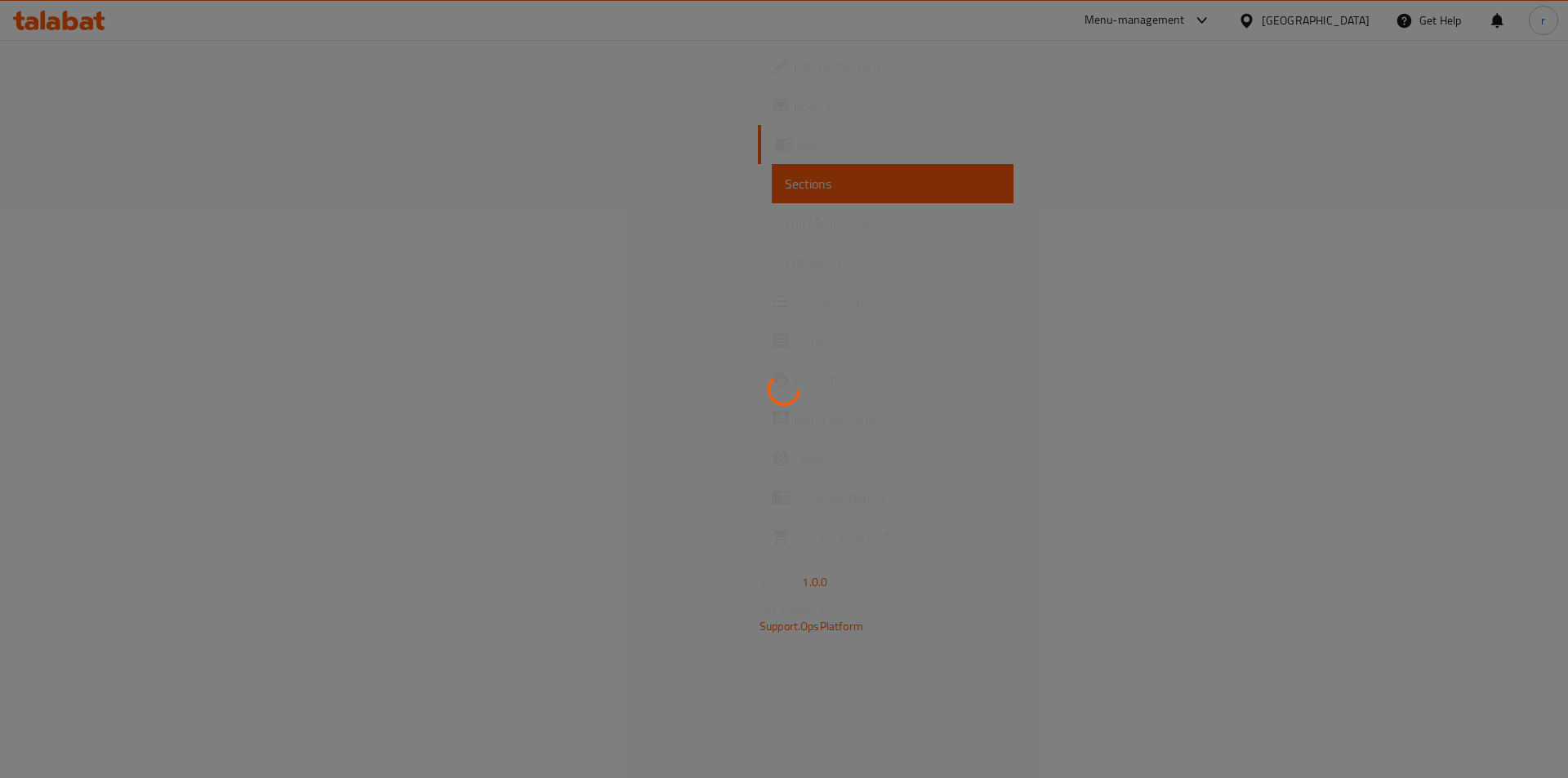
click at [833, 322] on div at bounding box center [784, 389] width 1568 height 778
click at [827, 325] on div at bounding box center [784, 389] width 1568 height 778
click at [837, 322] on div at bounding box center [784, 389] width 1568 height 778
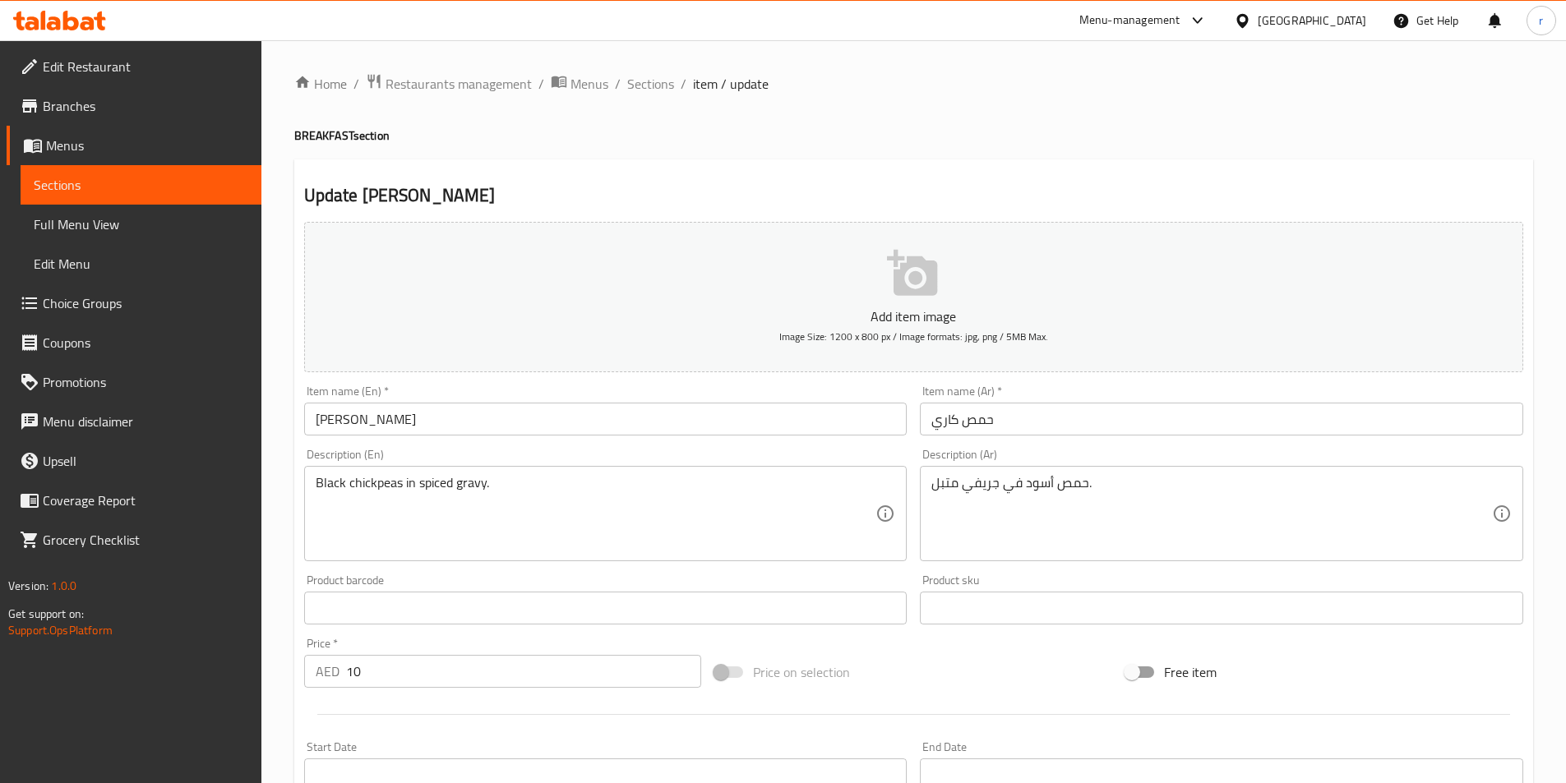
click at [325, 417] on input "Kadala Curry" at bounding box center [605, 419] width 603 height 33
click at [344, 418] on input "Kadala Curry" at bounding box center [605, 419] width 603 height 33
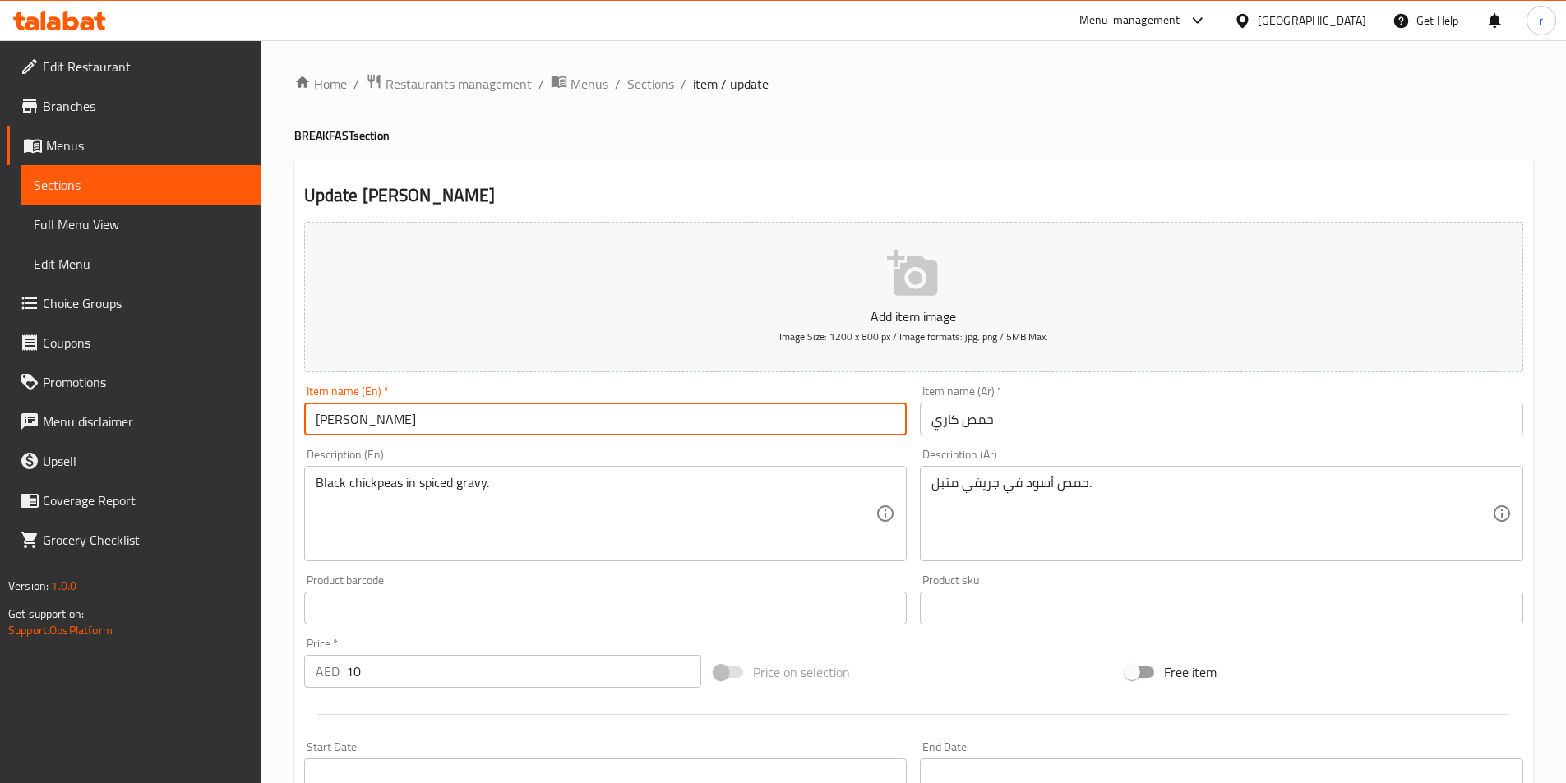
click at [344, 418] on input "Kadala Curry" at bounding box center [605, 419] width 603 height 33
click at [153, 180] on span "Sections" at bounding box center [141, 185] width 215 height 20
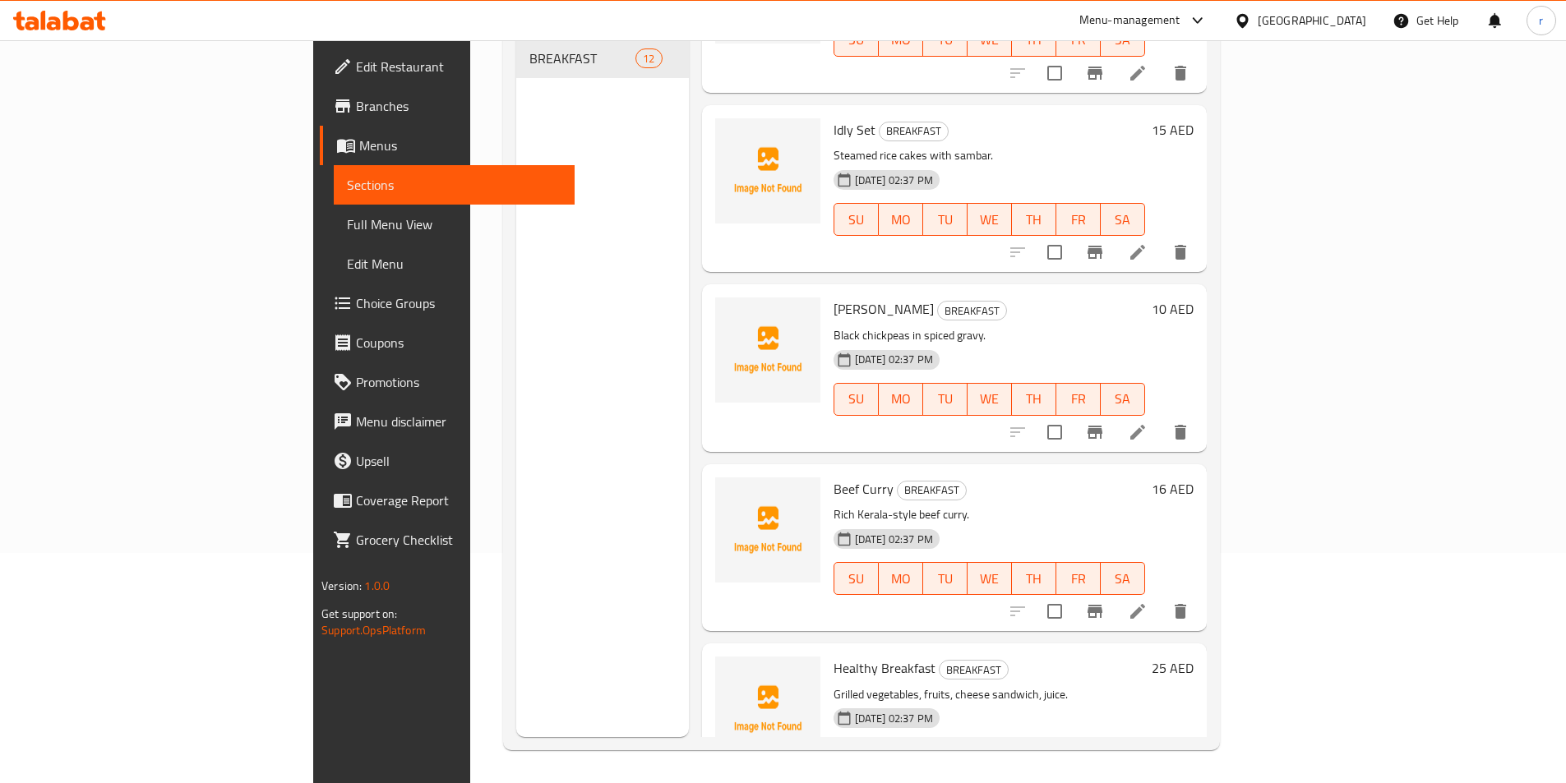
scroll to position [1412, 0]
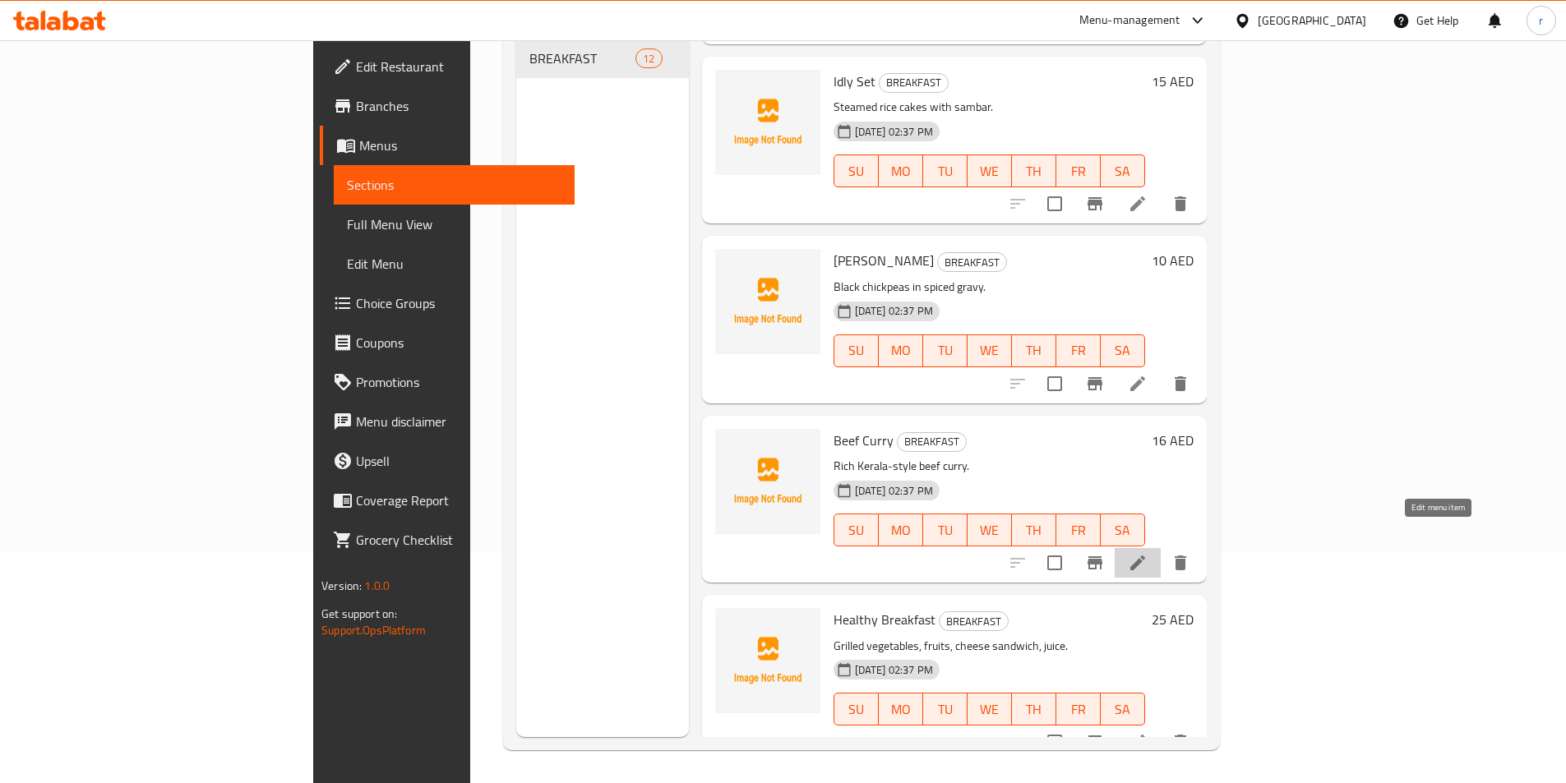
click at [1145, 556] on icon at bounding box center [1137, 563] width 15 height 15
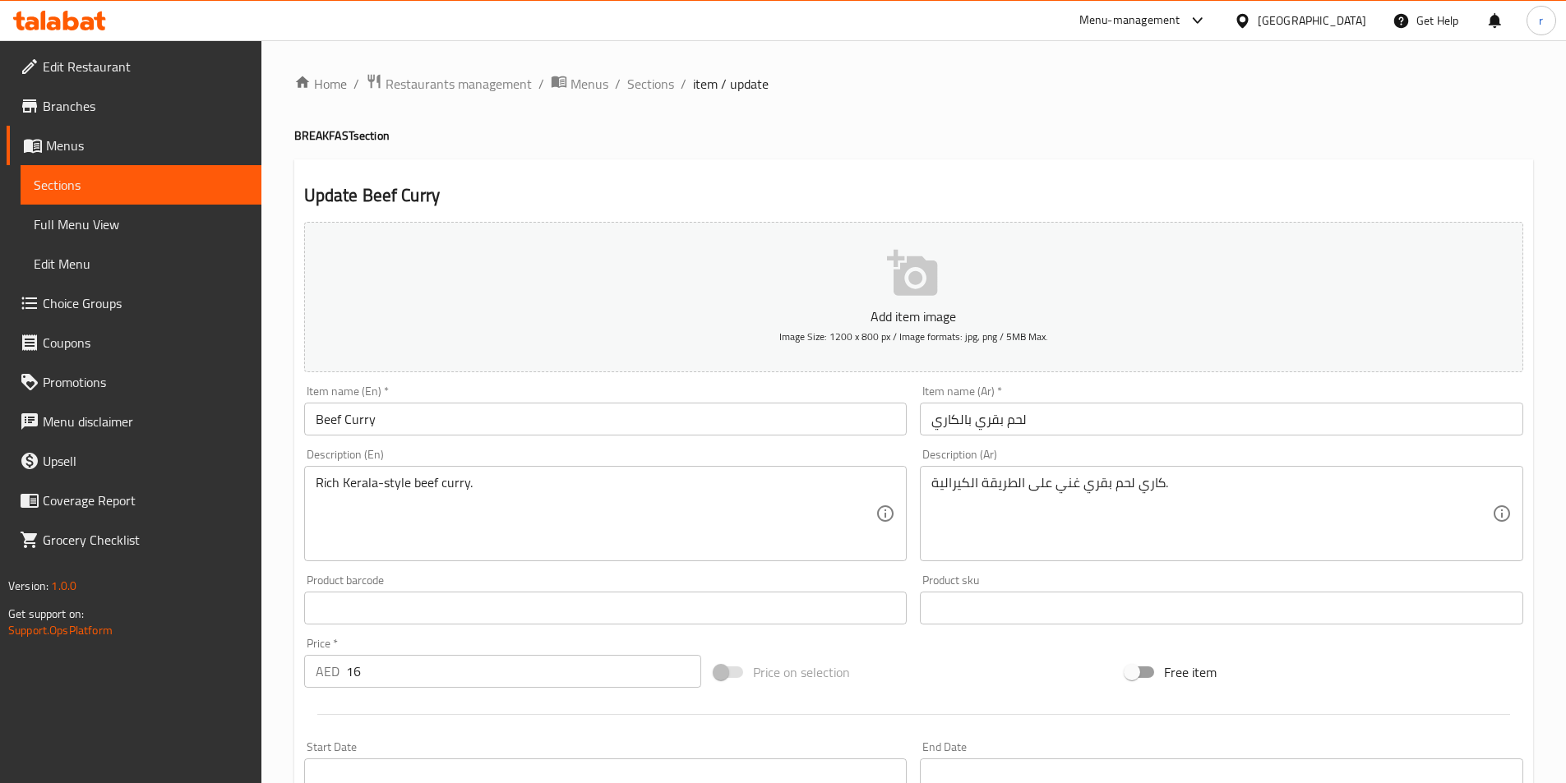
click at [965, 483] on textarea "كاري لحم بقري غني على الطريقة الكيرالية." at bounding box center [1211, 514] width 561 height 78
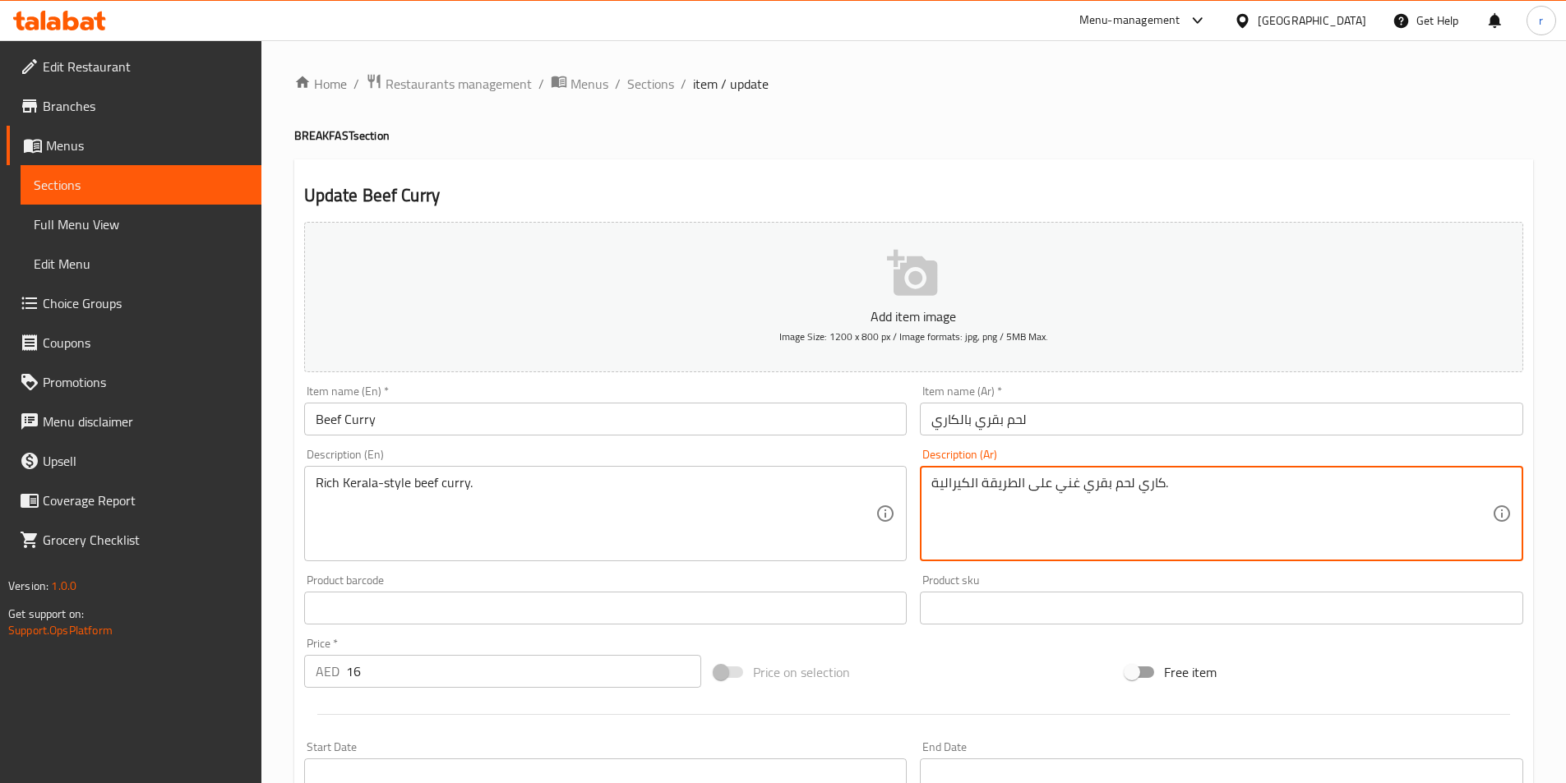
click at [373, 483] on textarea "Rich Kerala-style beef curry." at bounding box center [596, 514] width 561 height 78
click at [972, 482] on textarea "كاري لحم بقري غني على الطريقة الكيرالية." at bounding box center [1211, 514] width 561 height 78
paste textarea "كيرلا"
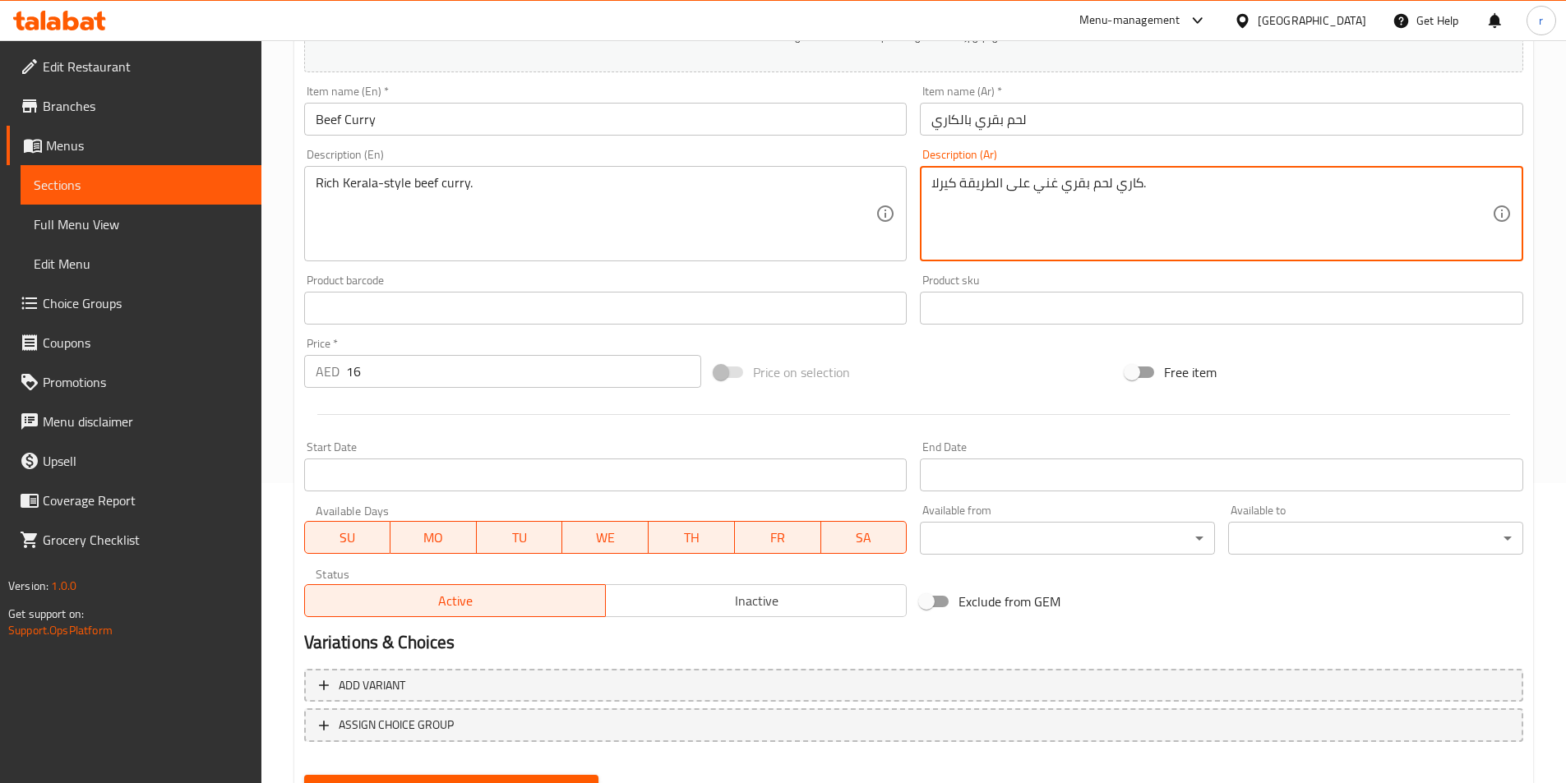
scroll to position [378, 0]
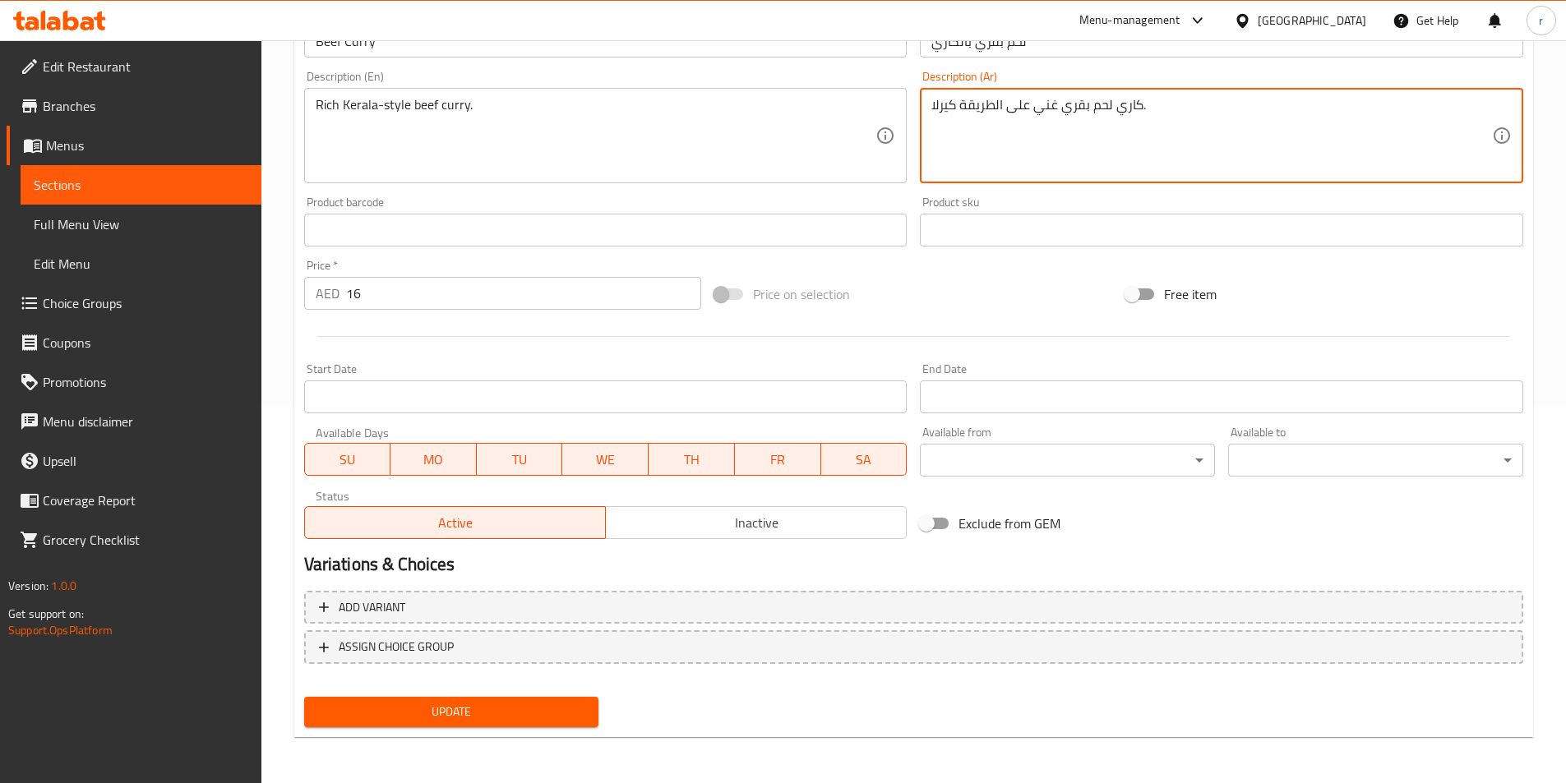
type textarea "كاري لحم بقري غني على الطريقة كيرلا."
click at [529, 703] on span "Update" at bounding box center [451, 712] width 269 height 21
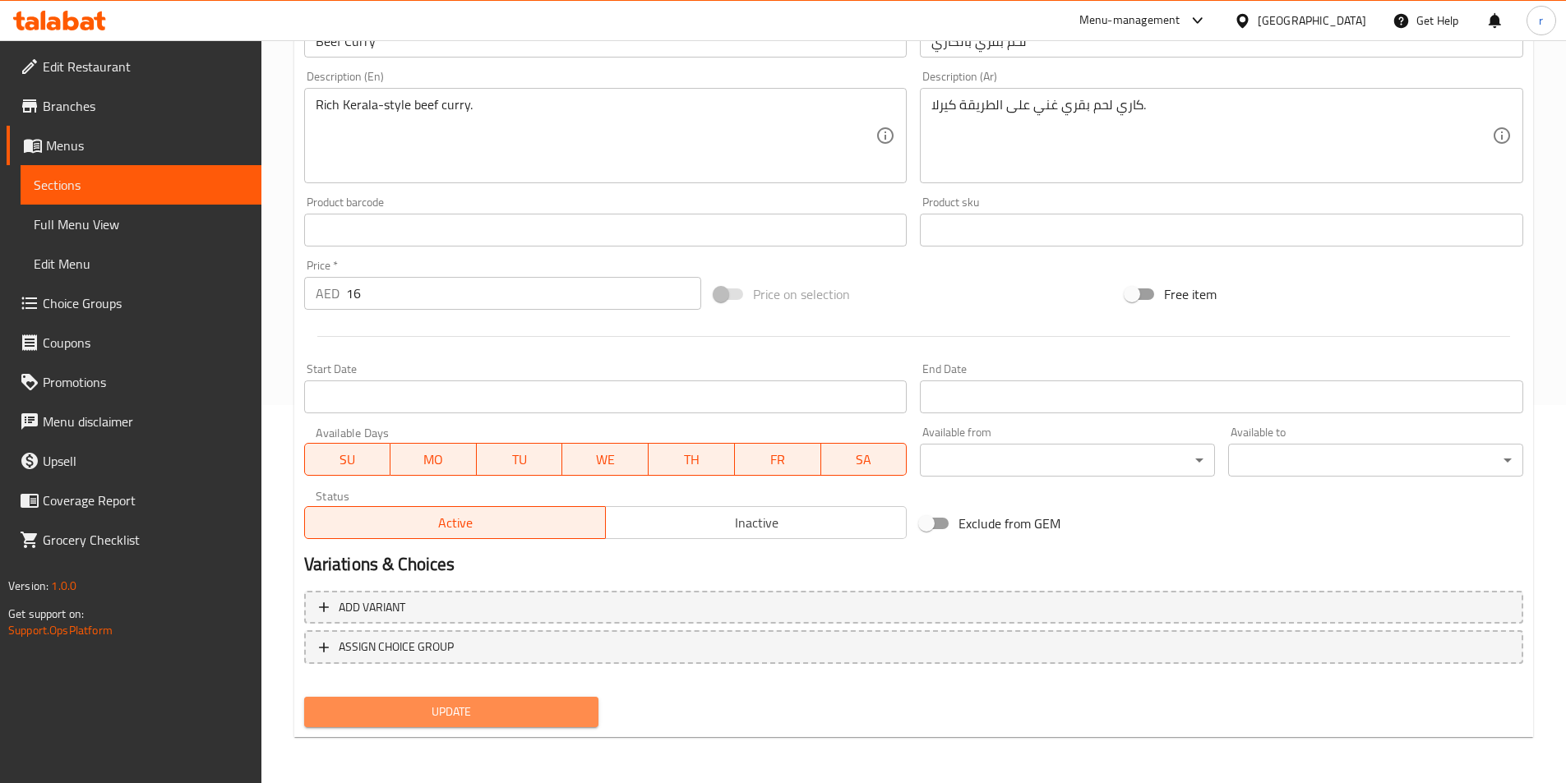
click at [395, 708] on span "Update" at bounding box center [451, 712] width 269 height 21
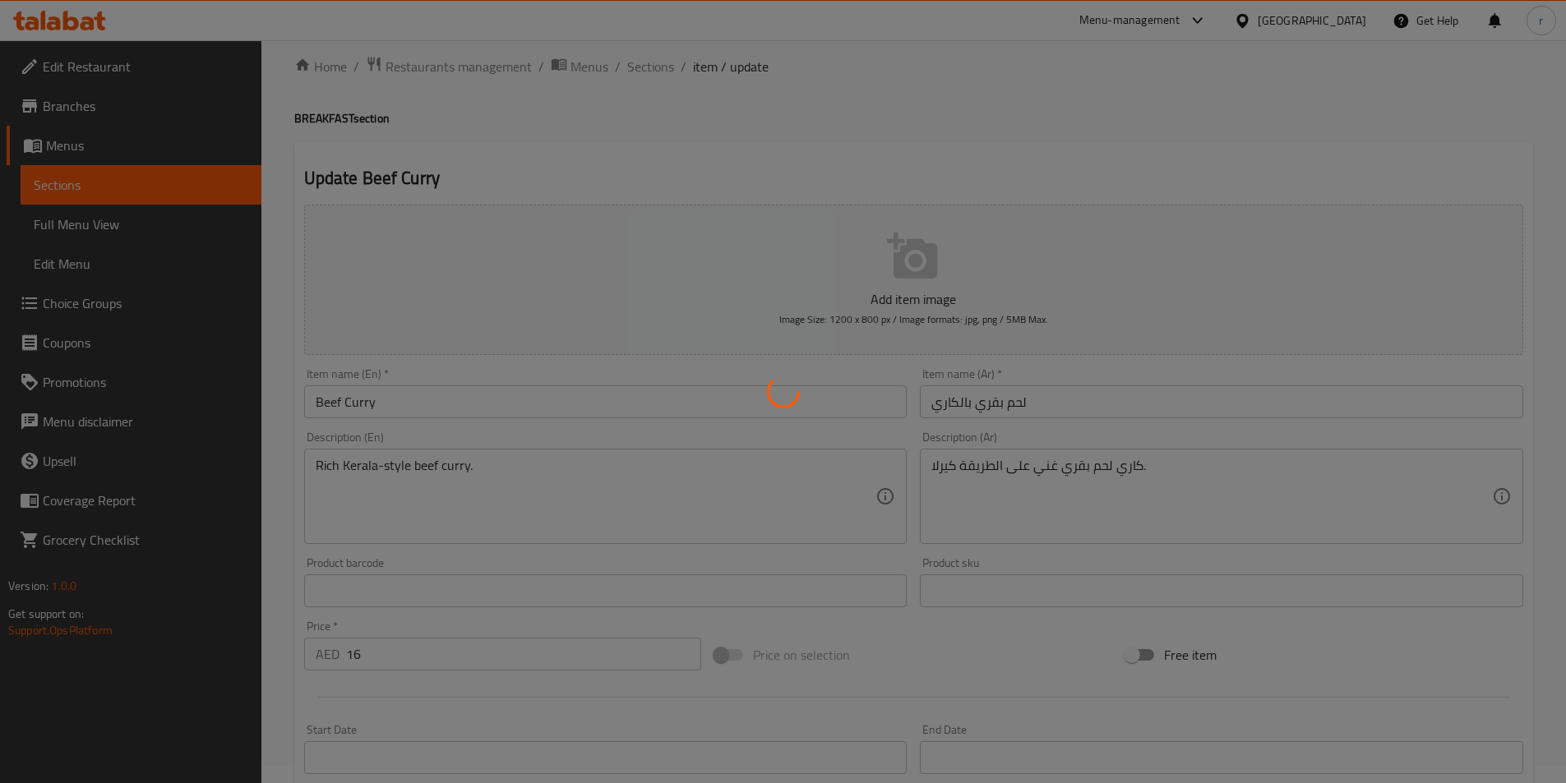
scroll to position [0, 0]
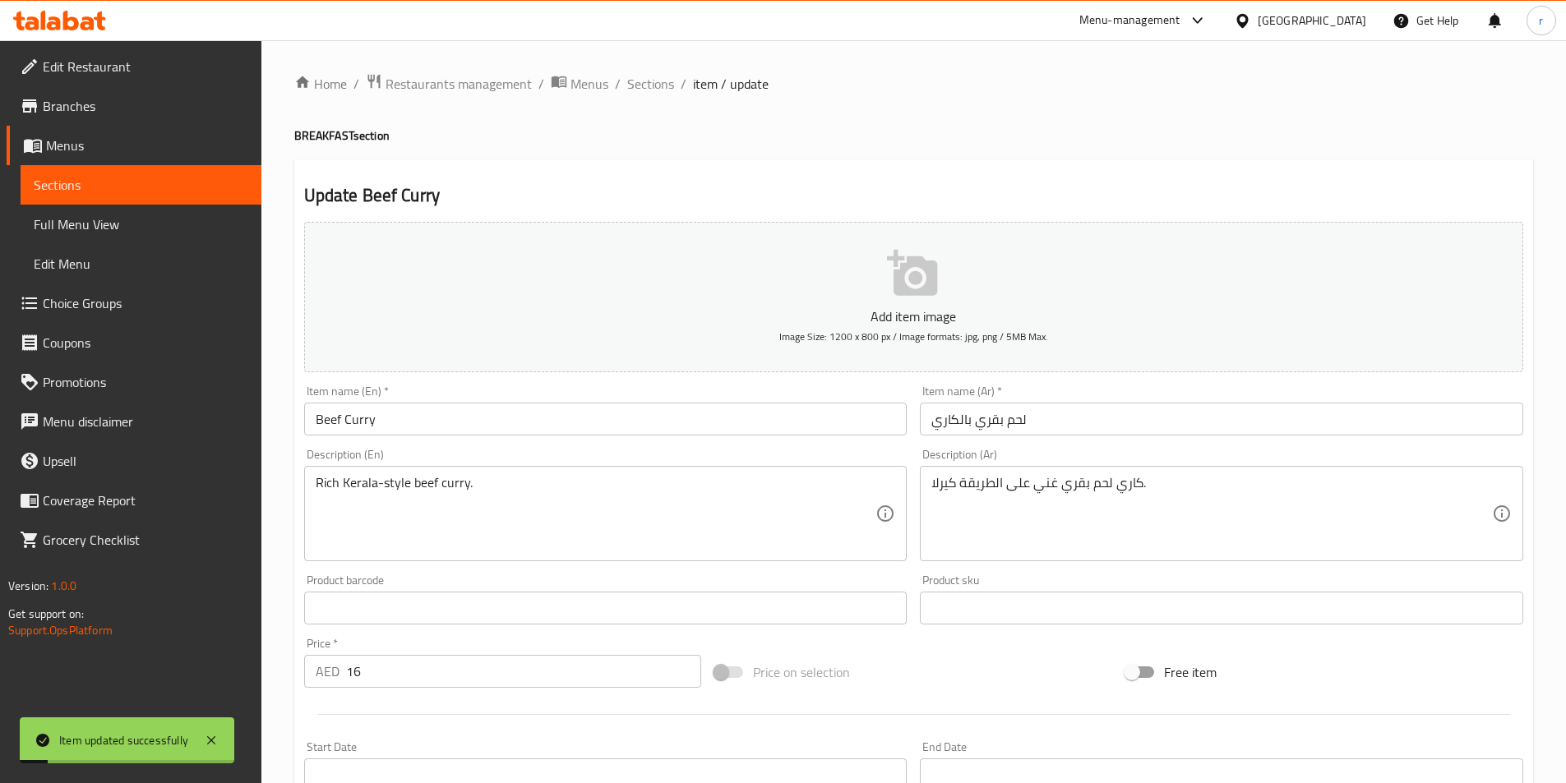
click at [159, 178] on span "Sections" at bounding box center [141, 185] width 215 height 20
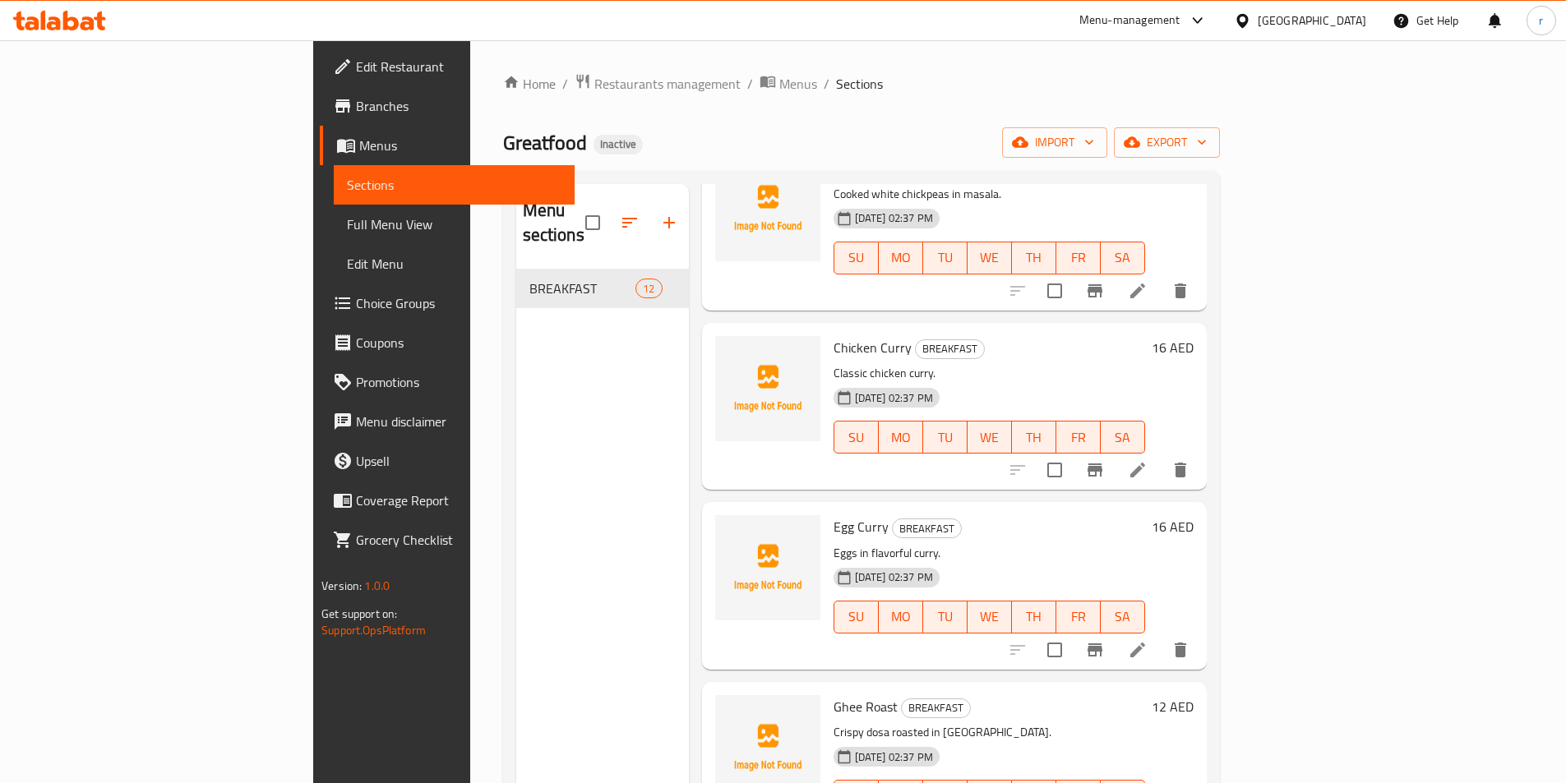
scroll to position [740, 0]
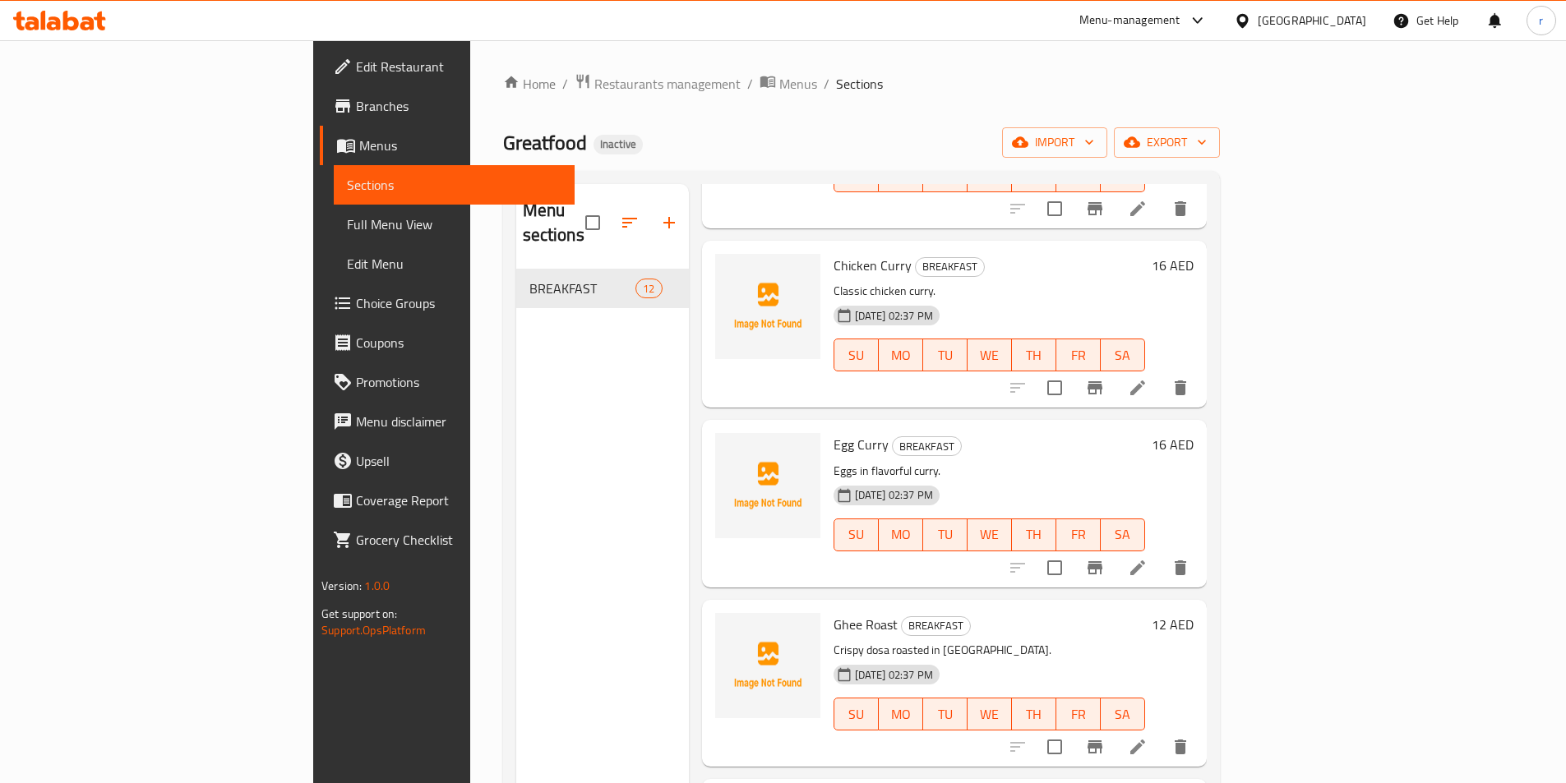
click at [833, 461] on p "Eggs in flavorful curry." at bounding box center [989, 471] width 312 height 21
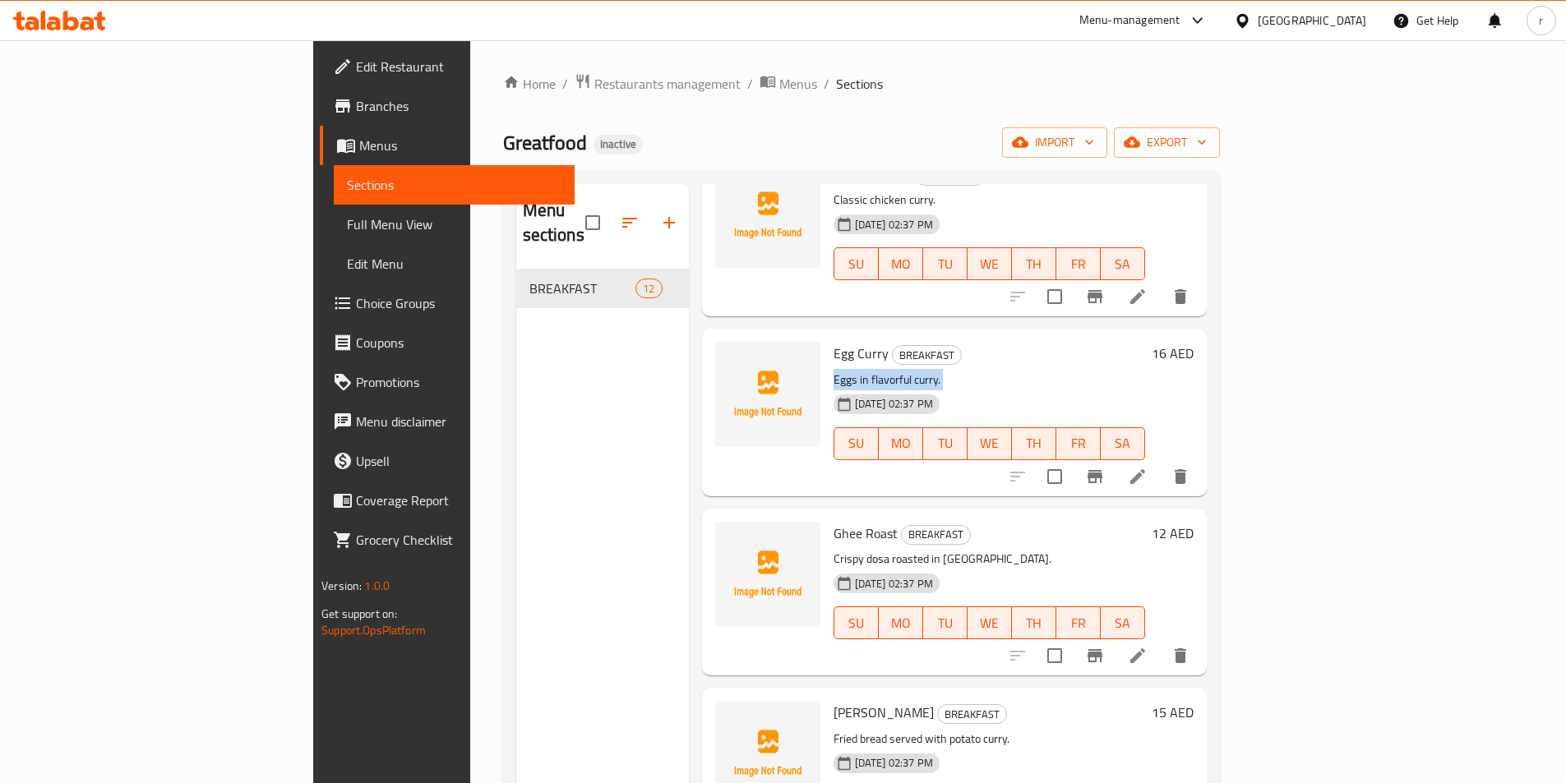
scroll to position [904, 0]
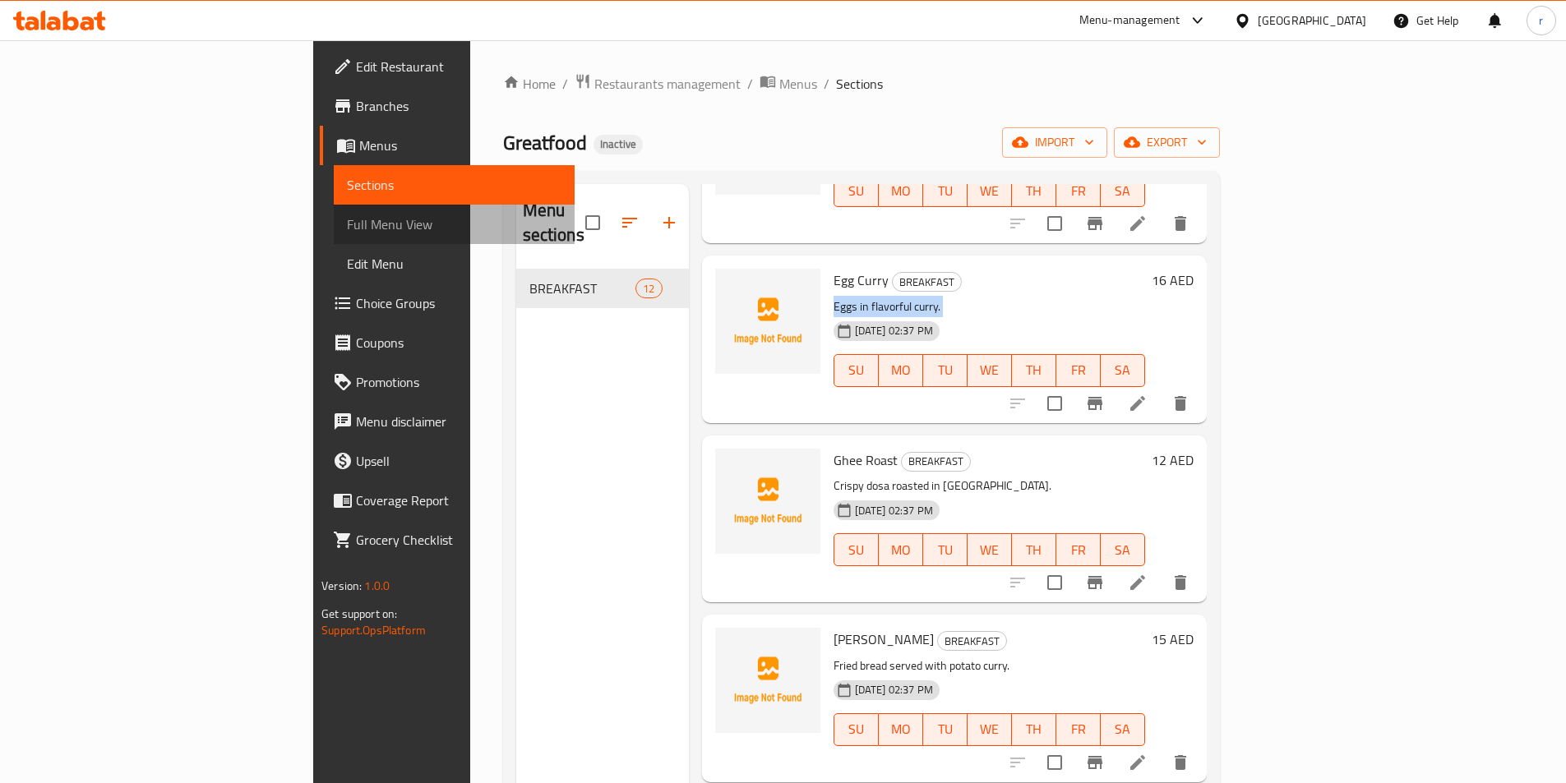
click at [347, 228] on span "Full Menu View" at bounding box center [454, 225] width 215 height 20
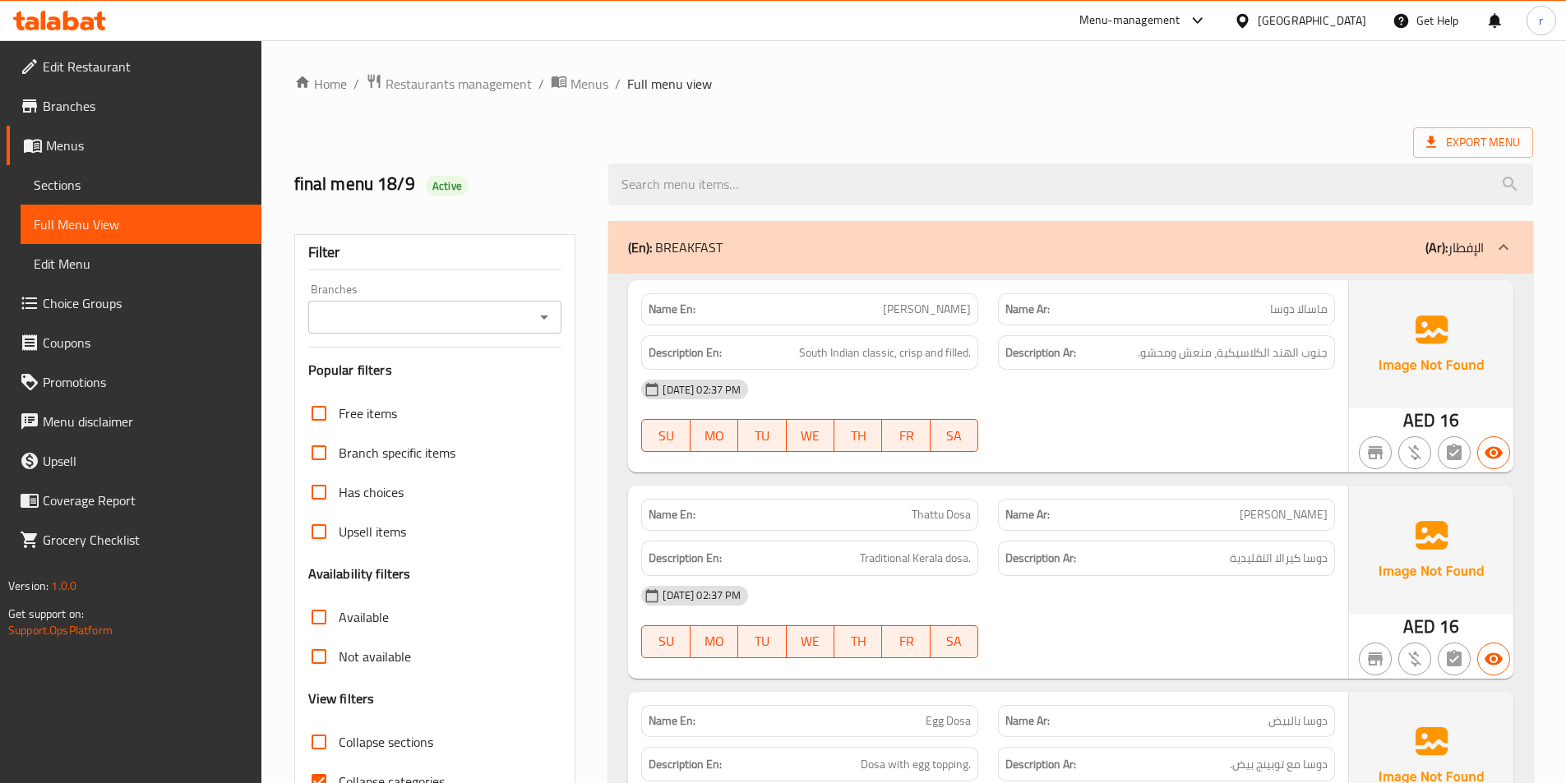
click at [933, 307] on span "Masala Dosa" at bounding box center [927, 309] width 88 height 17
drag, startPoint x: 933, startPoint y: 307, endPoint x: 1046, endPoint y: 302, distance: 113.5
click at [1033, 302] on div "Name En: Masala Dosa Name Ar: ماسالا دوسا" at bounding box center [987, 310] width 713 height 52
click at [1193, 317] on p "Name Ar: ماسالا دوسا" at bounding box center [1166, 309] width 322 height 17
click at [1264, 309] on p "Name Ar: ماسالا دوسا" at bounding box center [1166, 309] width 322 height 17
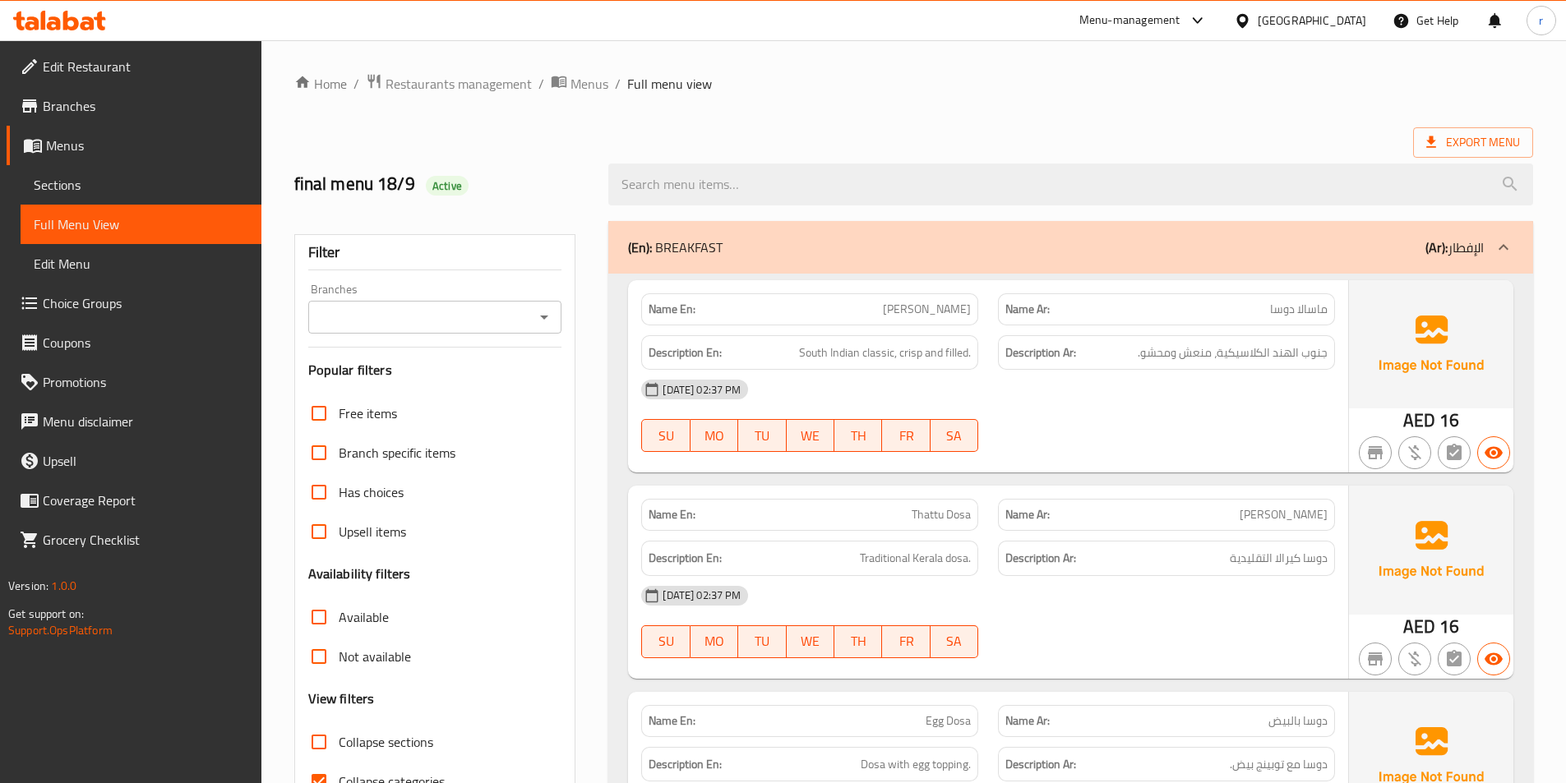
click at [1267, 309] on p "Name Ar: ماسالا دوسا" at bounding box center [1166, 309] width 322 height 17
click at [1290, 311] on span "ماسالا دوسا" at bounding box center [1299, 309] width 58 height 17
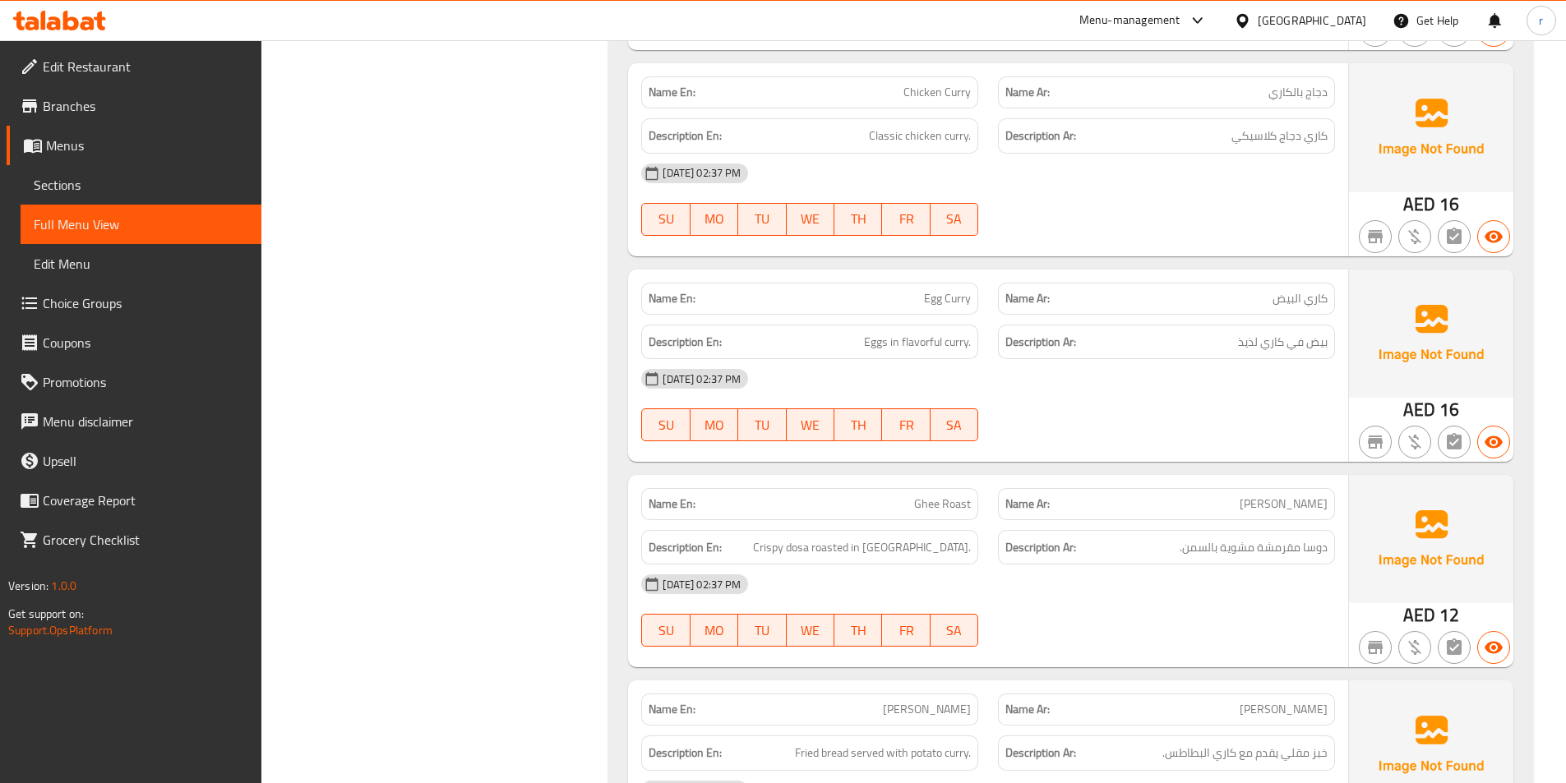
scroll to position [1069, 0]
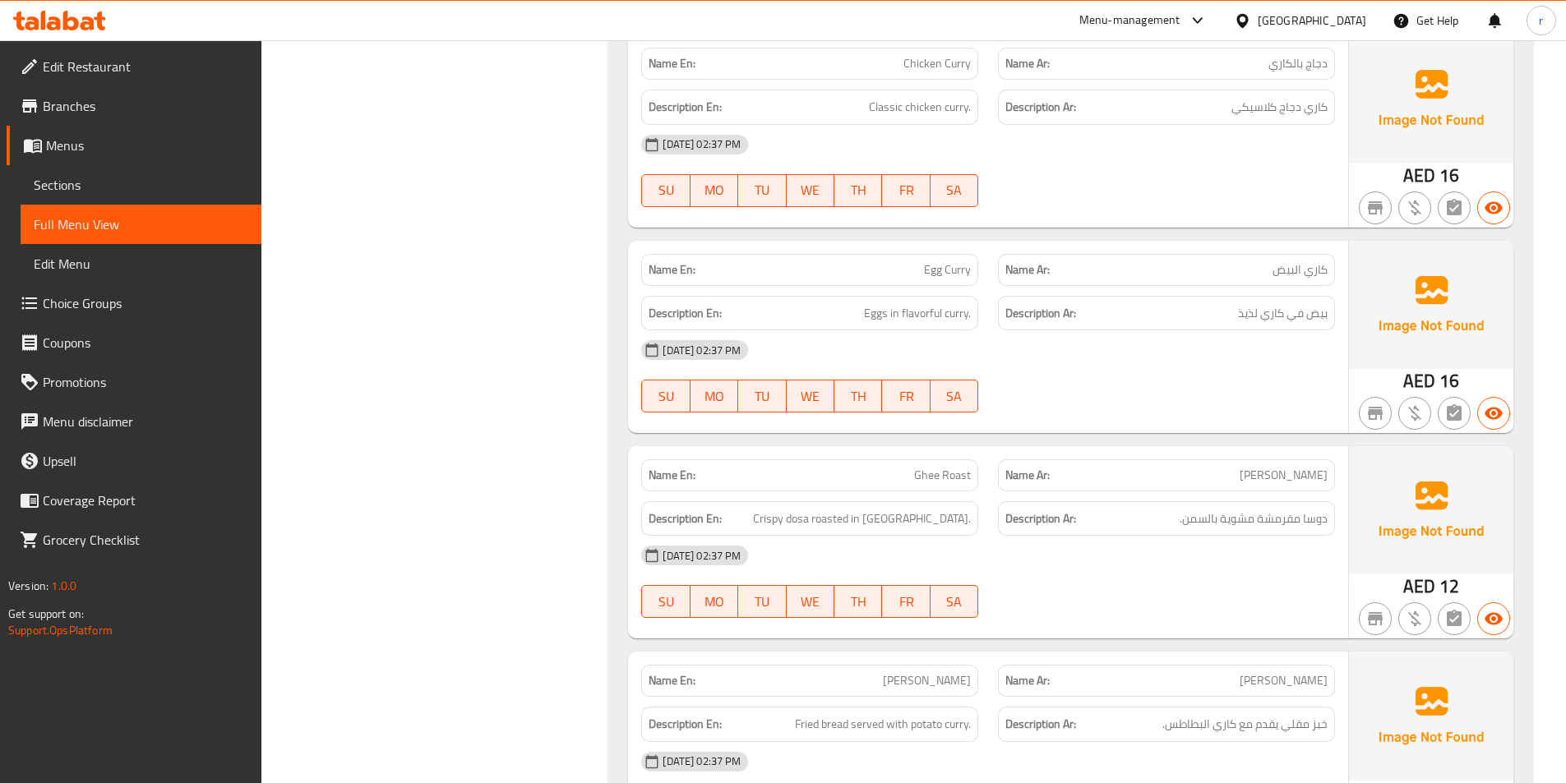
click at [1022, 258] on div "Name Ar: كاري البيض" at bounding box center [1166, 270] width 337 height 32
click at [1020, 259] on div "Name Ar: كاري البيض" at bounding box center [1166, 270] width 337 height 32
click at [1020, 261] on strong "Name Ar:" at bounding box center [1027, 269] width 44 height 17
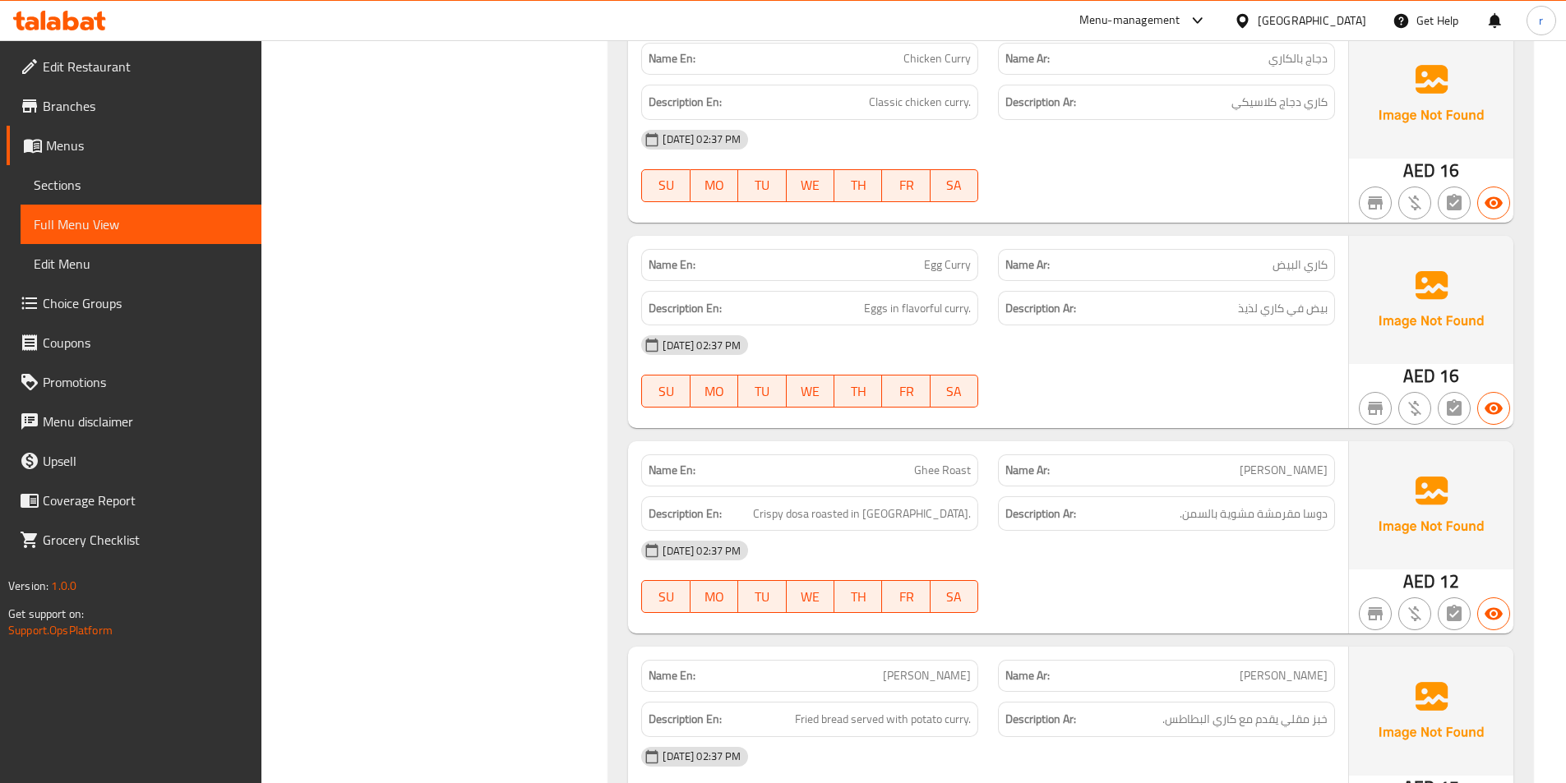
scroll to position [1315, 0]
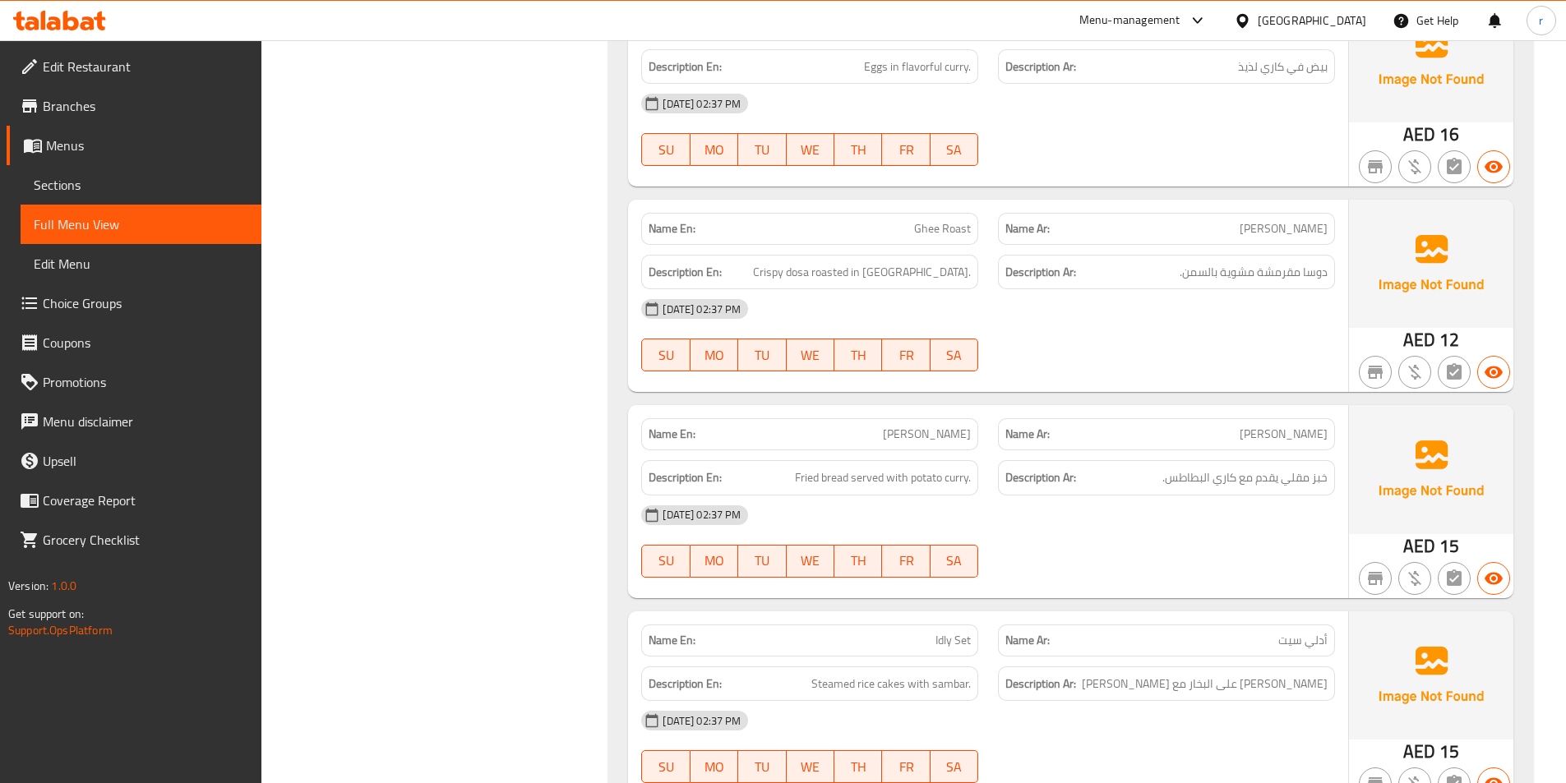
click at [1268, 238] on span "سمن مشوي" at bounding box center [1283, 228] width 88 height 17
click at [1239, 279] on span "دوسا مقرمشة مشوية بالسمن." at bounding box center [1253, 272] width 148 height 21
click at [1239, 280] on span "دوسا مقرمشة مشوية بالسمن." at bounding box center [1253, 272] width 148 height 21
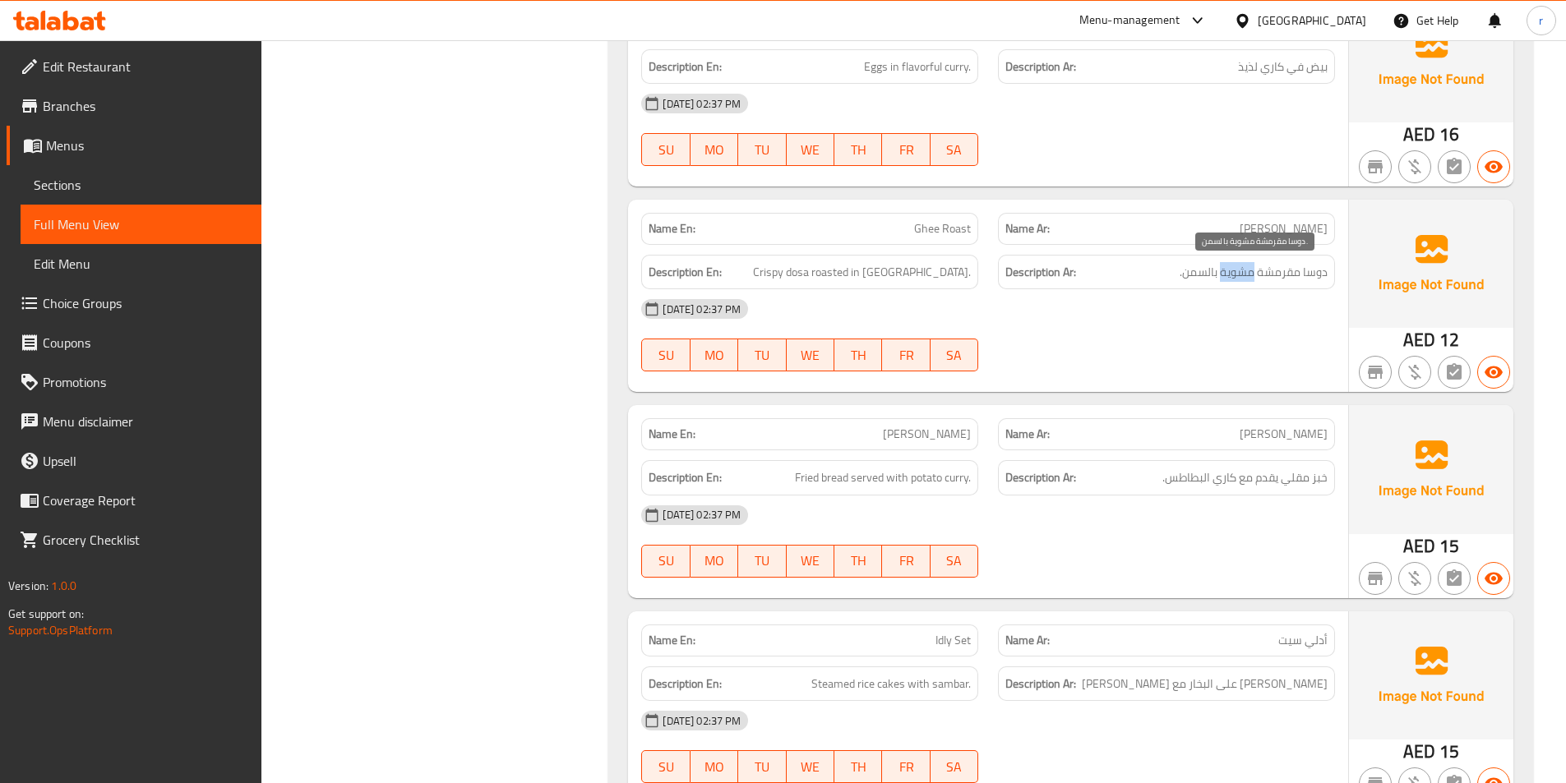
click at [1239, 280] on span "دوسا مقرمشة مشوية بالسمن." at bounding box center [1253, 272] width 148 height 21
click at [1232, 284] on div "Description Ar: دوسا مقرمشة مشوية بالسمن." at bounding box center [1166, 272] width 337 height 35
click at [1303, 435] on span "بوري باجي" at bounding box center [1283, 434] width 88 height 17
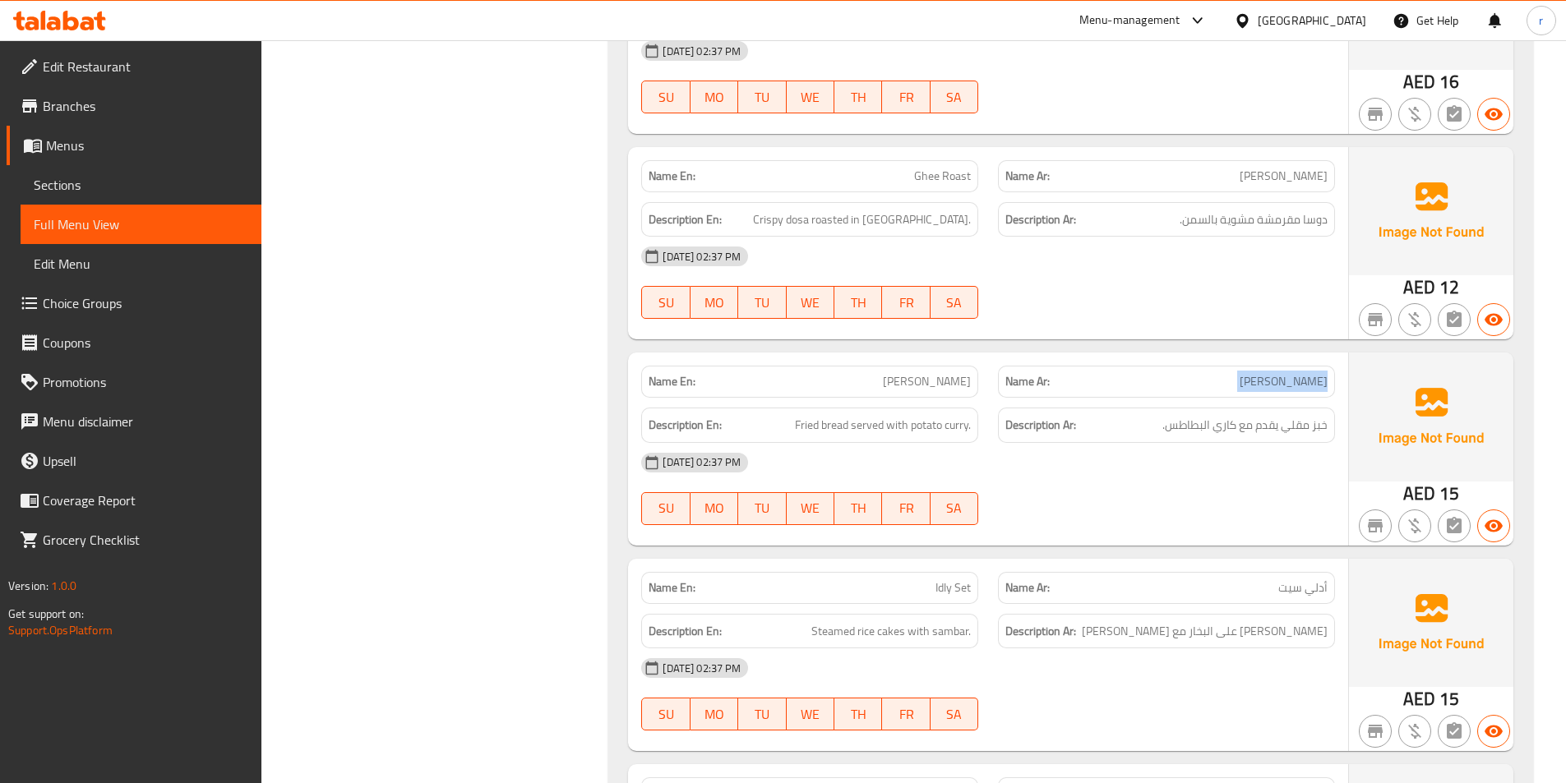
scroll to position [1397, 0]
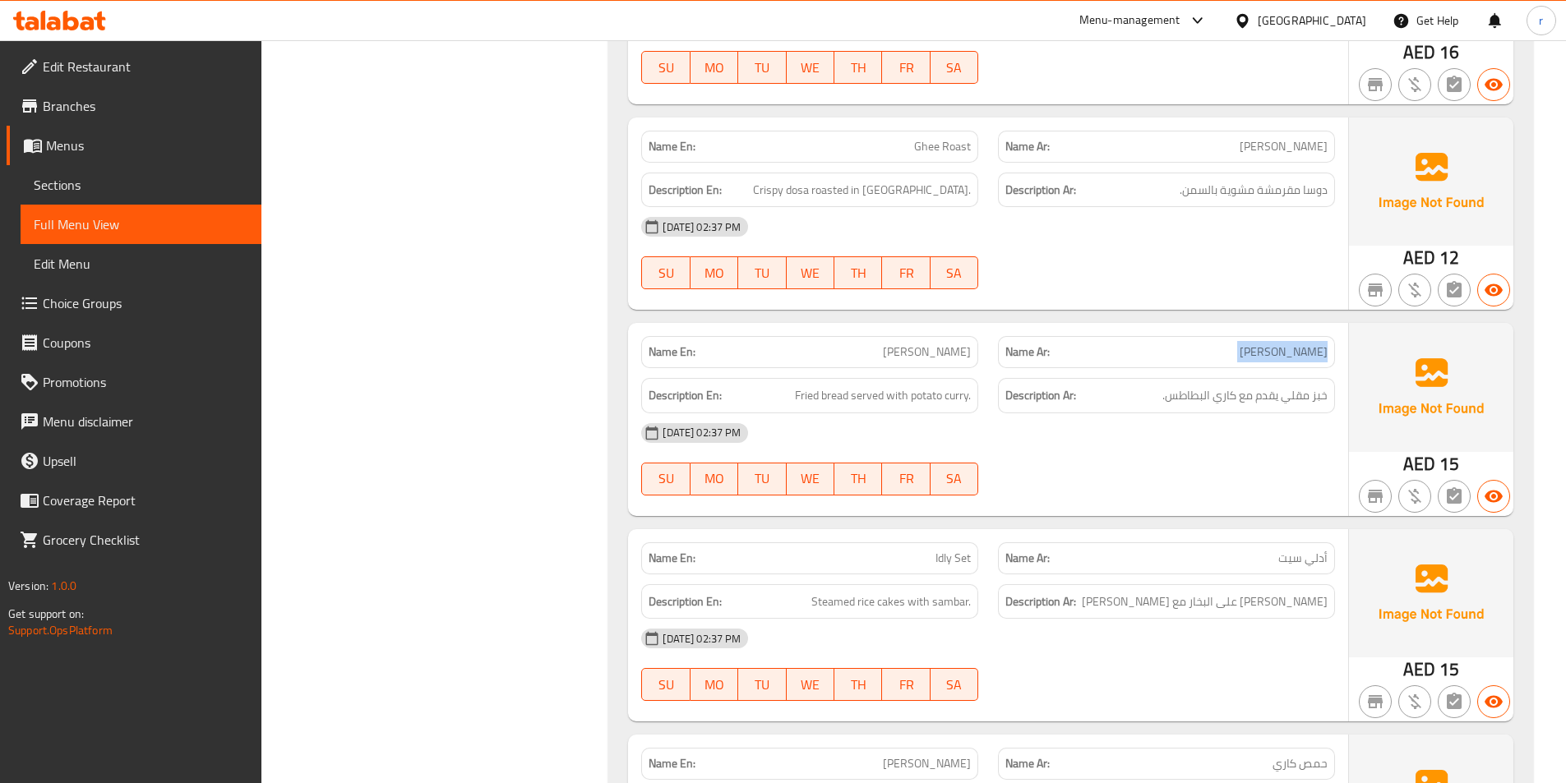
click at [1294, 565] on span "أدلي سيت" at bounding box center [1302, 558] width 49 height 17
click at [1293, 565] on span "أدلي سيت" at bounding box center [1302, 558] width 49 height 17
click at [891, 610] on span "Steamed rice cakes with sambar." at bounding box center [890, 602] width 159 height 21
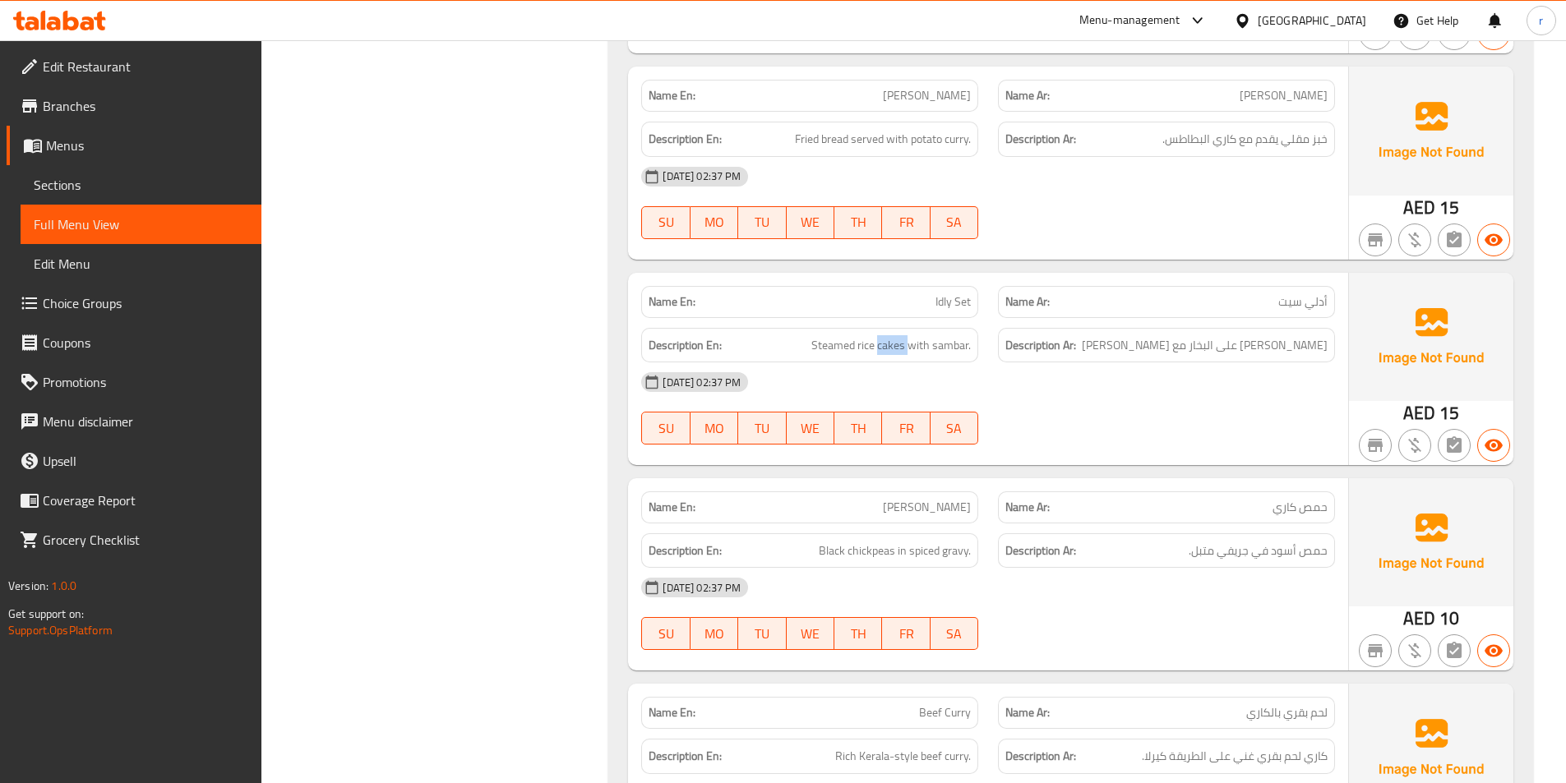
scroll to position [1808, 0]
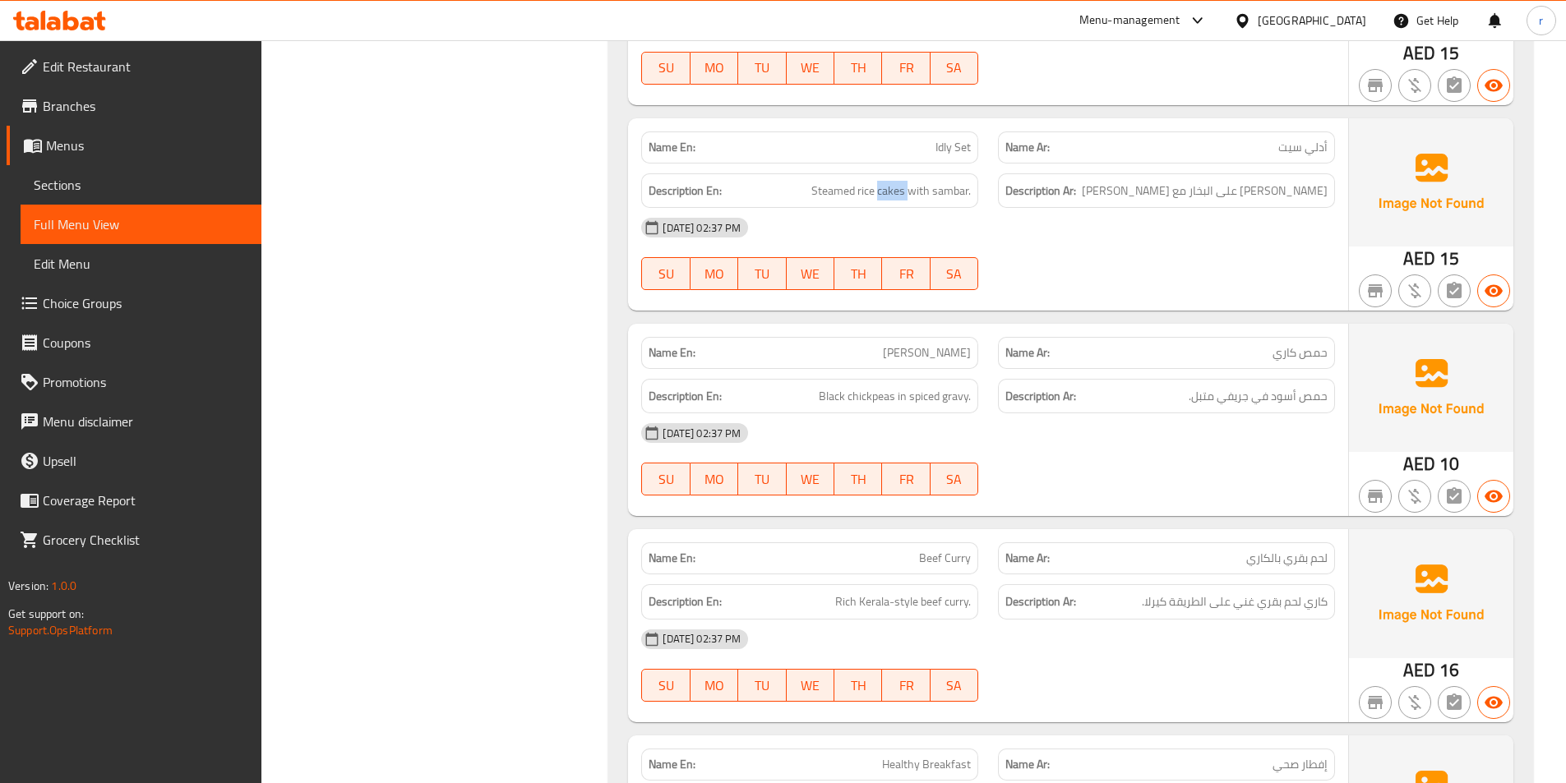
click at [900, 389] on span "Black chickpeas in spiced gravy." at bounding box center [895, 396] width 152 height 21
click at [1227, 404] on span "حمص أسود في جريفي متبل." at bounding box center [1258, 396] width 139 height 21
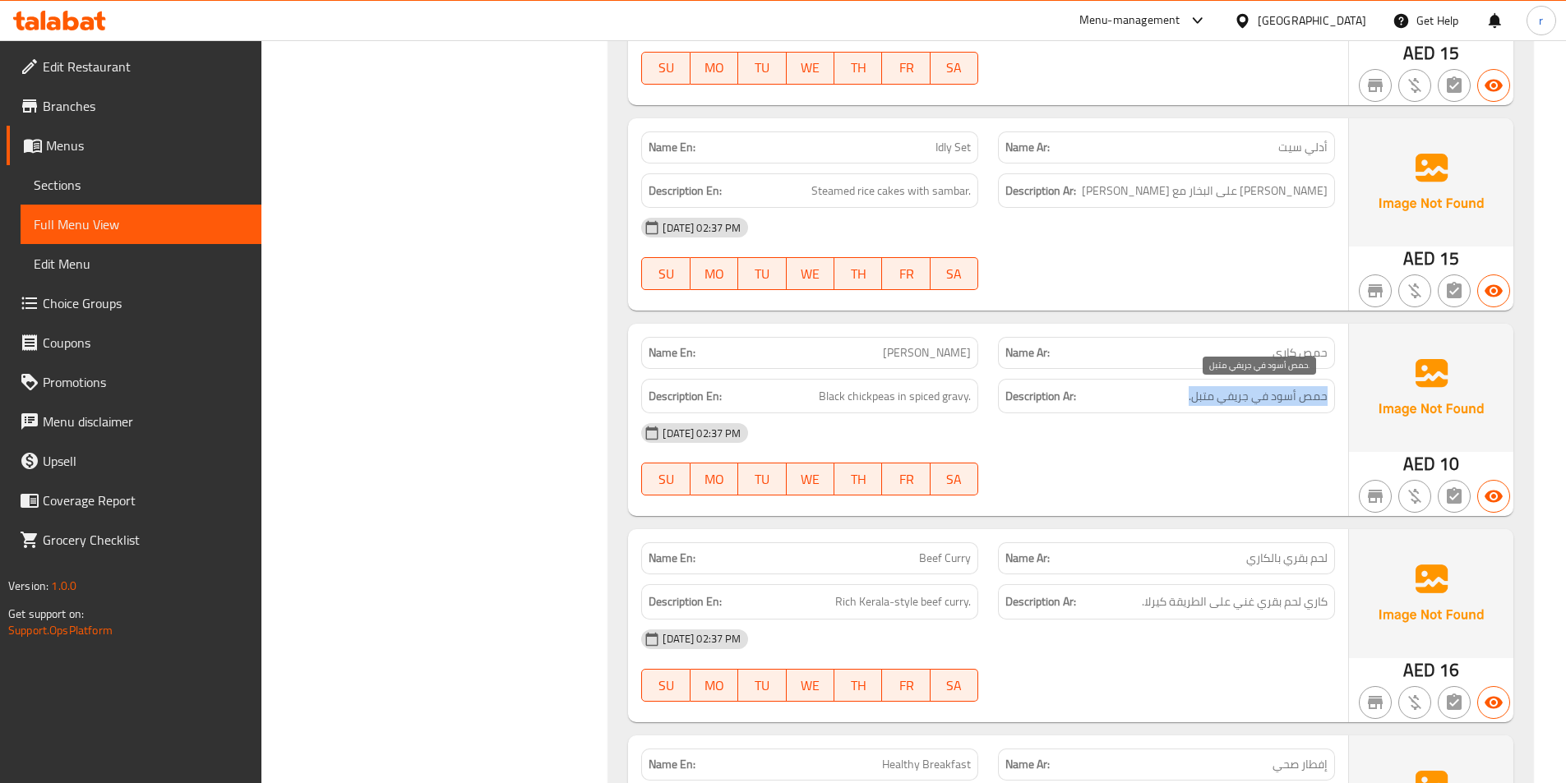
click at [1227, 404] on span "حمص أسود في جريفي متبل." at bounding box center [1258, 396] width 139 height 21
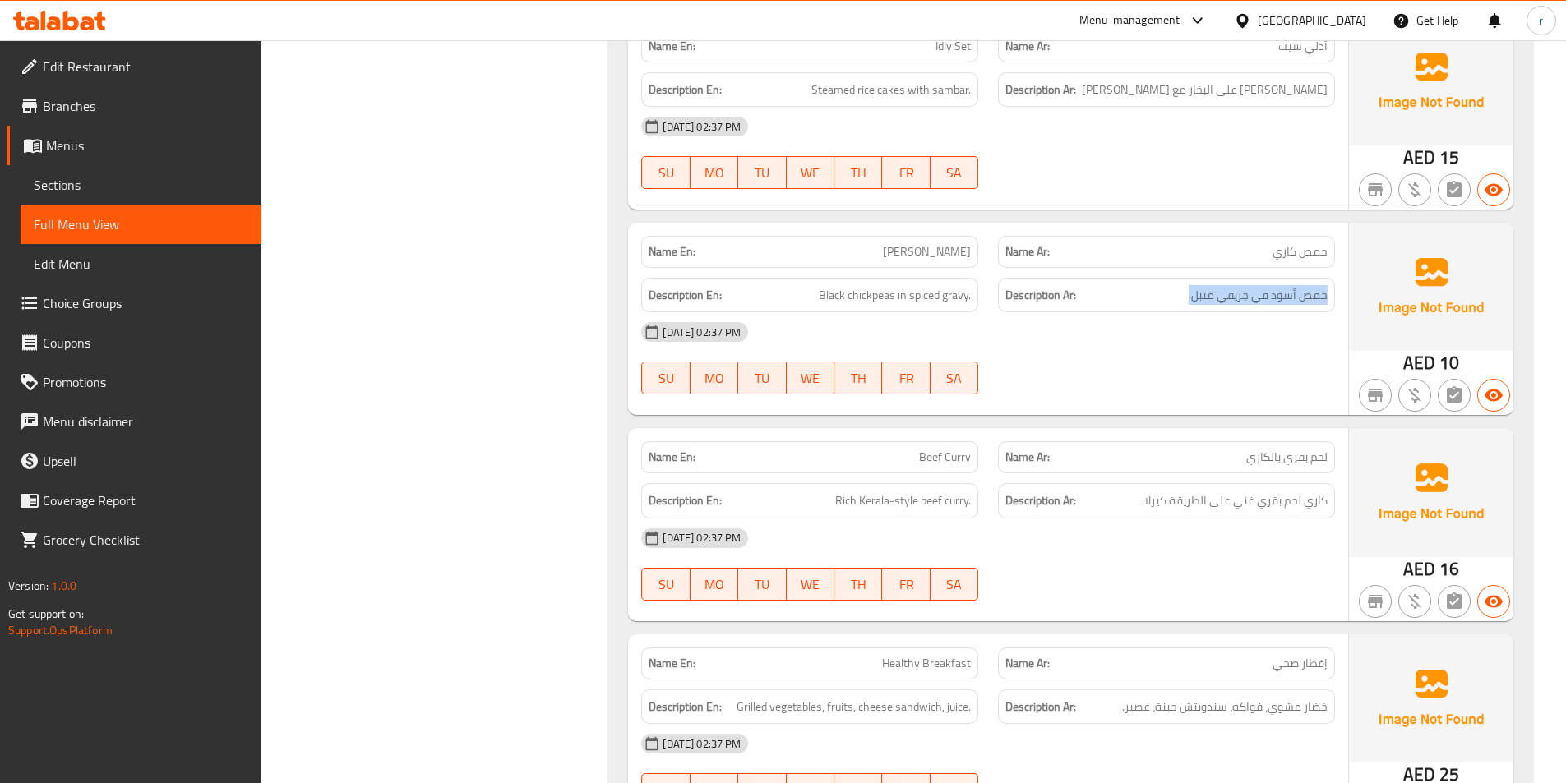
scroll to position [2019, 0]
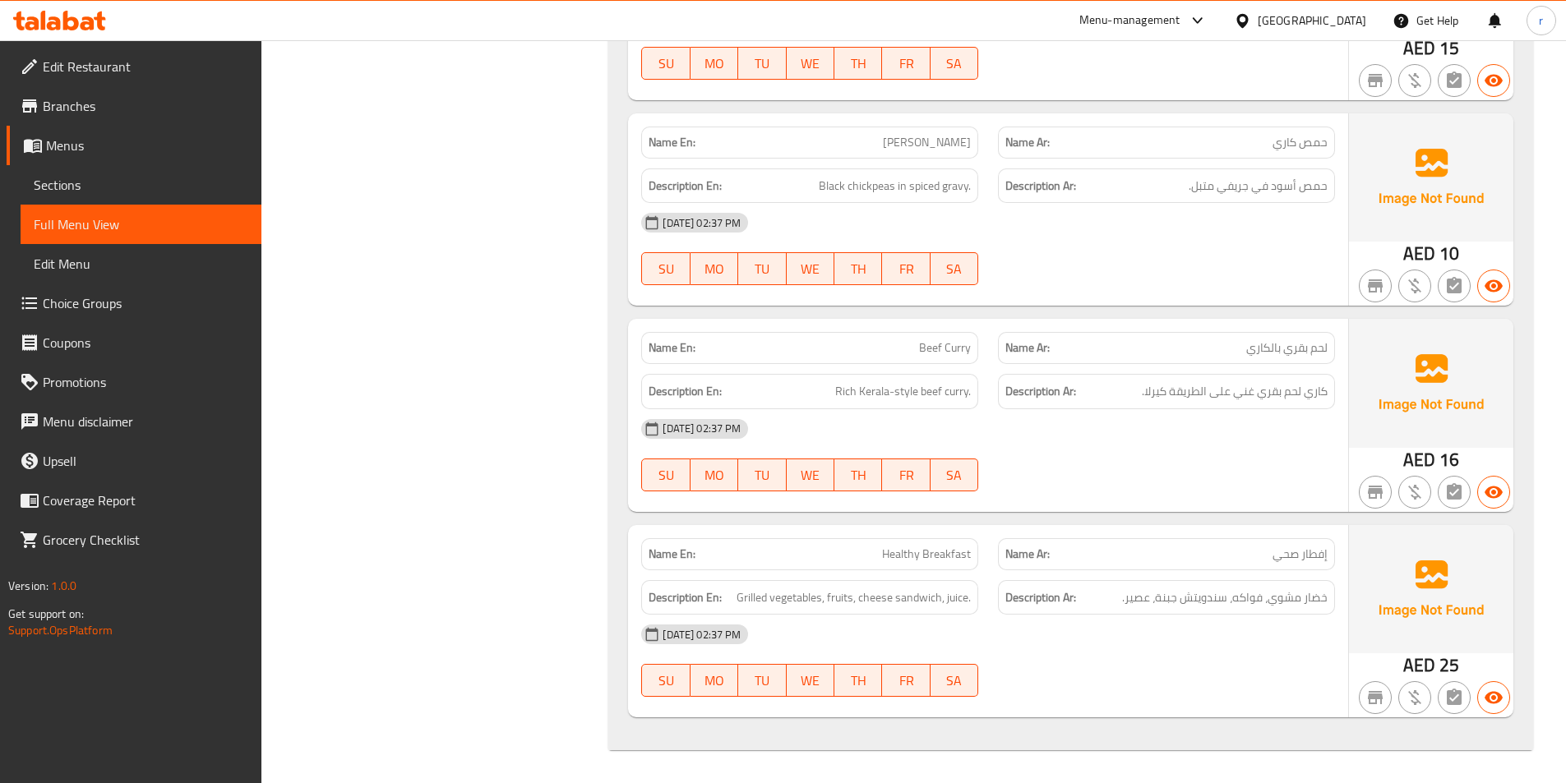
click at [1282, 341] on span "لحم بقري بالكاري" at bounding box center [1286, 347] width 81 height 17
click at [942, 349] on span "Beef Curry" at bounding box center [945, 347] width 52 height 17
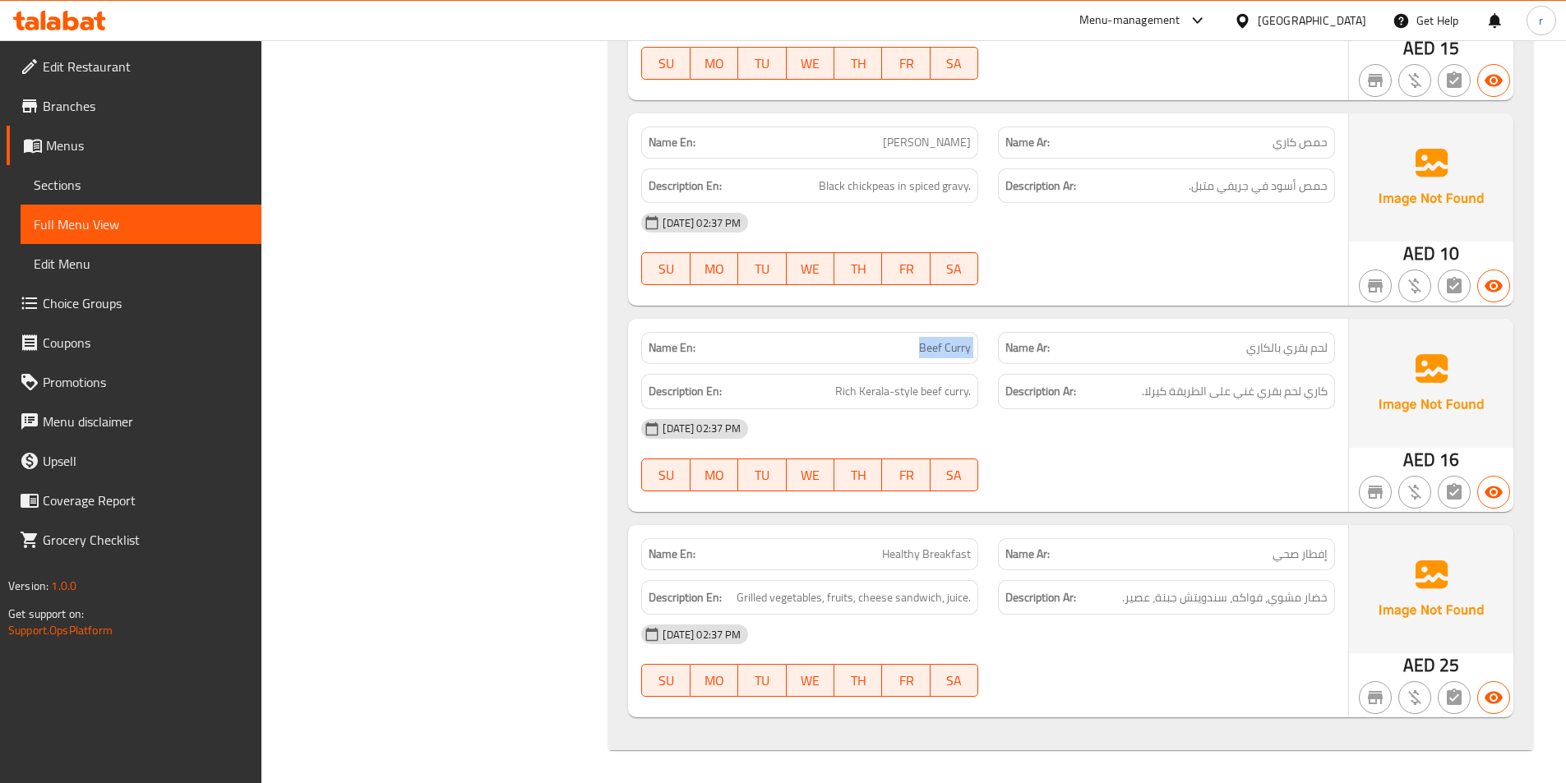
click at [942, 349] on span "Beef Curry" at bounding box center [945, 347] width 52 height 17
click at [1196, 398] on span "كاري لحم بقري غني على الطريقة كيرلا." at bounding box center [1235, 391] width 186 height 21
click at [1195, 398] on span "كاري لحم بقري غني على الطريقة كيرلا." at bounding box center [1235, 391] width 186 height 21
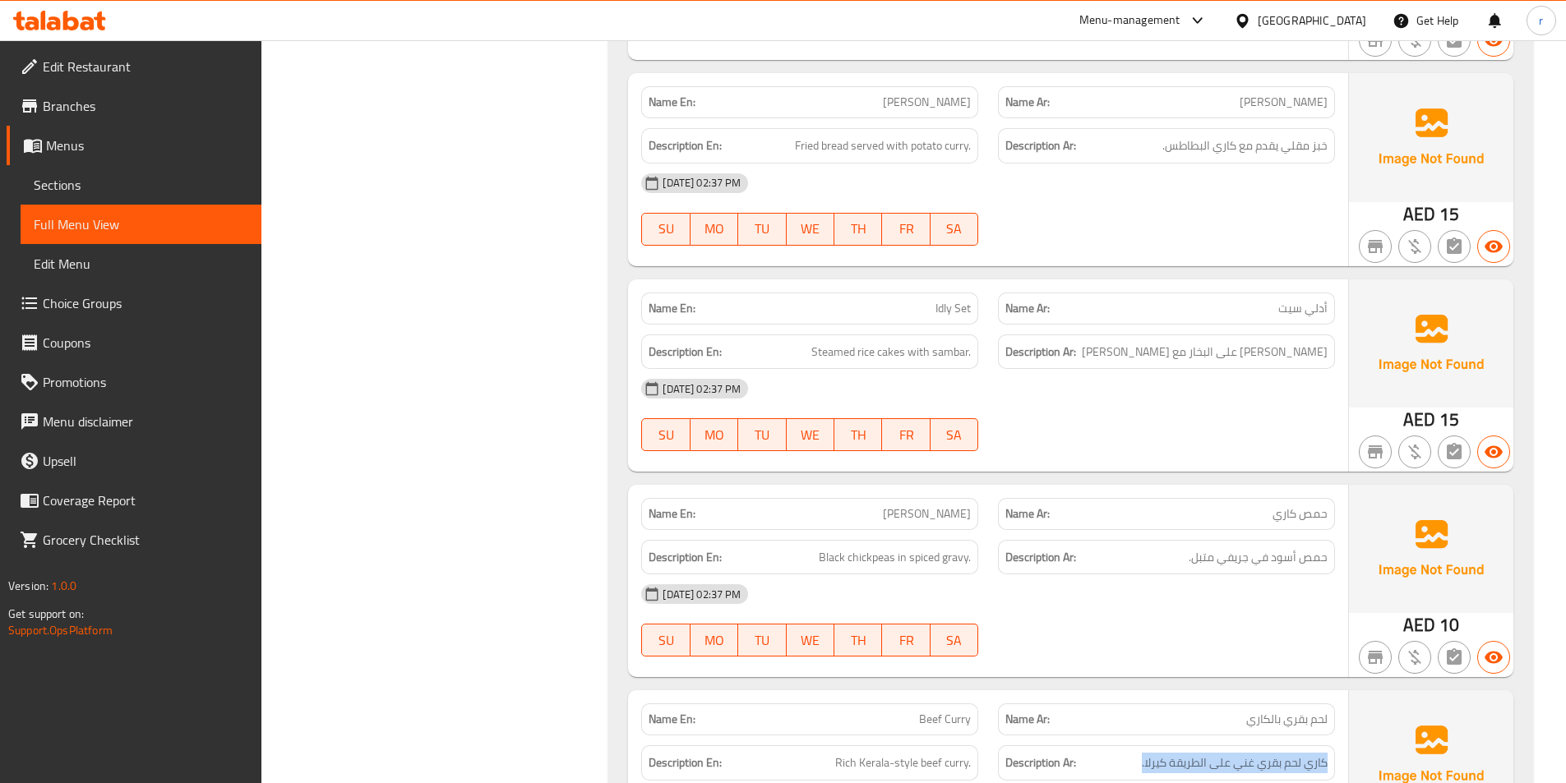
scroll to position [1608, 0]
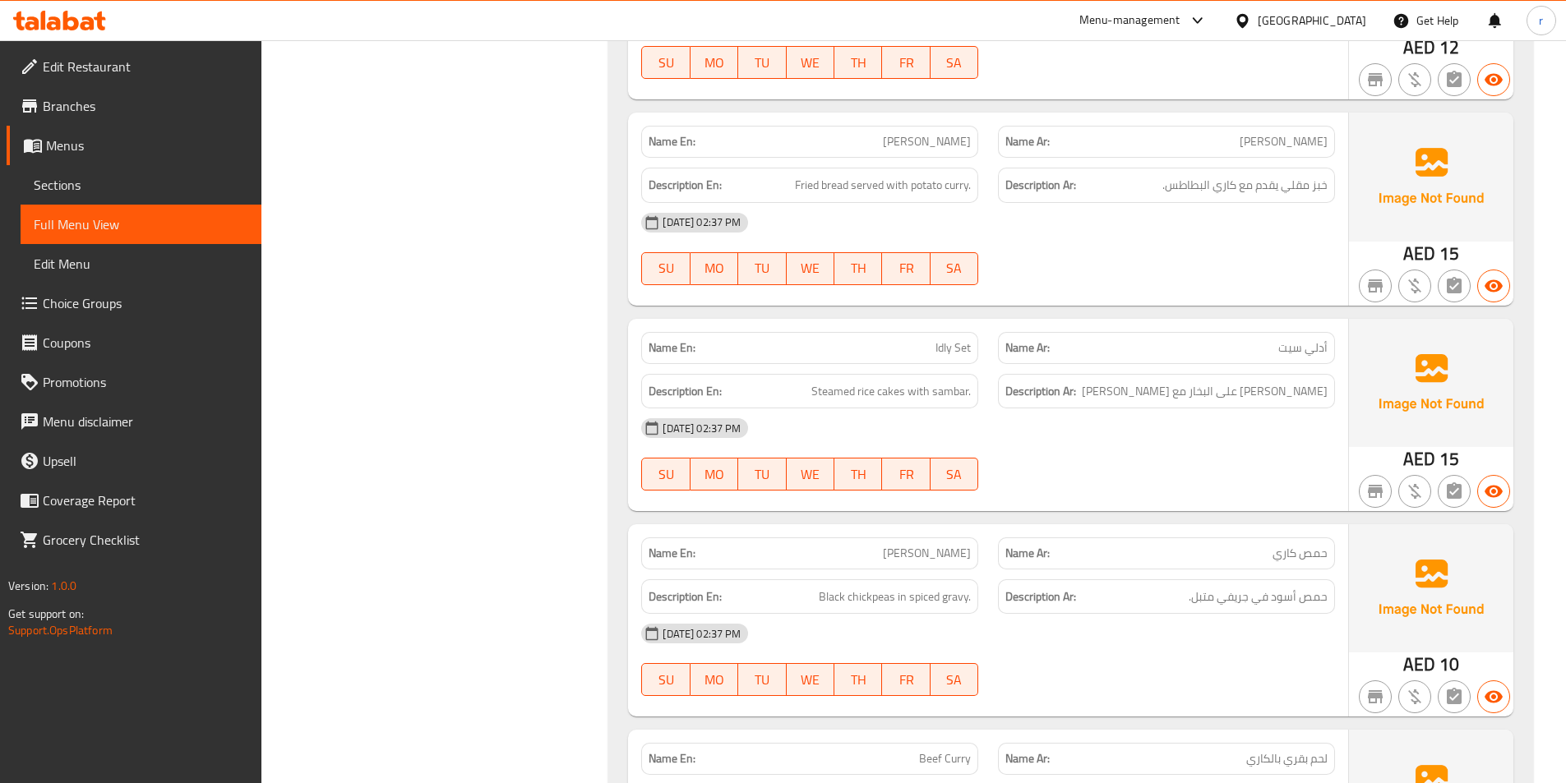
click at [939, 374] on div "Description En: Steamed rice cakes with sambar." at bounding box center [809, 391] width 337 height 35
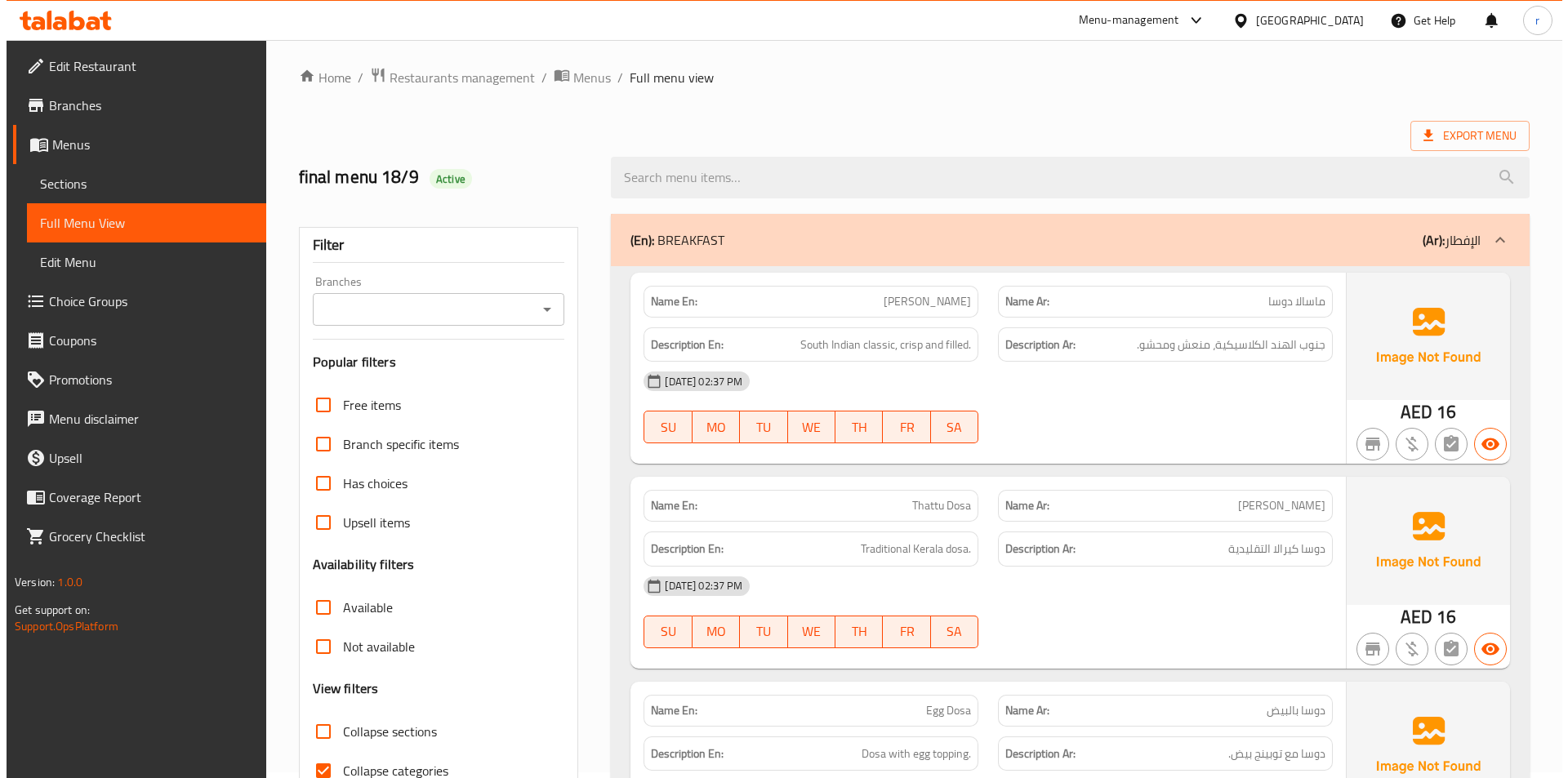
scroll to position [0, 0]
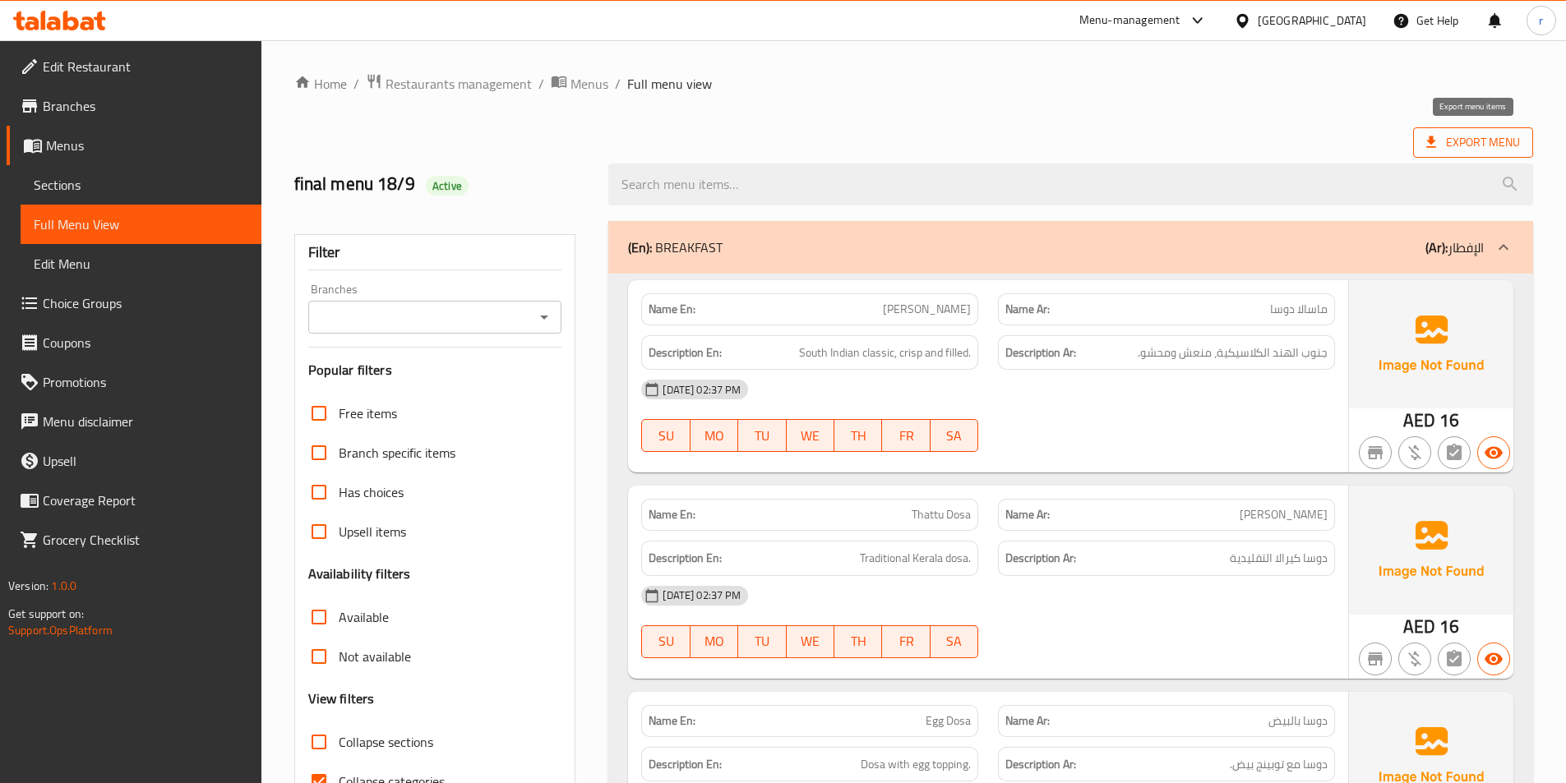
click at [1436, 153] on span "Export Menu" at bounding box center [1473, 142] width 120 height 30
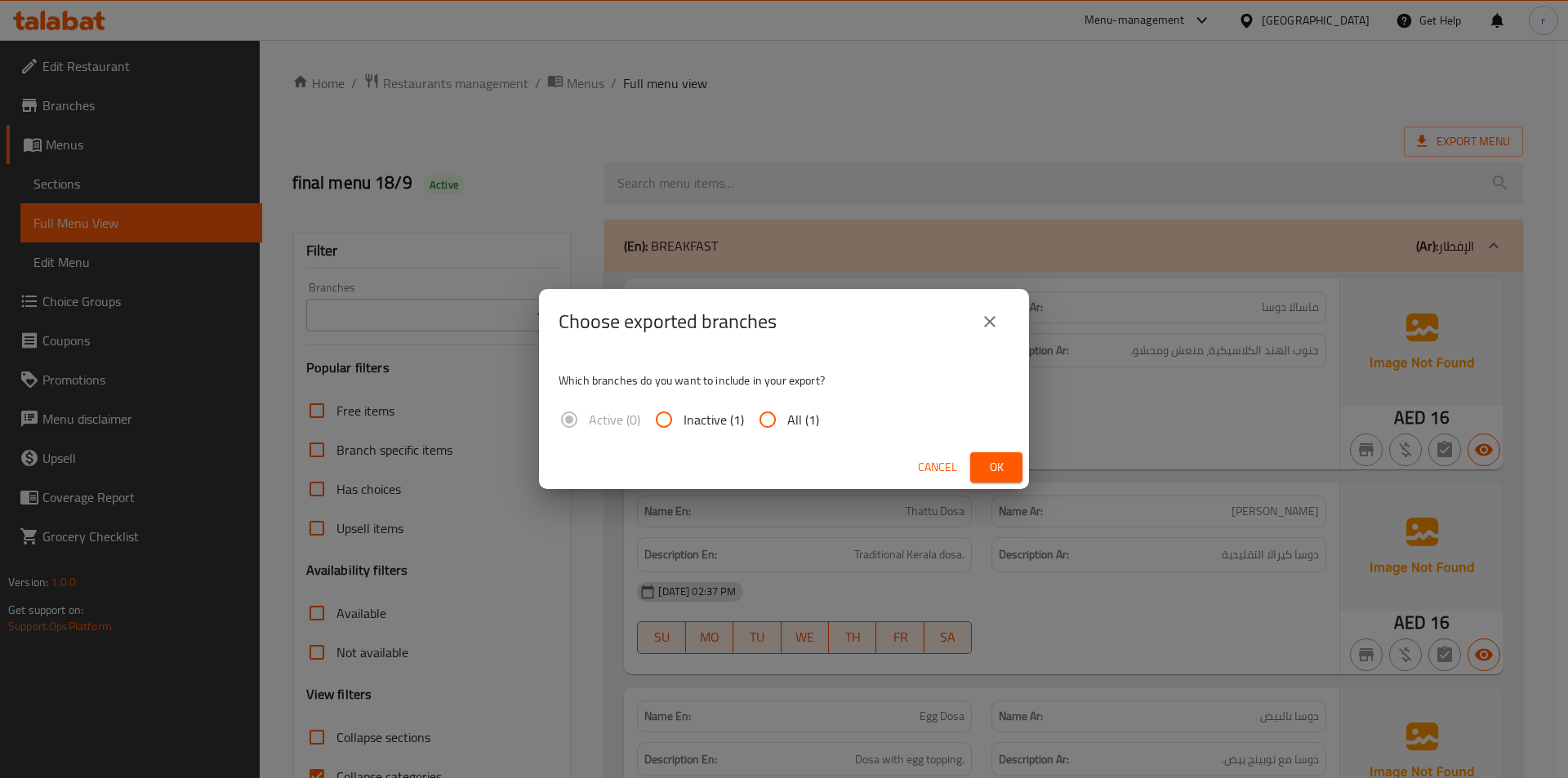
click at [772, 422] on input "All (1)" at bounding box center [767, 419] width 39 height 39
radio input "true"
click at [993, 454] on button "Ok" at bounding box center [996, 467] width 53 height 30
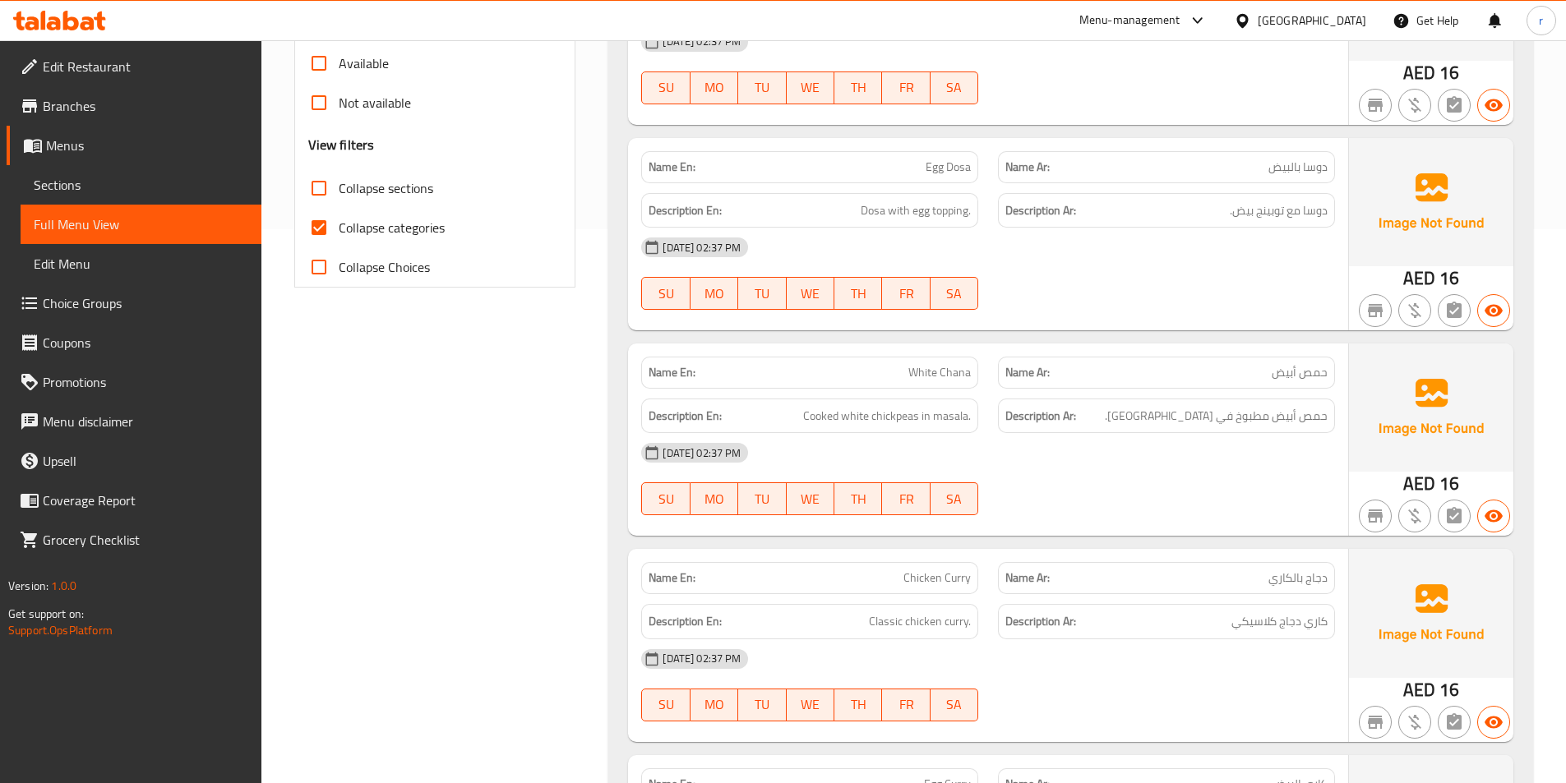
scroll to position [375, 0]
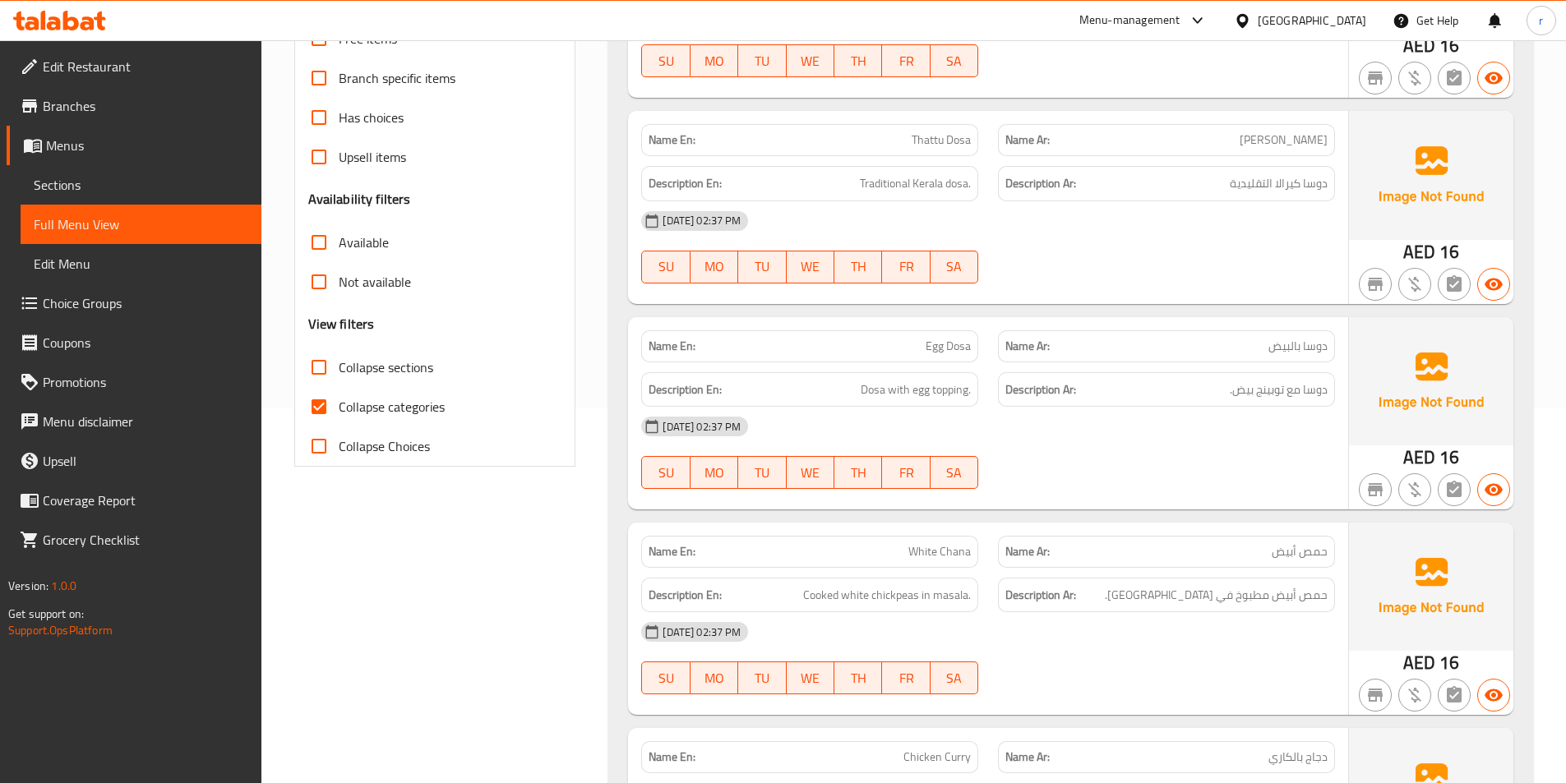
click at [1012, 476] on div "18-09-2025 02:37 PM SU MO TU WE TH FR SA" at bounding box center [987, 453] width 713 height 92
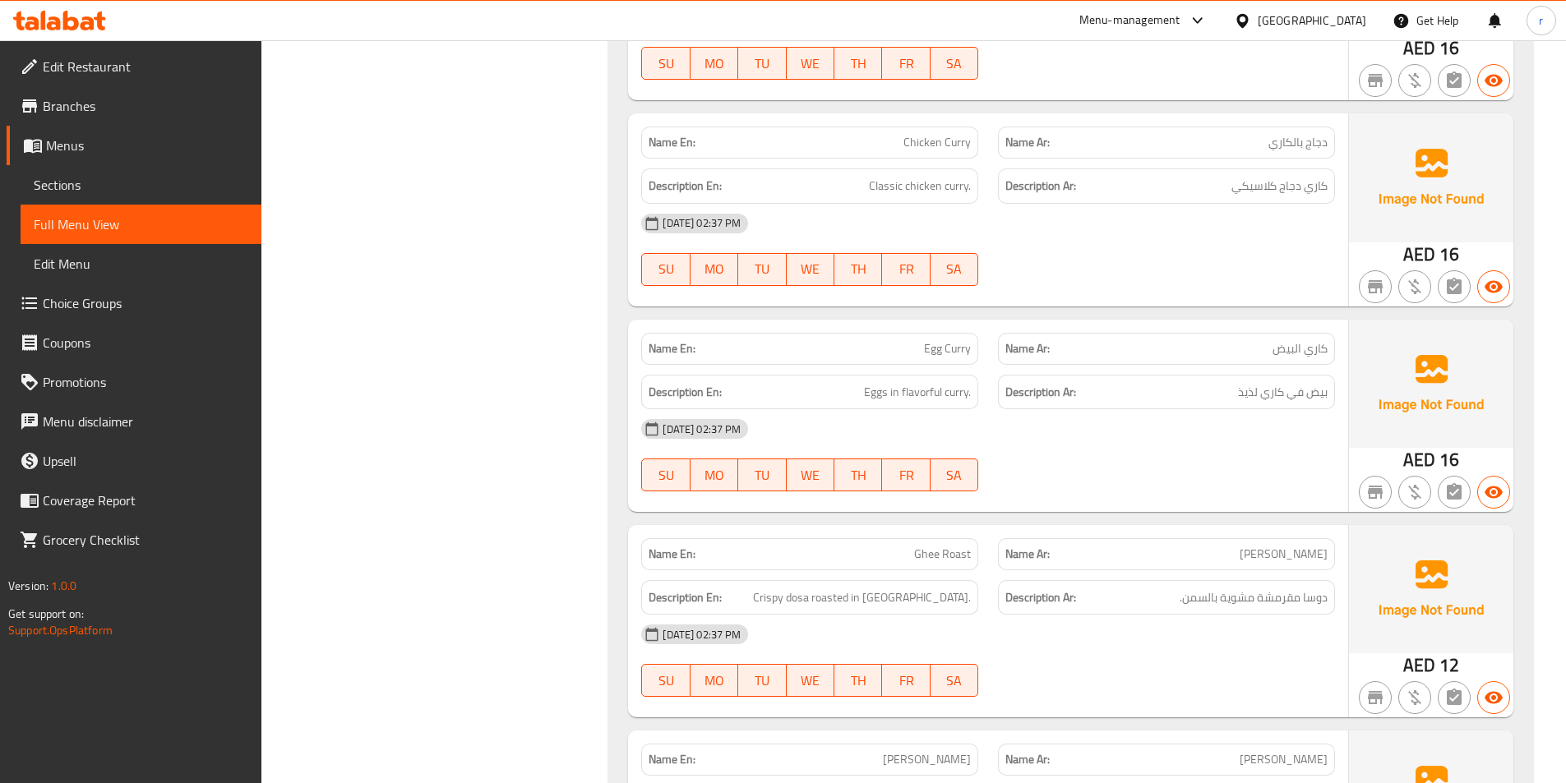
click at [949, 356] on span "Egg Curry" at bounding box center [947, 348] width 47 height 17
click at [945, 357] on span "Egg Curry" at bounding box center [947, 348] width 47 height 17
click at [976, 373] on div "Description En: Eggs in flavorful curry." at bounding box center [809, 392] width 357 height 55
click at [945, 344] on span "Egg Curry" at bounding box center [947, 348] width 47 height 17
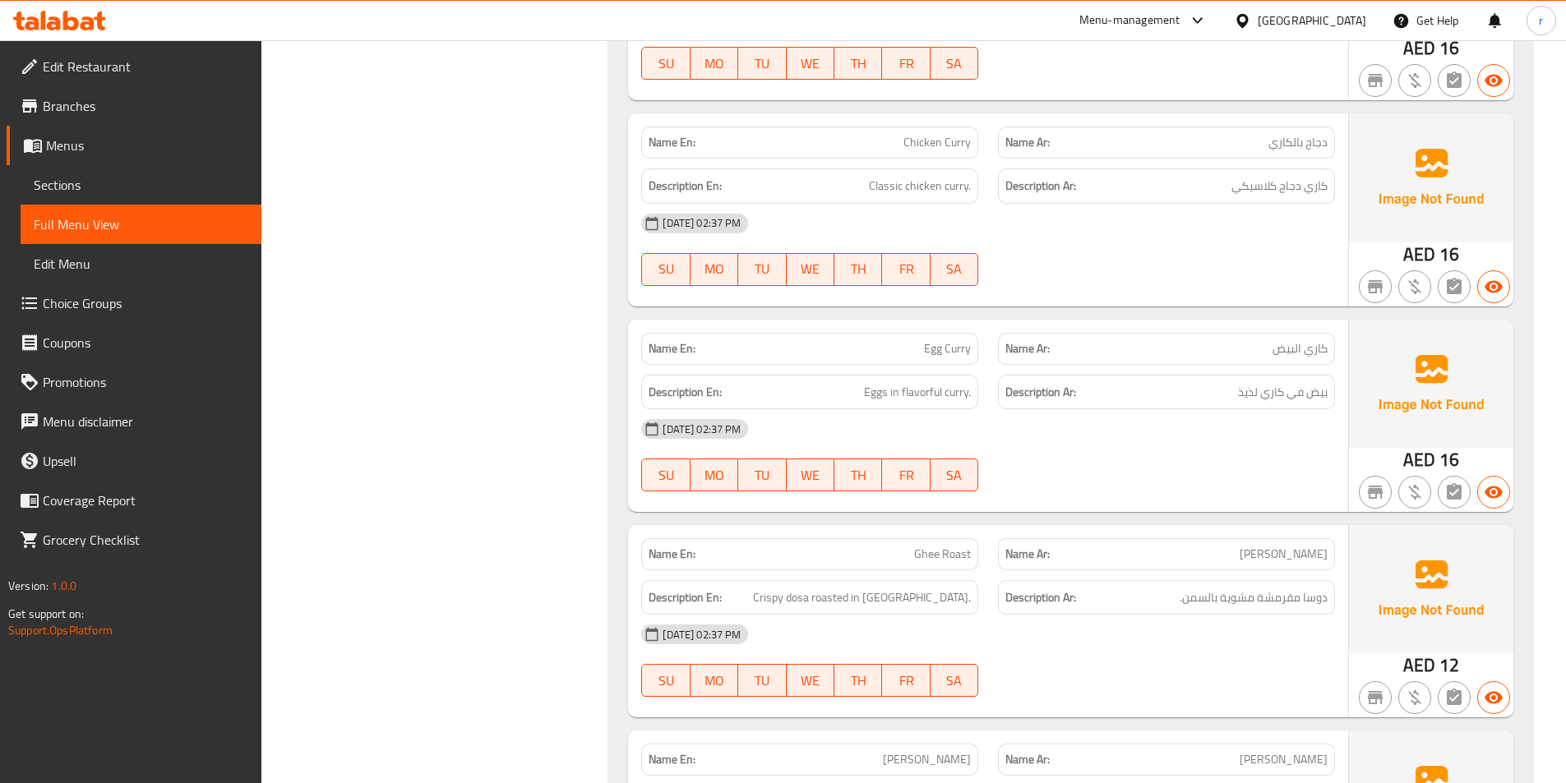
click at [945, 344] on span "Egg Curry" at bounding box center [947, 348] width 47 height 17
copy span "Egg Curry"
click at [77, 182] on span "Sections" at bounding box center [141, 185] width 215 height 20
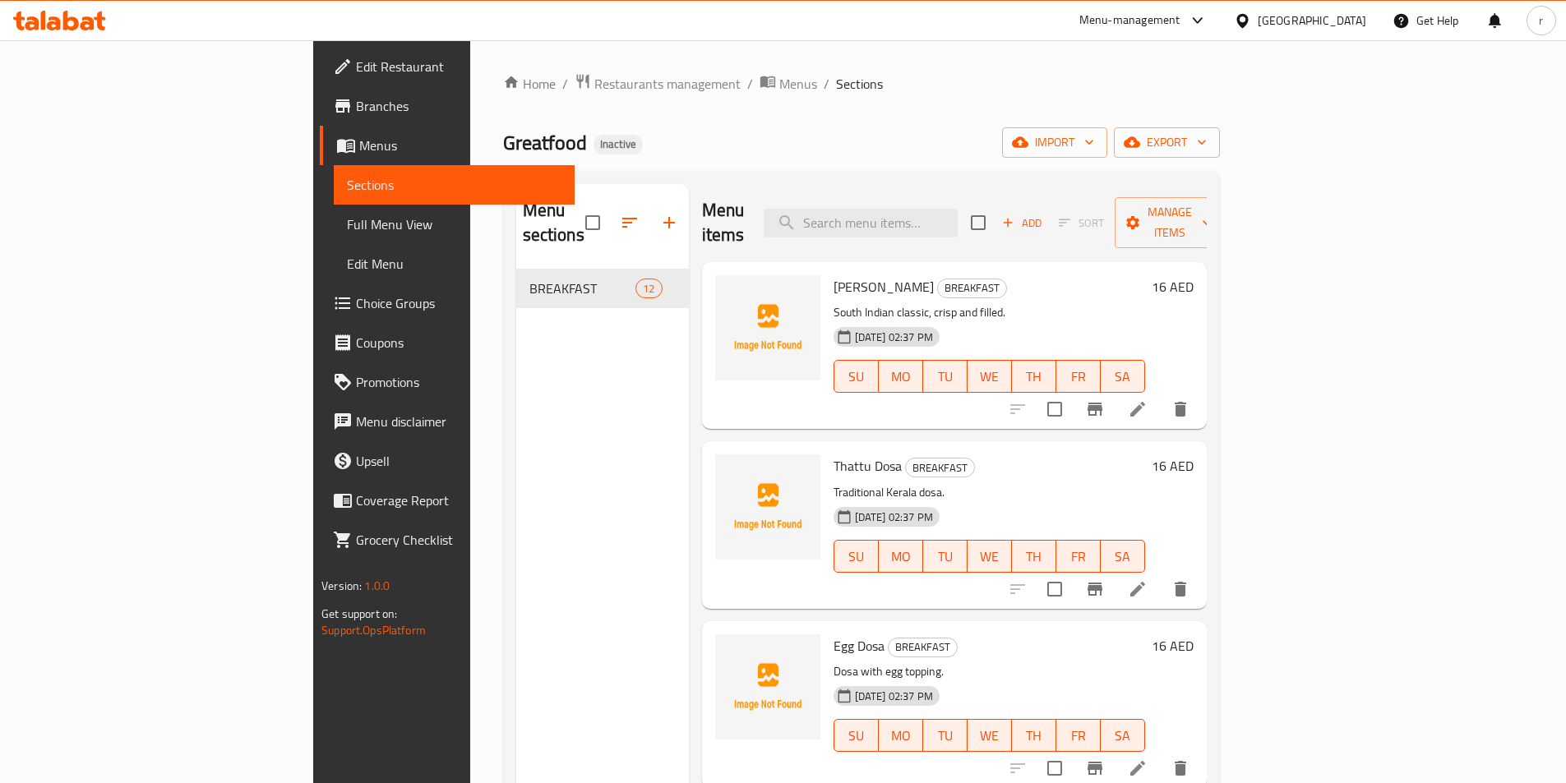
click at [833, 127] on div "Home / Restaurants management / Menus / Sections Greatfood Inactive import expo…" at bounding box center [861, 526] width 717 height 907
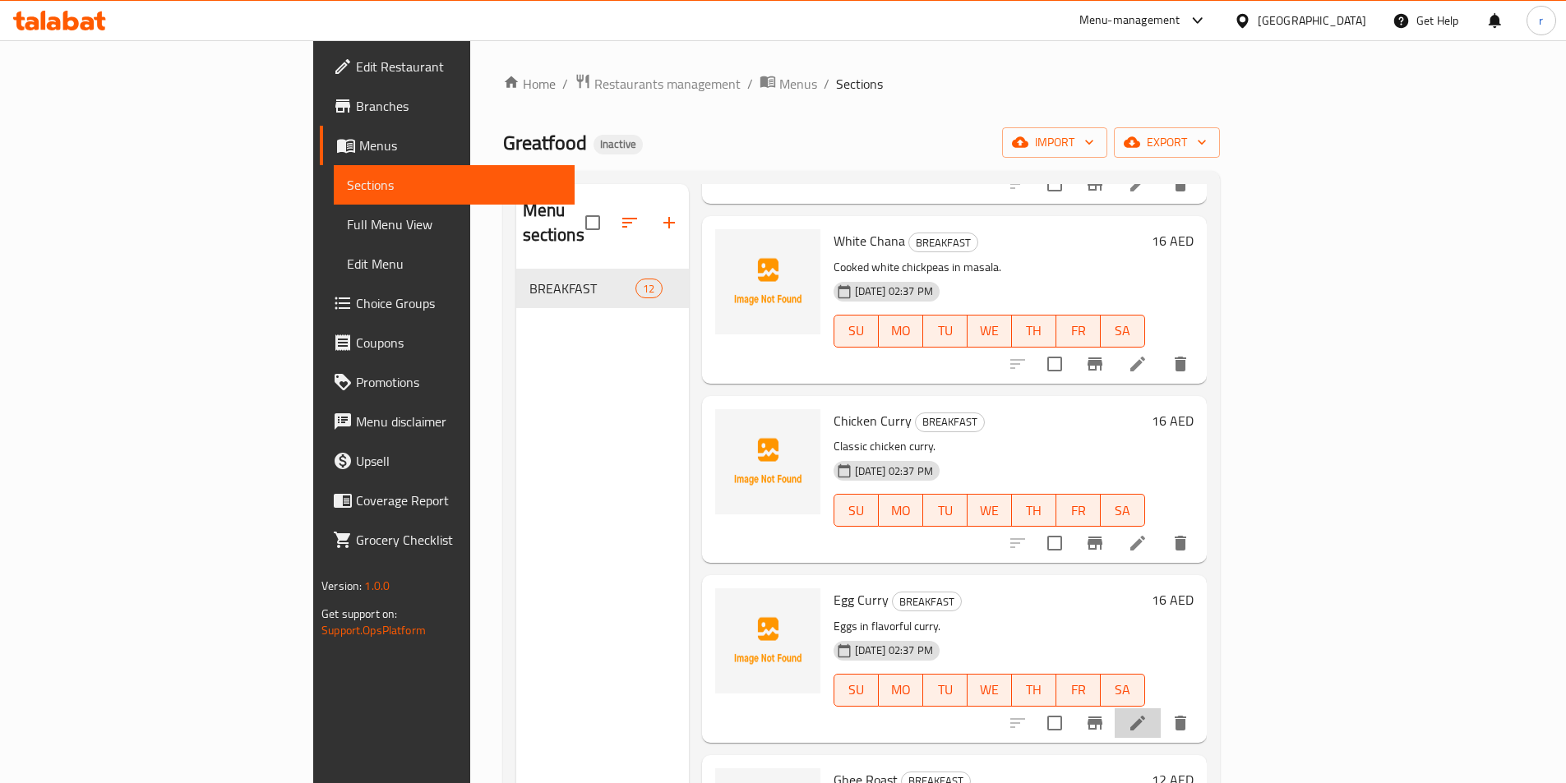
click at [1147, 713] on icon at bounding box center [1138, 723] width 20 height 20
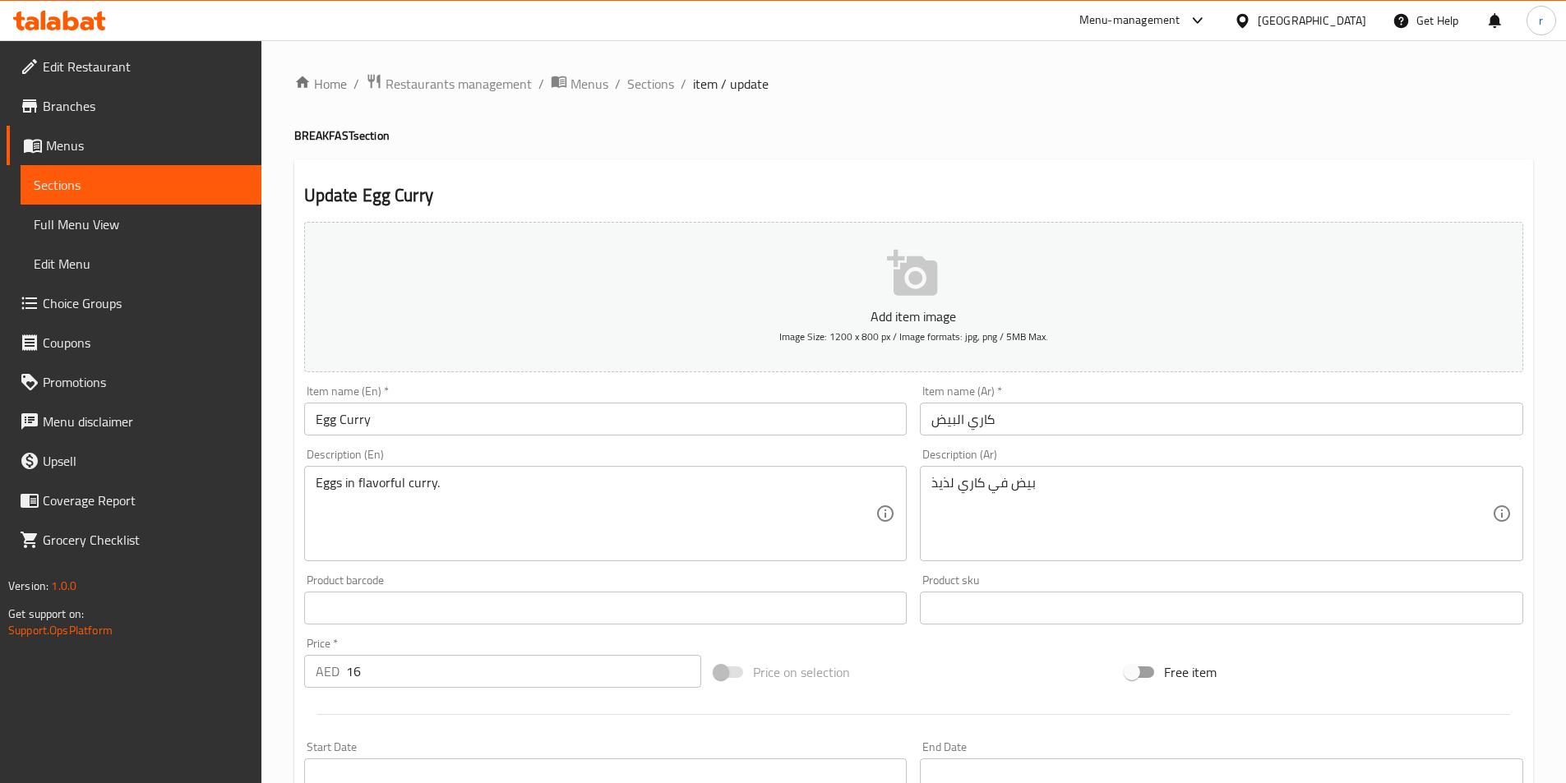
click at [404, 475] on textarea "Eggs in flavorful curry." at bounding box center [596, 514] width 561 height 78
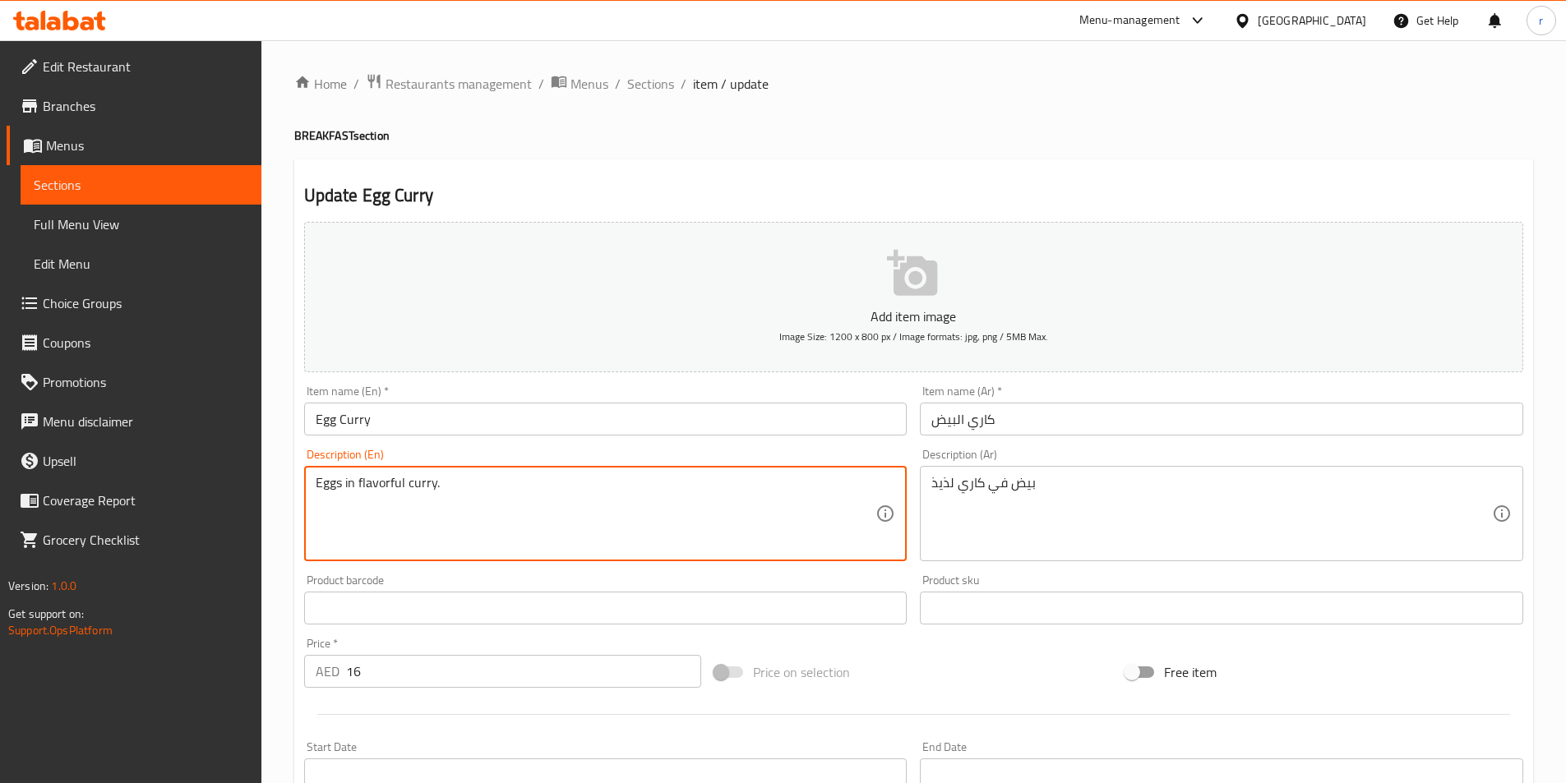
click at [404, 475] on textarea "Eggs in flavorful curry." at bounding box center [596, 514] width 561 height 78
paste textarea "Perfectly boiled eggs immersed in a spiced tomato and coconut-based sauce, enha…"
type textarea "Perfectly boiled eggs immersed in a spiced tomato and coconut-based sauce, enha…"
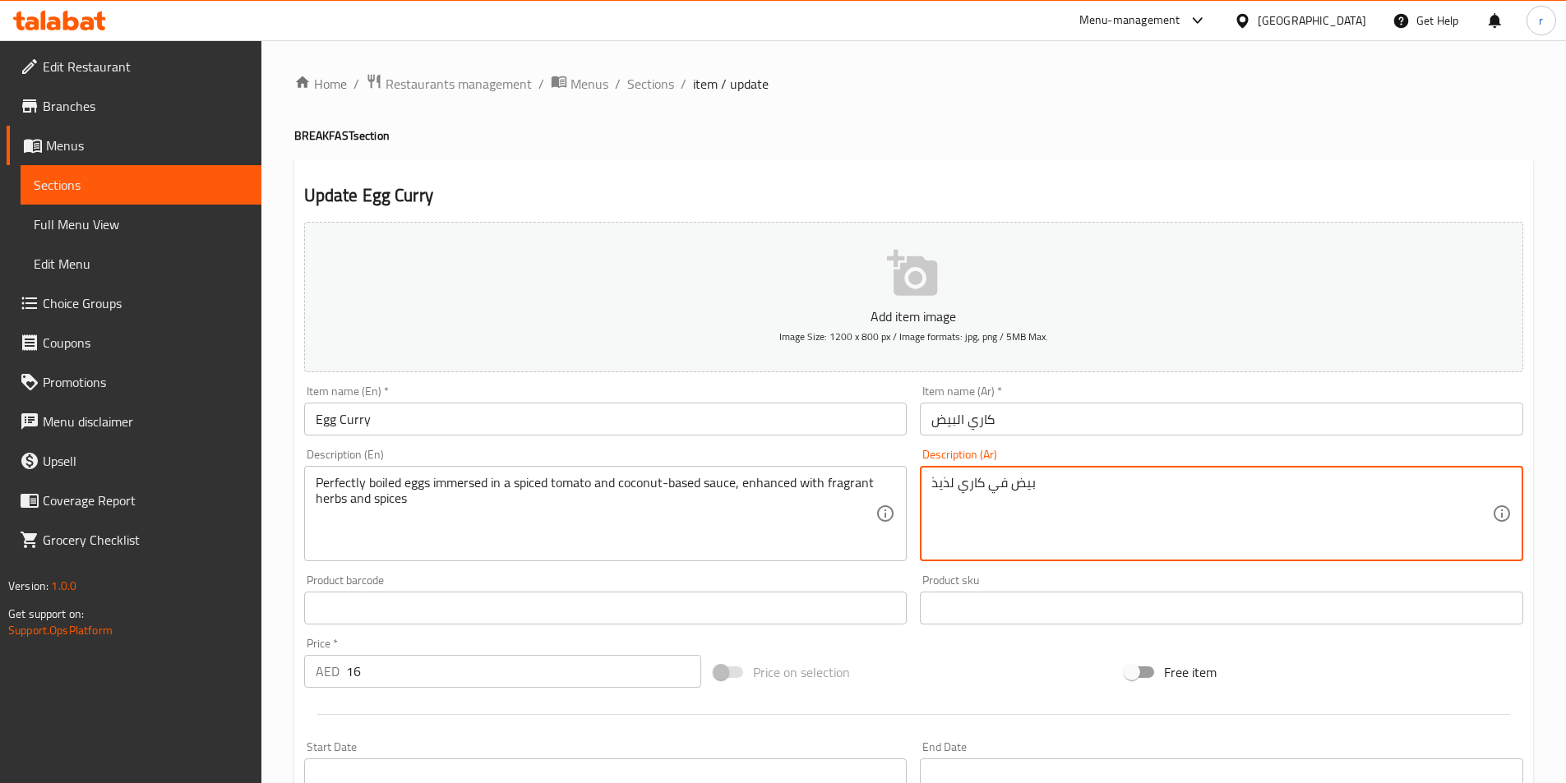
click at [1013, 531] on textarea "بيض في كاري لذيذ" at bounding box center [1211, 514] width 561 height 78
paste textarea "سلوق جيدًا مغموس في طماطم مخملية متبل وصلصة جوز الهند ، معززة بالأعشاب والتوابل…"
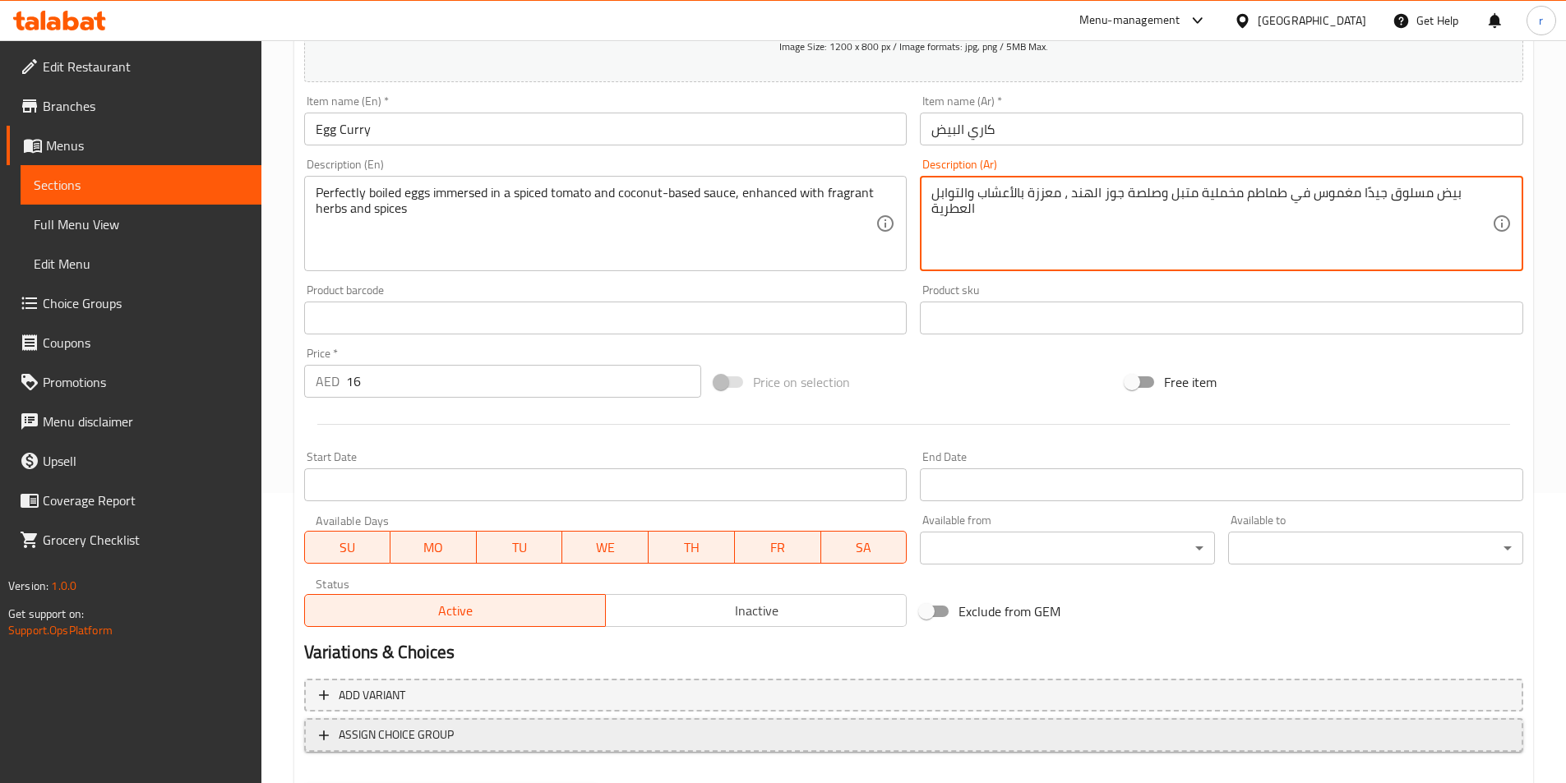
scroll to position [329, 0]
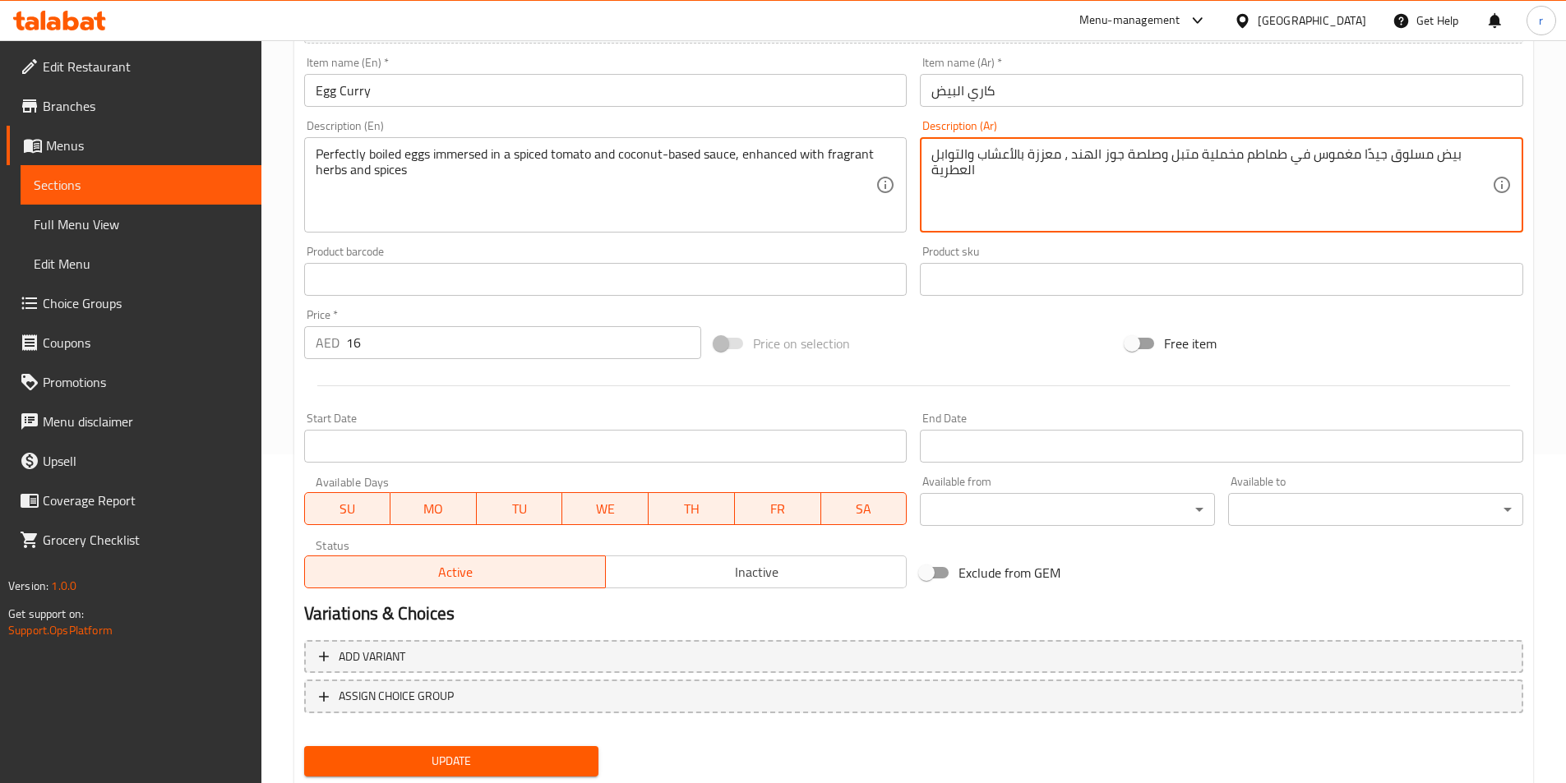
type textarea "بيض مسلوق جيدًا مغموس في طماطم مخملية متبل وصلصة جوز الهند ، معززة بالأعشاب وال…"
click at [459, 760] on span "Update" at bounding box center [451, 761] width 269 height 21
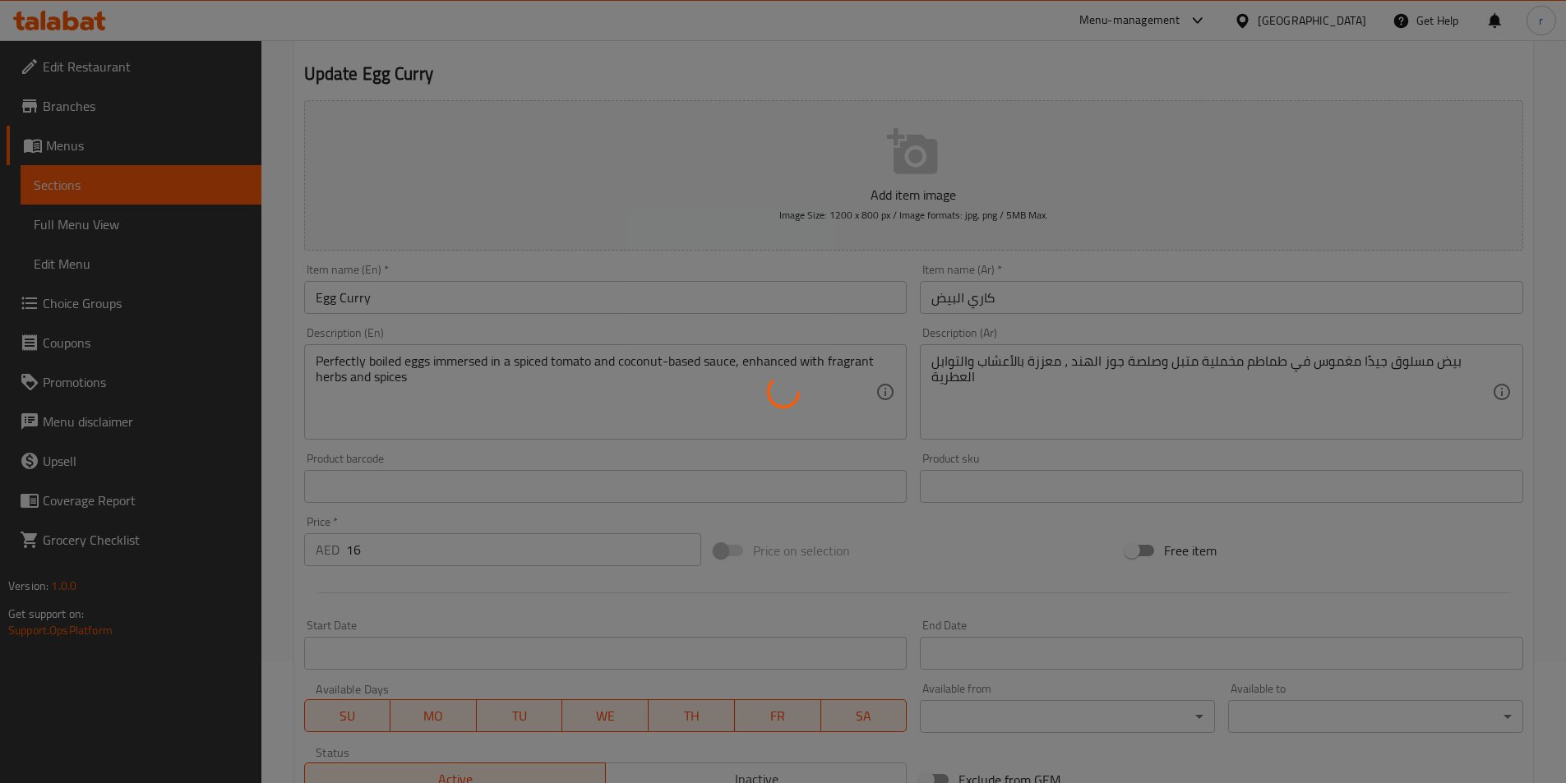
scroll to position [0, 0]
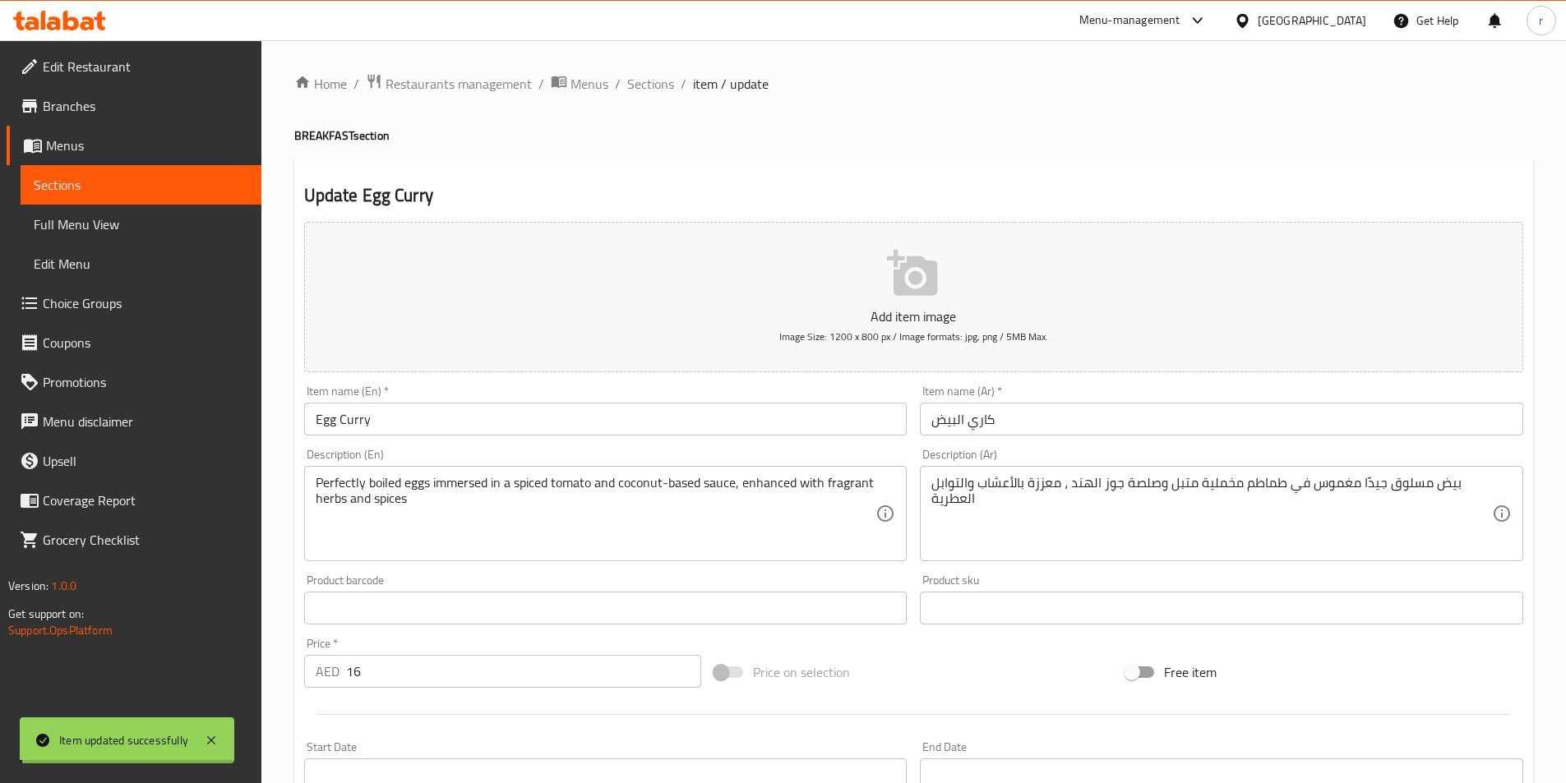
click at [376, 419] on input "Egg Curry" at bounding box center [605, 419] width 603 height 33
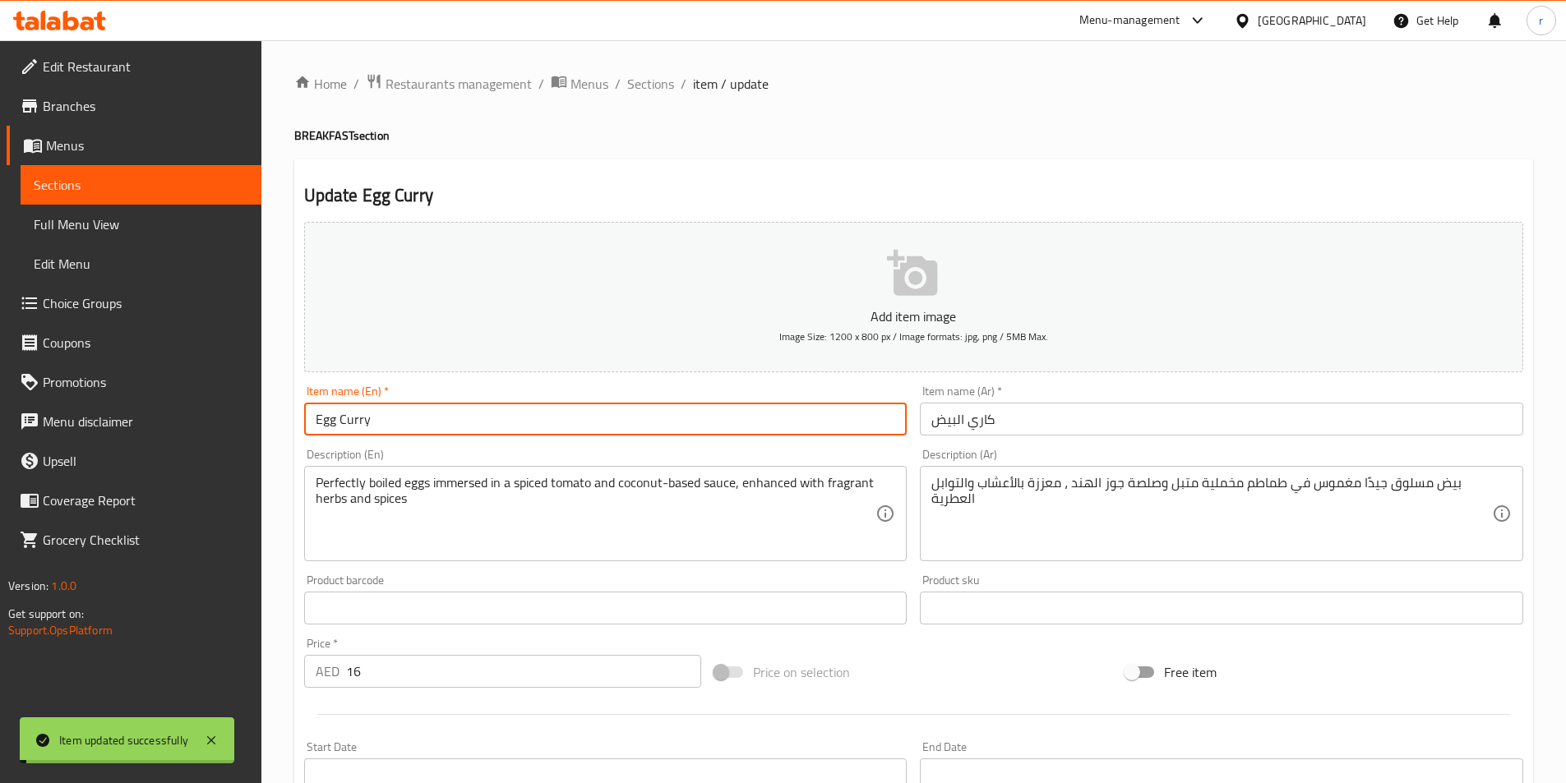
click at [376, 419] on input "Egg Curry" at bounding box center [605, 419] width 603 height 33
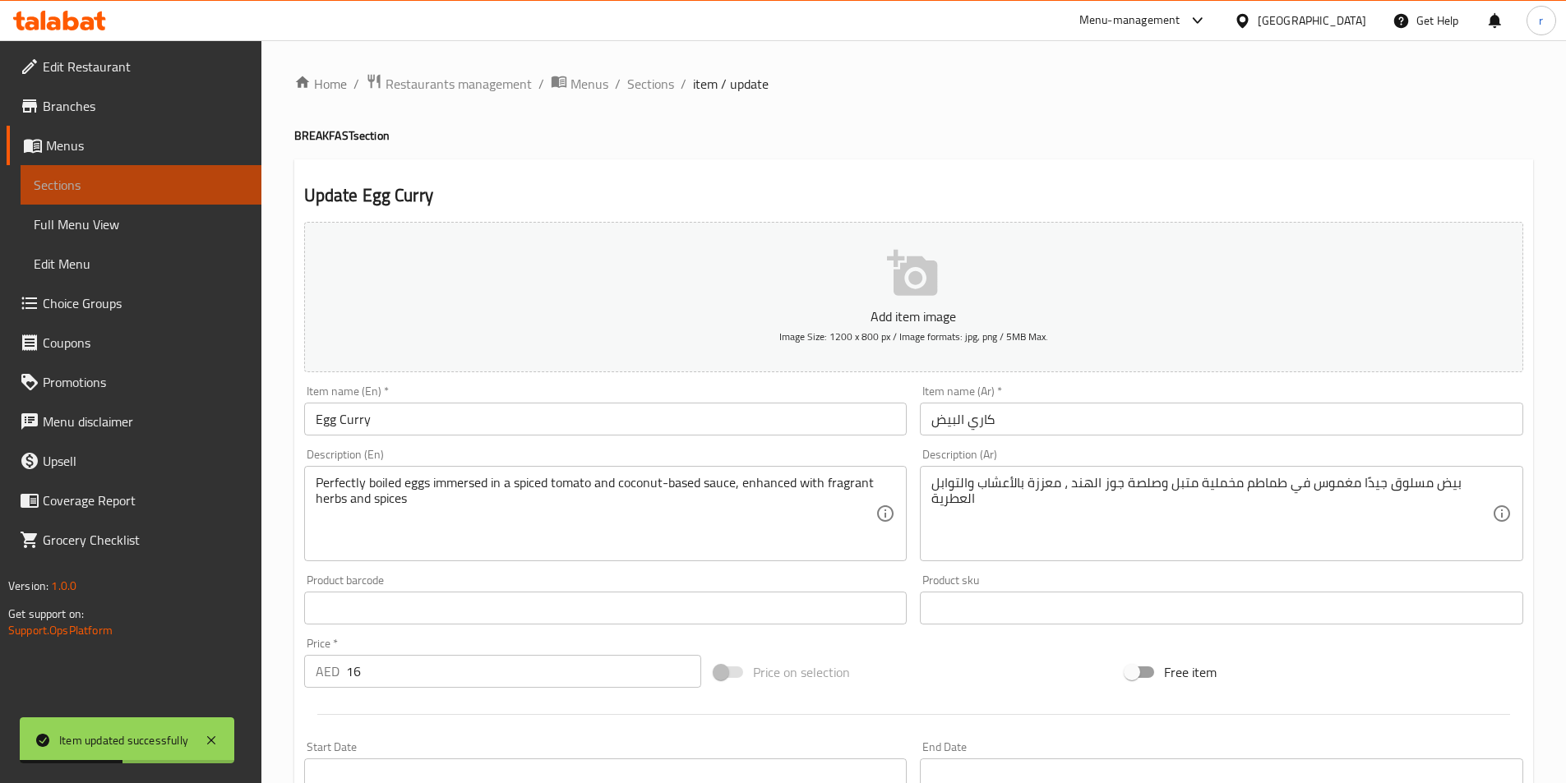
click at [142, 179] on span "Sections" at bounding box center [141, 185] width 215 height 20
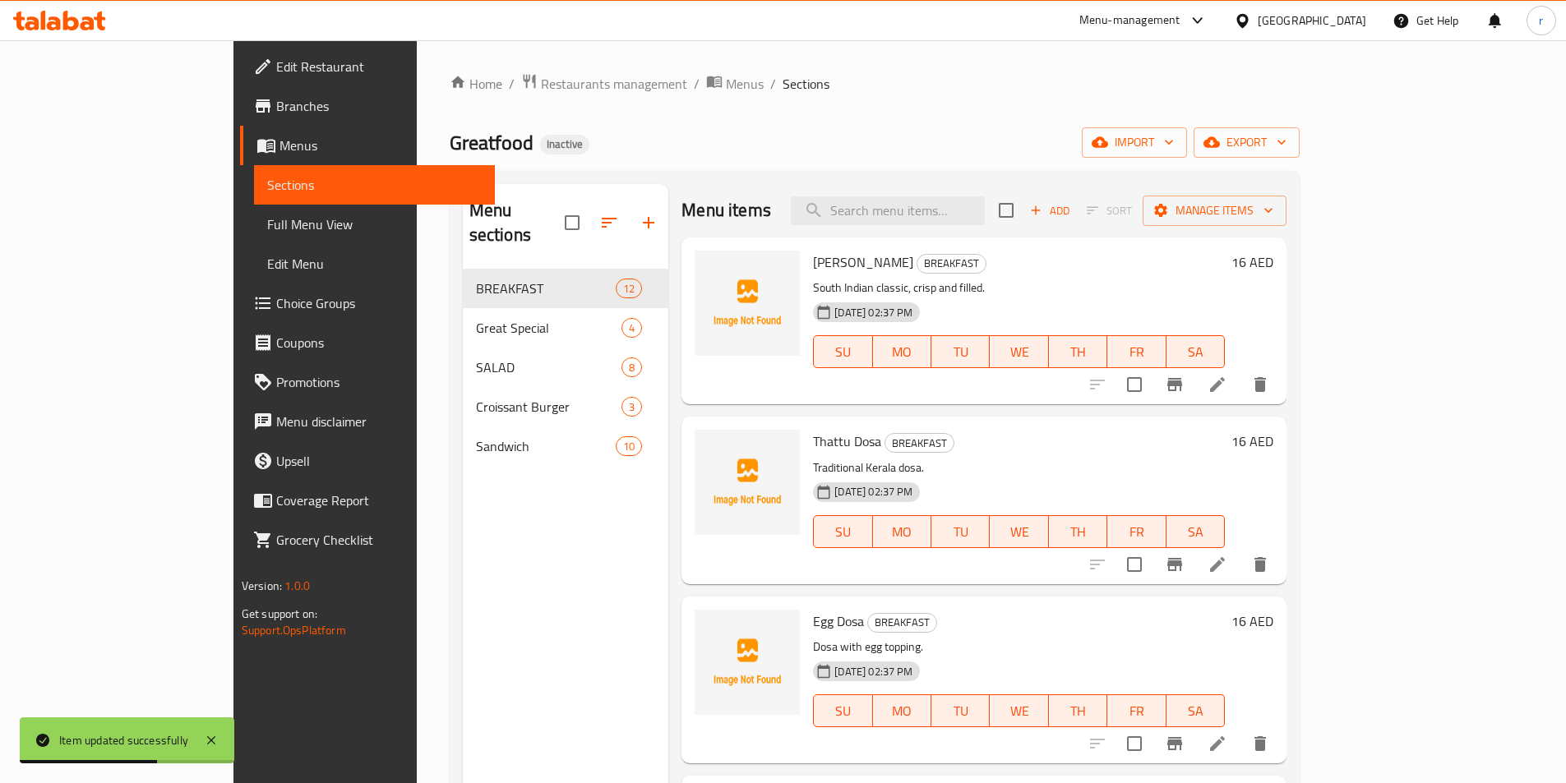
click at [267, 223] on span "Full Menu View" at bounding box center [374, 225] width 215 height 20
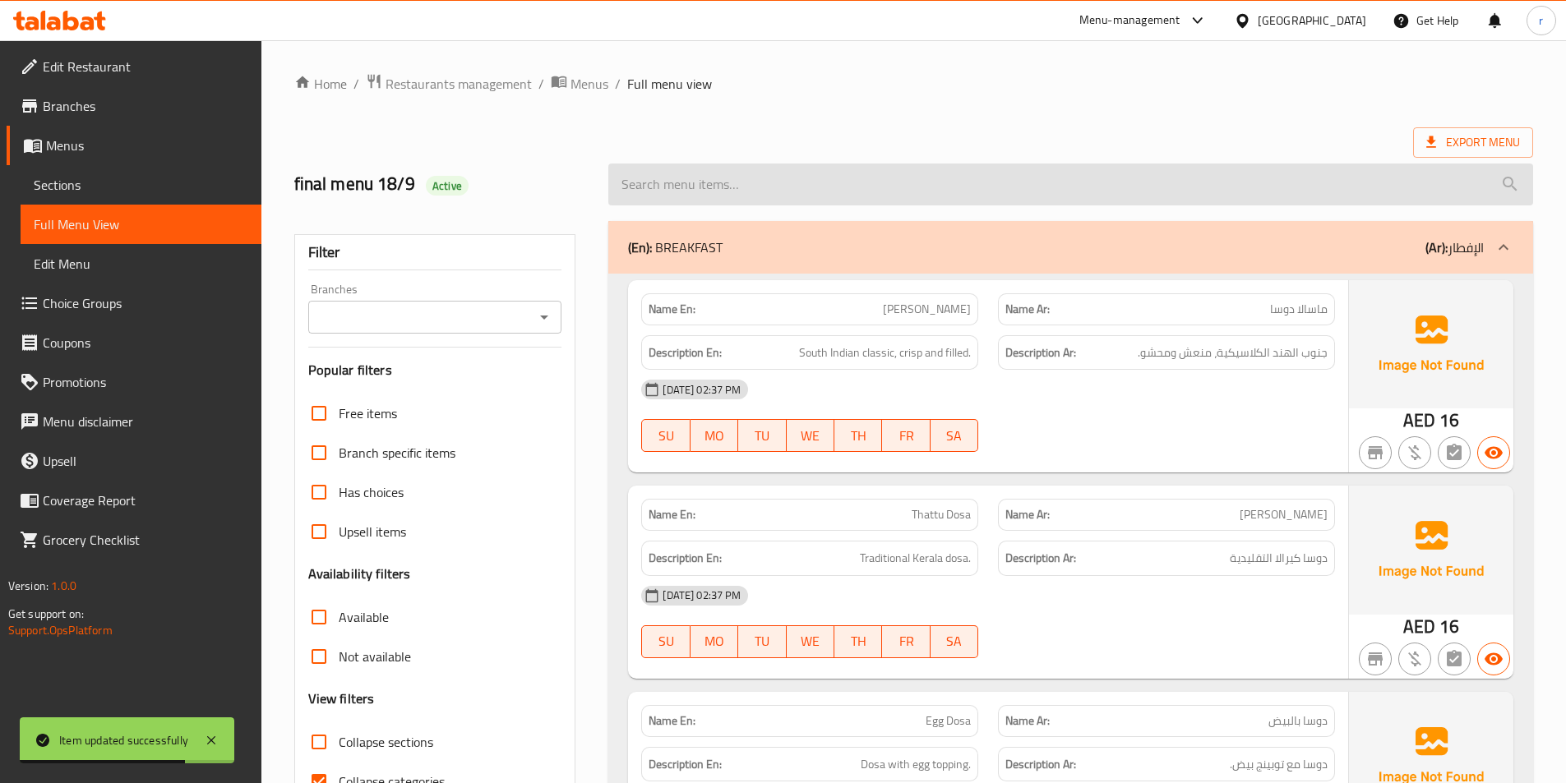
click at [1435, 164] on input "search" at bounding box center [1070, 185] width 925 height 42
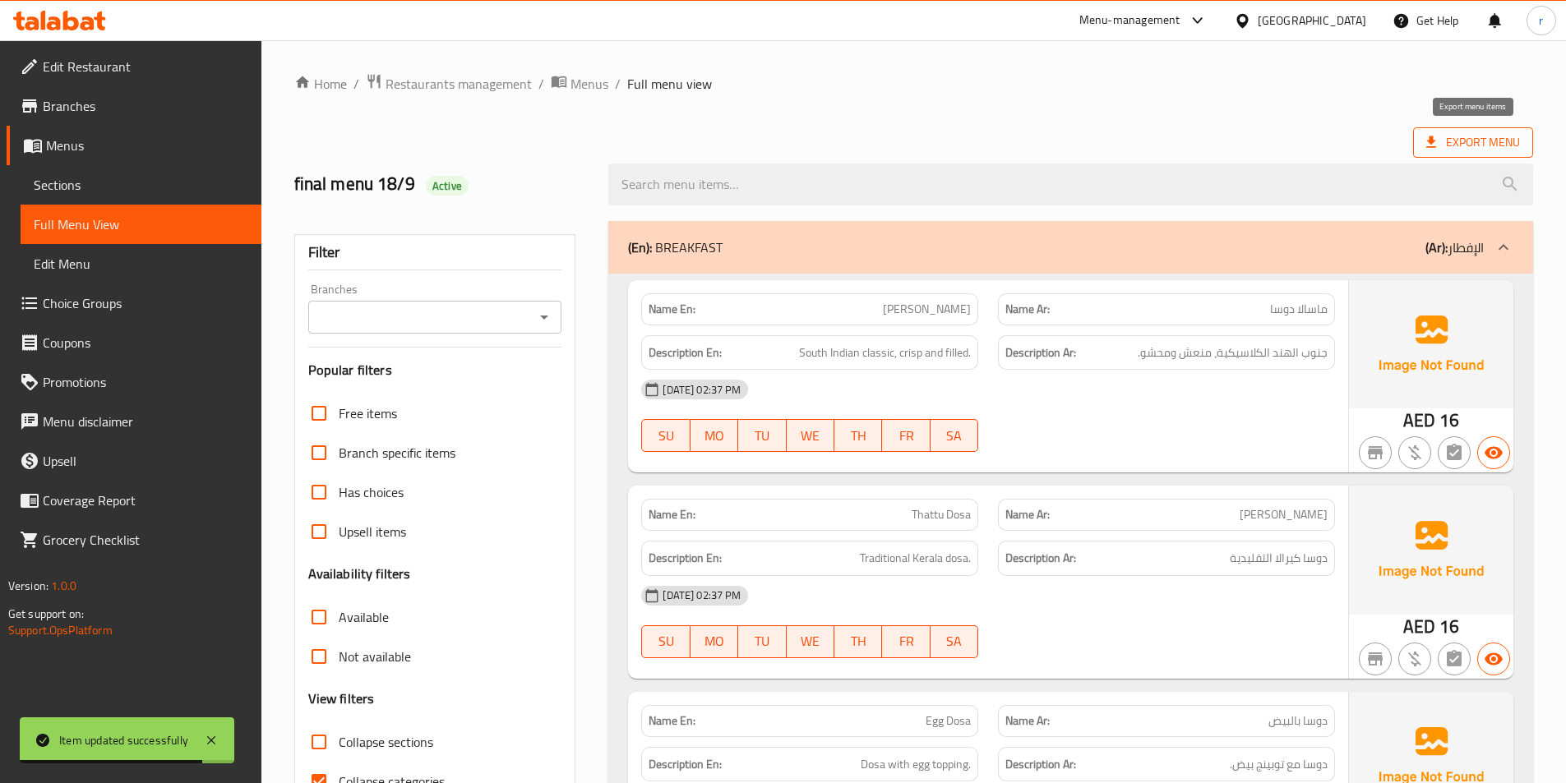
click at [1434, 148] on icon at bounding box center [1431, 142] width 10 height 12
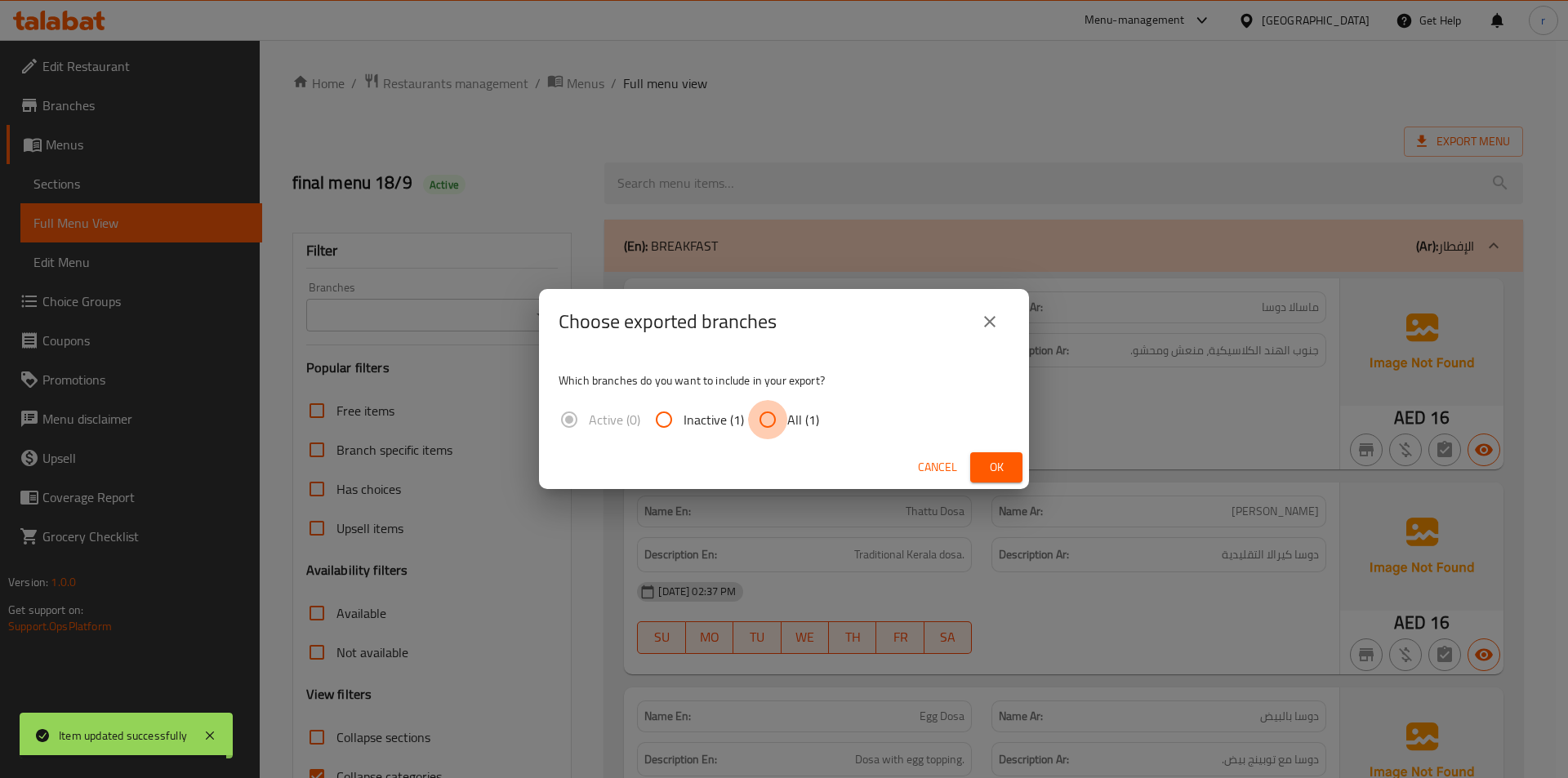
click at [771, 421] on input "All (1)" at bounding box center [767, 419] width 39 height 39
radio input "true"
click at [991, 460] on span "Ok" at bounding box center [997, 467] width 26 height 21
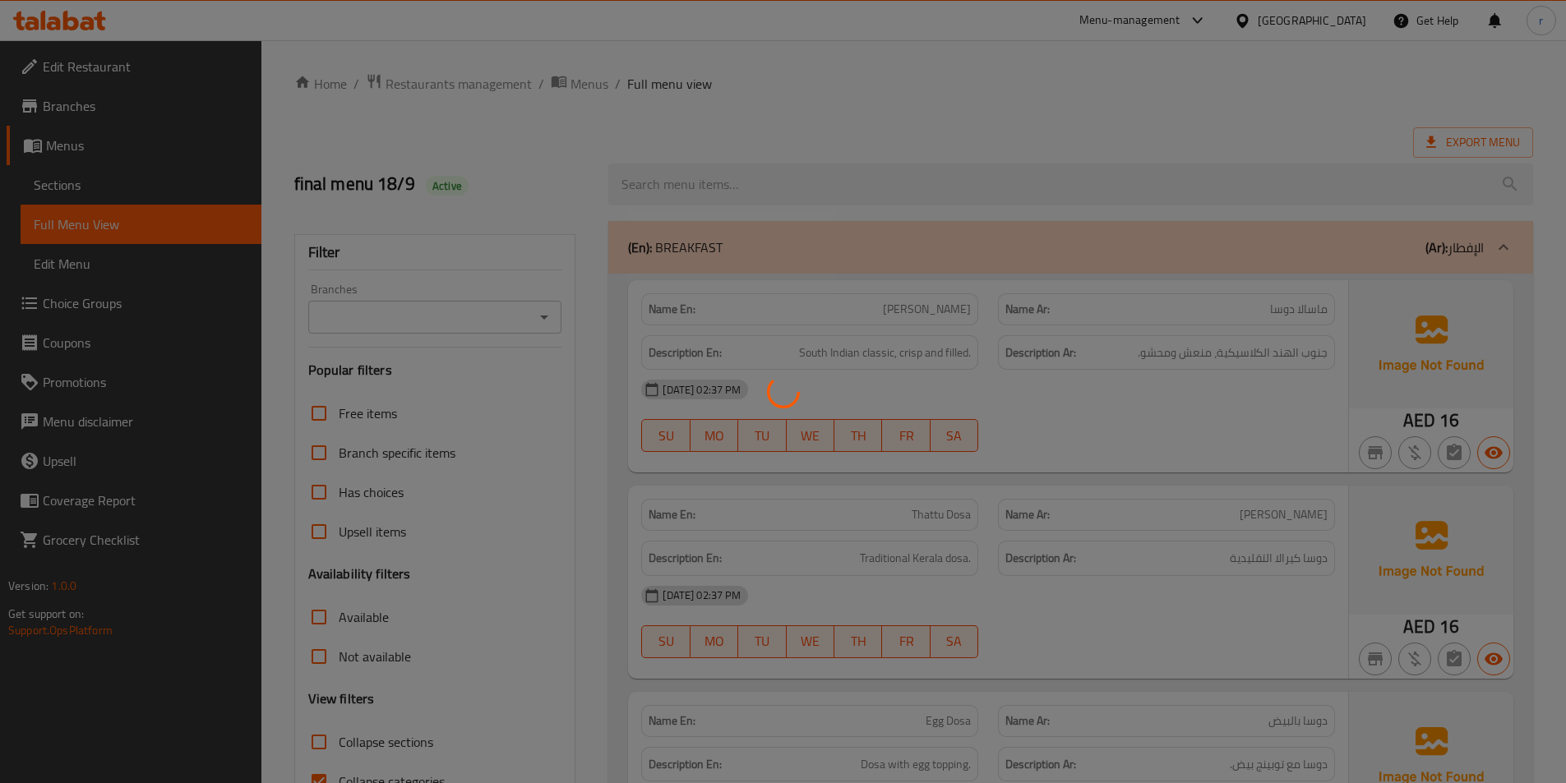
click at [588, 449] on div at bounding box center [783, 391] width 1566 height 783
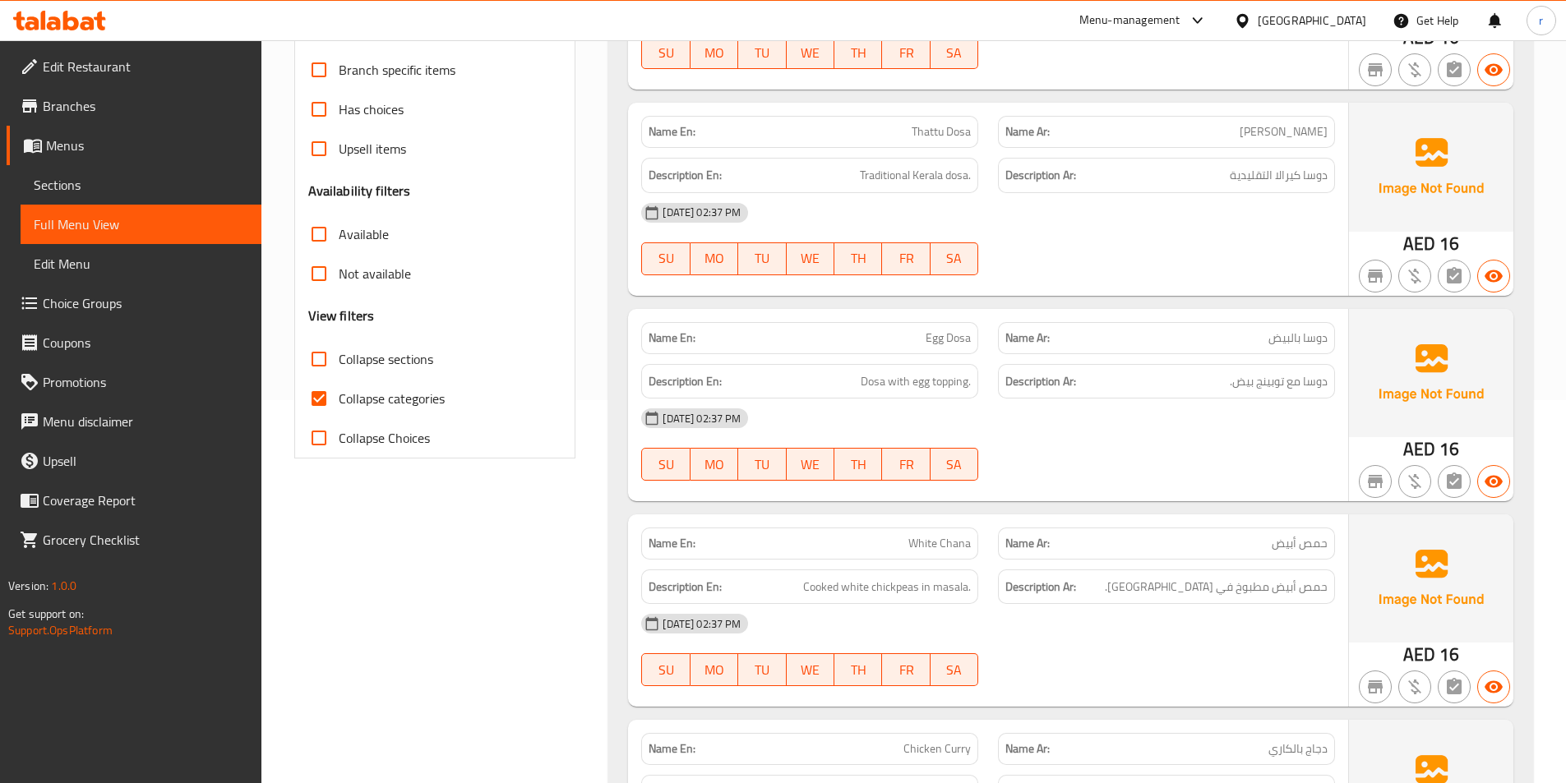
scroll to position [411, 0]
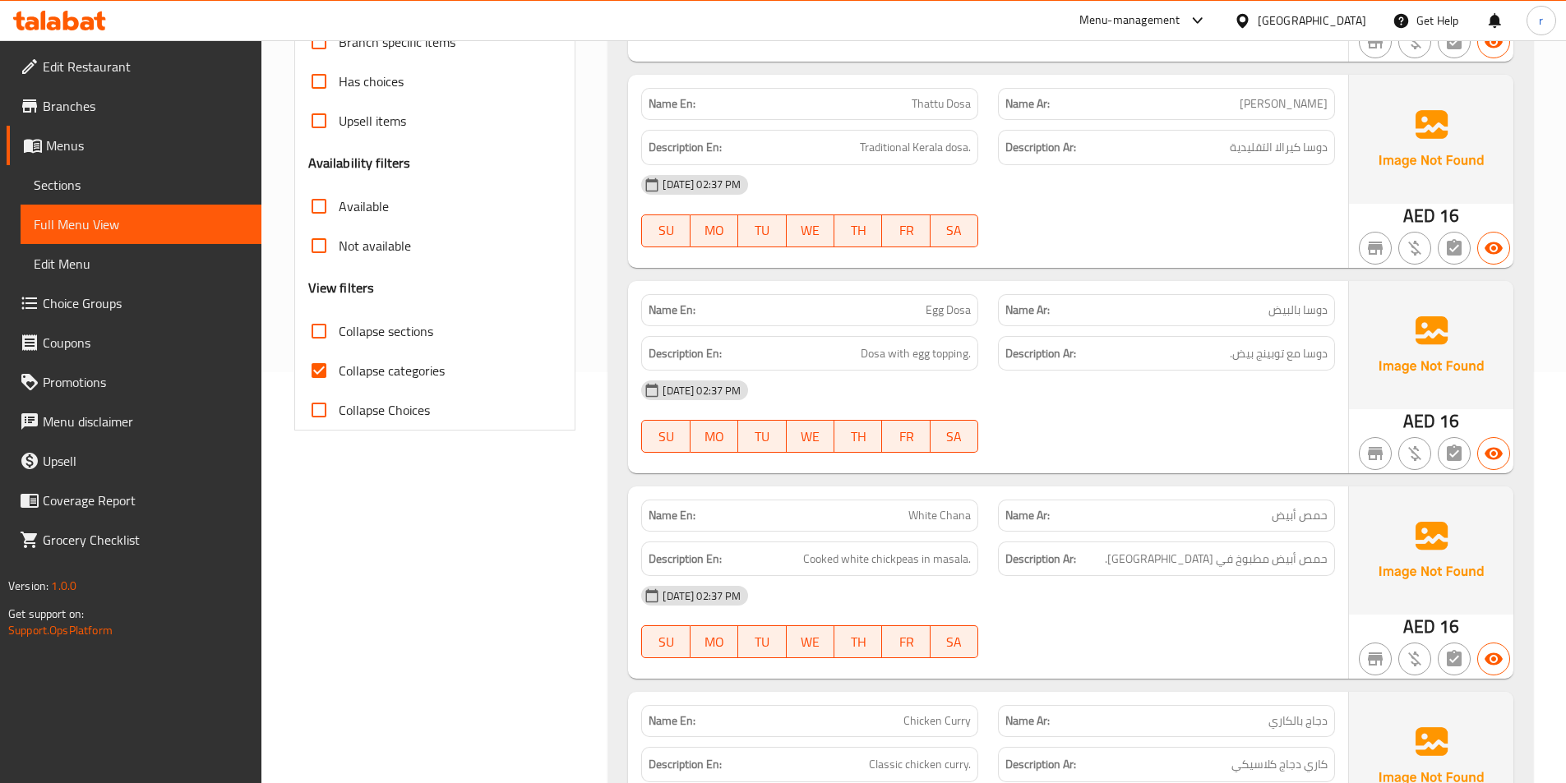
click at [327, 391] on input "Collapse Choices" at bounding box center [318, 409] width 39 height 39
checkbox input "true"
click at [330, 368] on input "Collapse categories" at bounding box center [318, 370] width 39 height 39
checkbox input "false"
click at [322, 418] on input "Collapse Choices" at bounding box center [318, 409] width 39 height 39
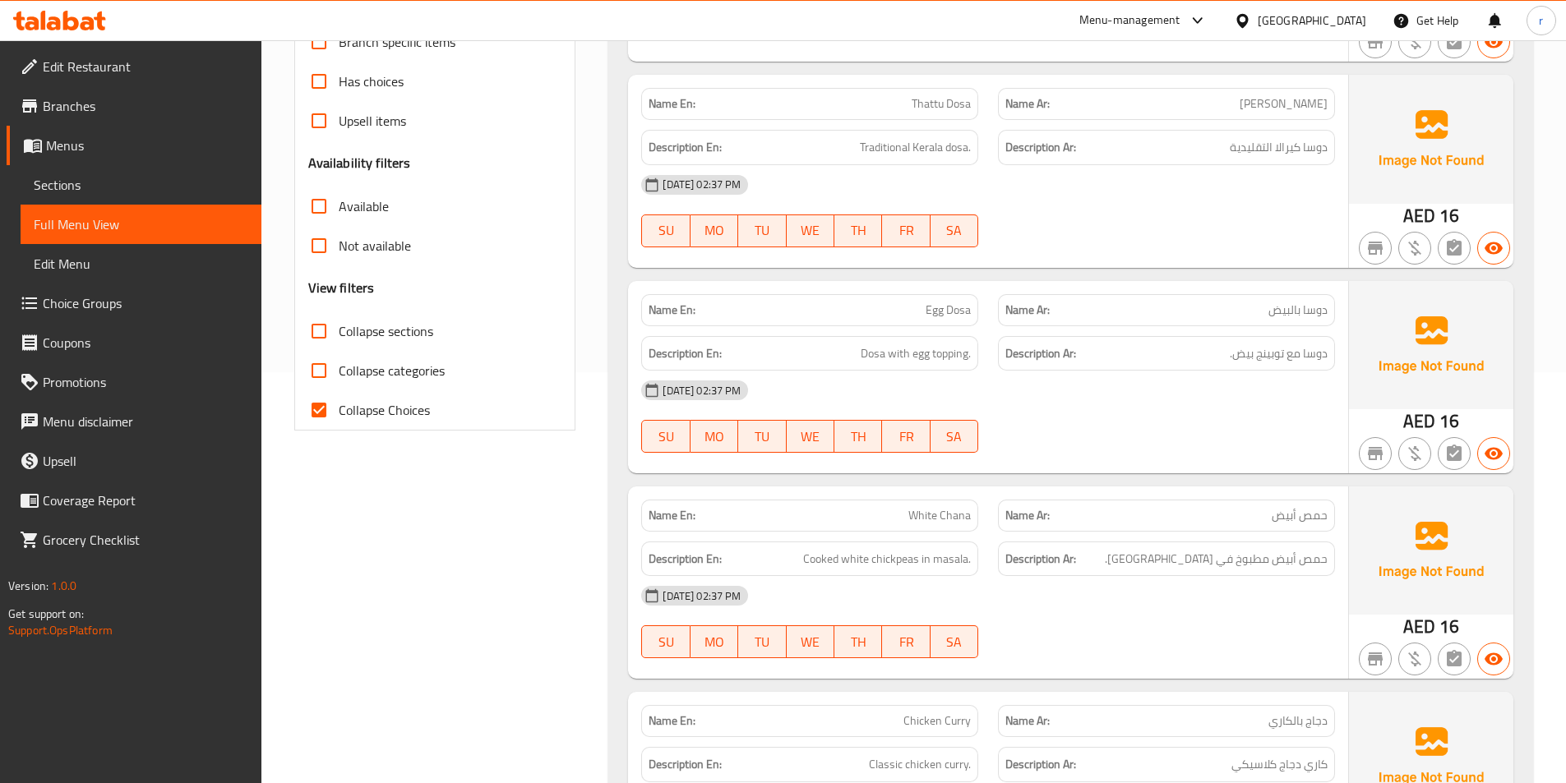
checkbox input "false"
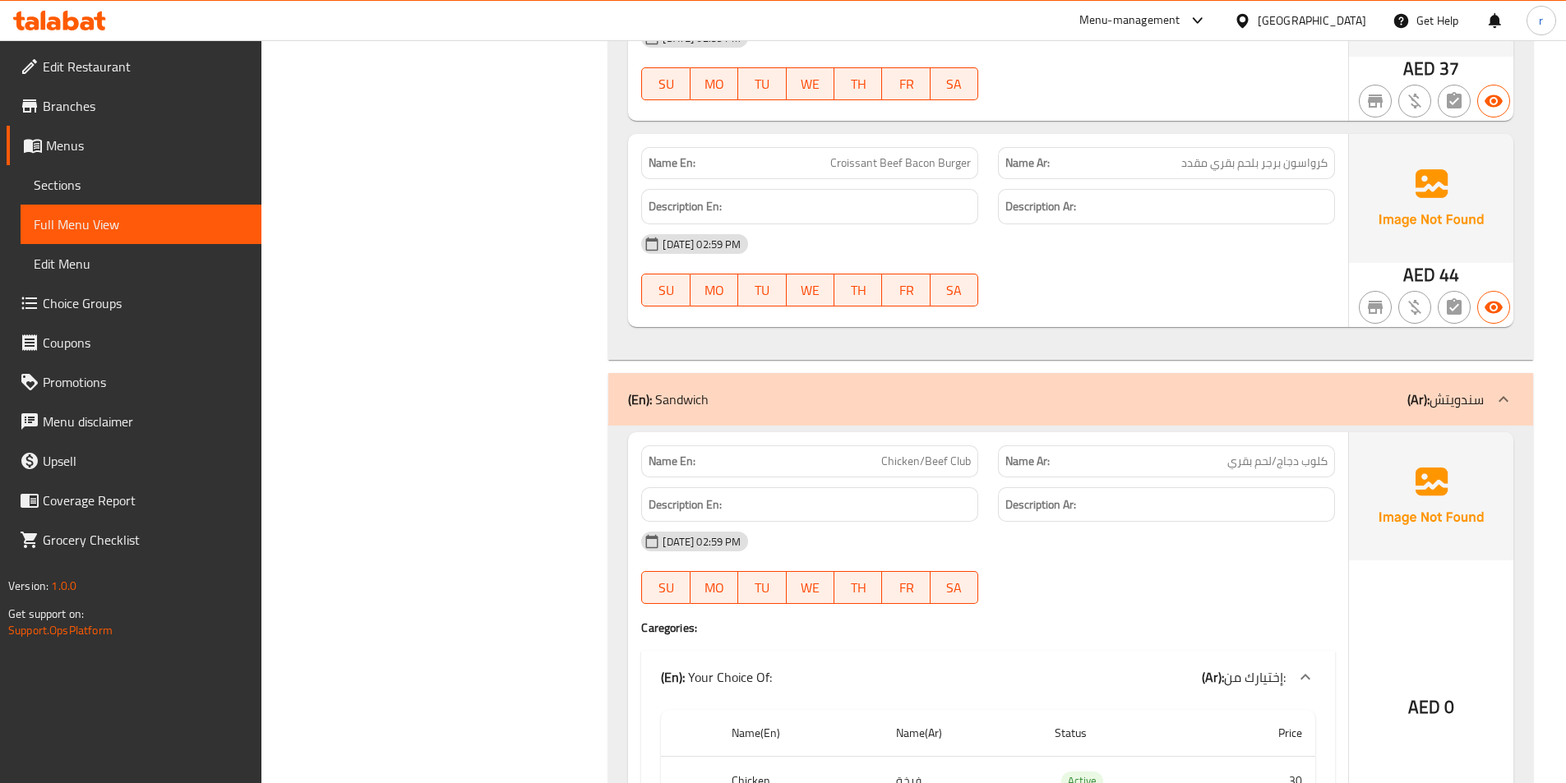
scroll to position [6138, 0]
click at [685, 391] on p "(En): Sandwich" at bounding box center [668, 401] width 81 height 20
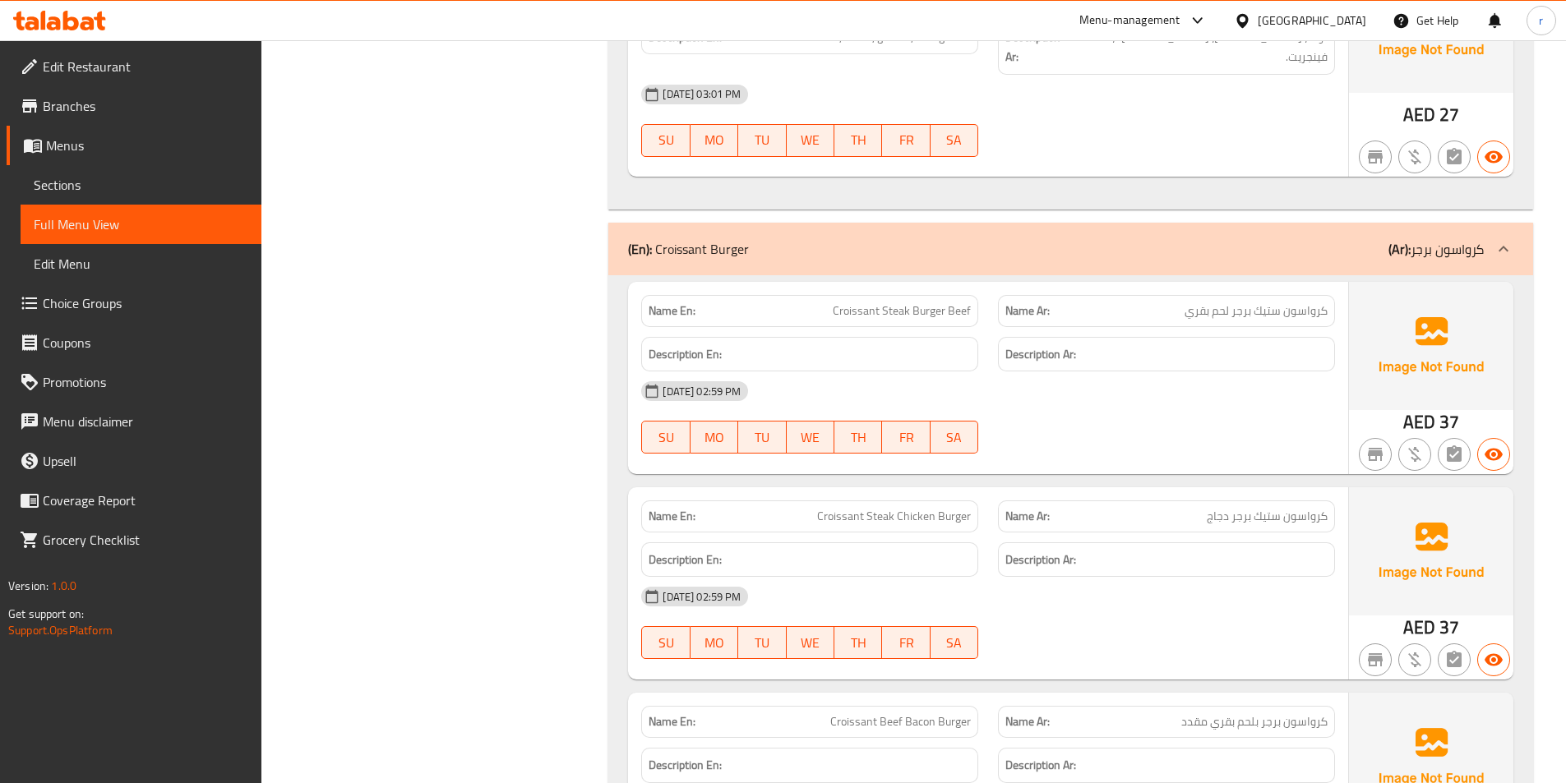
scroll to position [5415, 0]
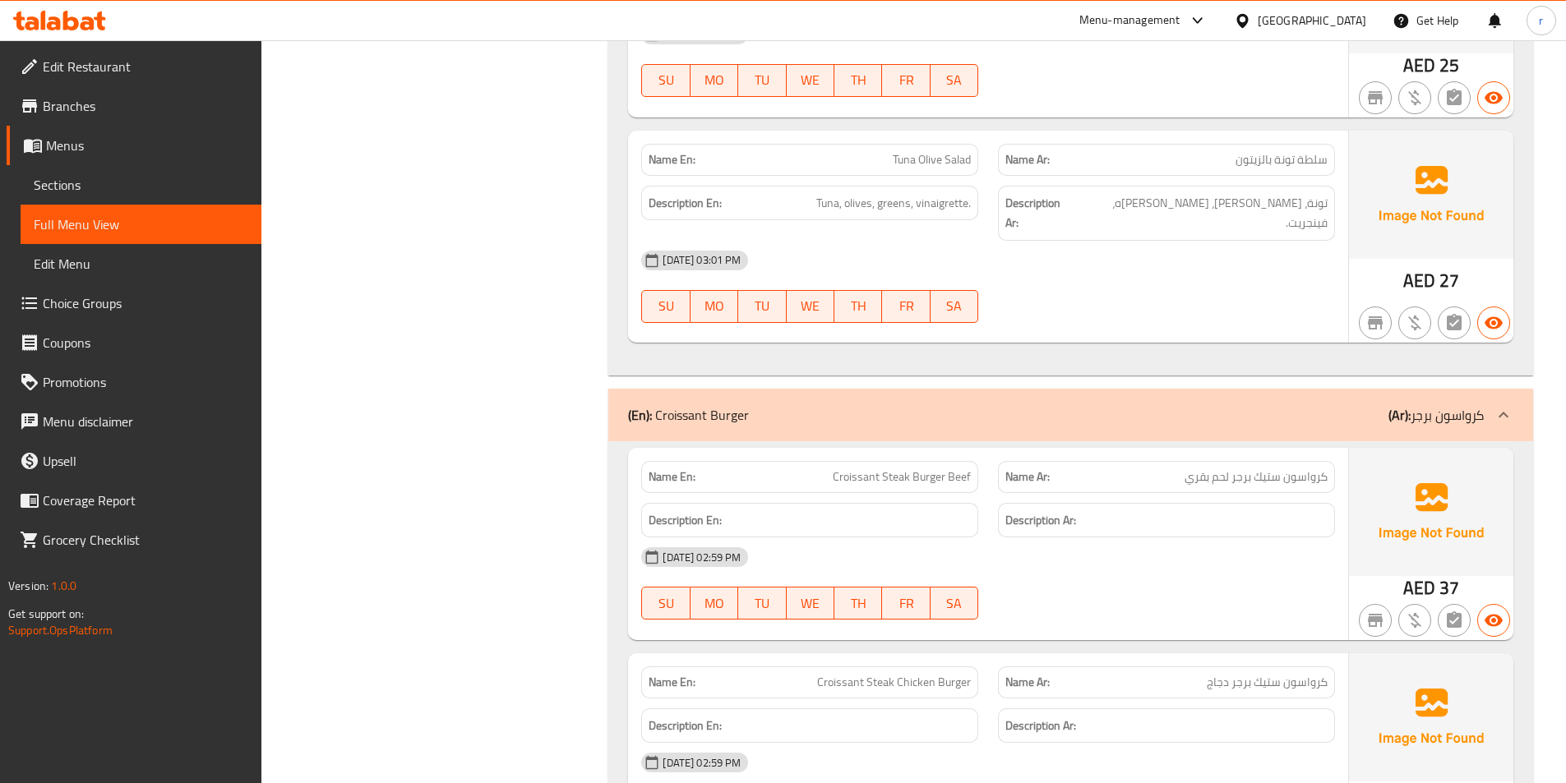
click at [690, 405] on p "(En): Croissant Burger" at bounding box center [688, 415] width 121 height 20
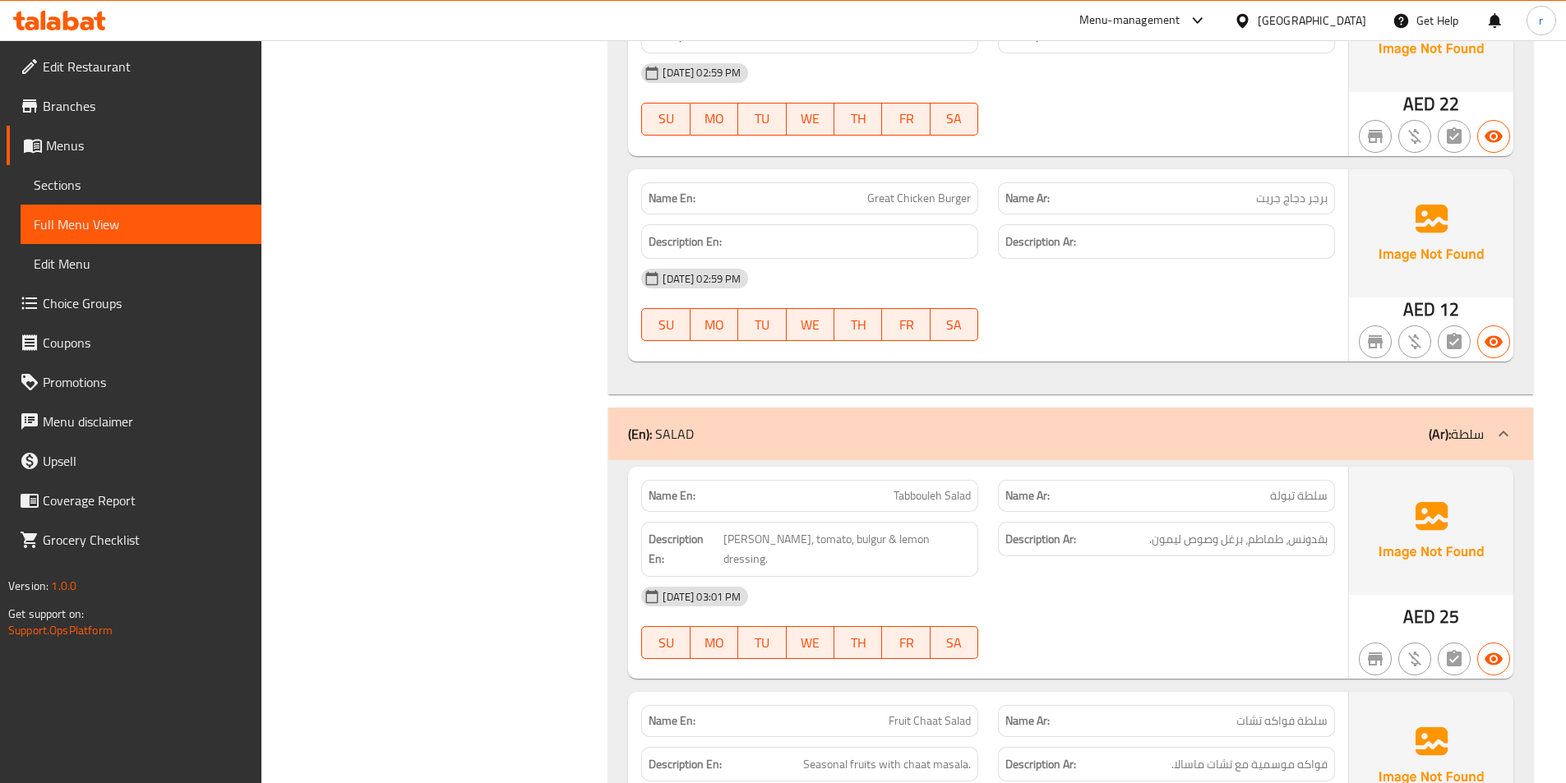
scroll to position [3714, 0]
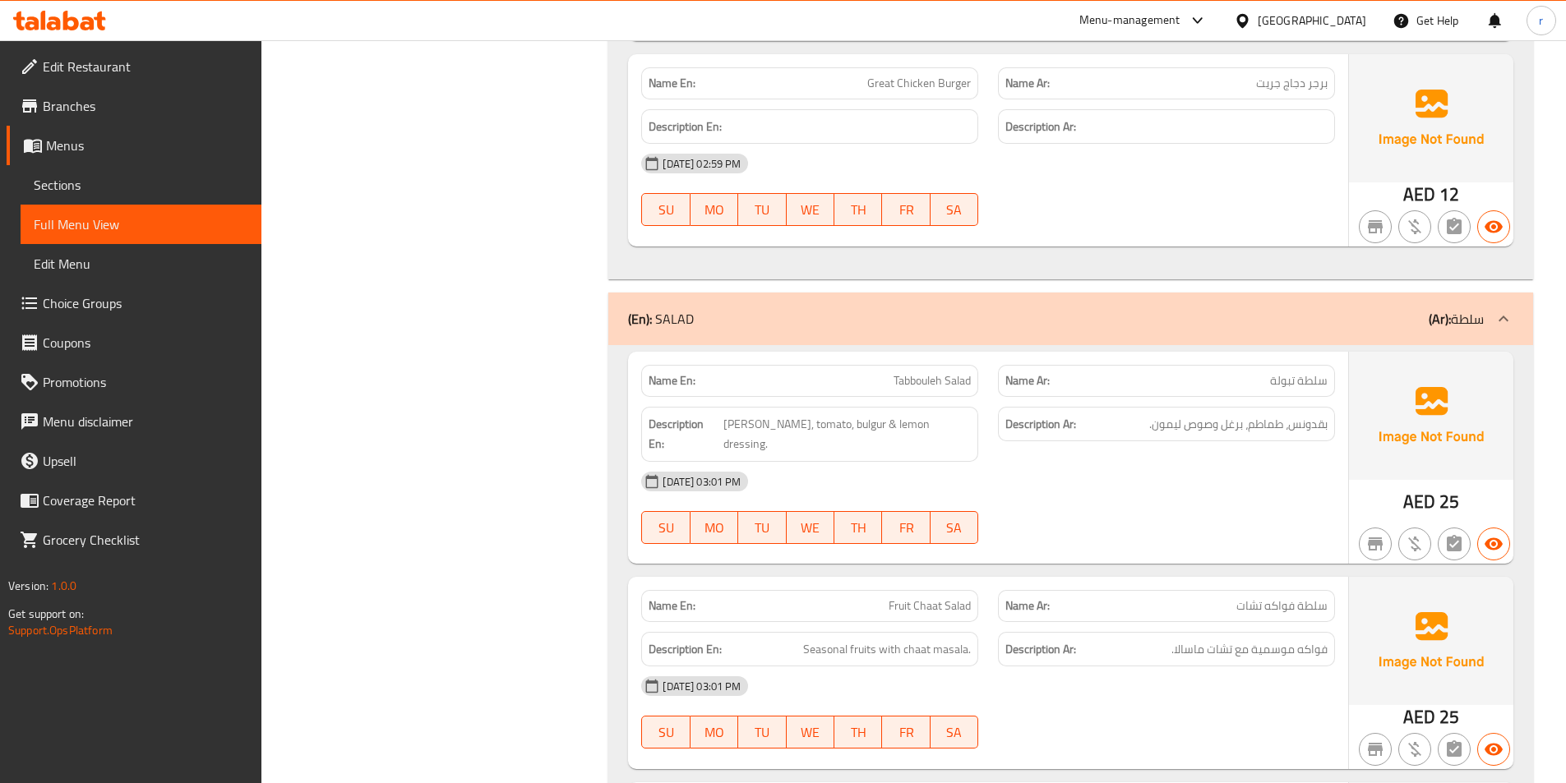
click at [705, 328] on div "(En): SALAD (Ar): سلطة" at bounding box center [1056, 319] width 856 height 20
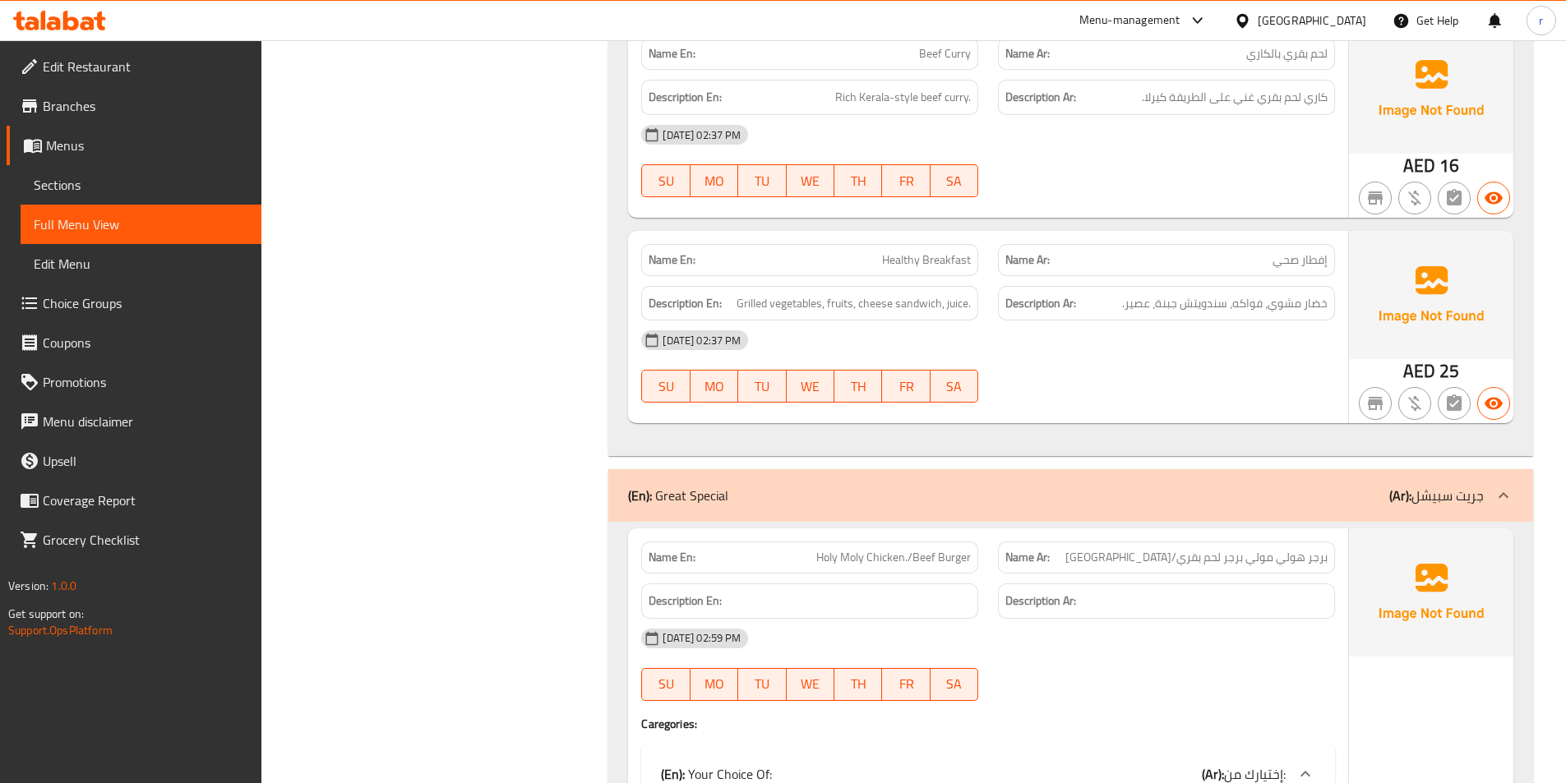
scroll to position [2348, 0]
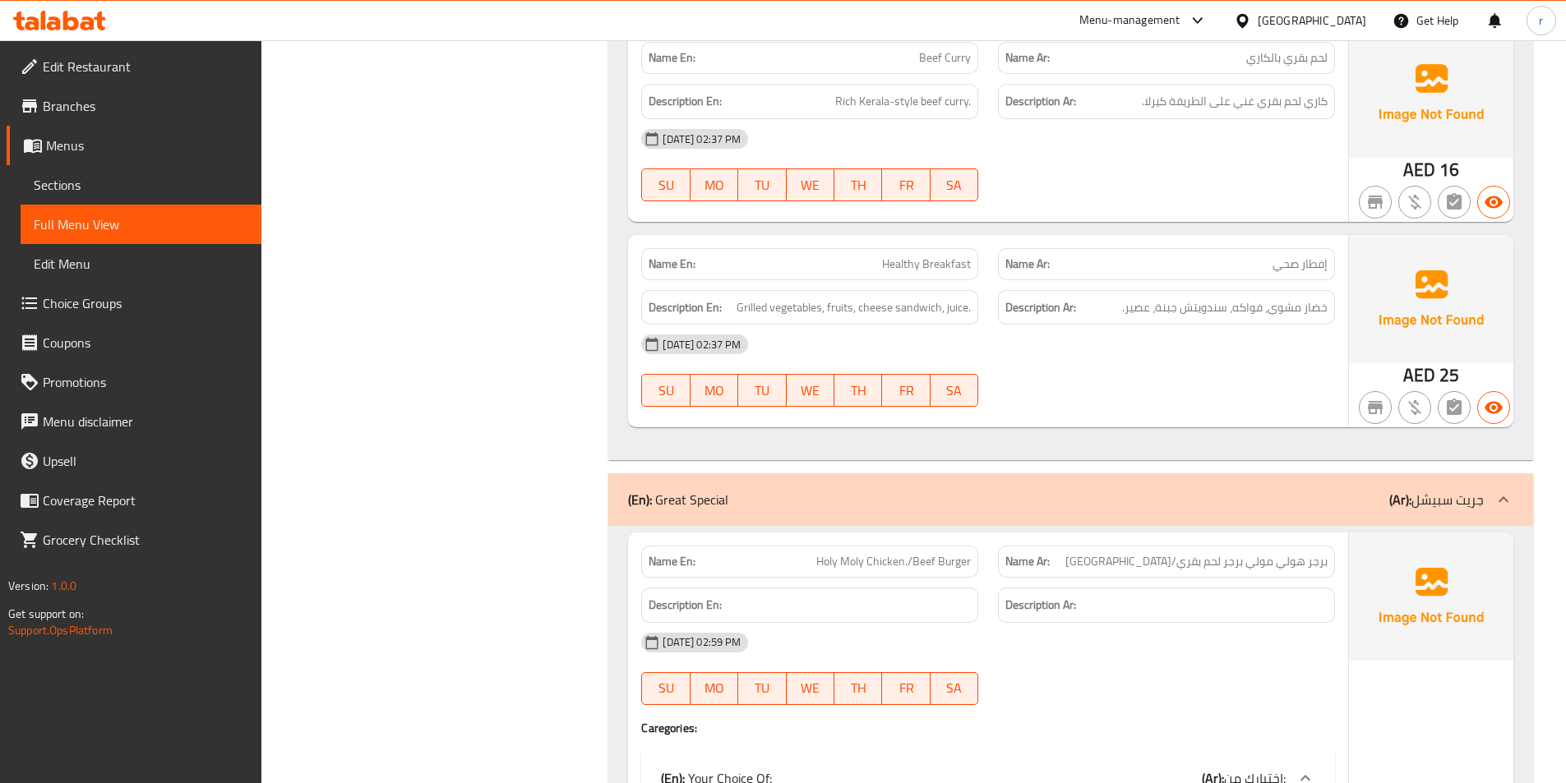
click at [716, 494] on p "(En): Great Special" at bounding box center [678, 500] width 100 height 20
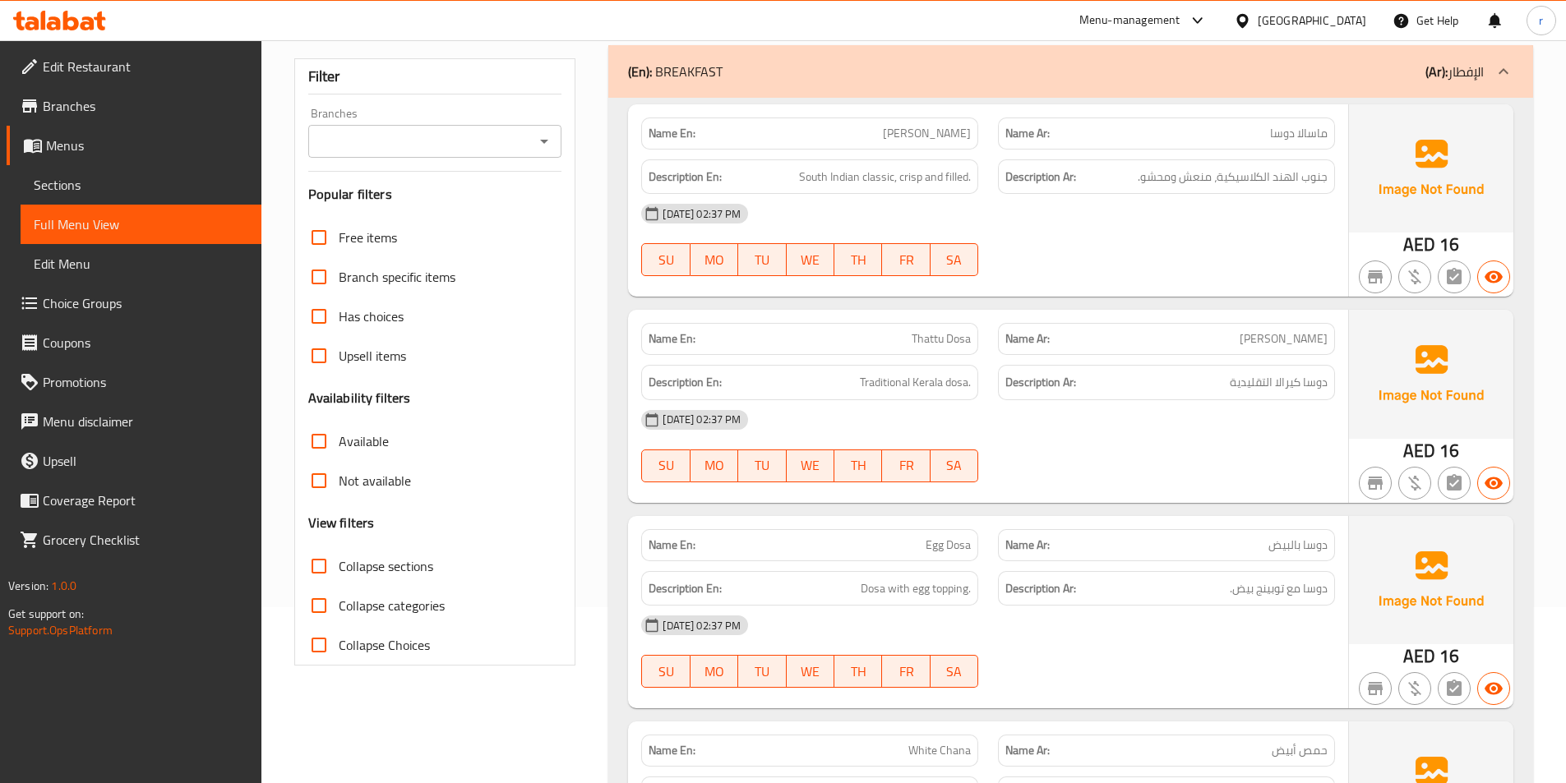
scroll to position [0, 0]
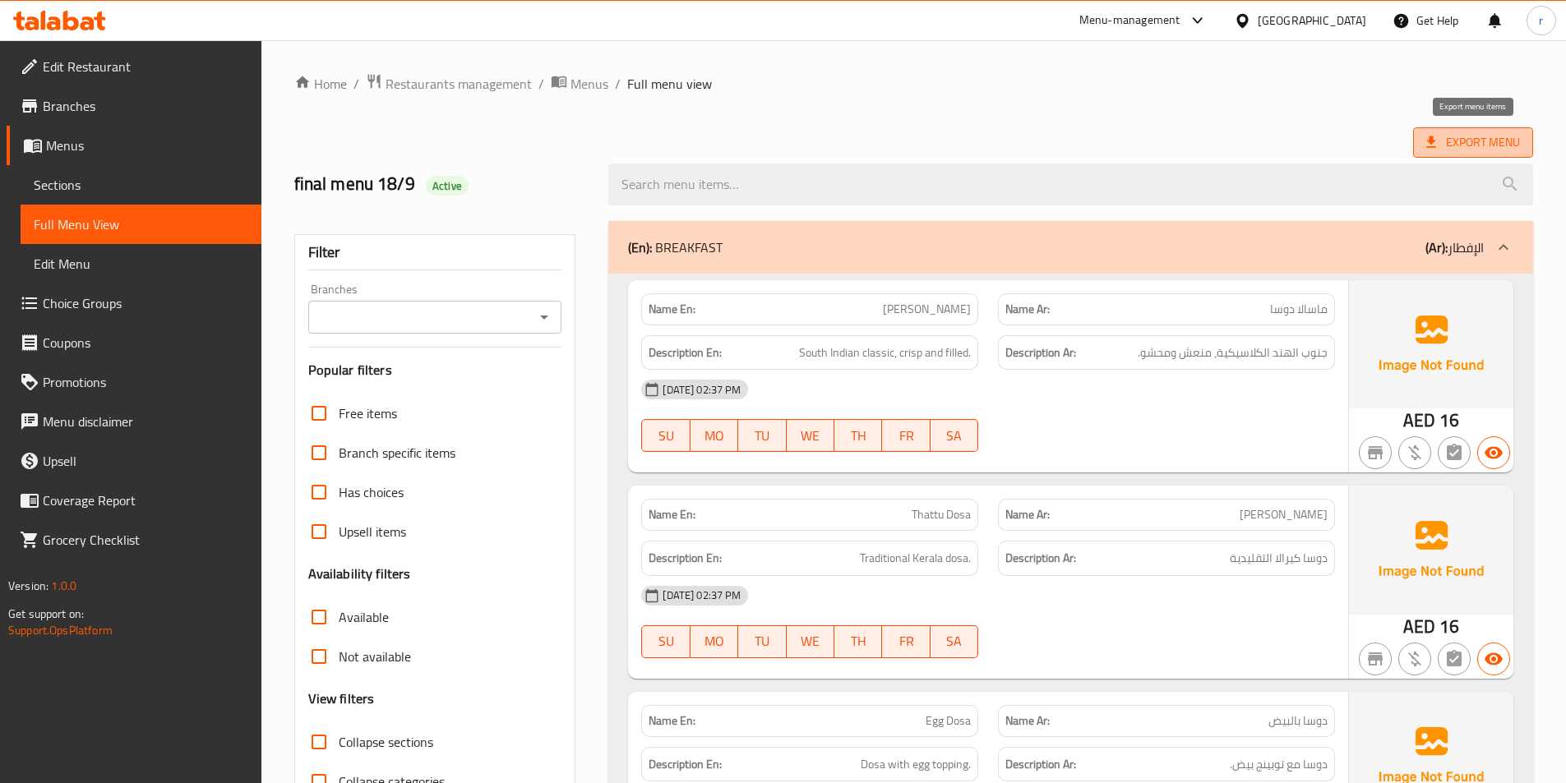
click at [1480, 135] on span "Export Menu" at bounding box center [1473, 142] width 94 height 21
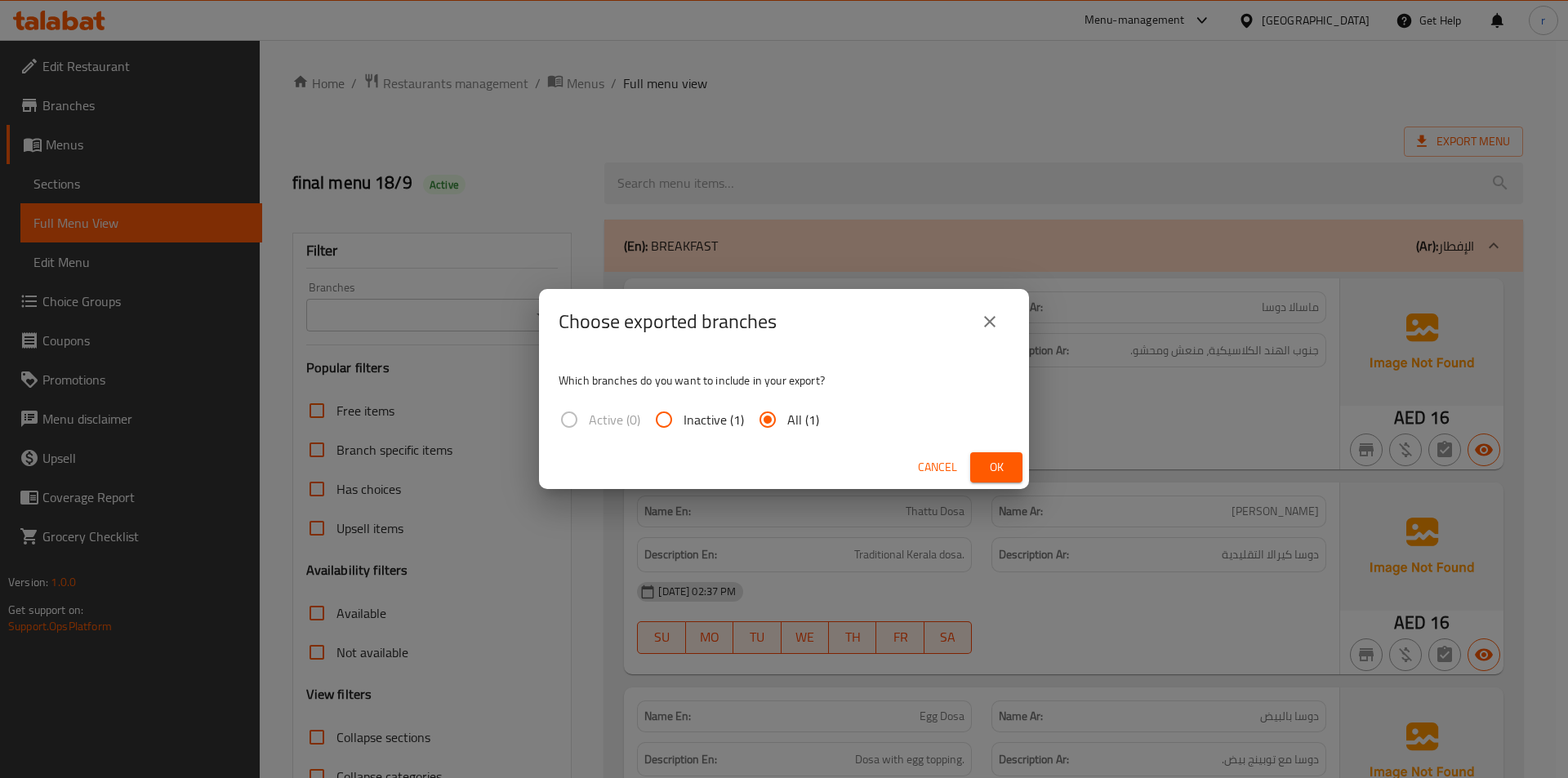
click at [995, 462] on span "Ok" at bounding box center [997, 467] width 26 height 21
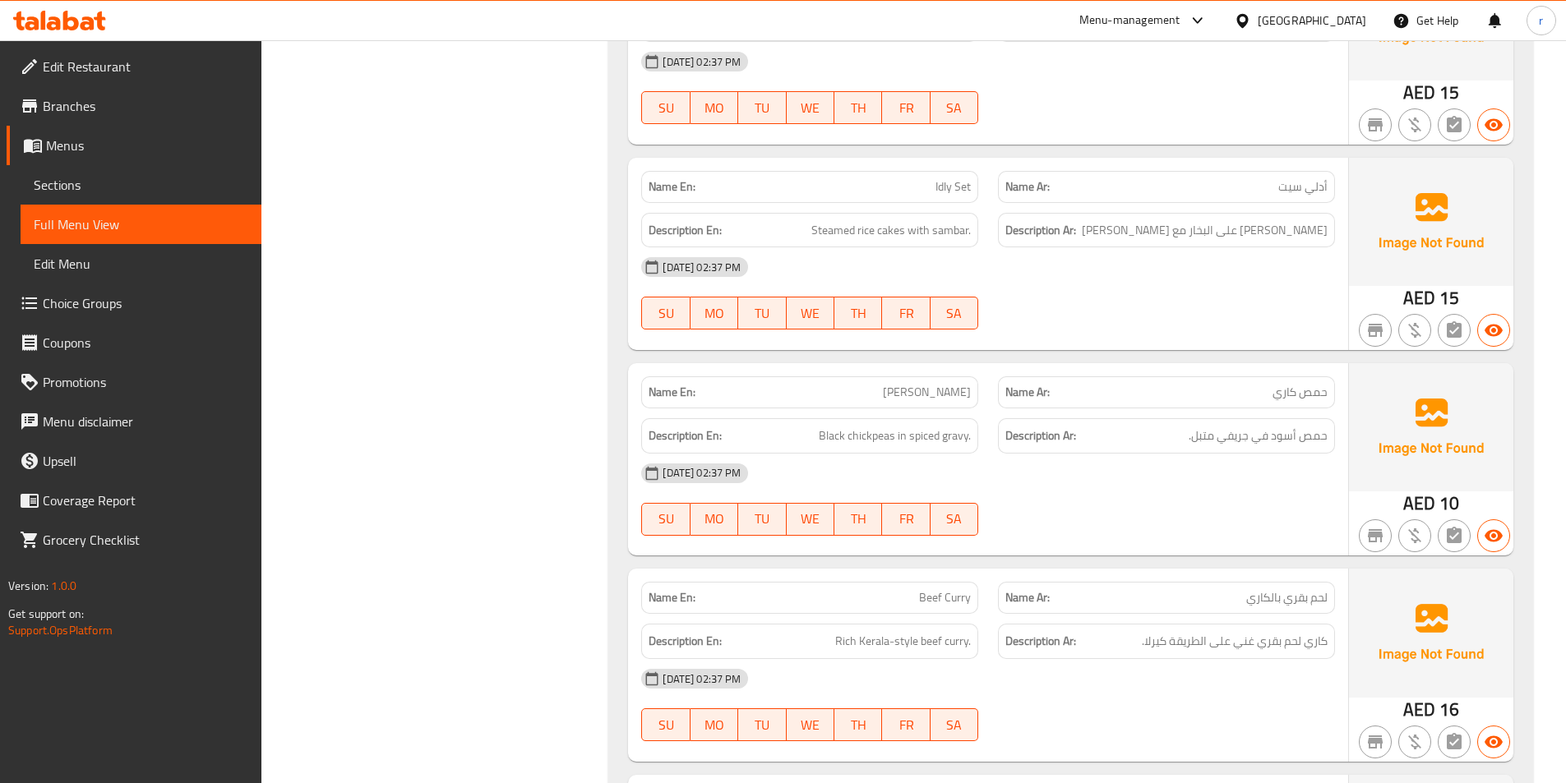
scroll to position [1890, 0]
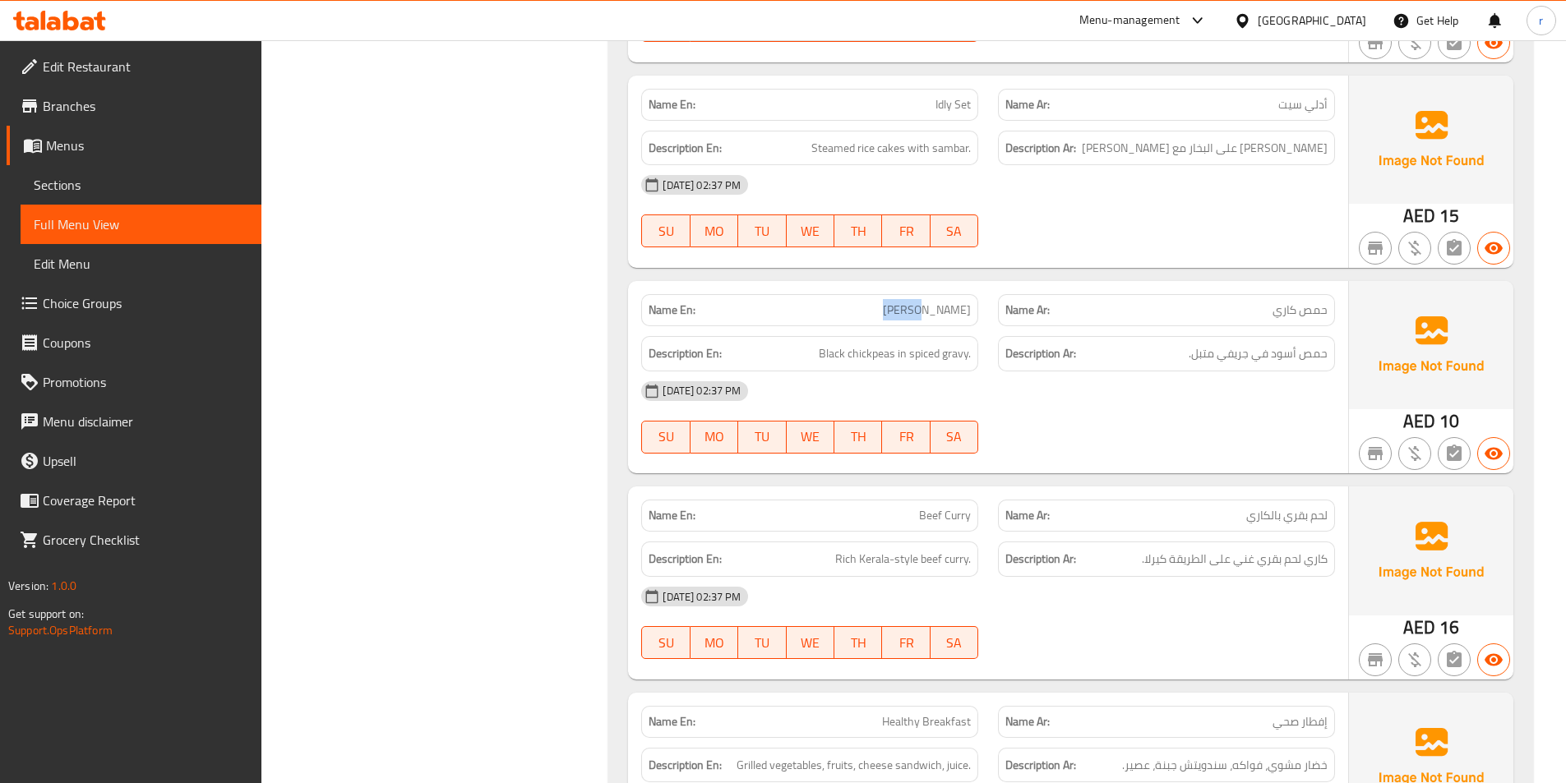
drag, startPoint x: 909, startPoint y: 309, endPoint x: 943, endPoint y: 310, distance: 33.7
click at [943, 310] on p "Name En: Kadala Curry" at bounding box center [810, 310] width 322 height 17
copy span "Kadala"
click at [1028, 368] on div "Description Ar: حمص أسود في جريفي متبل." at bounding box center [1166, 353] width 337 height 35
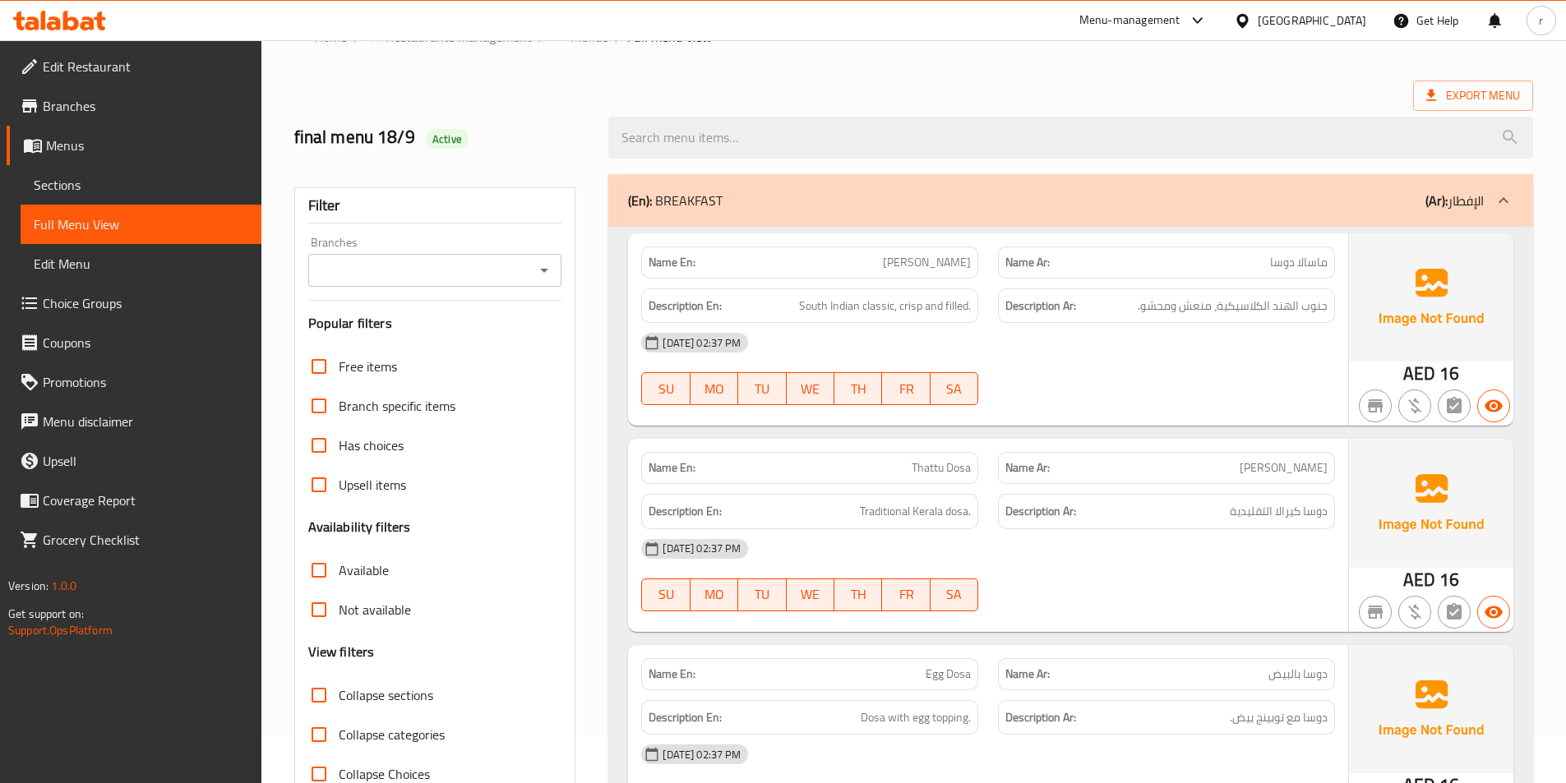
scroll to position [0, 0]
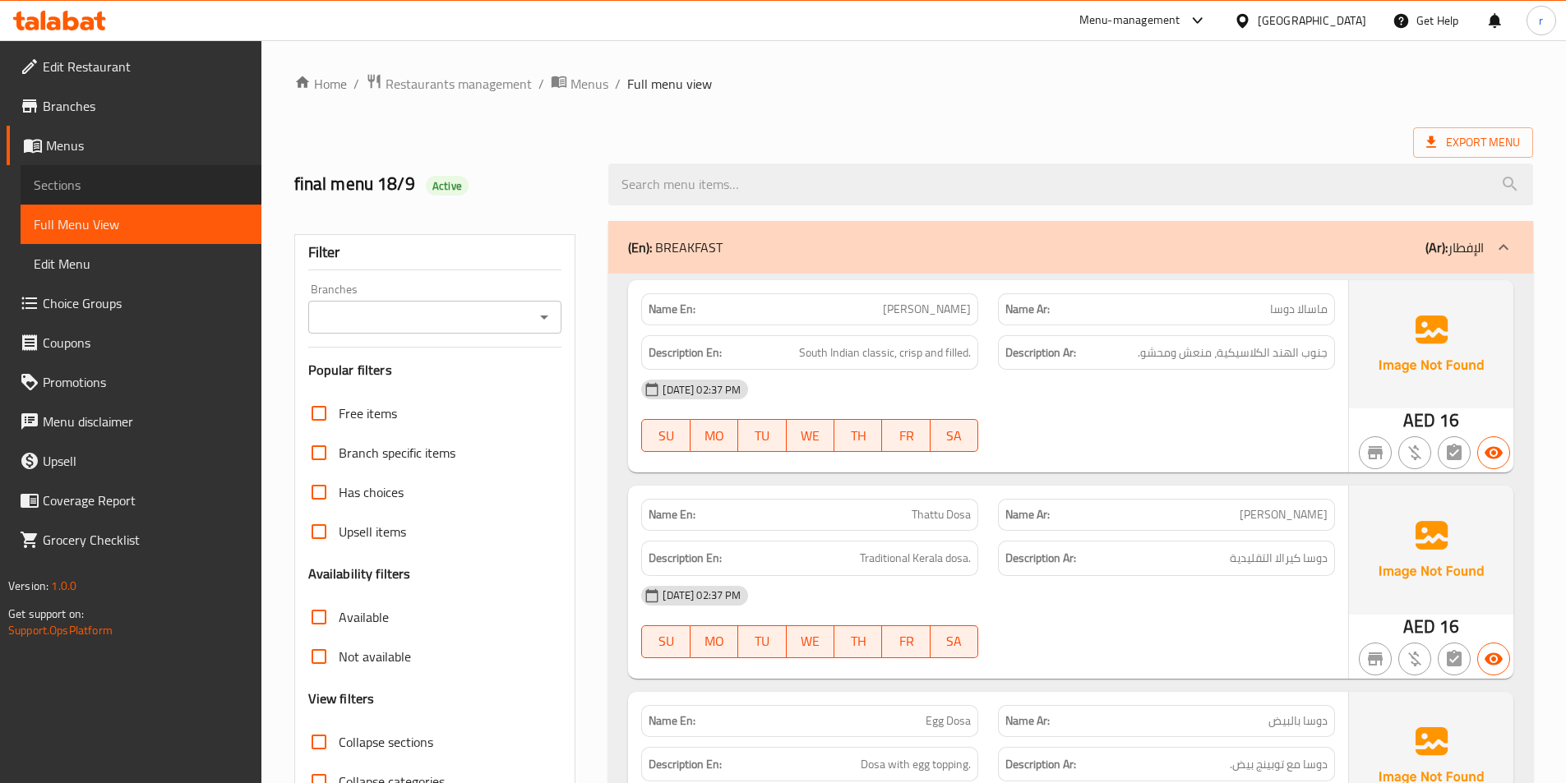
click at [73, 182] on span "Sections" at bounding box center [141, 185] width 215 height 20
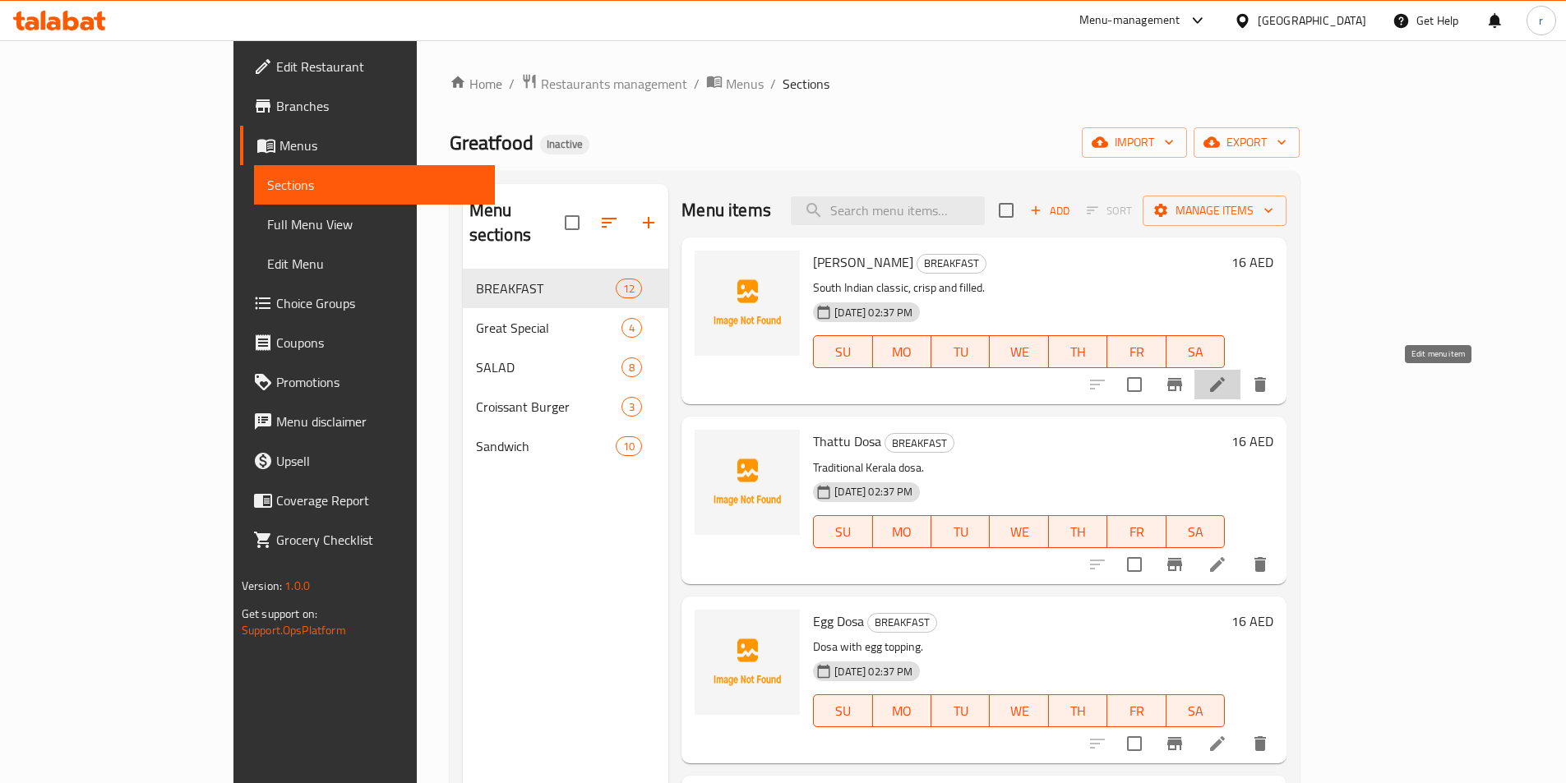
click at [1227, 389] on icon at bounding box center [1217, 385] width 20 height 20
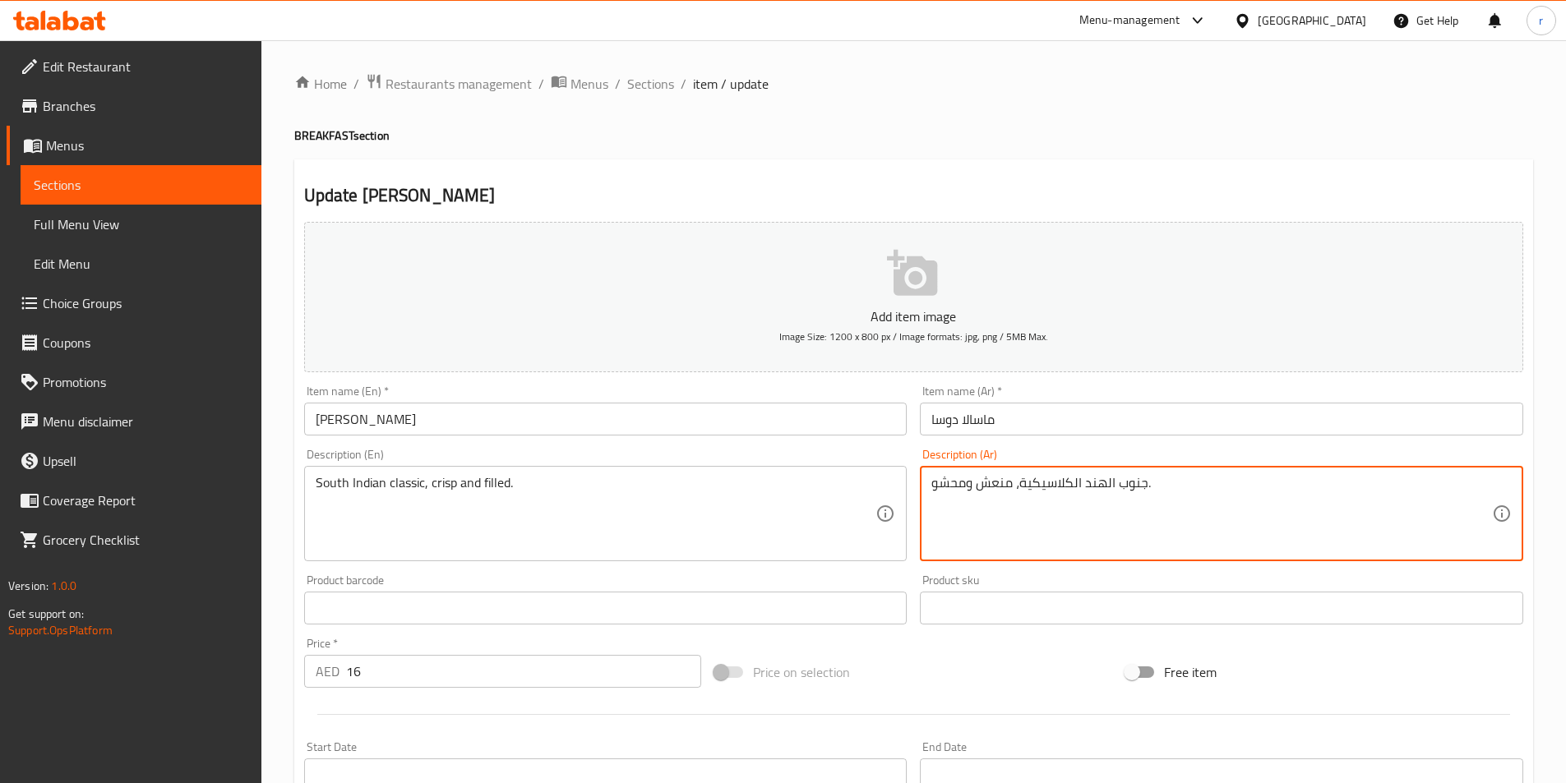
drag, startPoint x: 1101, startPoint y: 510, endPoint x: 1108, endPoint y: 499, distance: 13.3
click at [1249, 497] on textarea "جنوب الهند الكلاسيكية، منعش ومحشو." at bounding box center [1211, 514] width 561 height 78
click at [1350, 481] on textarea "جنوب الهند الكلاسيكية، منعش ومحشو." at bounding box center [1211, 514] width 561 height 78
click at [1229, 498] on textarea "جنوب الهند الكلاسيكية، كريسب ومحشو." at bounding box center [1211, 514] width 561 height 78
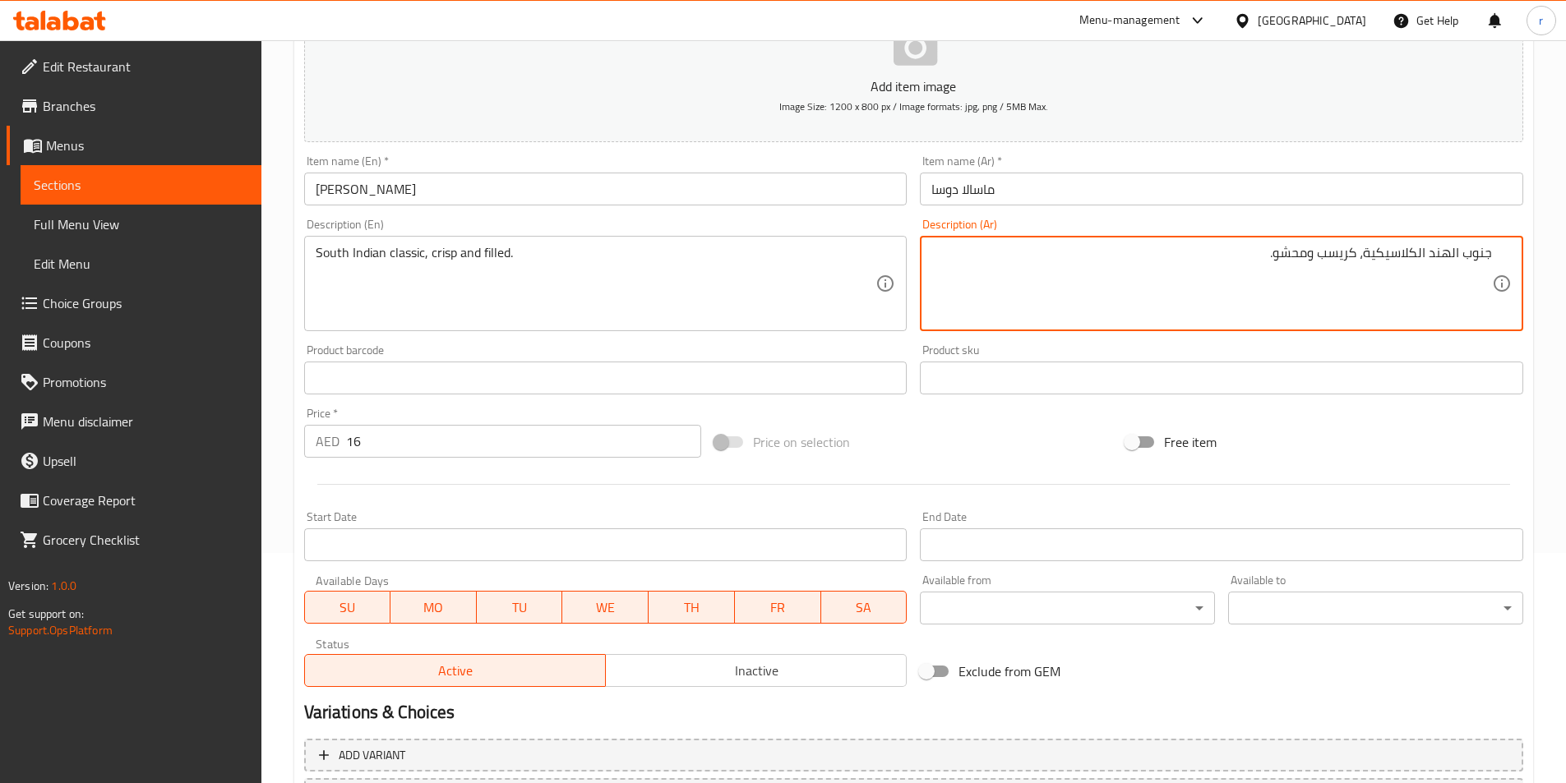
scroll to position [378, 0]
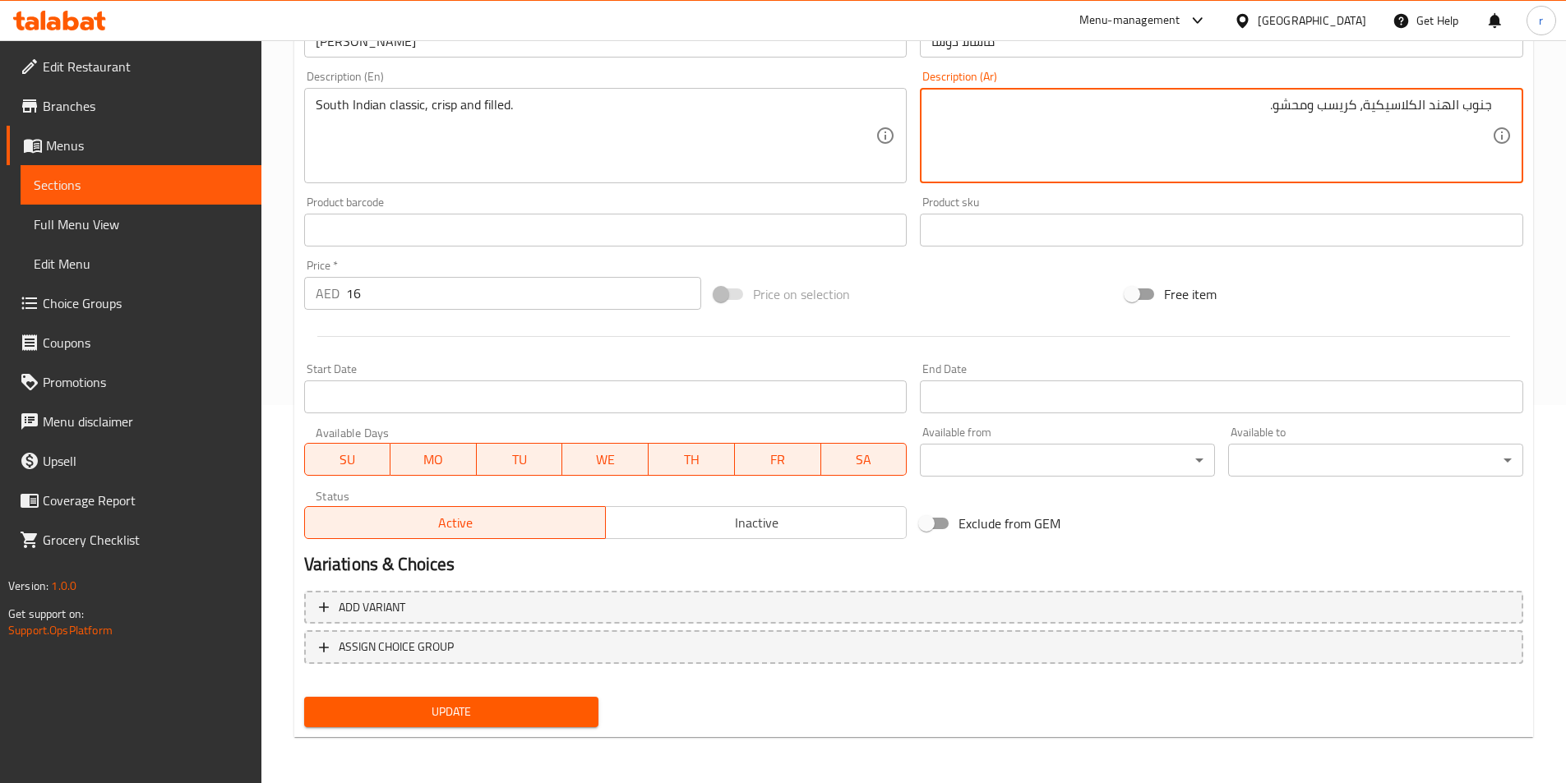
type textarea "جنوب الهند الكلاسيكية، كريسب ومحشو."
click at [344, 712] on span "Update" at bounding box center [451, 712] width 269 height 21
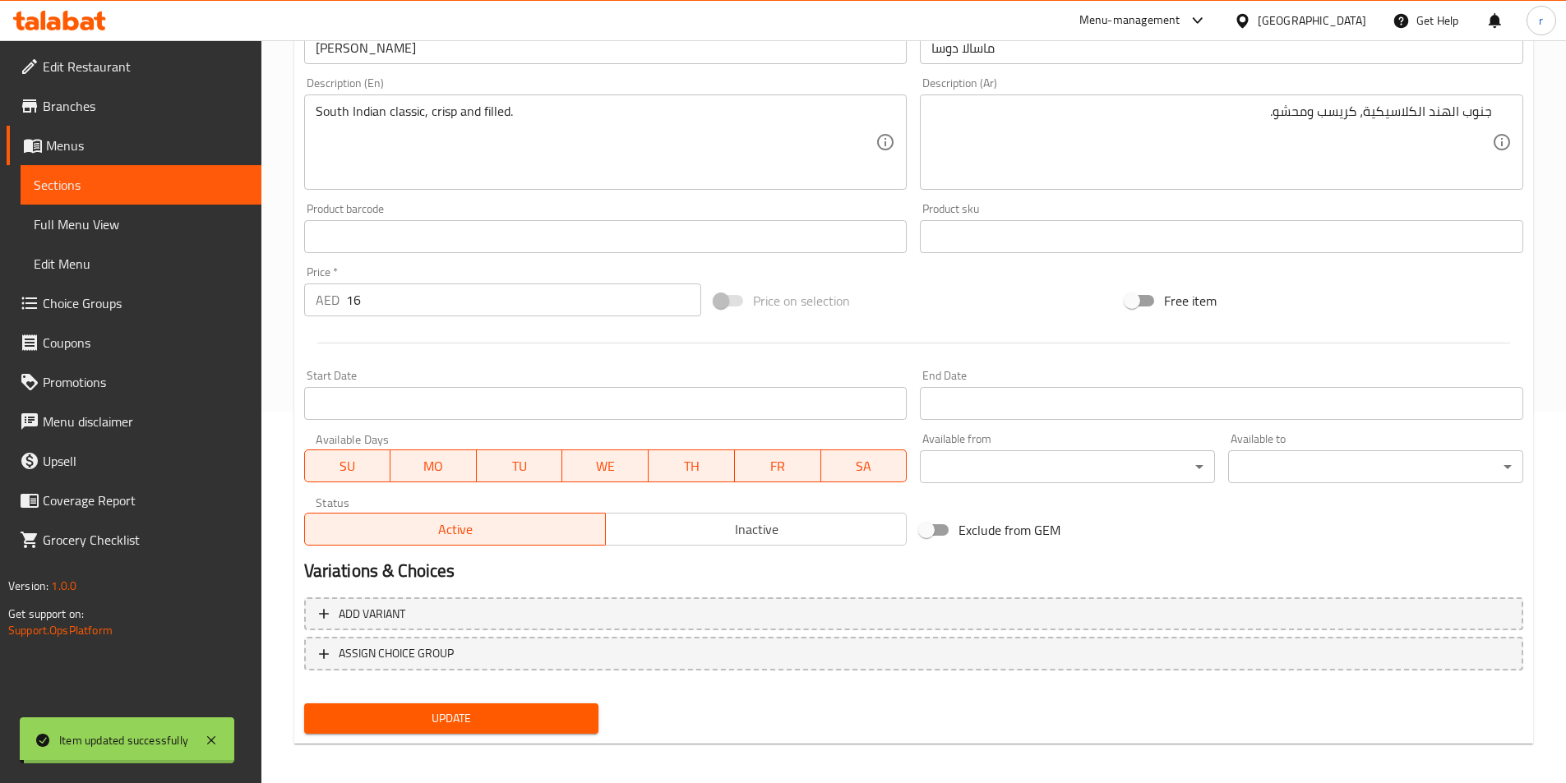
scroll to position [0, 0]
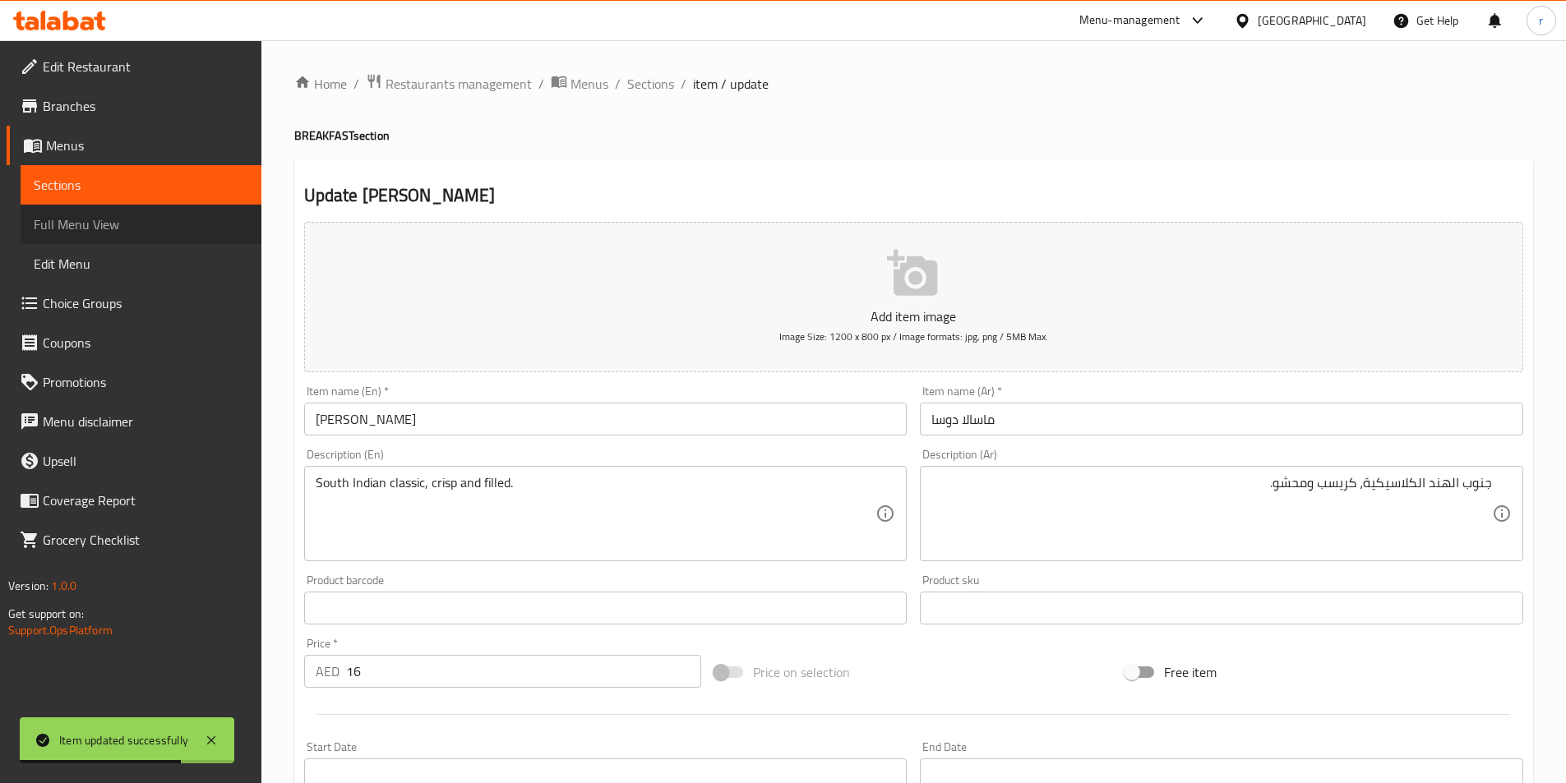
click at [78, 219] on span "Full Menu View" at bounding box center [141, 225] width 215 height 20
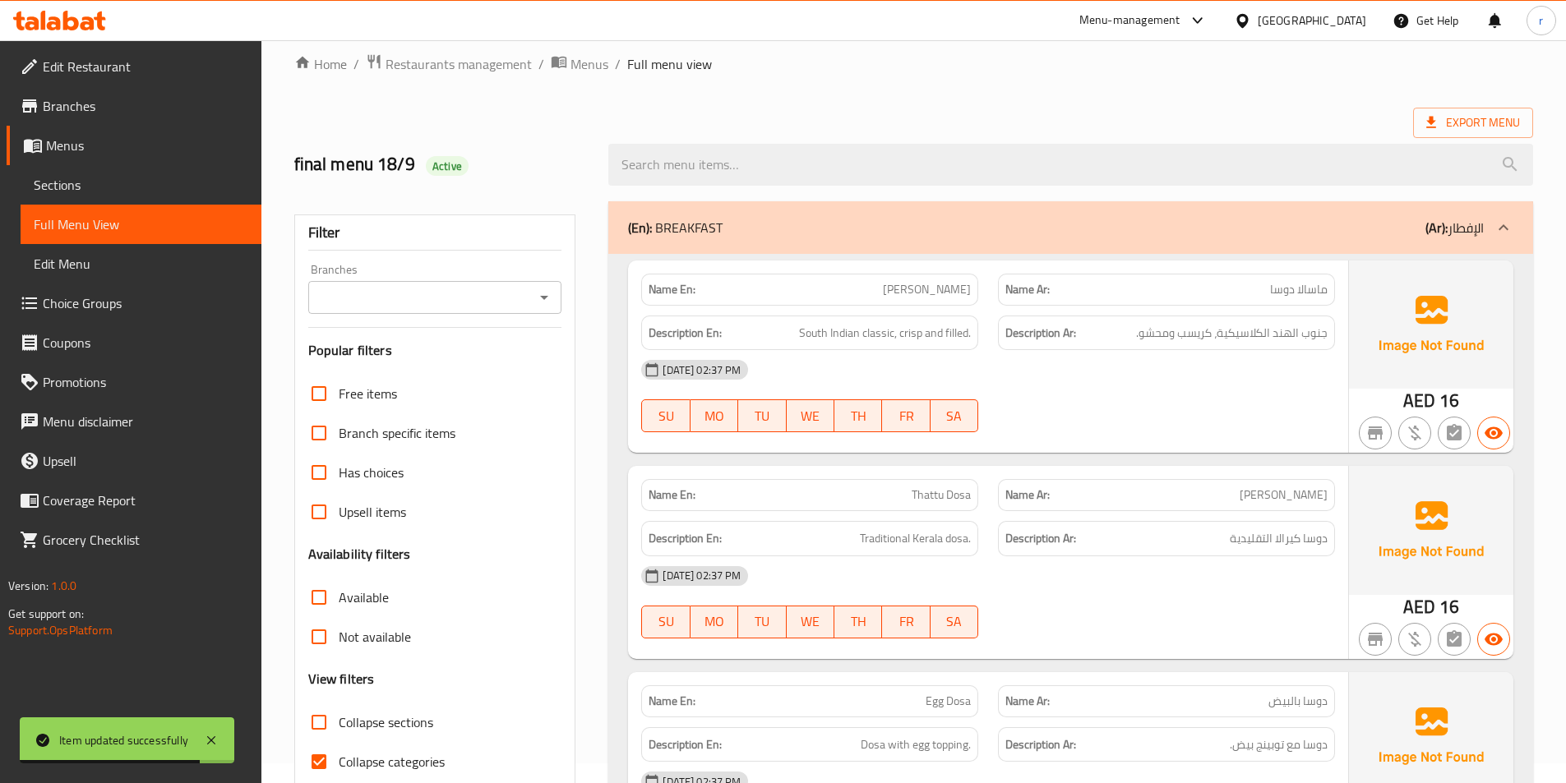
scroll to position [82, 0]
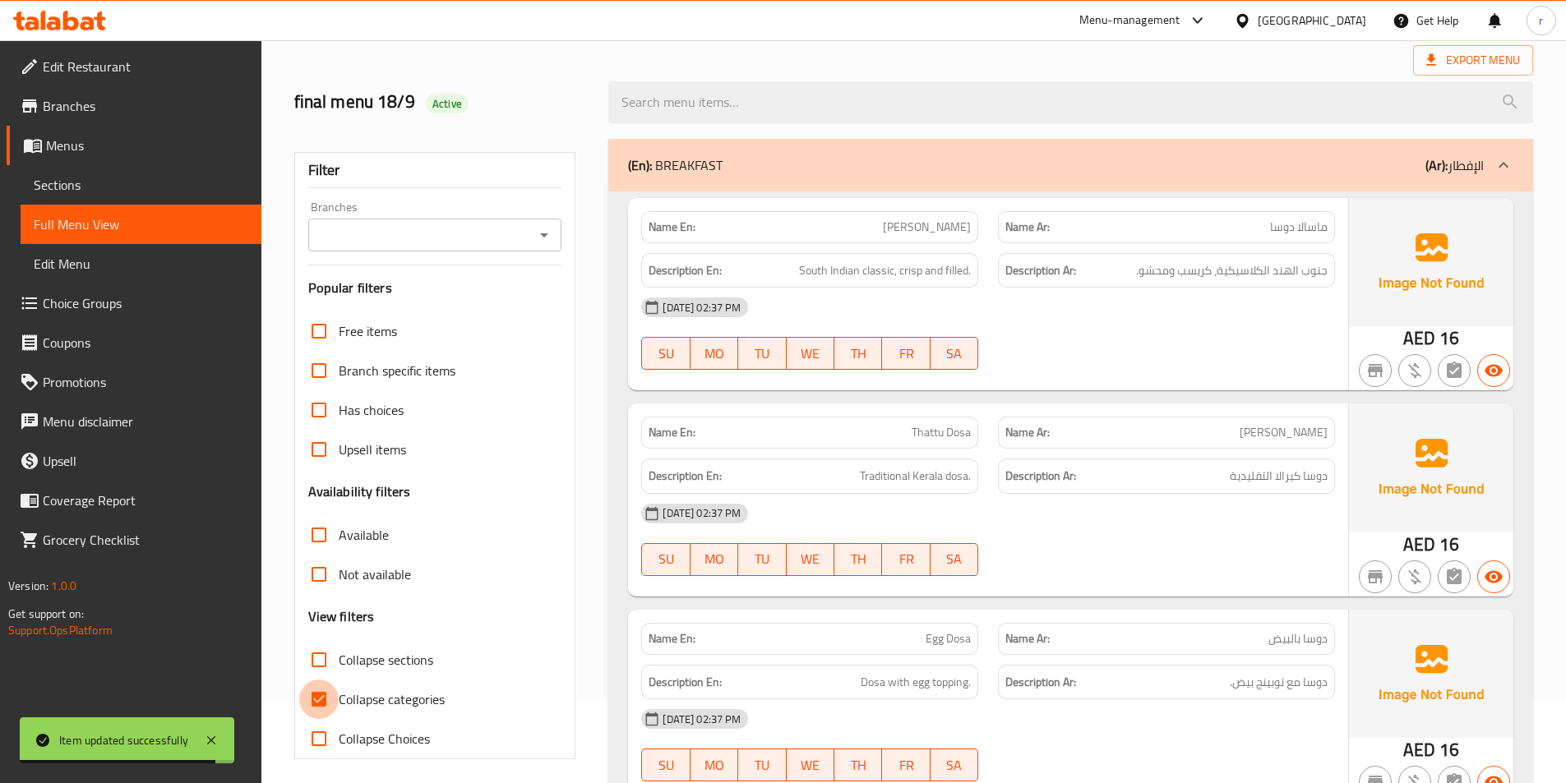
click at [334, 699] on input "Collapse categories" at bounding box center [318, 699] width 39 height 39
checkbox input "false"
click at [1213, 64] on div "Export Menu" at bounding box center [913, 60] width 1239 height 30
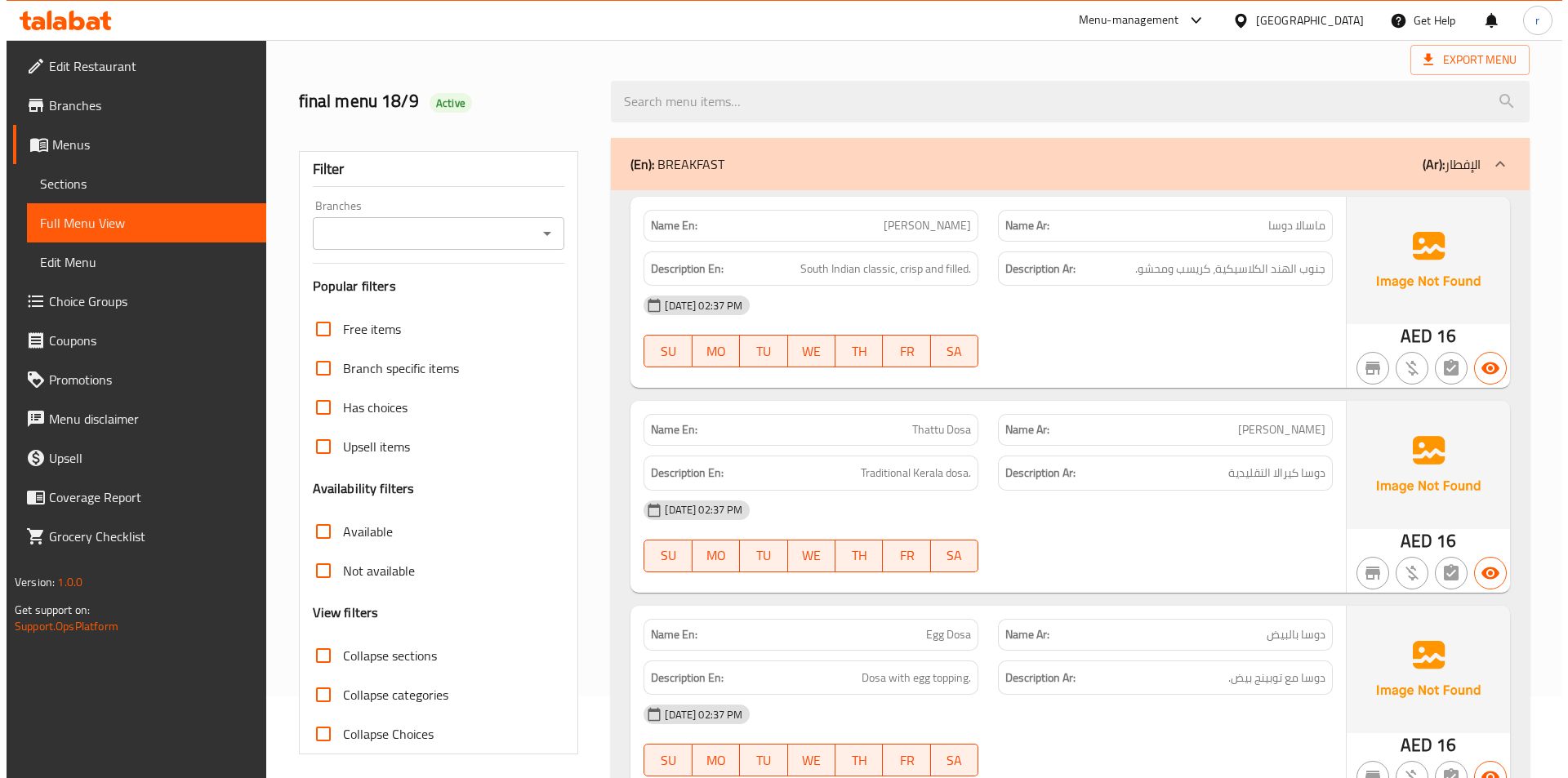
scroll to position [0, 0]
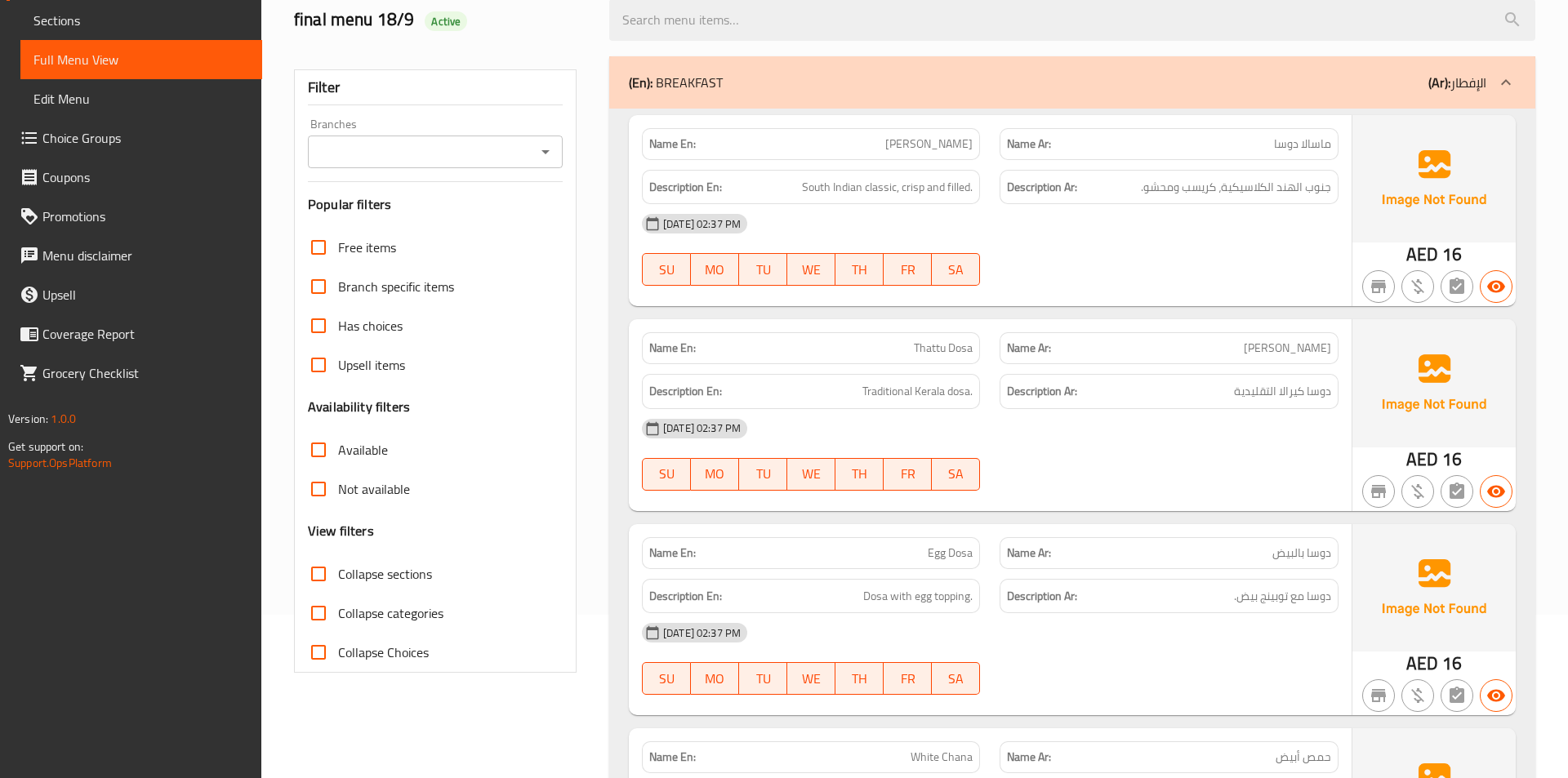
click at [364, 584] on span "Collapse sections" at bounding box center [385, 574] width 94 height 20
click at [338, 585] on input "Collapse sections" at bounding box center [318, 573] width 39 height 39
checkbox input "true"
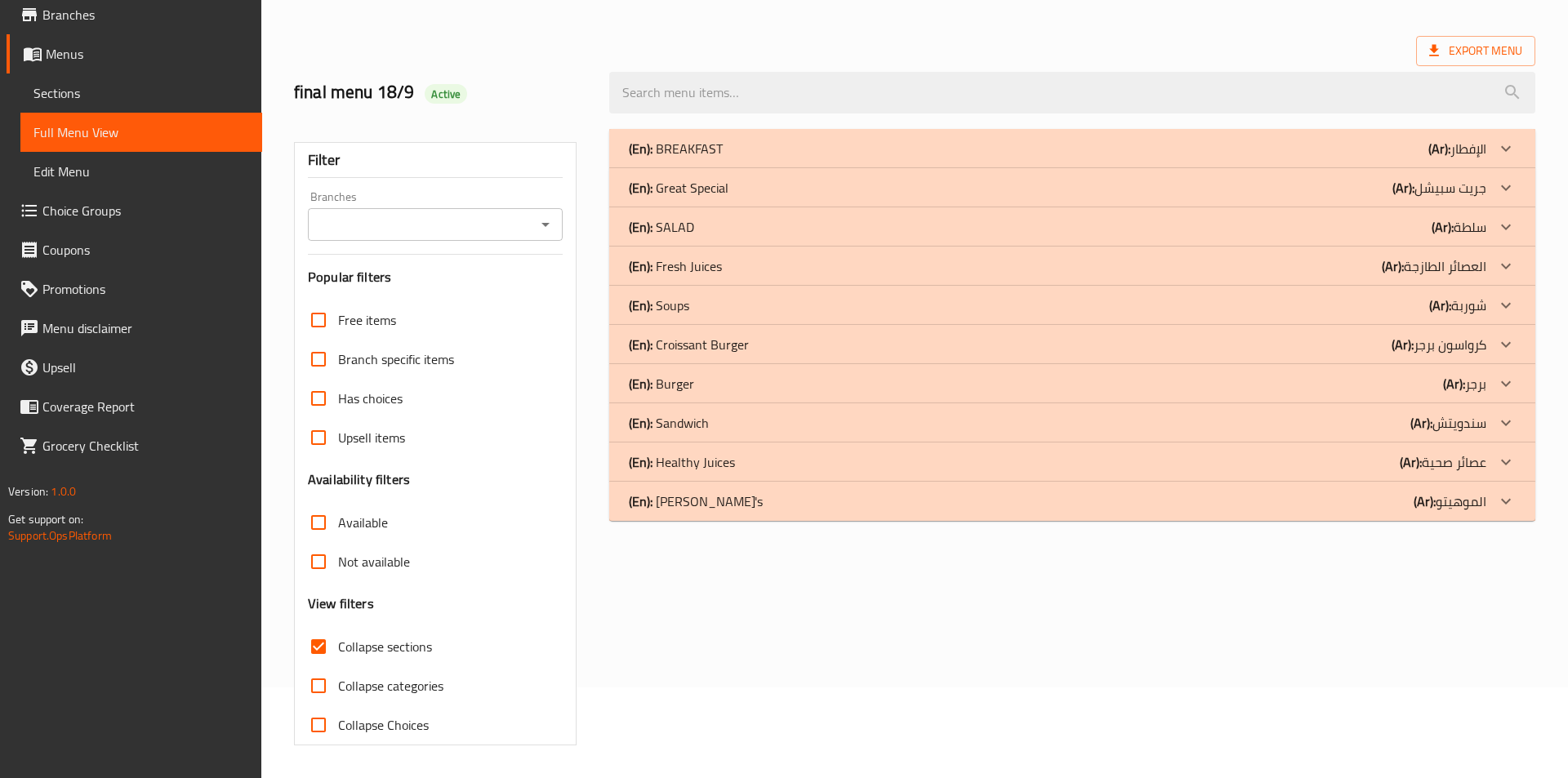
scroll to position [90, 0]
click at [748, 140] on div "(En): BREAKFAST (Ar): الإفطار" at bounding box center [1057, 149] width 858 height 20
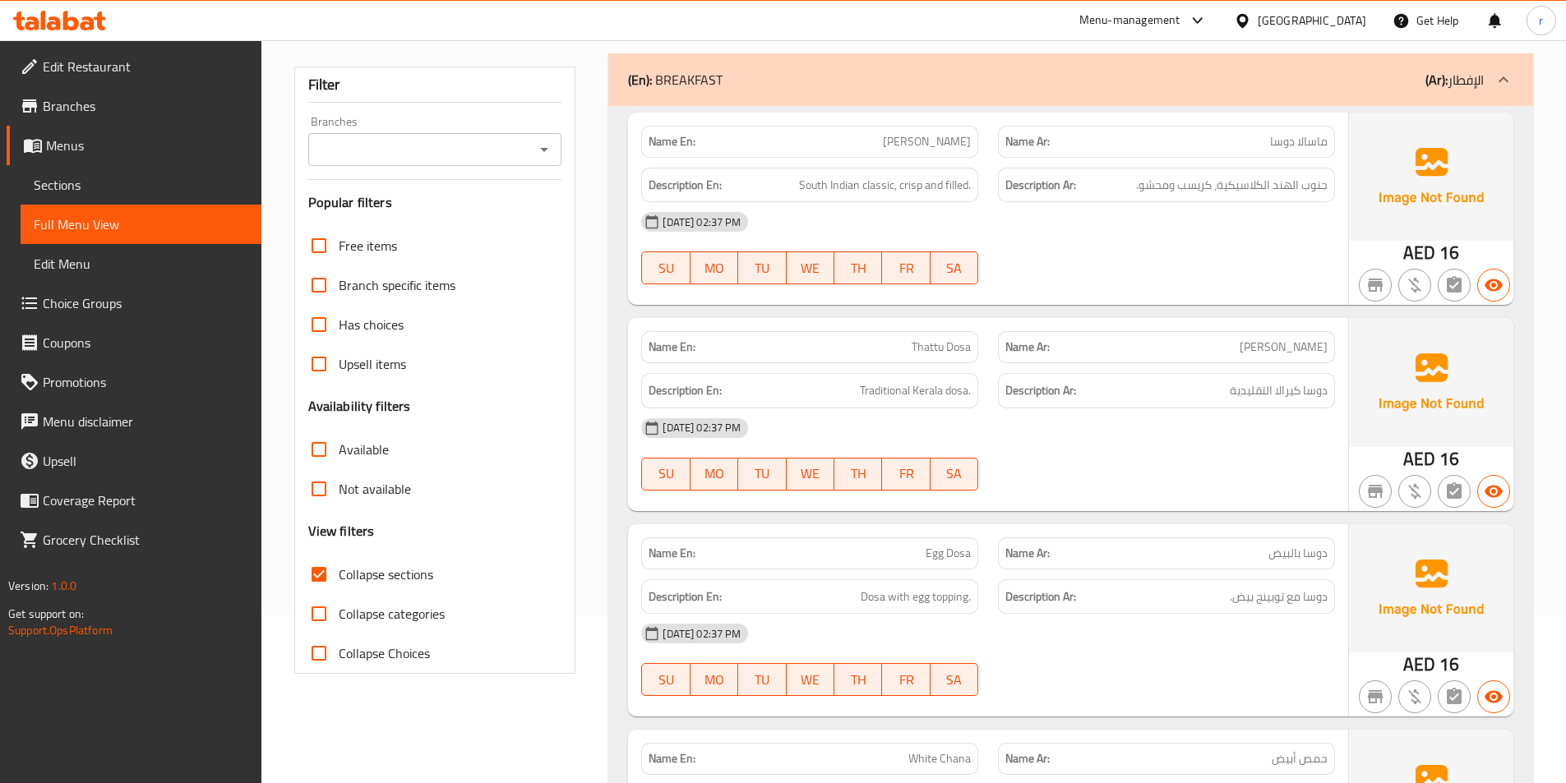
scroll to position [0, 0]
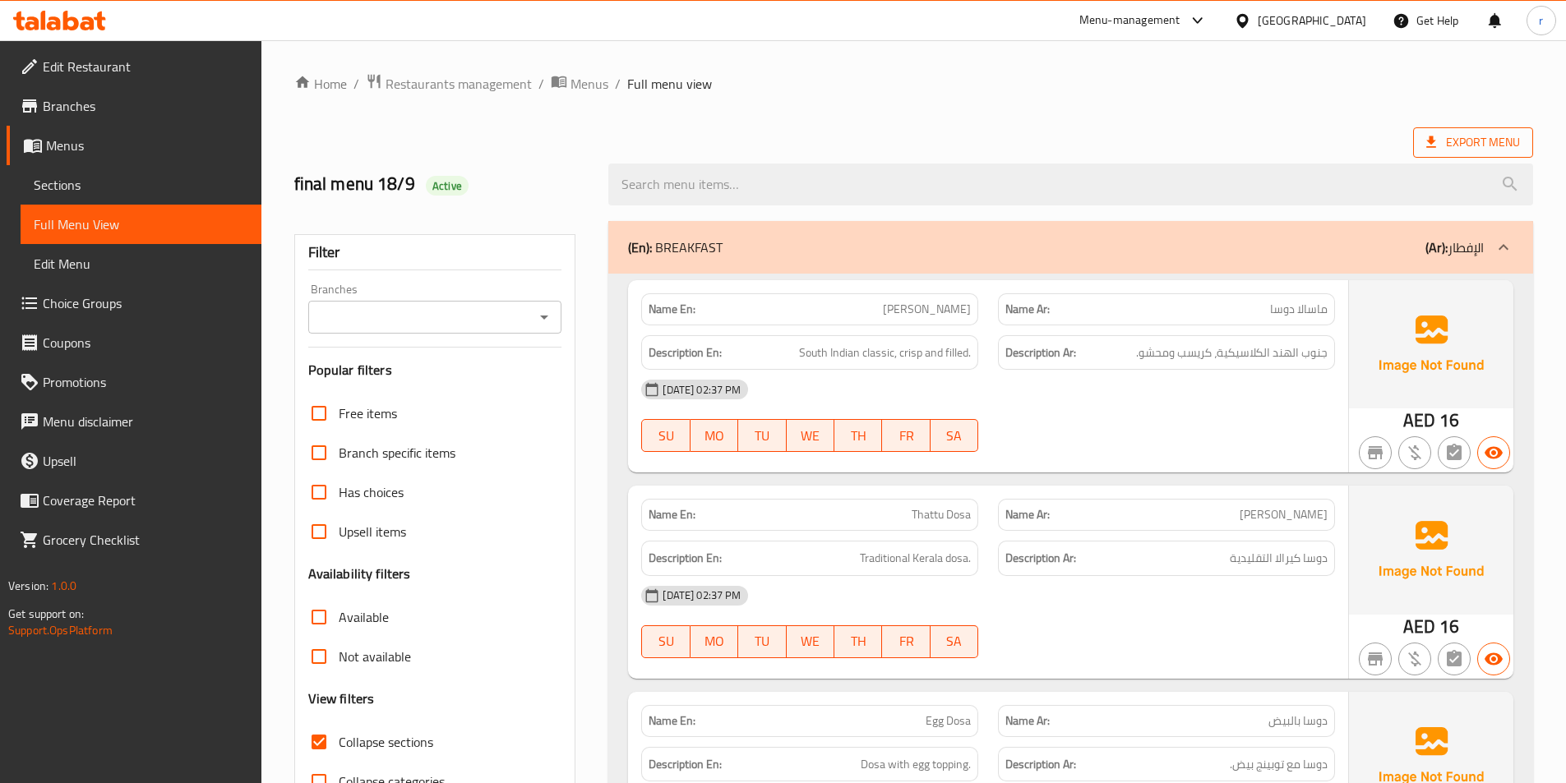
click at [1461, 143] on span "Export Menu" at bounding box center [1473, 142] width 94 height 21
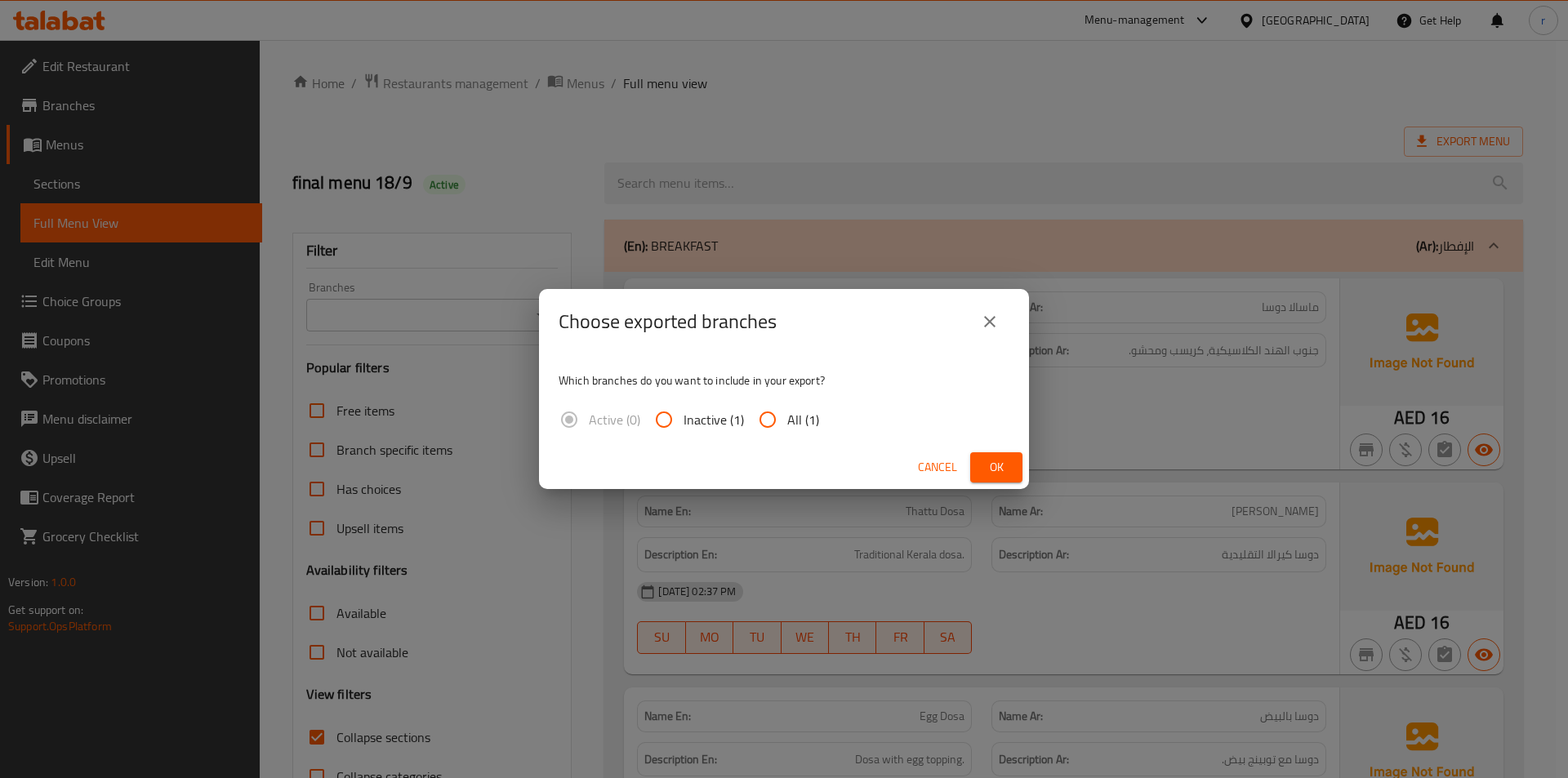
click at [780, 415] on input "All (1)" at bounding box center [767, 419] width 39 height 39
radio input "true"
click at [1004, 457] on span "Ok" at bounding box center [997, 467] width 26 height 21
